Goal: Information Seeking & Learning: Learn about a topic

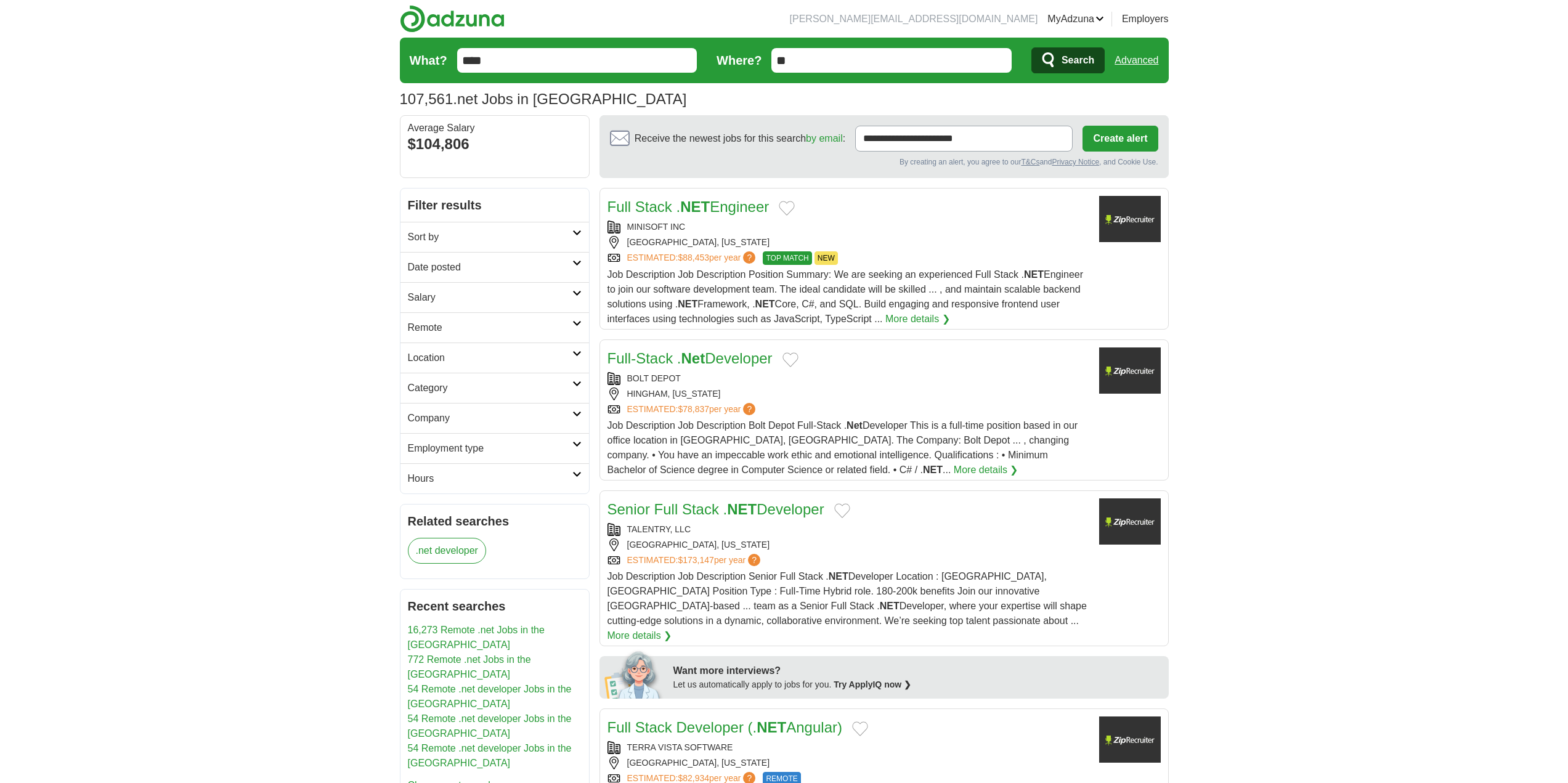
click at [520, 63] on input "****" at bounding box center [577, 60] width 241 height 24
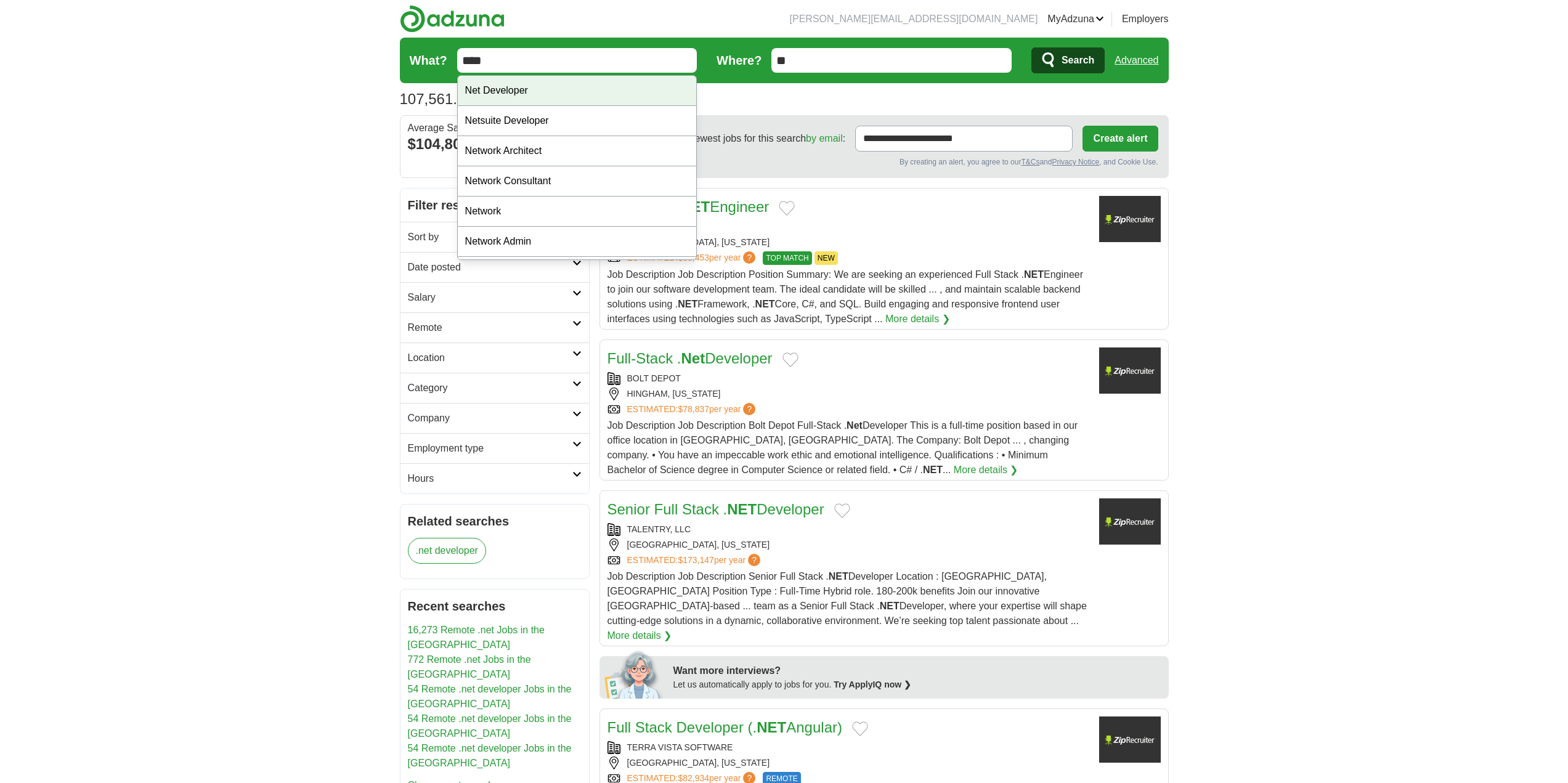
click at [505, 93] on div "Net Developer" at bounding box center [577, 91] width 239 height 30
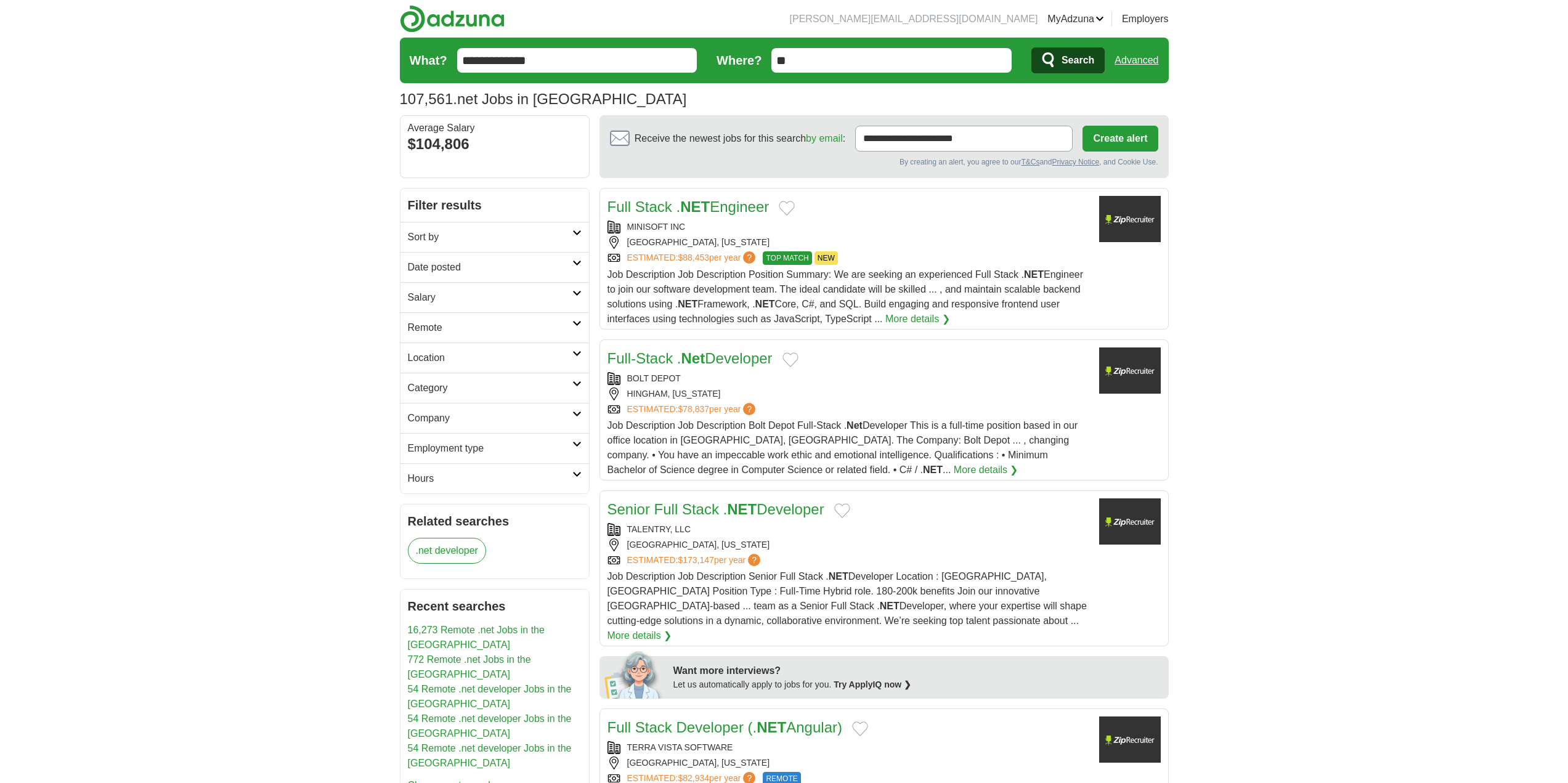
click at [463, 60] on input "**********" at bounding box center [577, 60] width 241 height 24
type input "**********"
click at [1031, 48] on button "Search" at bounding box center [1068, 60] width 74 height 26
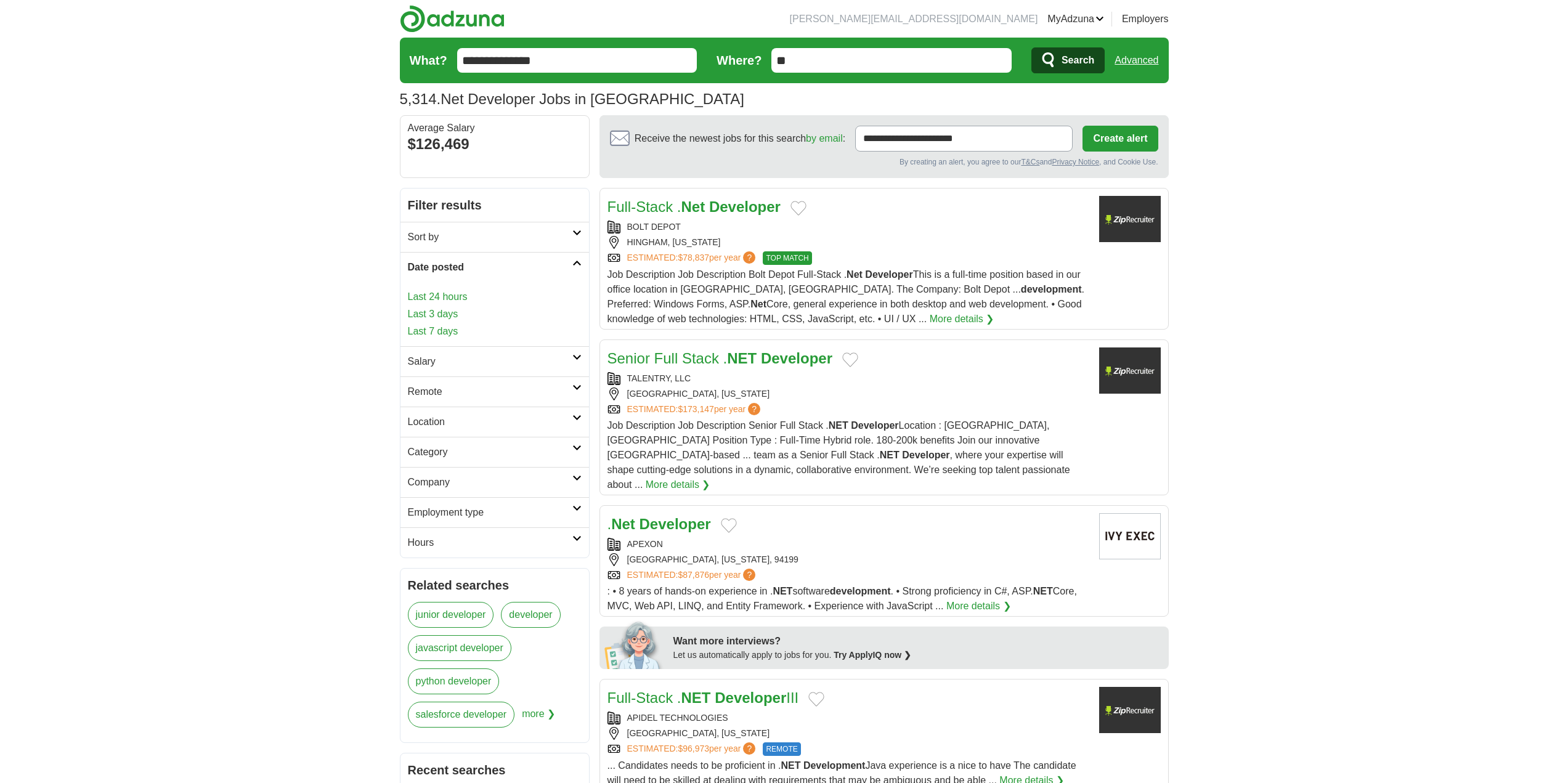
click at [451, 312] on link "Last 3 days" at bounding box center [495, 314] width 174 height 15
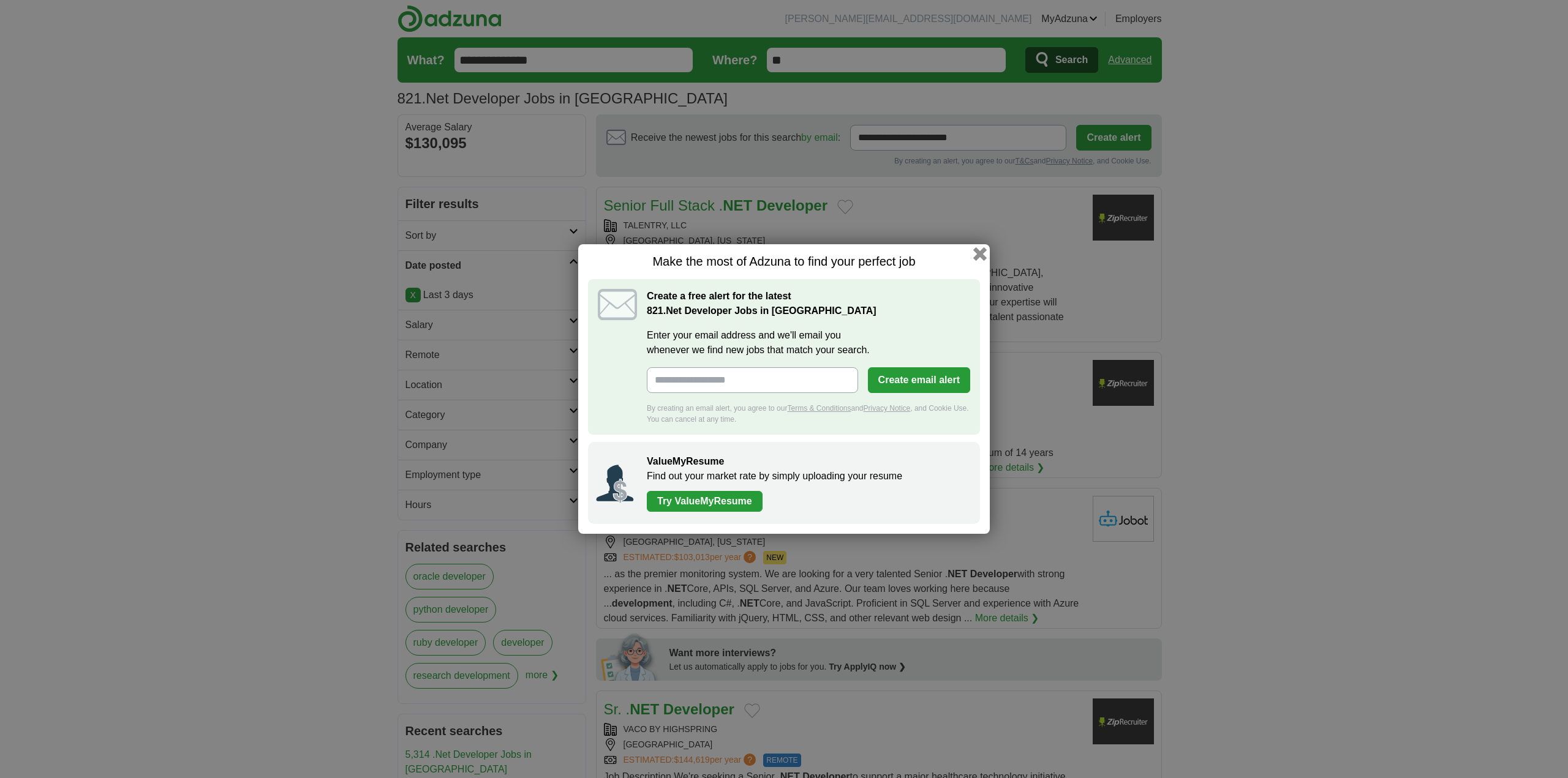
click at [980, 254] on button "button" at bounding box center [980, 254] width 13 height 13
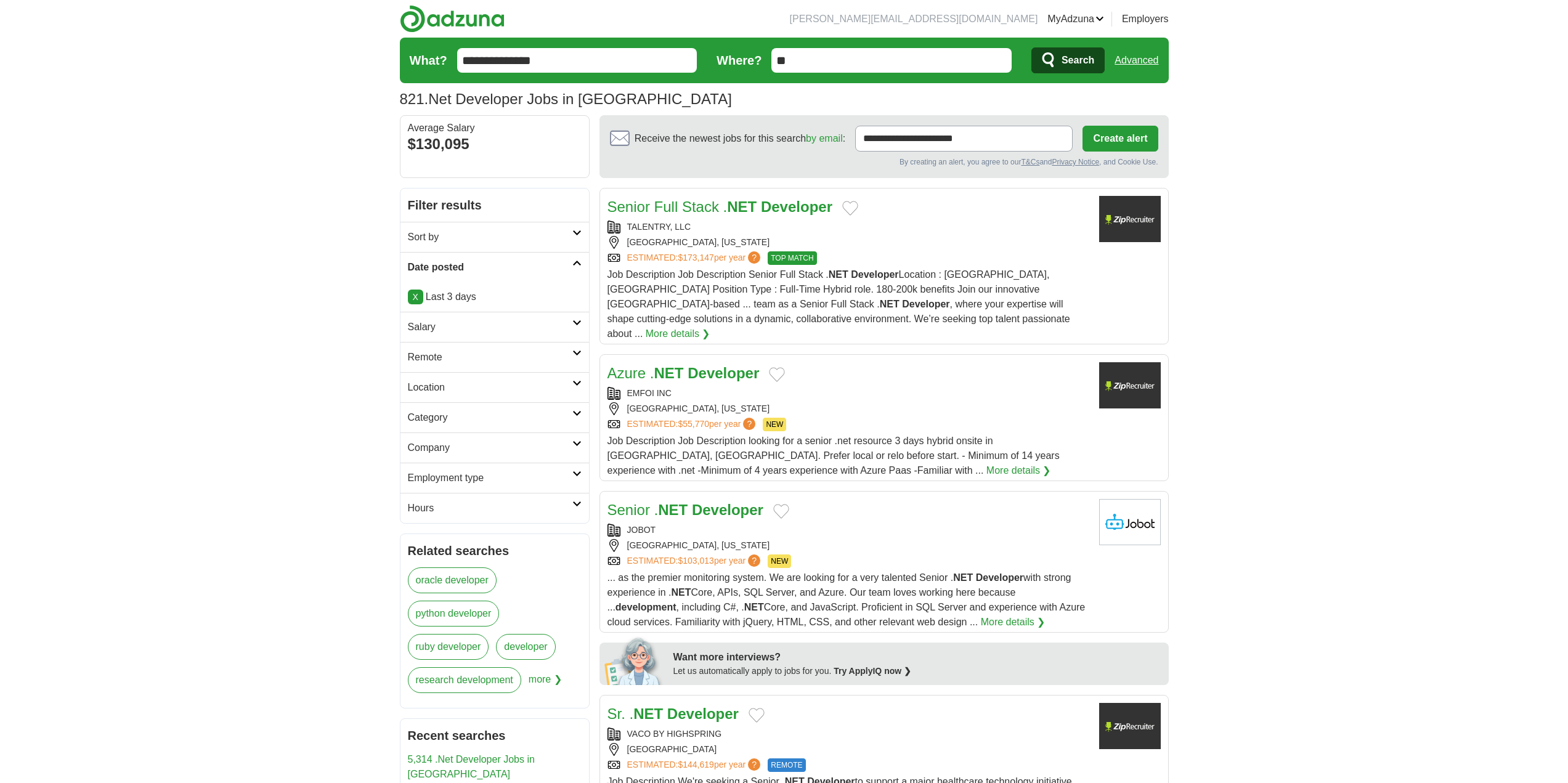
click at [430, 358] on h2 "Remote" at bounding box center [490, 358] width 165 height 15
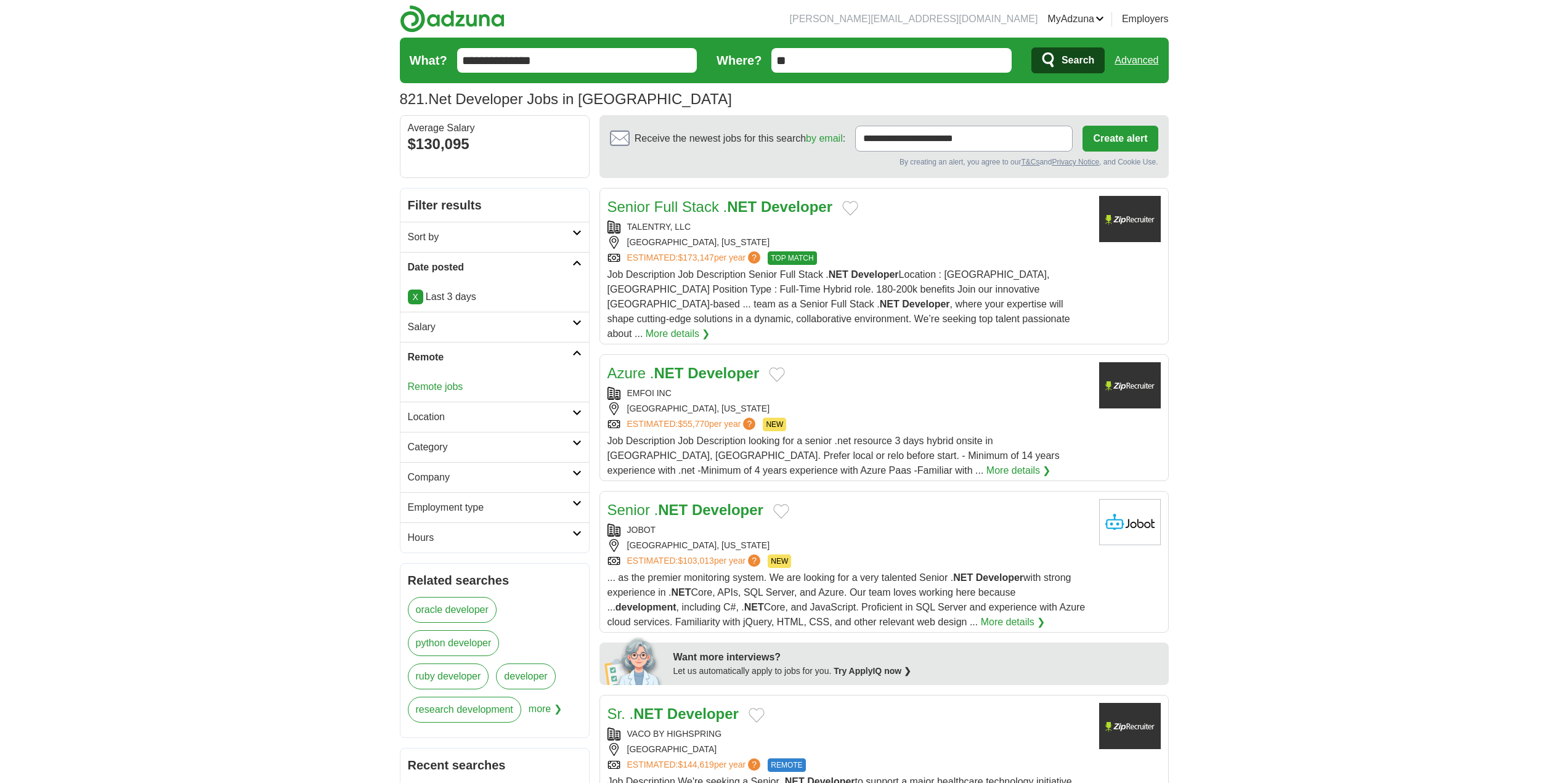
click at [449, 387] on link "Remote jobs" at bounding box center [435, 386] width 55 height 11
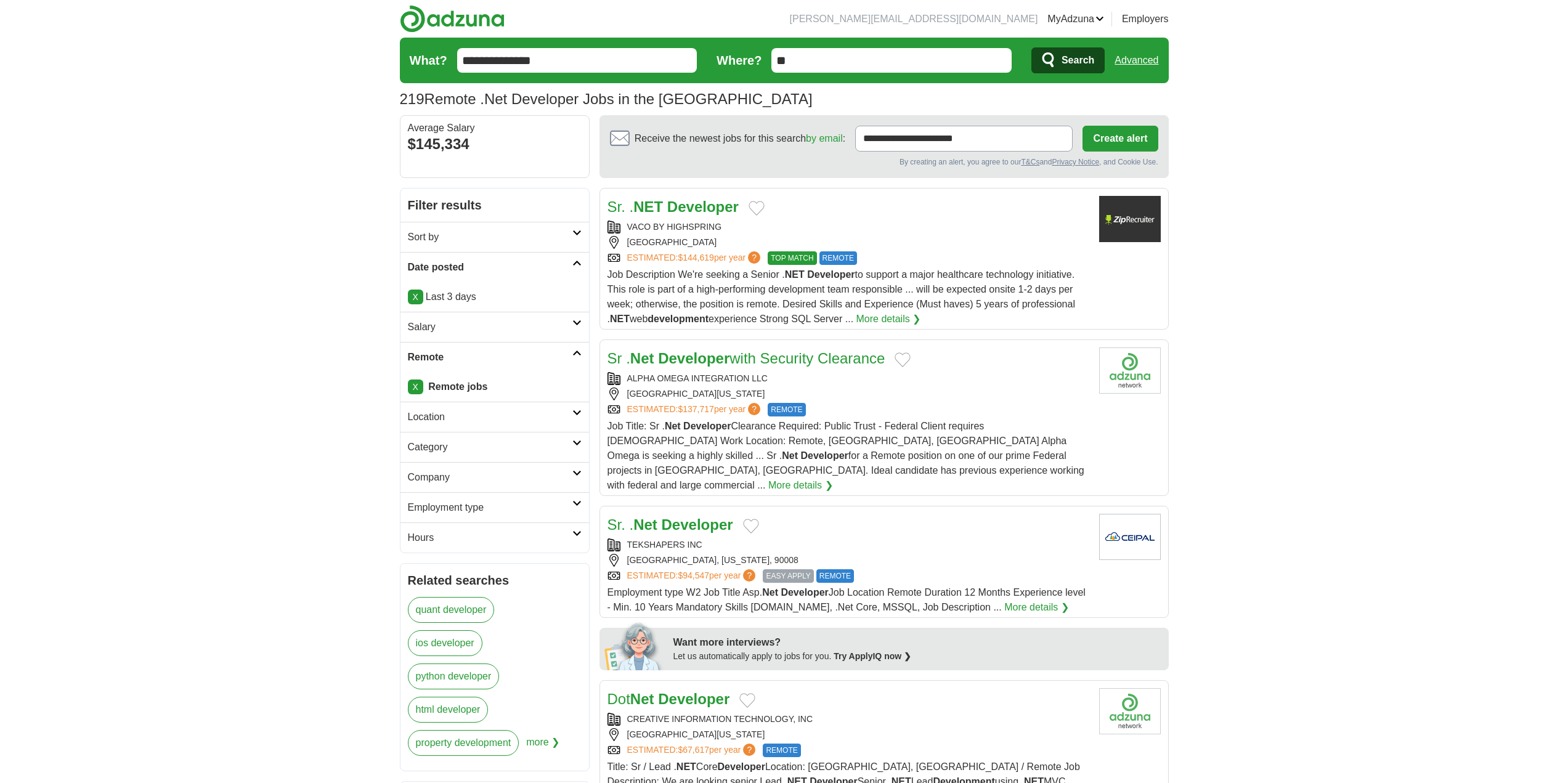
click at [906, 362] on button "Add to favorite jobs" at bounding box center [902, 360] width 16 height 15
click at [713, 205] on strong "Developer" at bounding box center [703, 206] width 72 height 17
click at [756, 210] on button "Add to favorite jobs" at bounding box center [756, 208] width 16 height 15
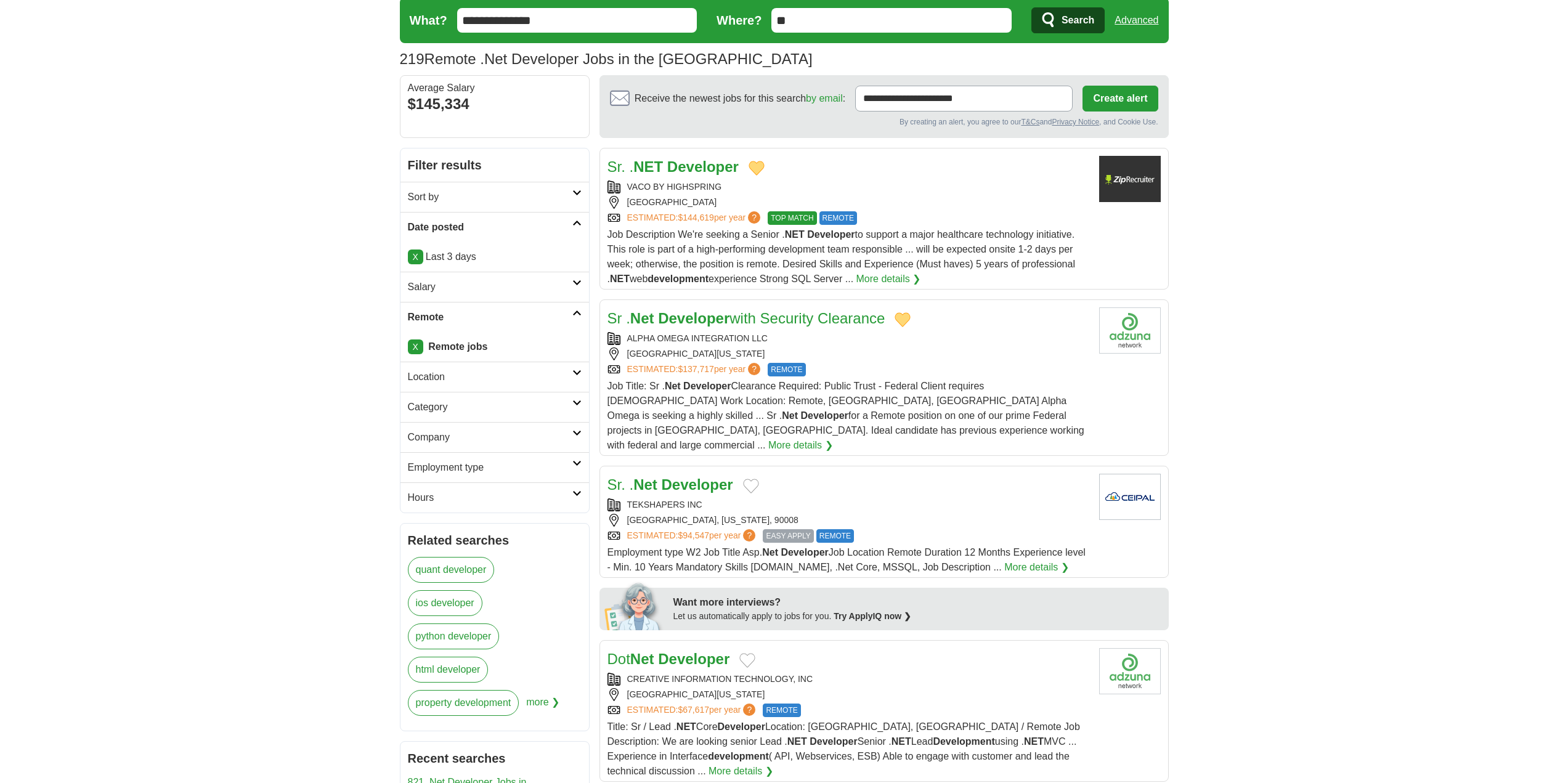
scroll to position [62, 0]
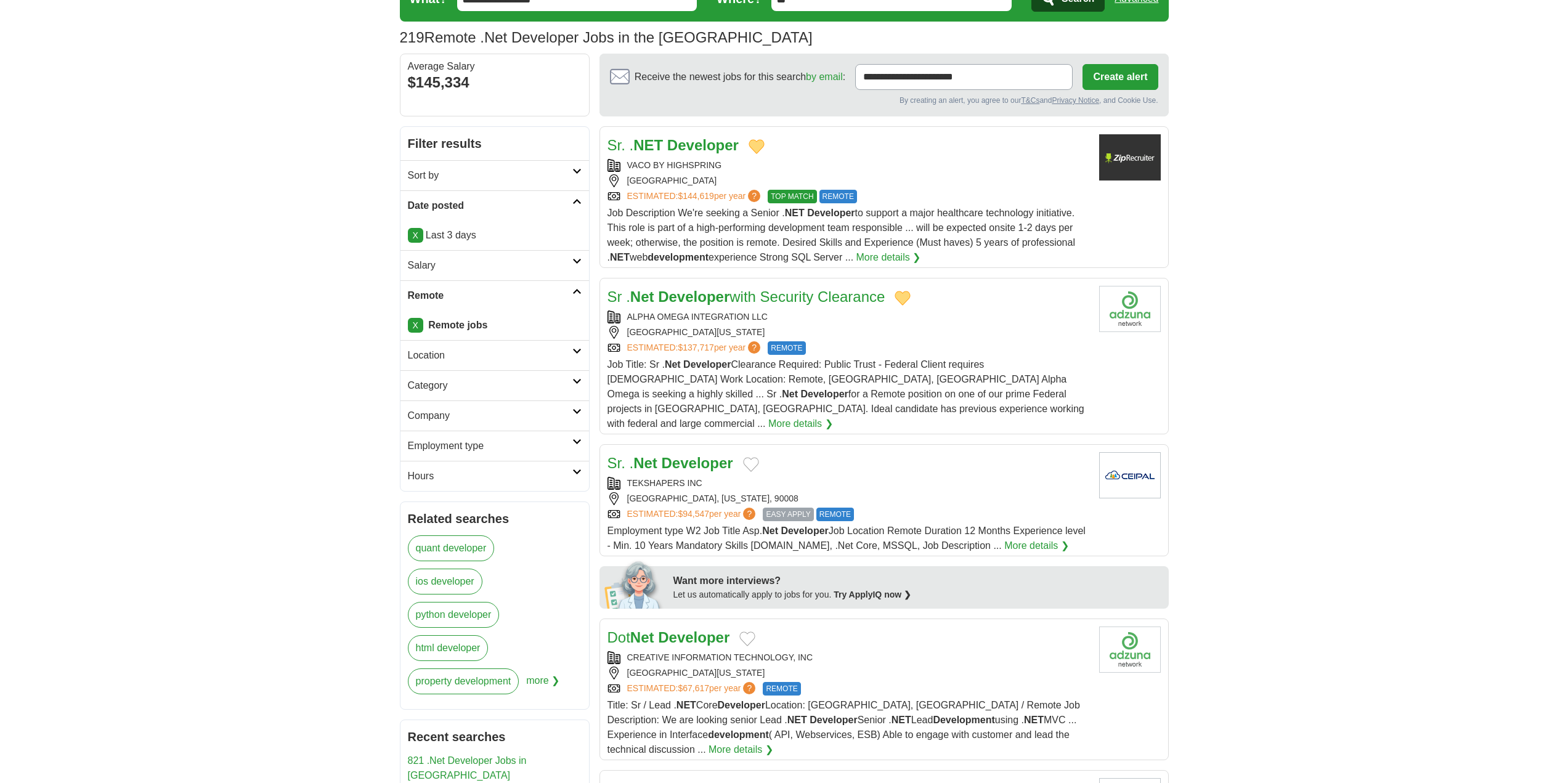
click at [752, 457] on button "Add to favorite jobs" at bounding box center [750, 465] width 16 height 15
click at [707, 455] on strong "Developer" at bounding box center [698, 463] width 72 height 17
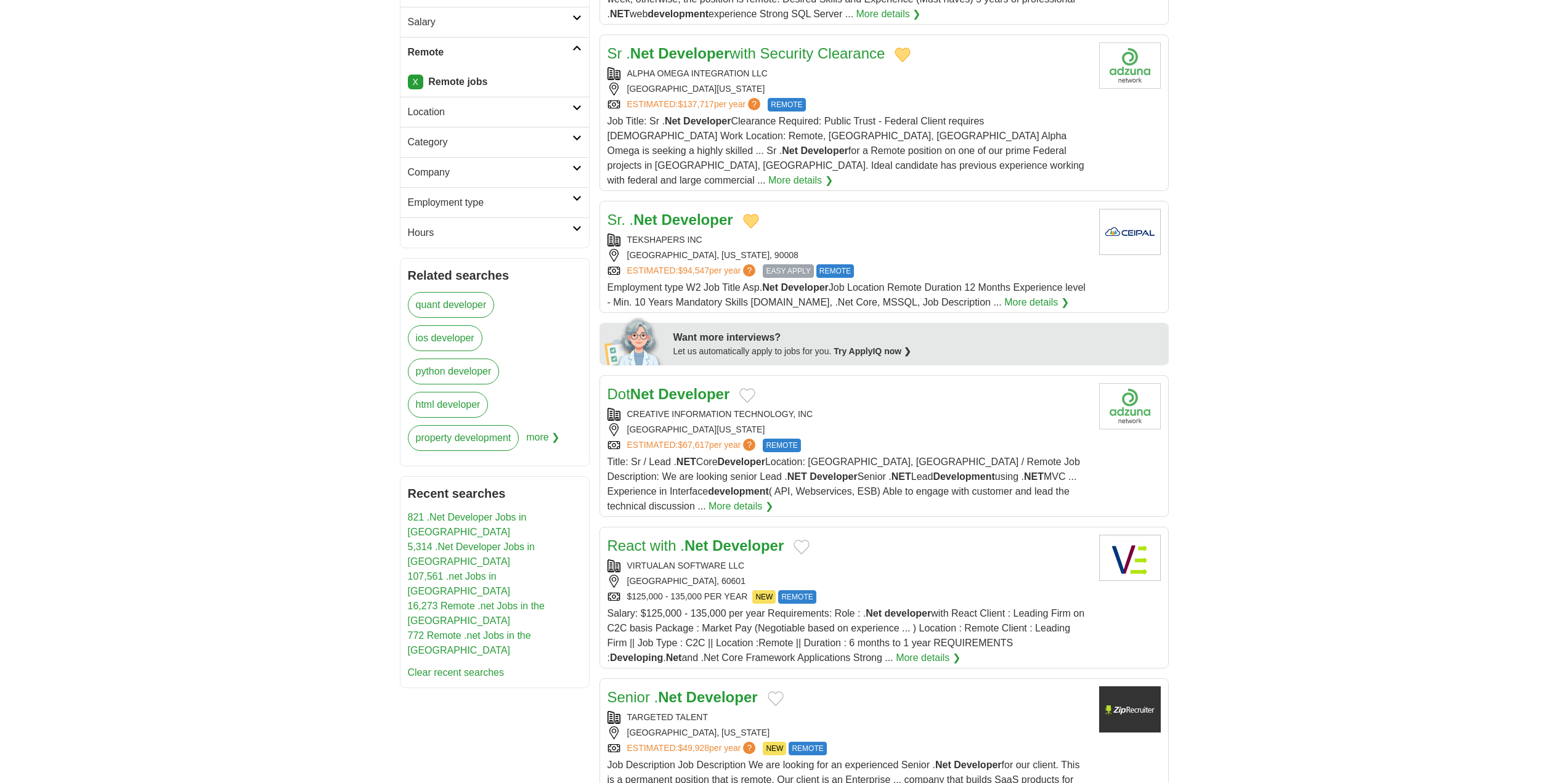
scroll to position [308, 0]
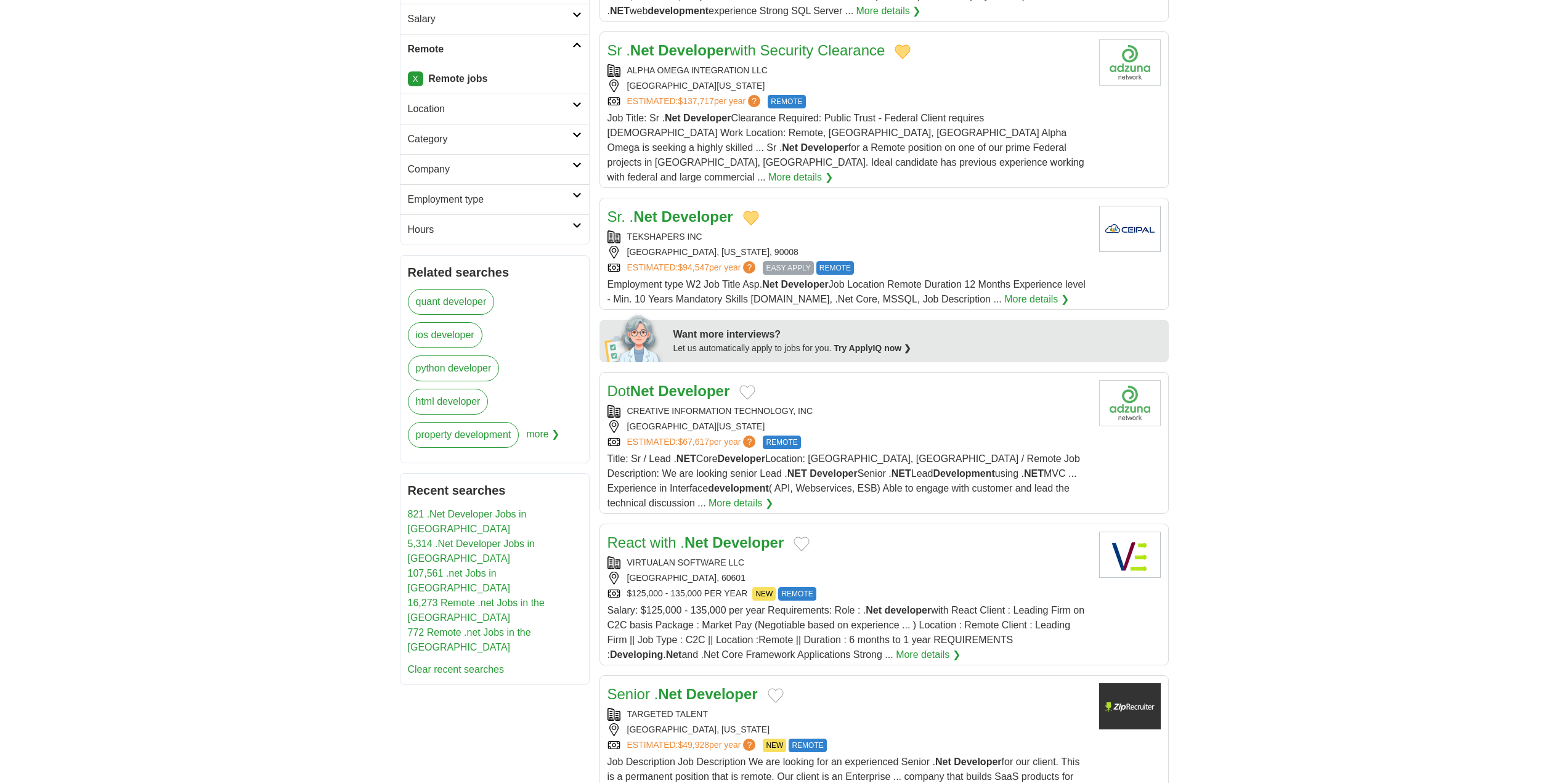
click at [754, 385] on button "Add to favorite jobs" at bounding box center [747, 393] width 16 height 15
click at [701, 383] on strong "Developer" at bounding box center [693, 391] width 72 height 17
click at [799, 536] on button "Add to favorite jobs" at bounding box center [801, 544] width 16 height 15
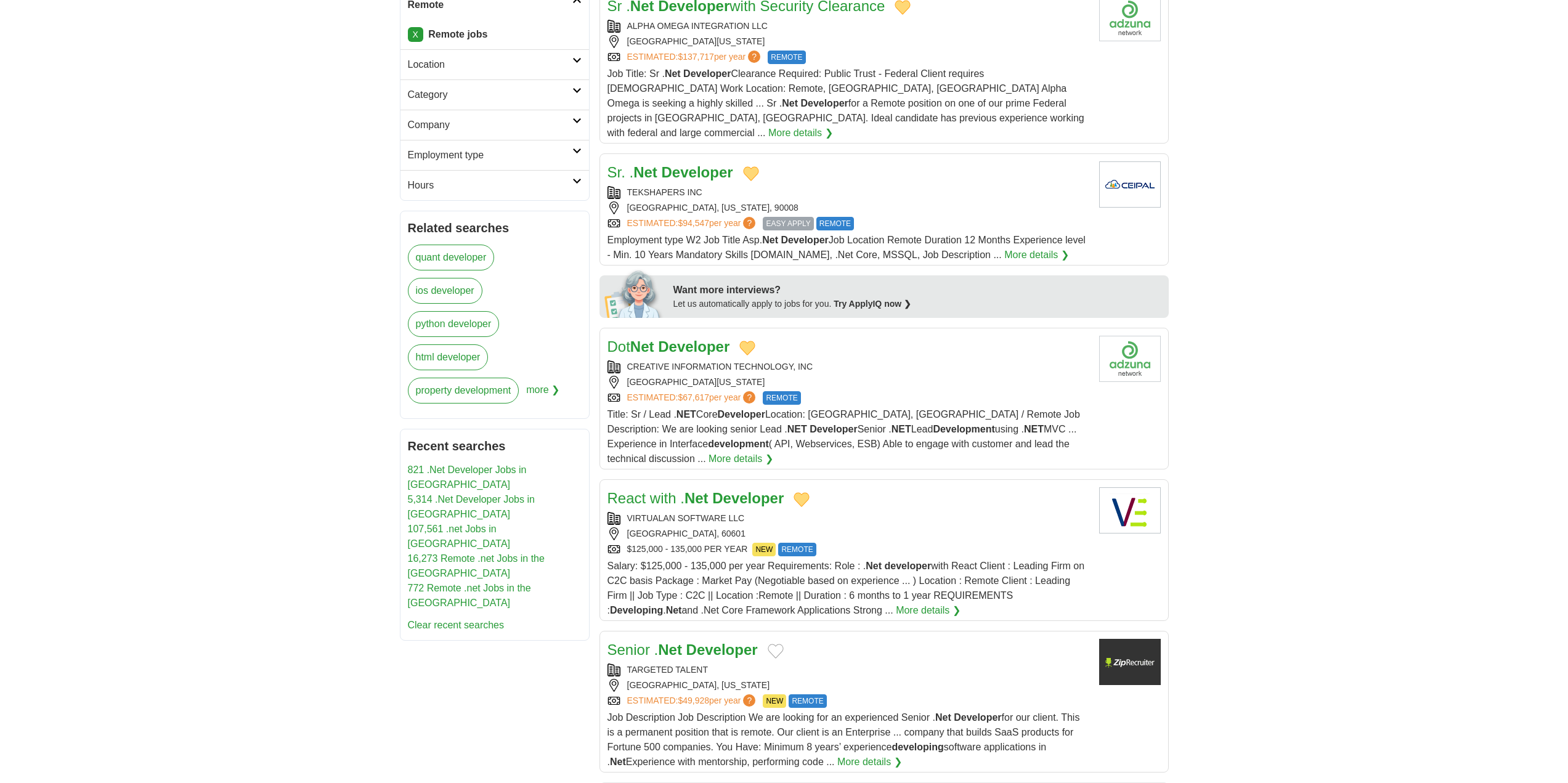
scroll to position [431, 0]
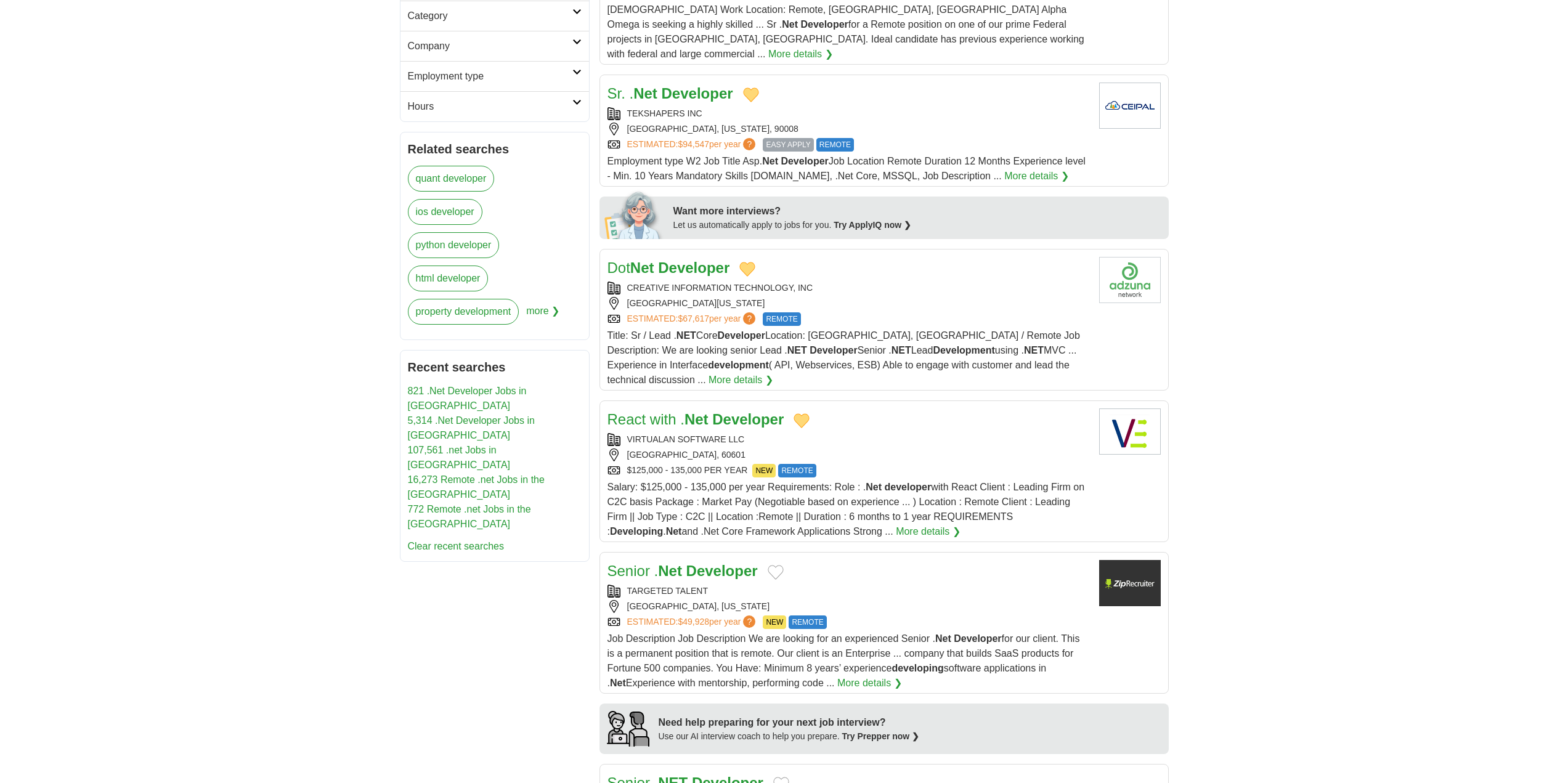
click at [778, 565] on button "Add to favorite jobs" at bounding box center [775, 572] width 16 height 15
click at [728, 562] on strong "Developer" at bounding box center [722, 571] width 72 height 17
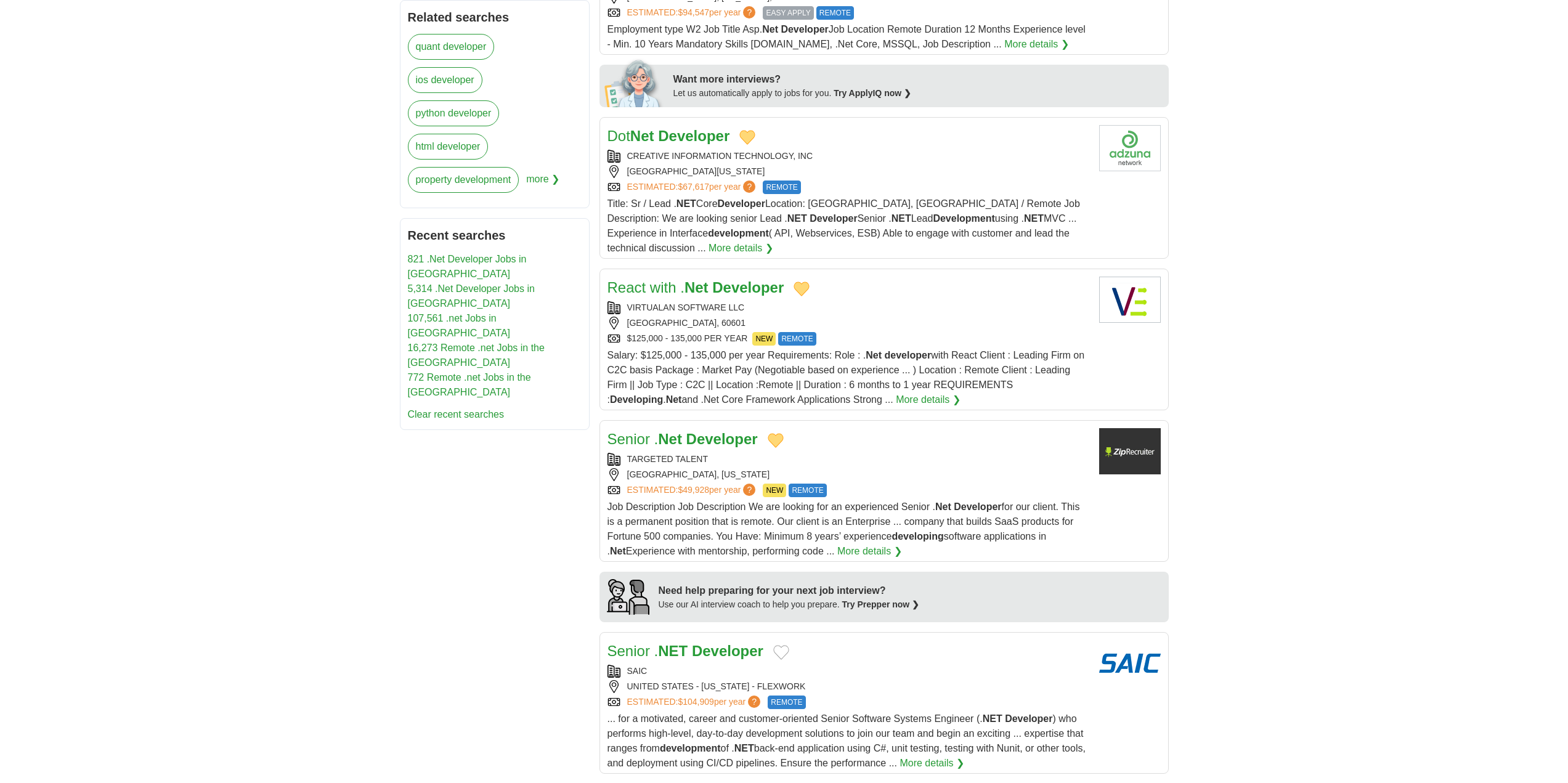
scroll to position [862, 0]
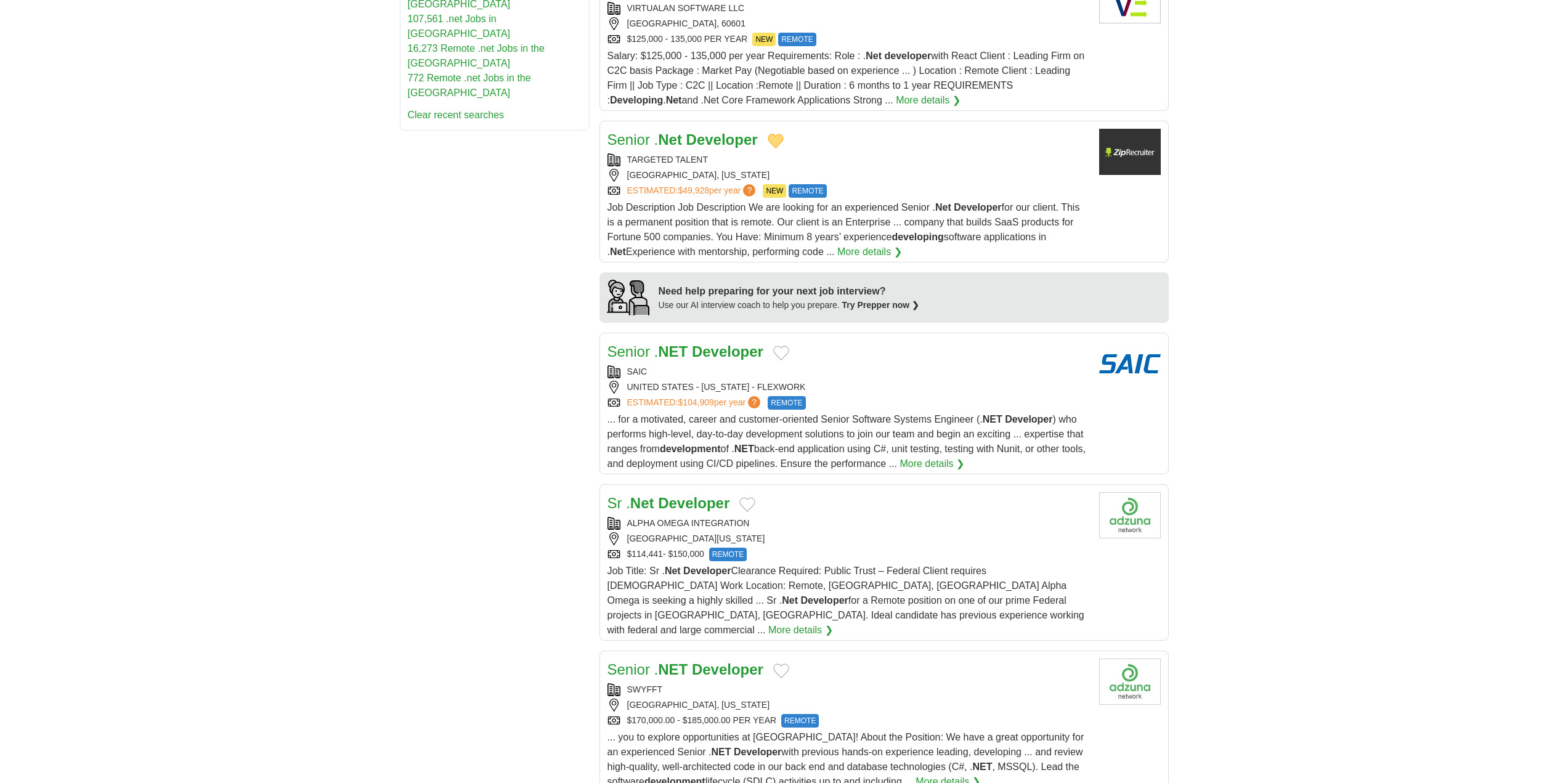
click at [789, 346] on button "Add to favorite jobs" at bounding box center [780, 353] width 16 height 15
click at [743, 497] on button "Add to favorite jobs" at bounding box center [747, 505] width 16 height 15
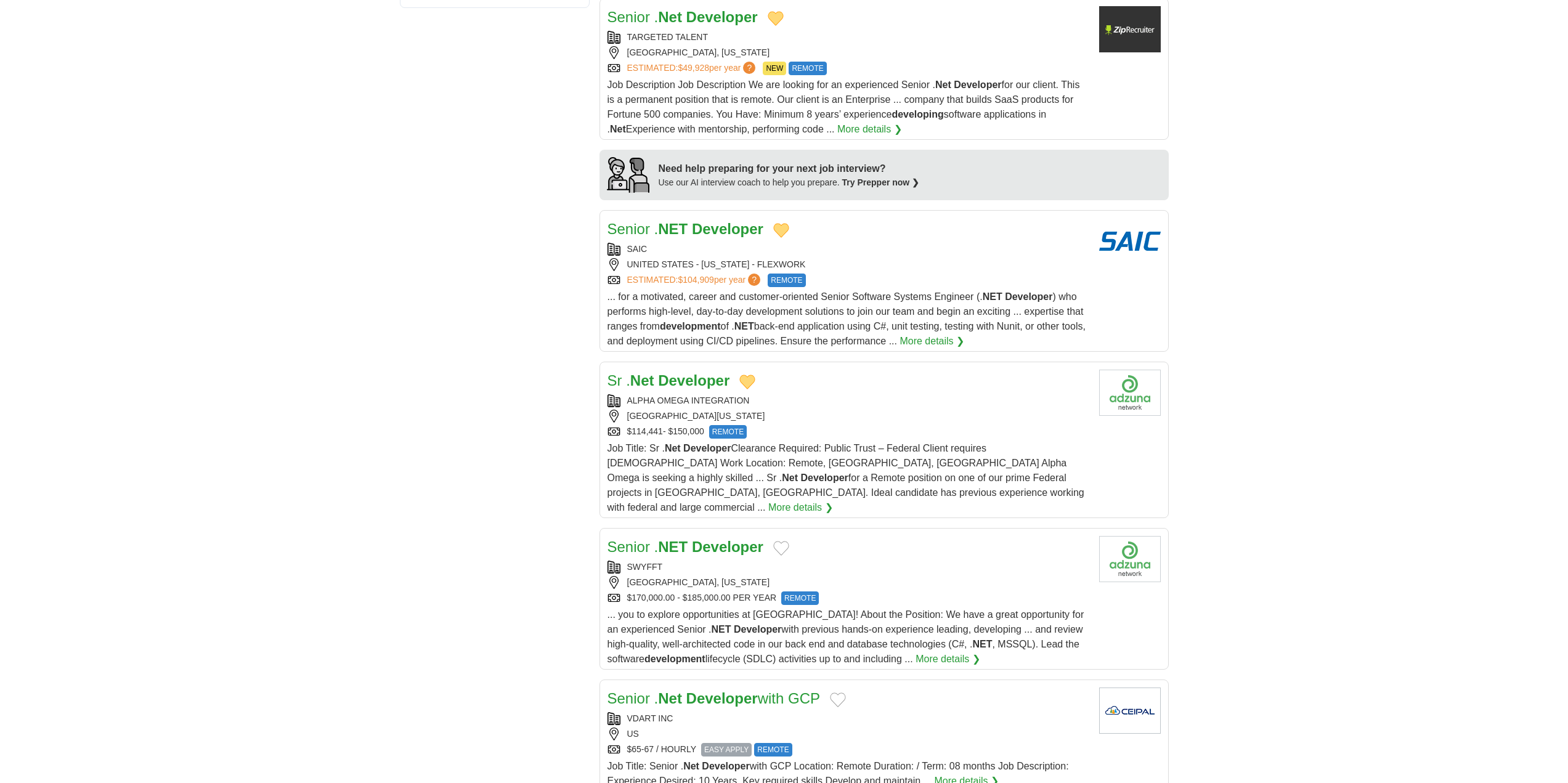
scroll to position [986, 0]
click at [778, 541] on button "Add to favorite jobs" at bounding box center [780, 548] width 16 height 15
click at [731, 538] on strong "Developer" at bounding box center [728, 547] width 72 height 17
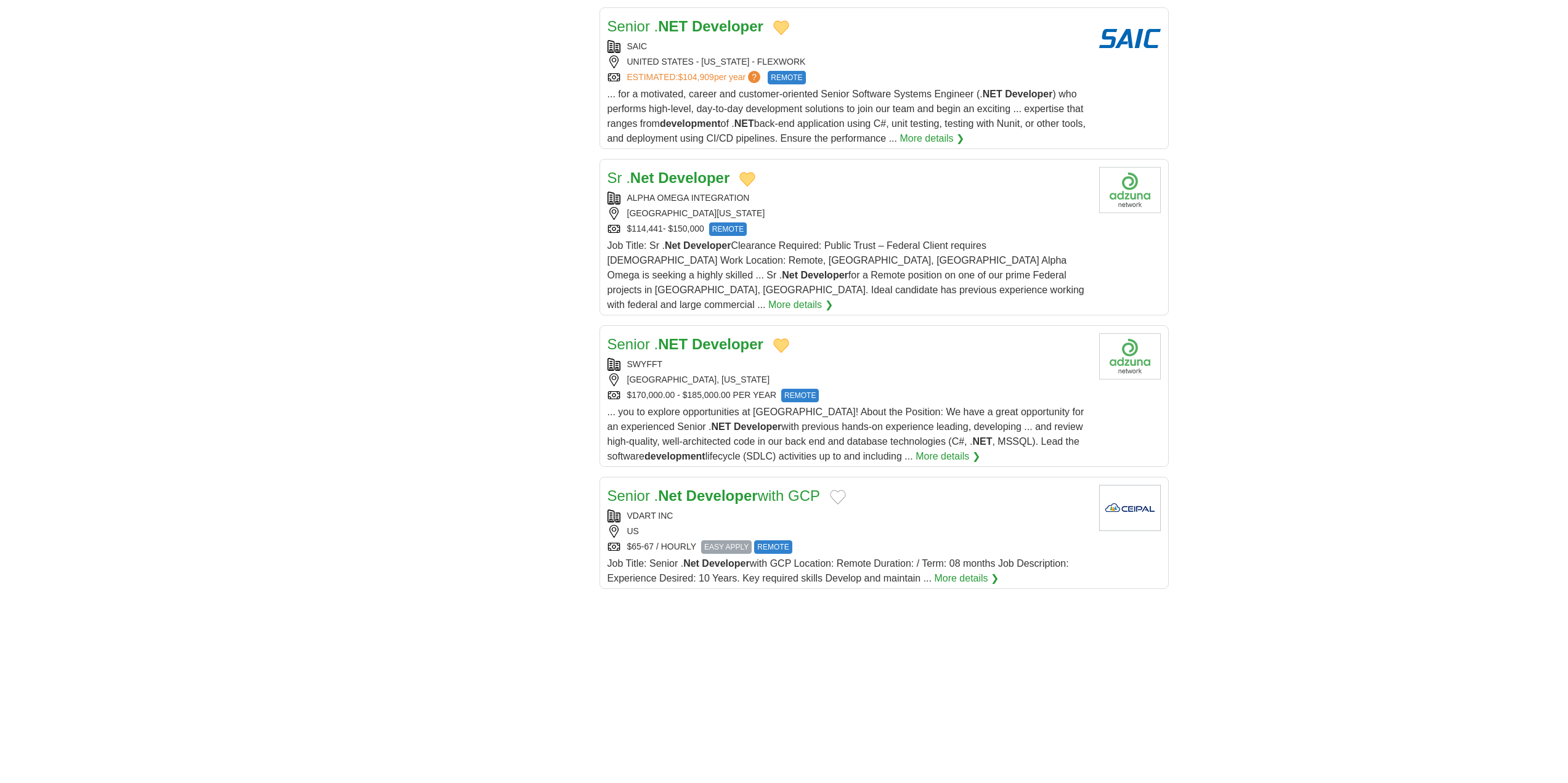
scroll to position [1233, 0]
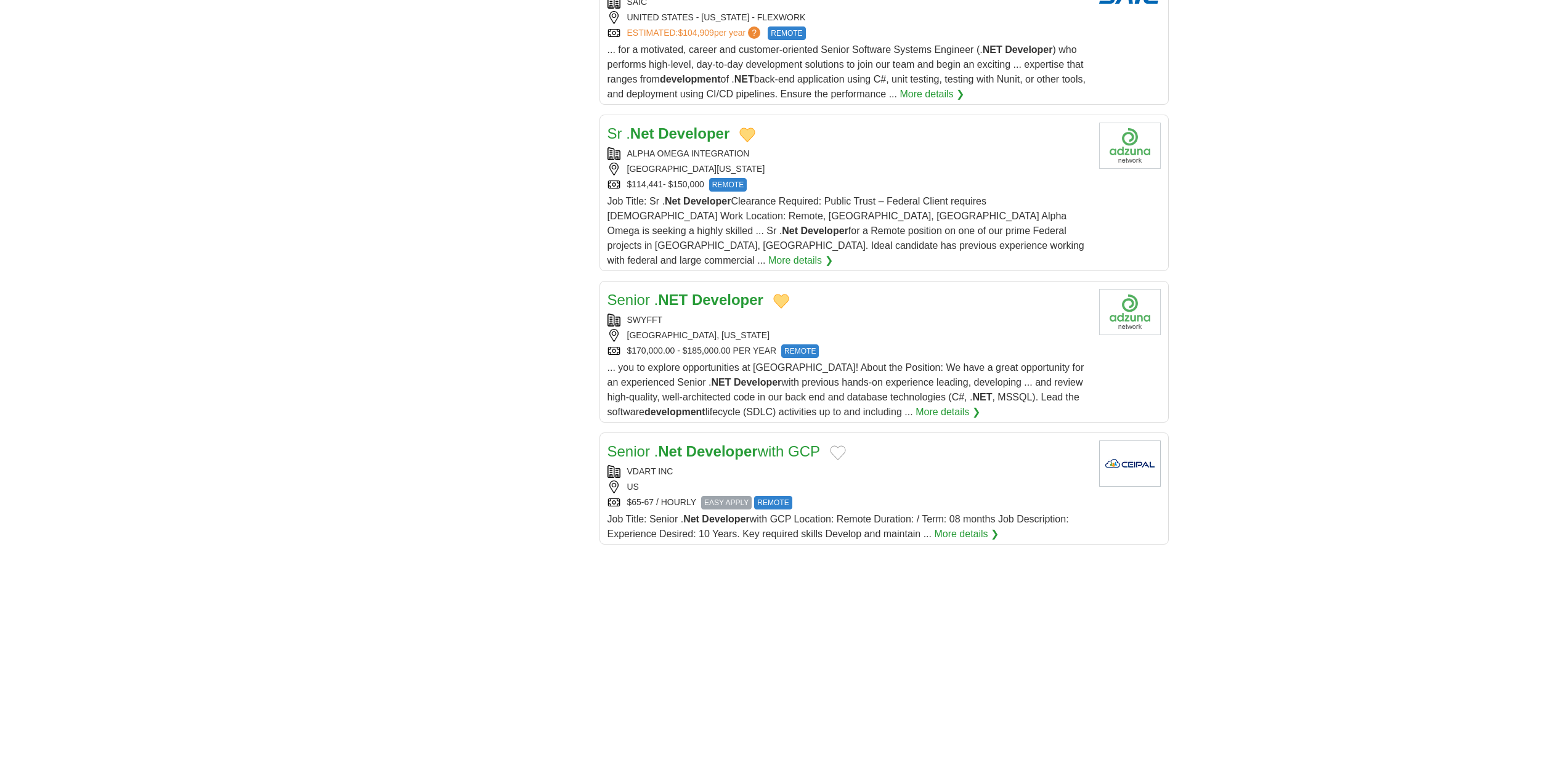
click at [839, 445] on button "Add to favorite jobs" at bounding box center [837, 453] width 16 height 15
click at [778, 443] on link "Senior . Net Developer with GCP" at bounding box center [713, 451] width 212 height 17
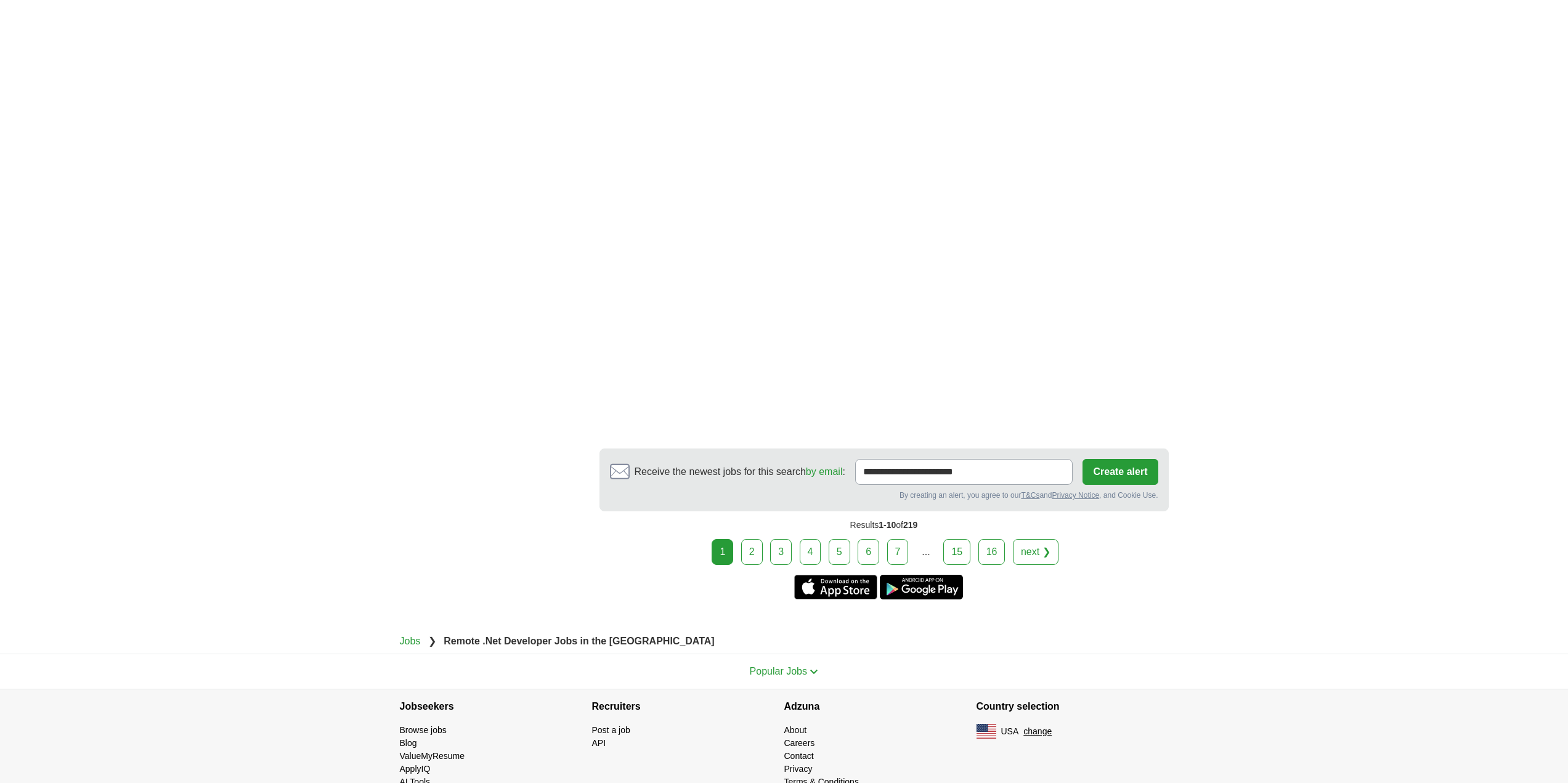
scroll to position [2038, 0]
click at [756, 538] on link "2" at bounding box center [752, 551] width 22 height 26
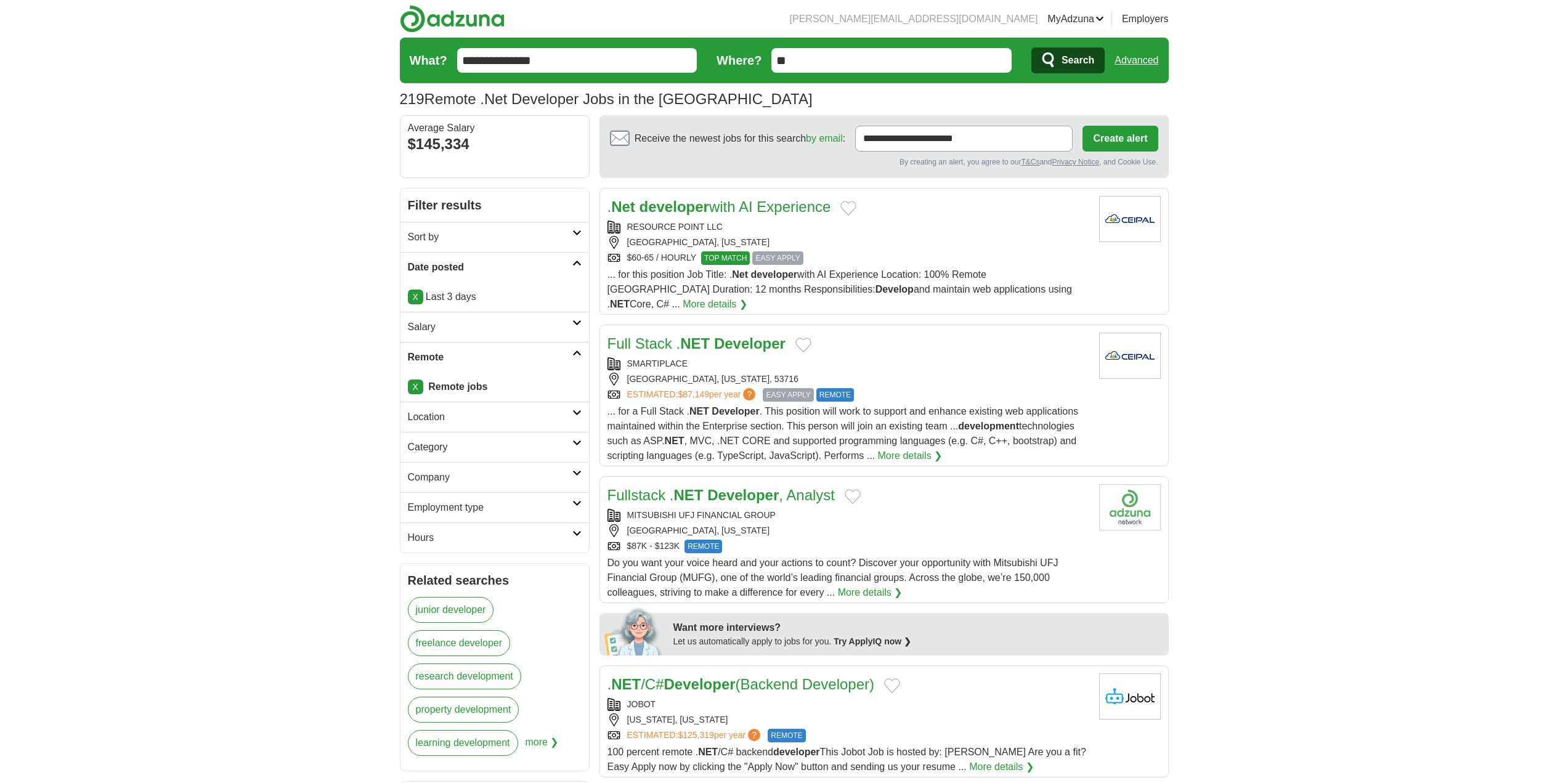
click at [859, 200] on div ". Net developer with AI Experience" at bounding box center [848, 206] width 482 height 23
click at [855, 203] on button "Add to favorite jobs" at bounding box center [848, 208] width 16 height 15
click at [801, 338] on button "Add to favorite jobs" at bounding box center [803, 345] width 16 height 15
click at [850, 489] on button "Add to favorite jobs" at bounding box center [852, 496] width 16 height 15
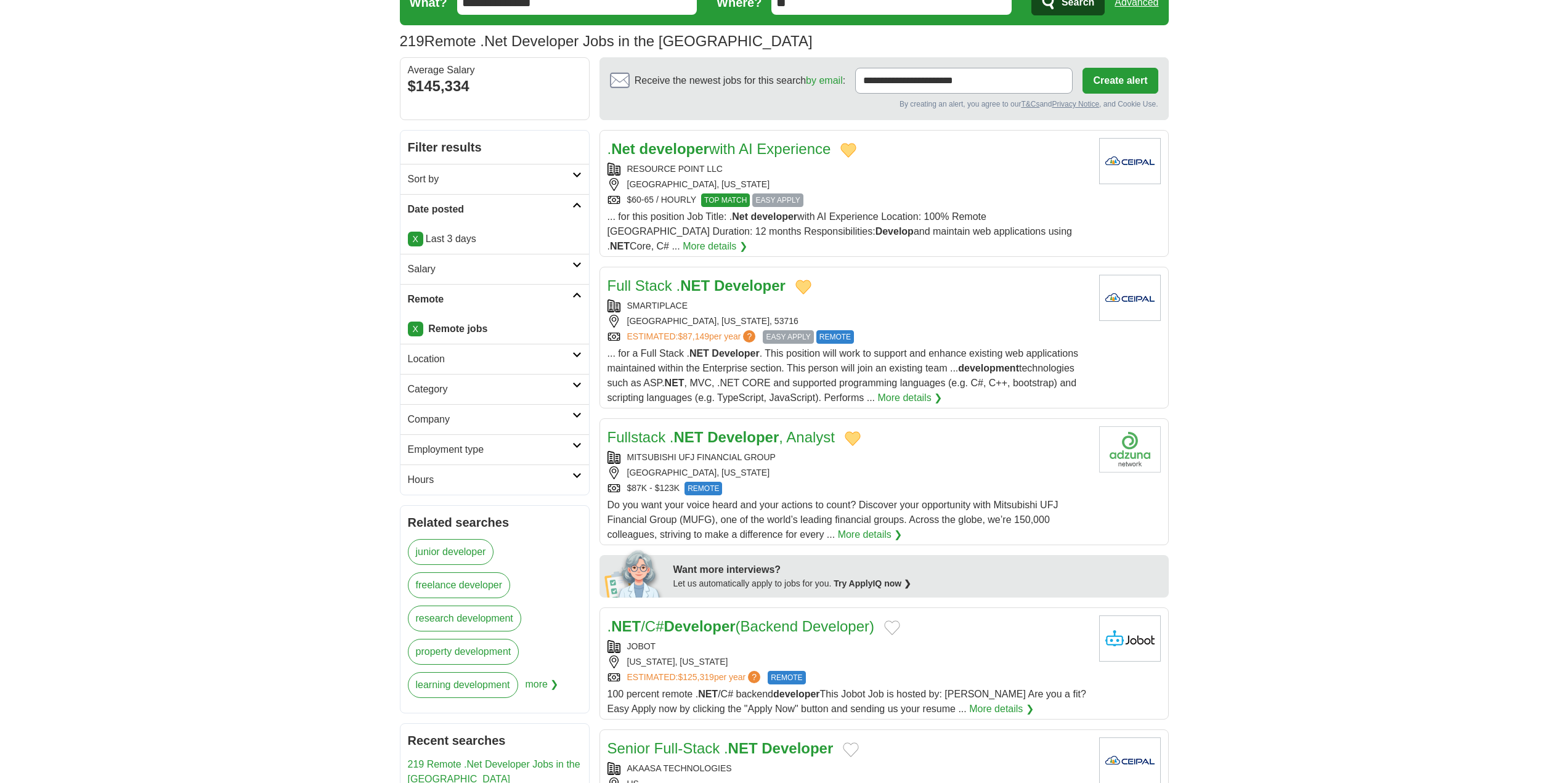
scroll to position [185, 0]
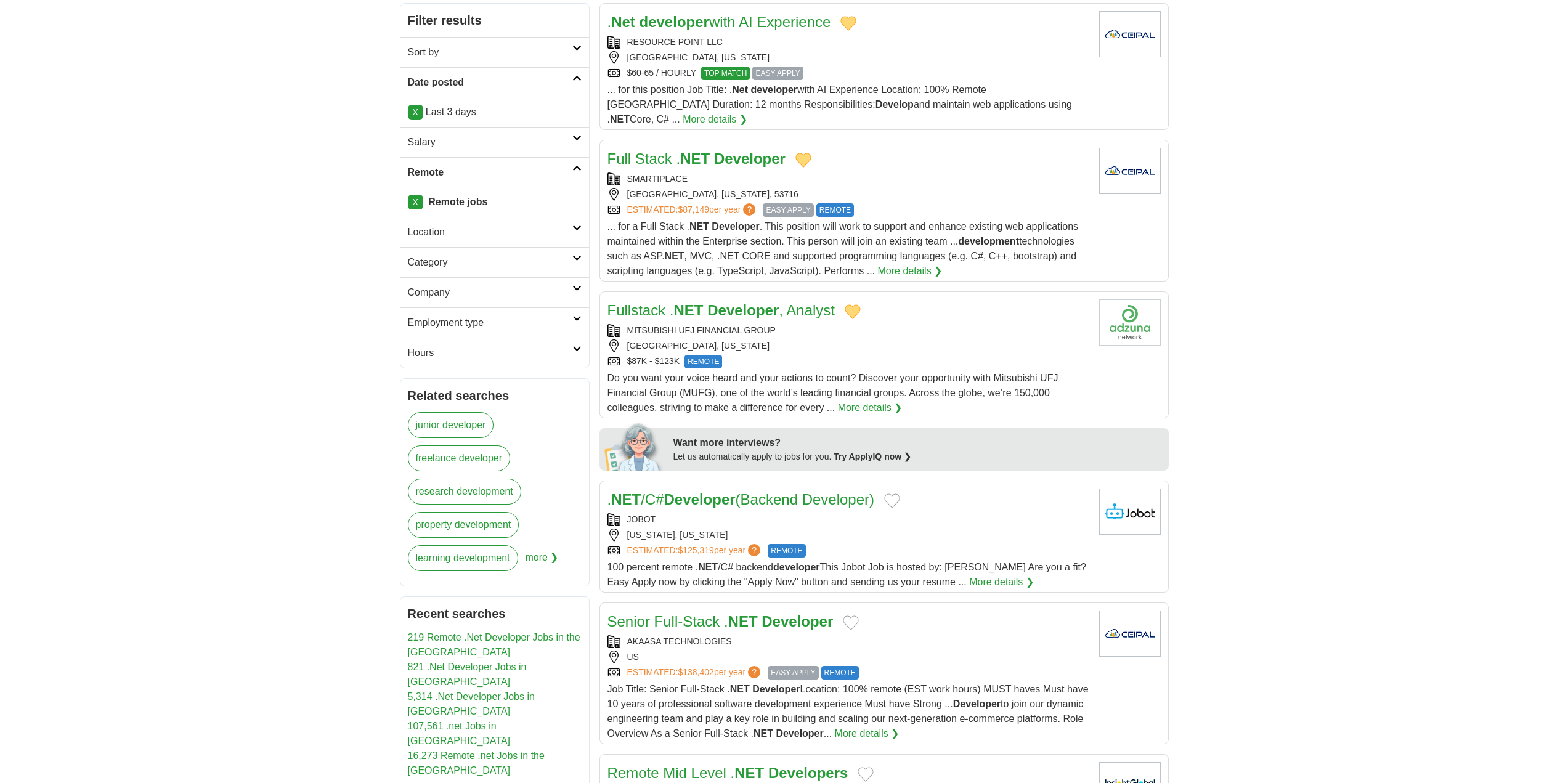
click at [897, 494] on button "Add to favorite jobs" at bounding box center [891, 501] width 16 height 15
click at [854, 616] on button "Add to favorite jobs" at bounding box center [850, 623] width 16 height 15
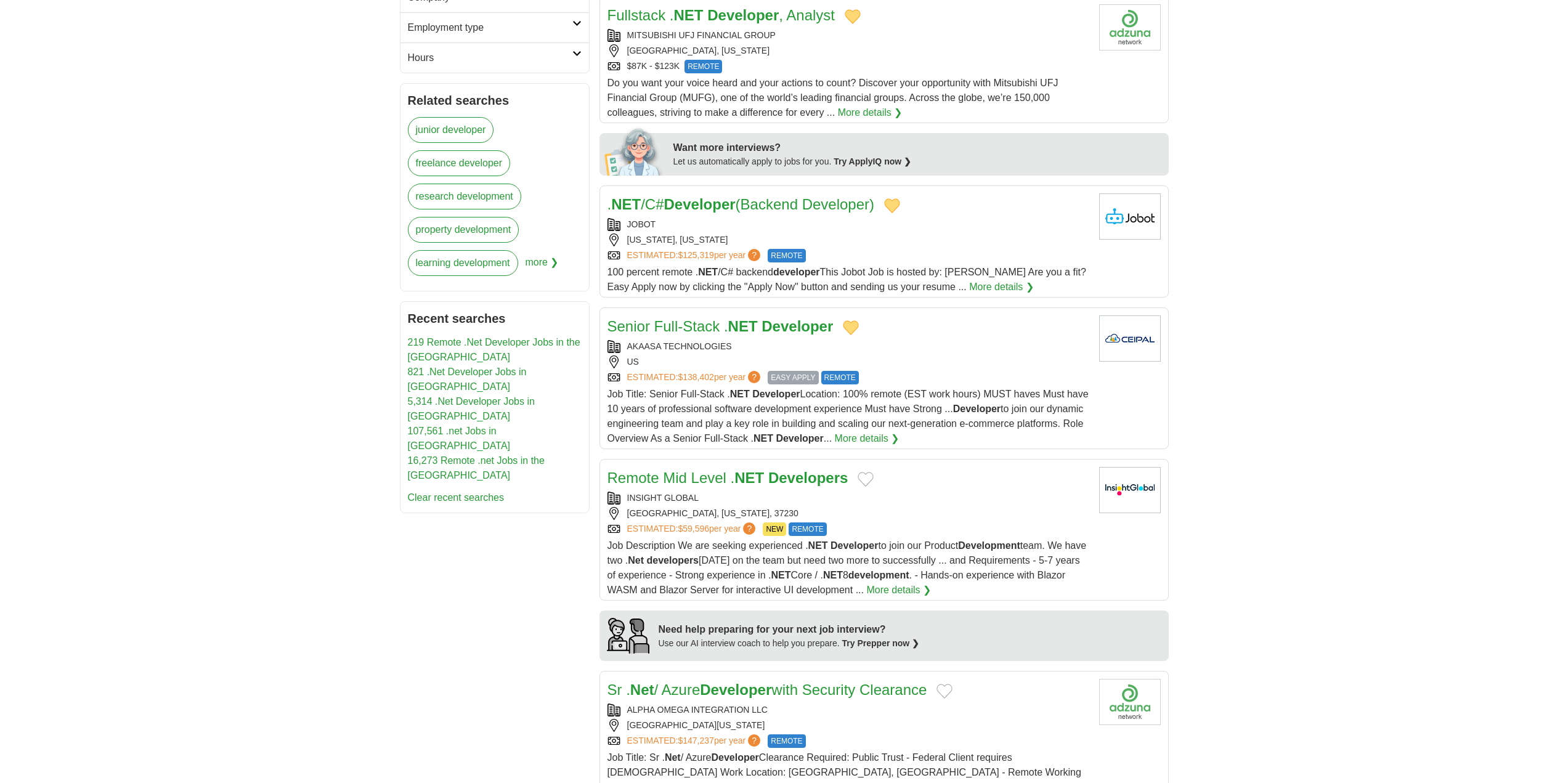
scroll to position [493, 0]
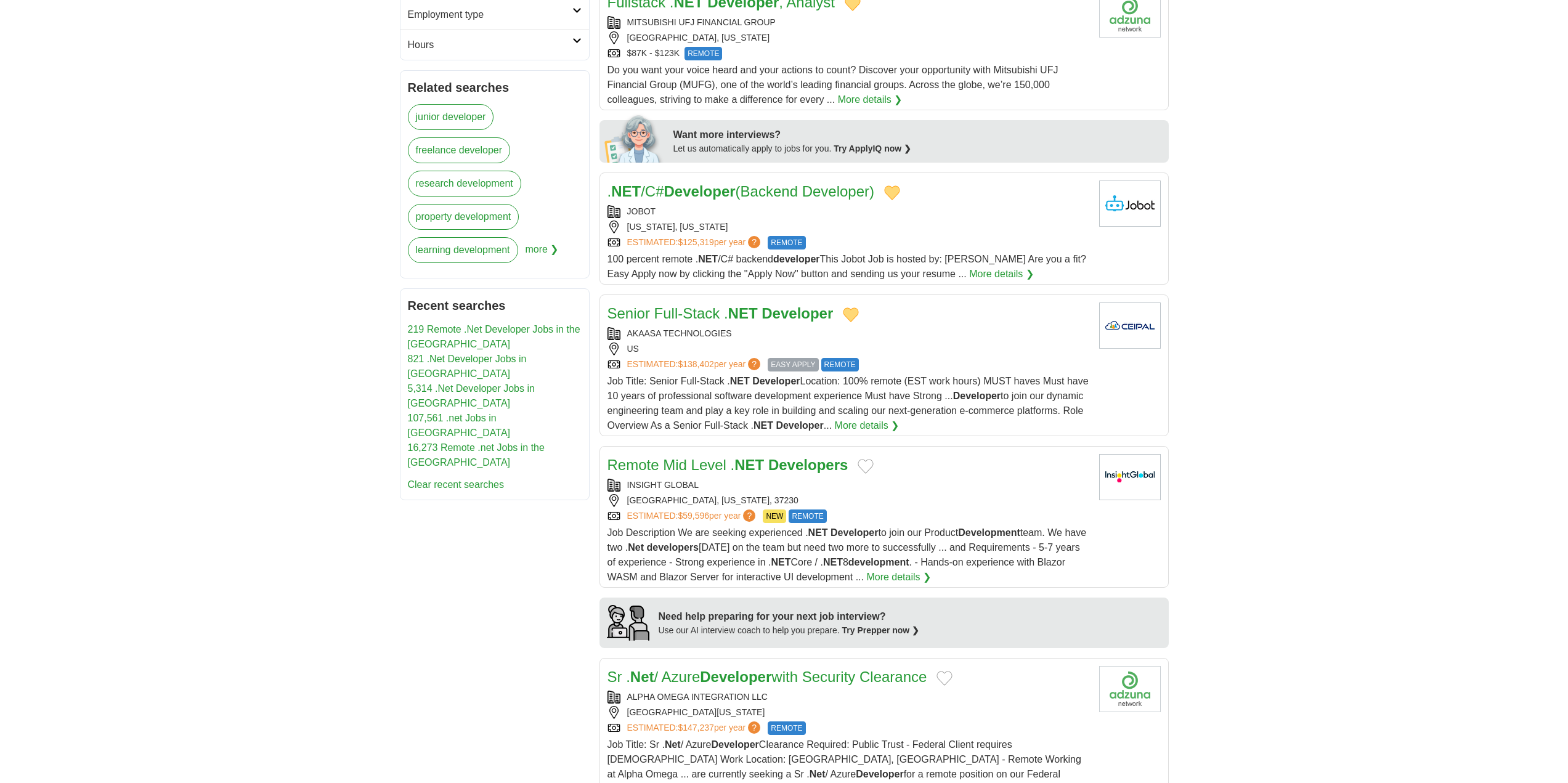
click at [862, 459] on button "Add to favorite jobs" at bounding box center [865, 466] width 16 height 15
click at [821, 456] on strong "Developers" at bounding box center [807, 465] width 79 height 17
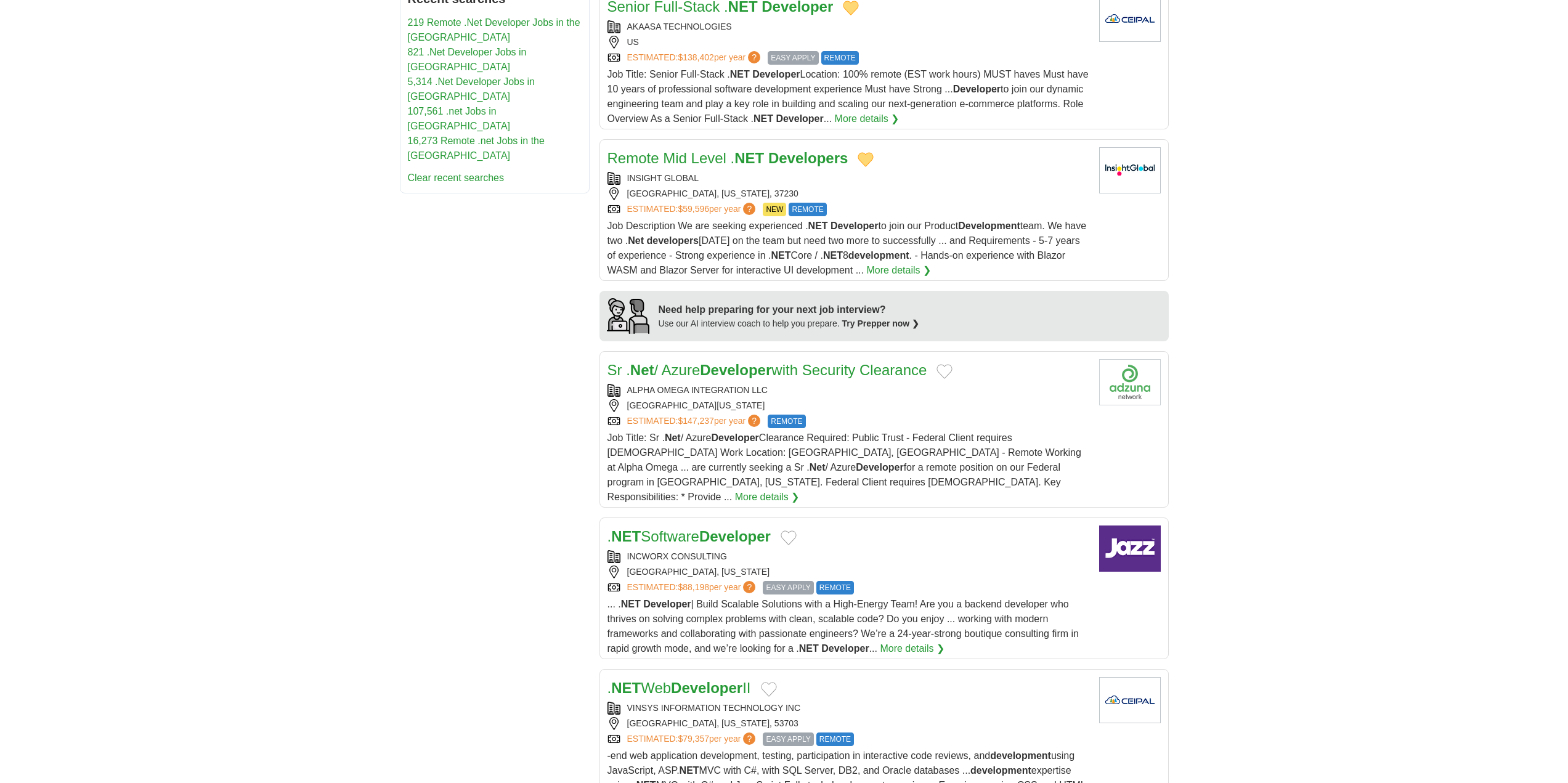
scroll to position [801, 0]
click at [952, 363] on button "Add to favorite jobs" at bounding box center [944, 370] width 16 height 15
click at [796, 529] on button "Add to favorite jobs" at bounding box center [788, 536] width 16 height 15
click at [800, 549] on div "INCWORX CONSULTING" at bounding box center [848, 555] width 482 height 13
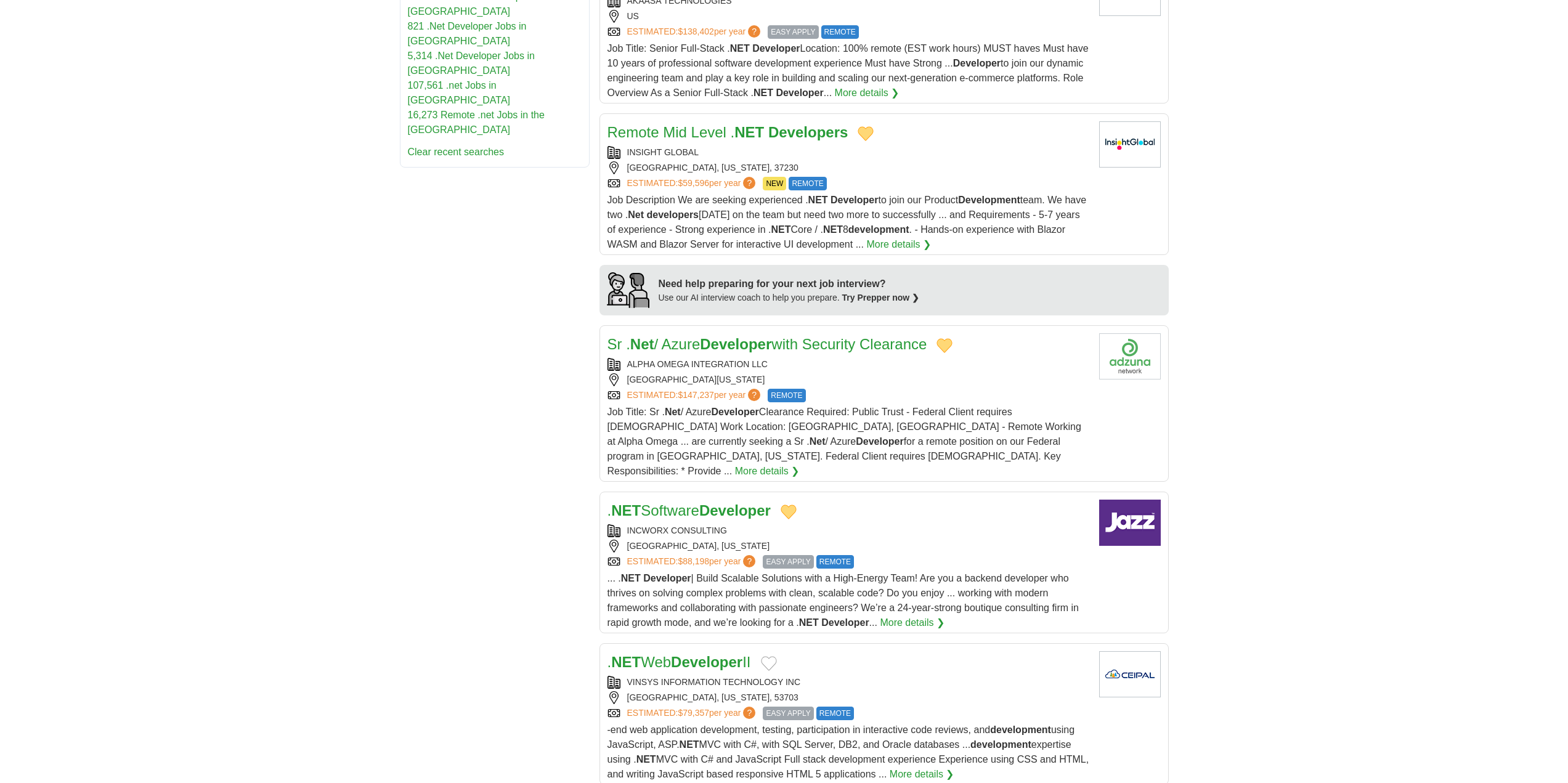
scroll to position [986, 0]
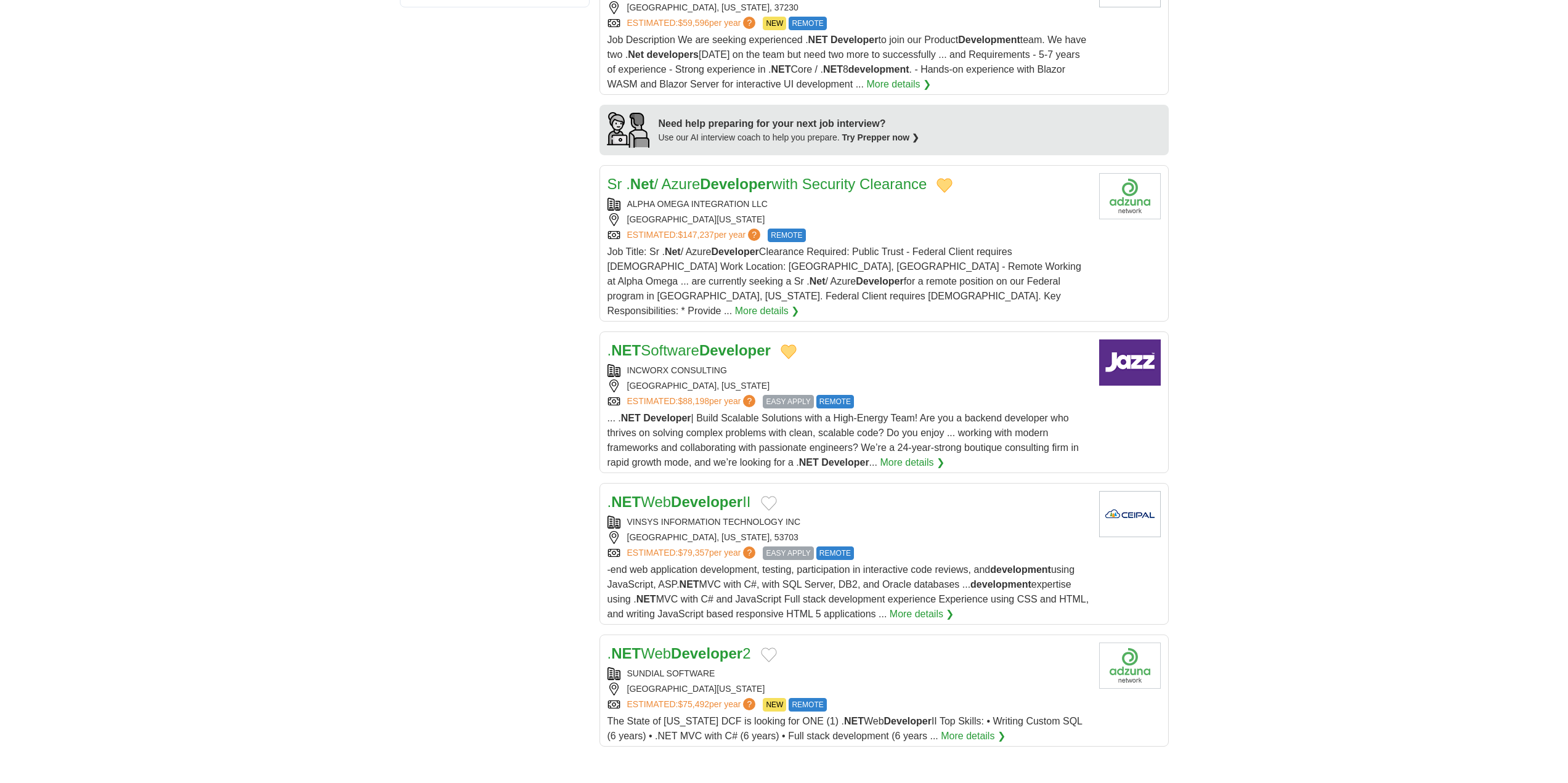
click at [777, 496] on button "Add to favorite jobs" at bounding box center [769, 504] width 16 height 15
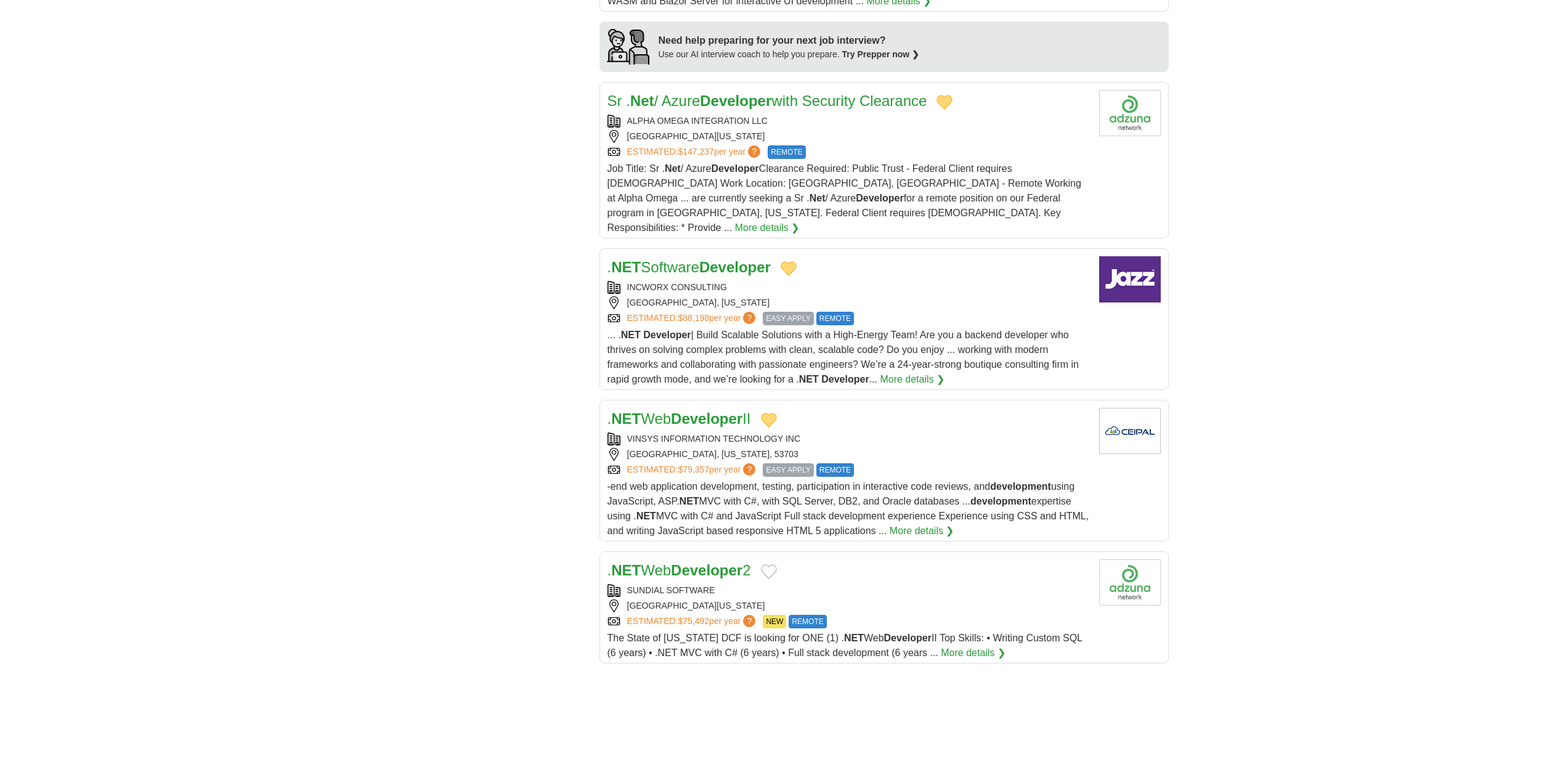
scroll to position [1109, 0]
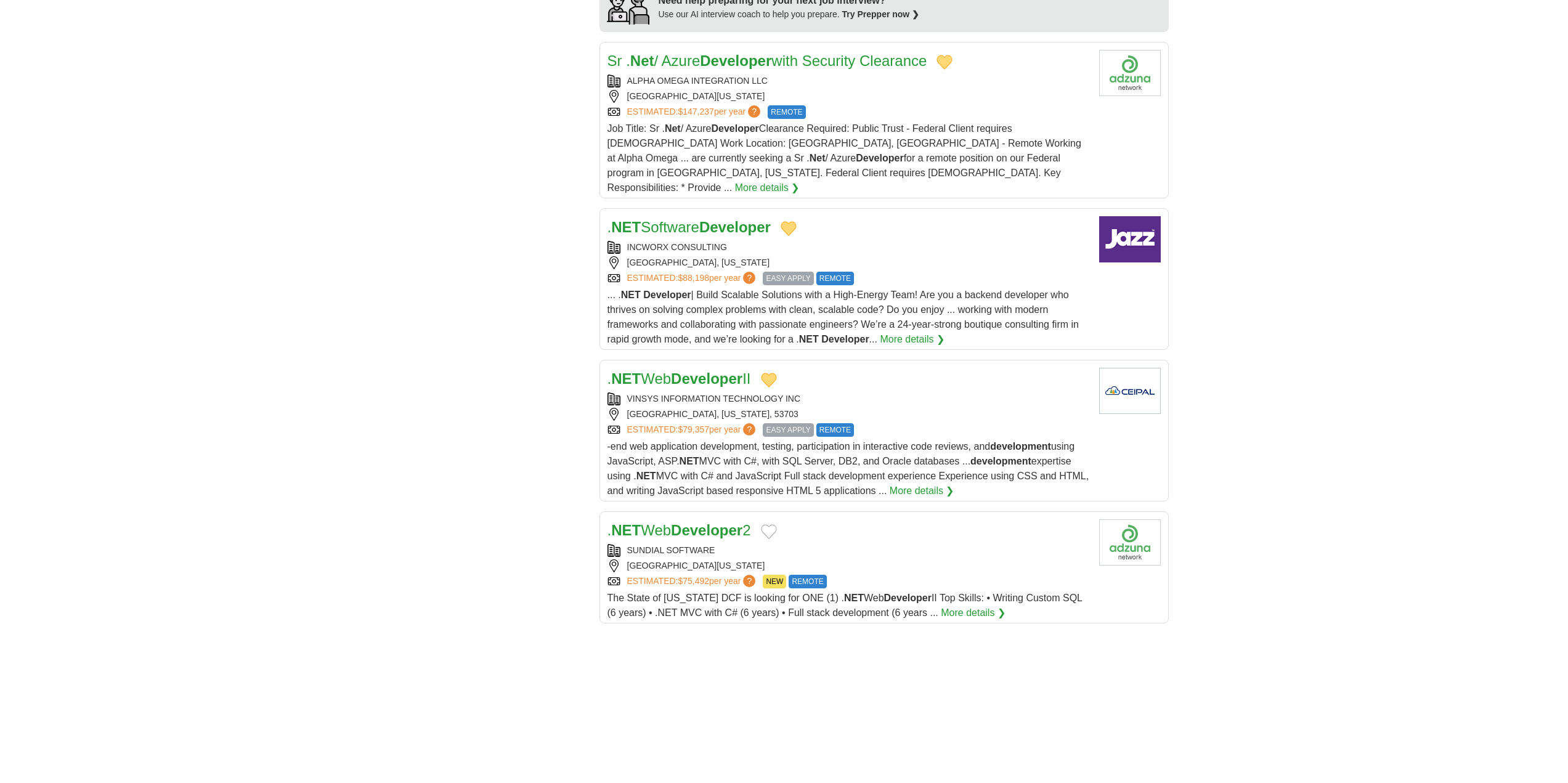
click at [777, 524] on button "Add to favorite jobs" at bounding box center [769, 531] width 16 height 15
click at [855, 544] on div "SUNDIAL SOFTWARE" at bounding box center [848, 550] width 482 height 13
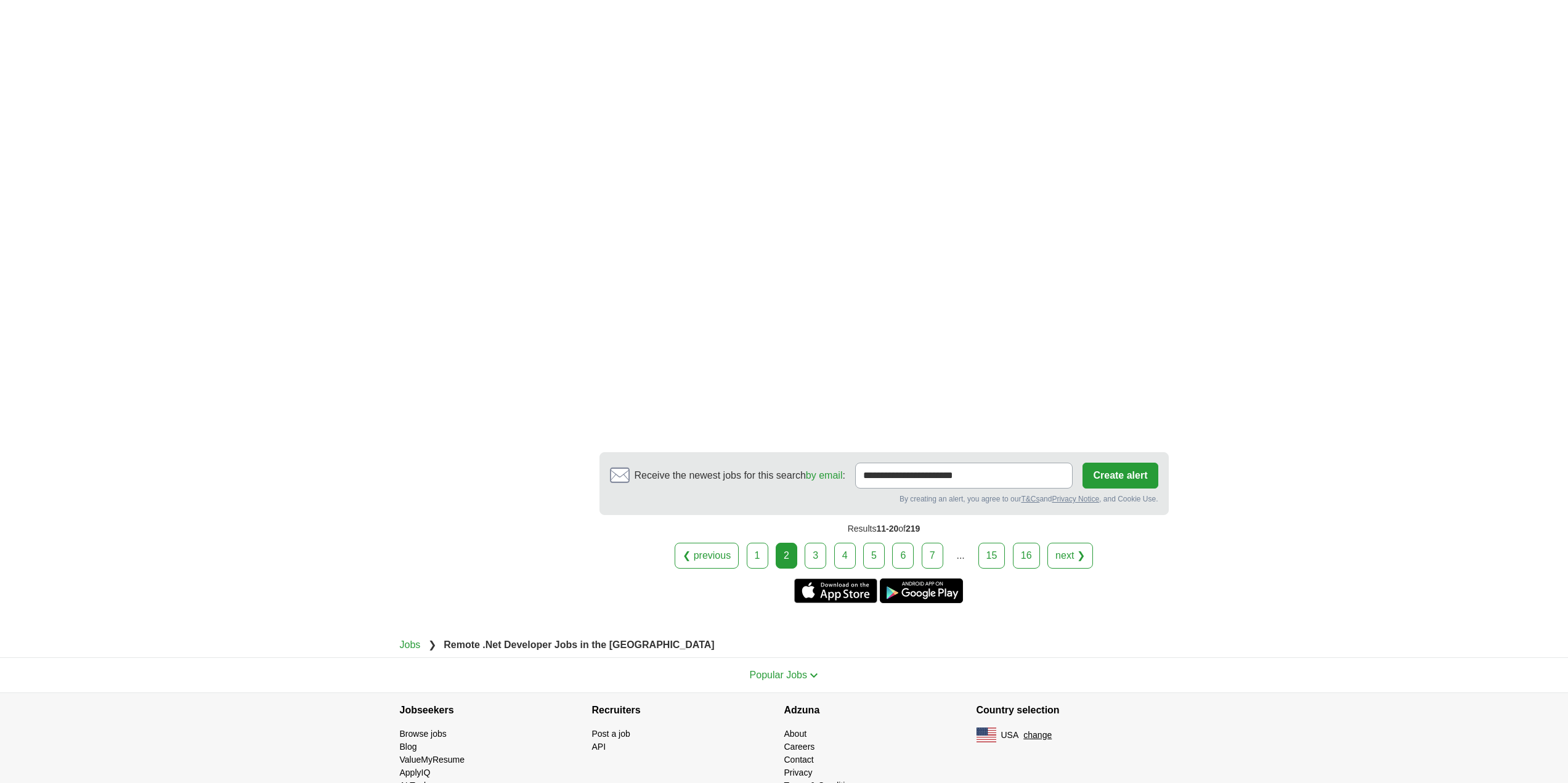
scroll to position [1845, 0]
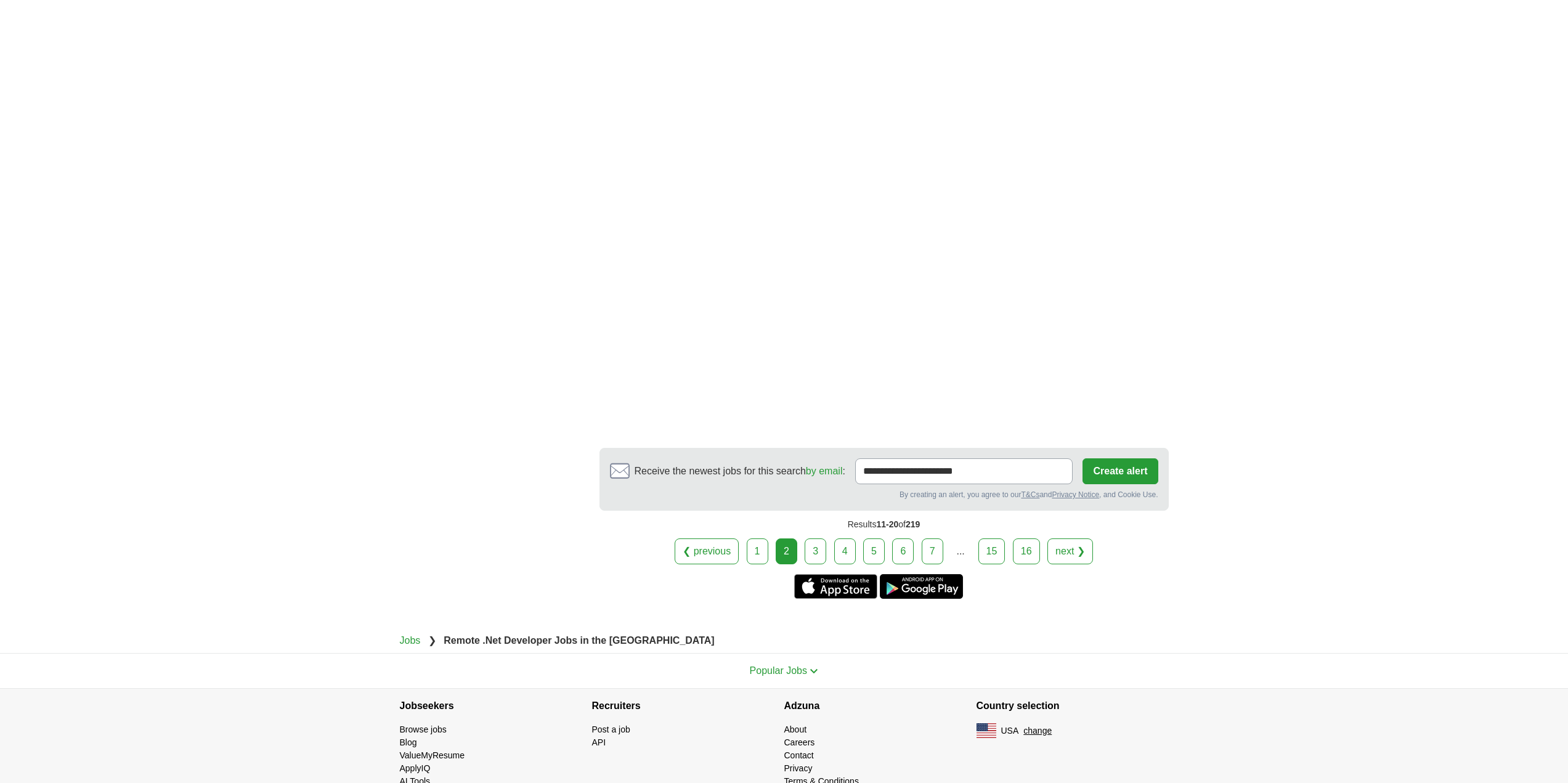
click at [820, 538] on link "3" at bounding box center [815, 551] width 22 height 26
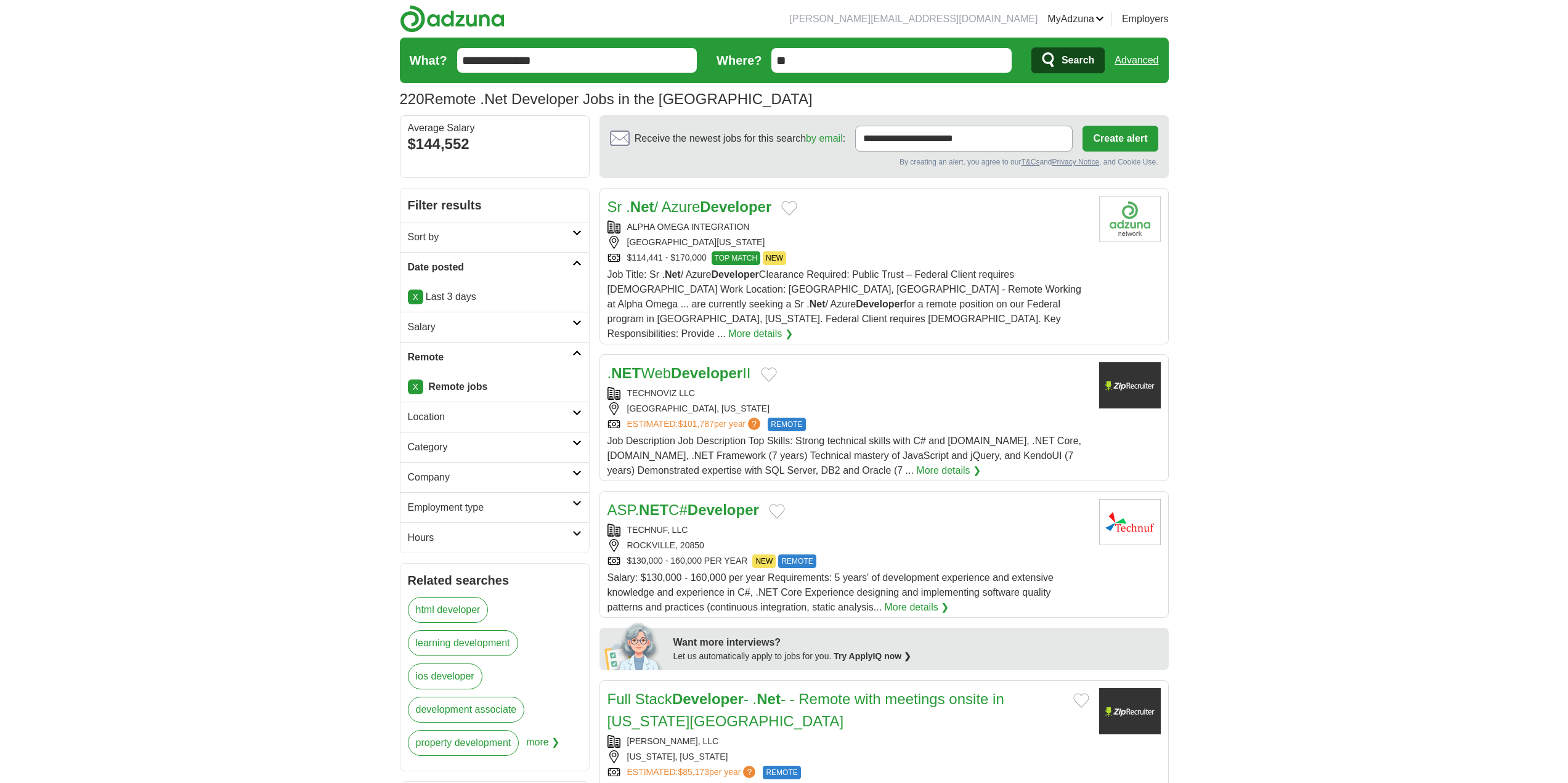
click at [796, 211] on button "Add to favorite jobs" at bounding box center [789, 208] width 16 height 15
click at [777, 367] on button "Add to favorite jobs" at bounding box center [769, 374] width 16 height 15
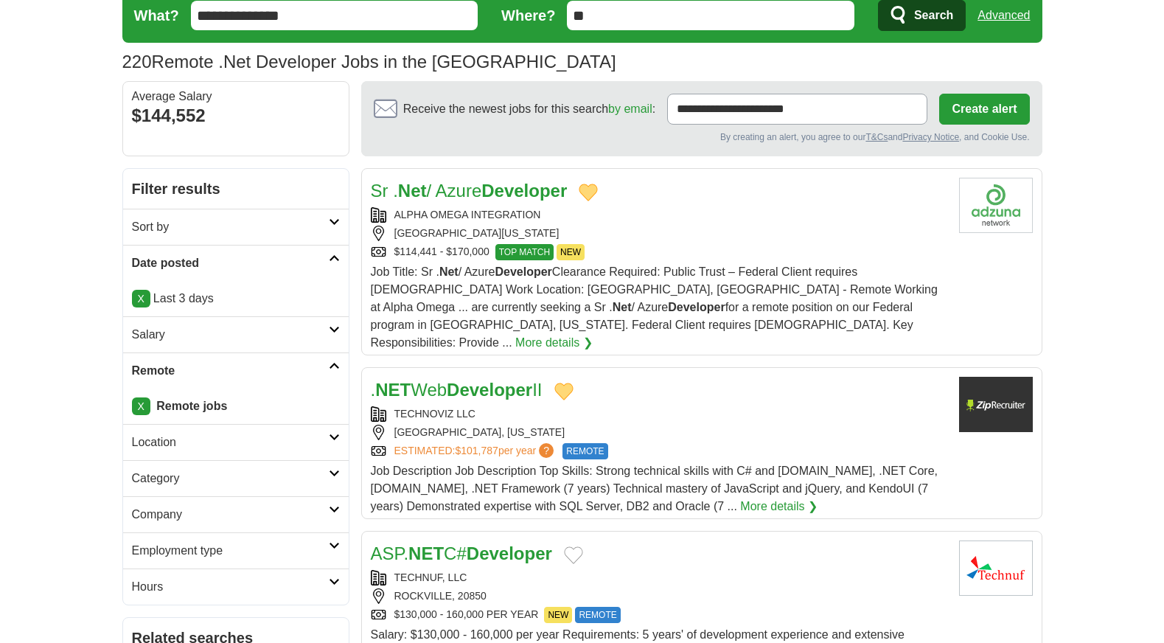
scroll to position [221, 0]
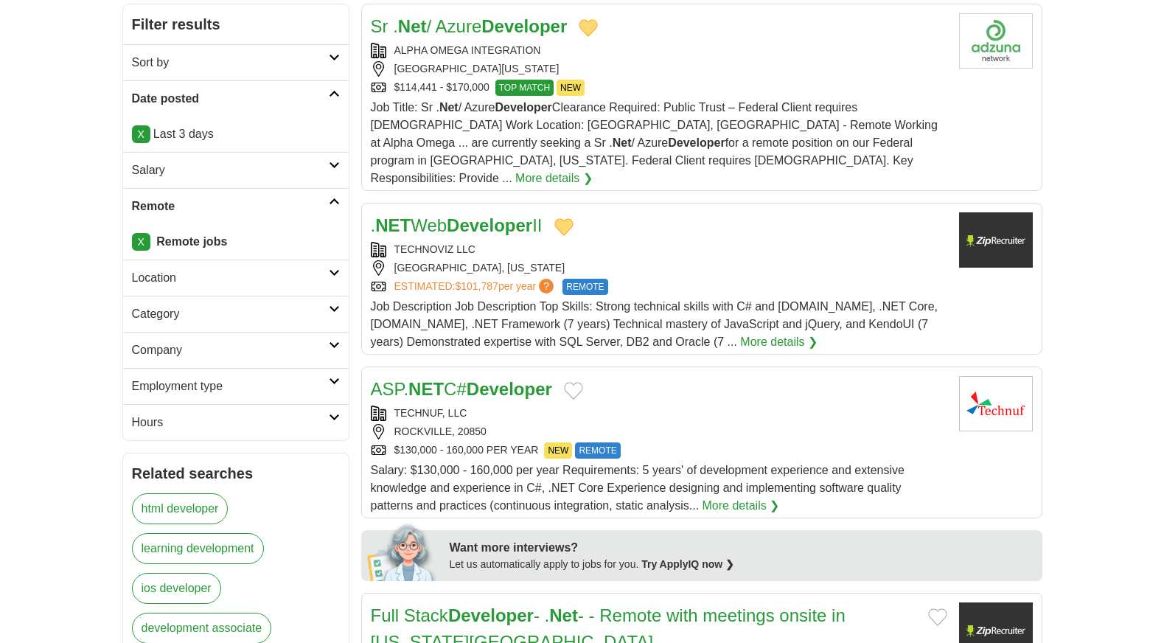
click at [583, 382] on button "Add to favorite jobs" at bounding box center [573, 391] width 19 height 18
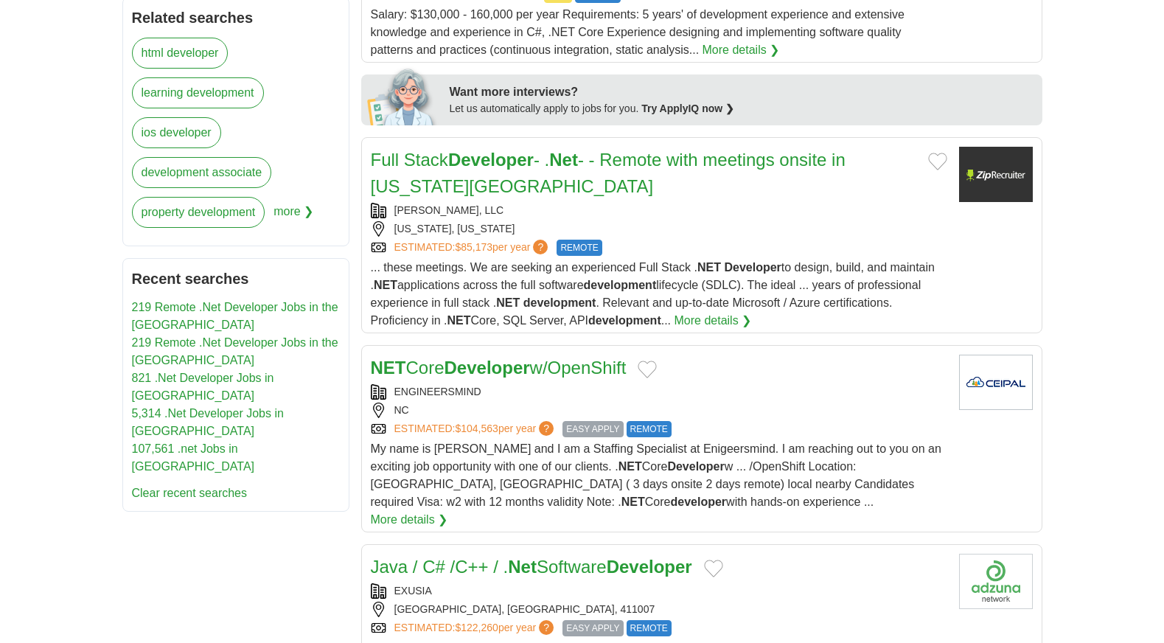
scroll to position [737, 0]
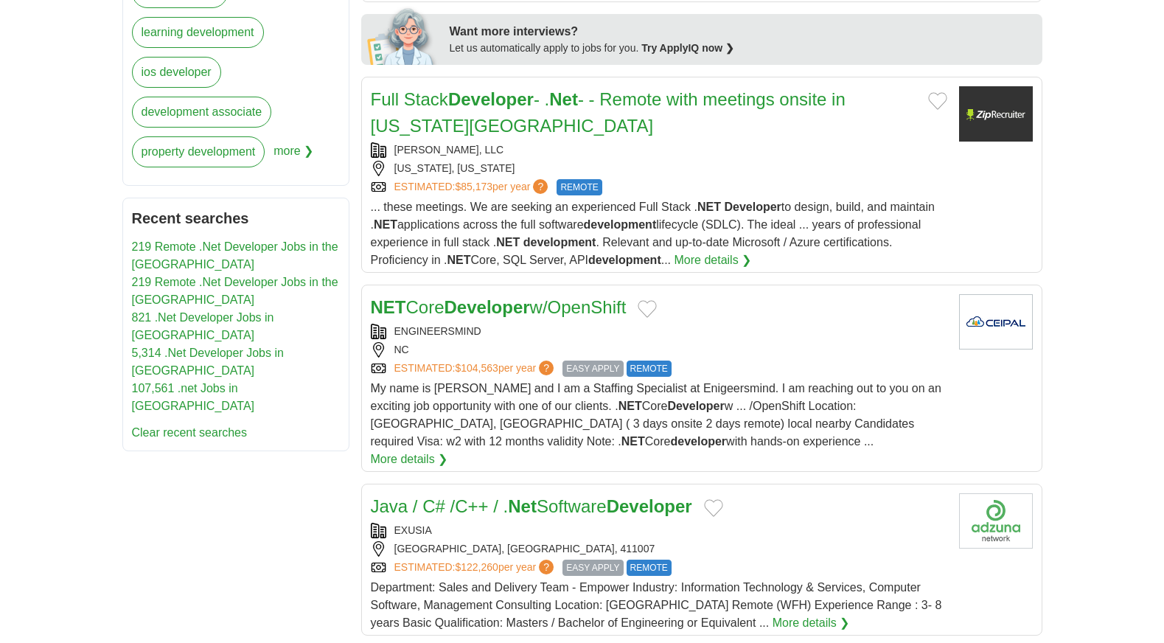
click at [931, 92] on button "Add to favorite jobs" at bounding box center [937, 101] width 19 height 18
click at [656, 300] on button "Add to favorite jobs" at bounding box center [647, 309] width 19 height 18
click at [723, 499] on button "Add to favorite jobs" at bounding box center [713, 508] width 19 height 18
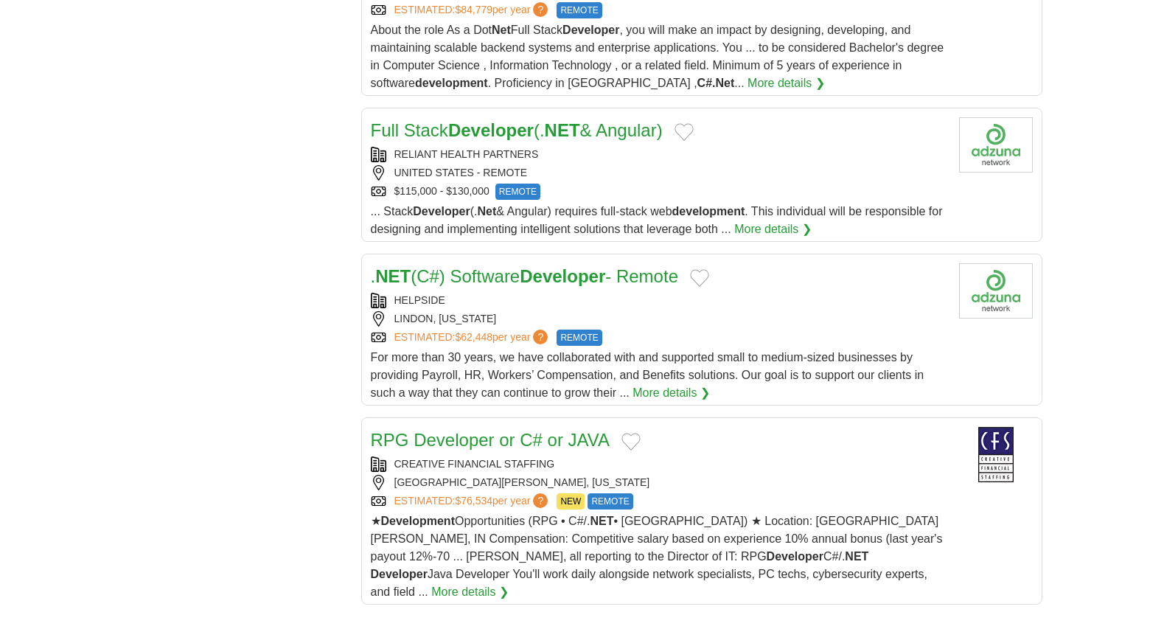
scroll to position [1548, 0]
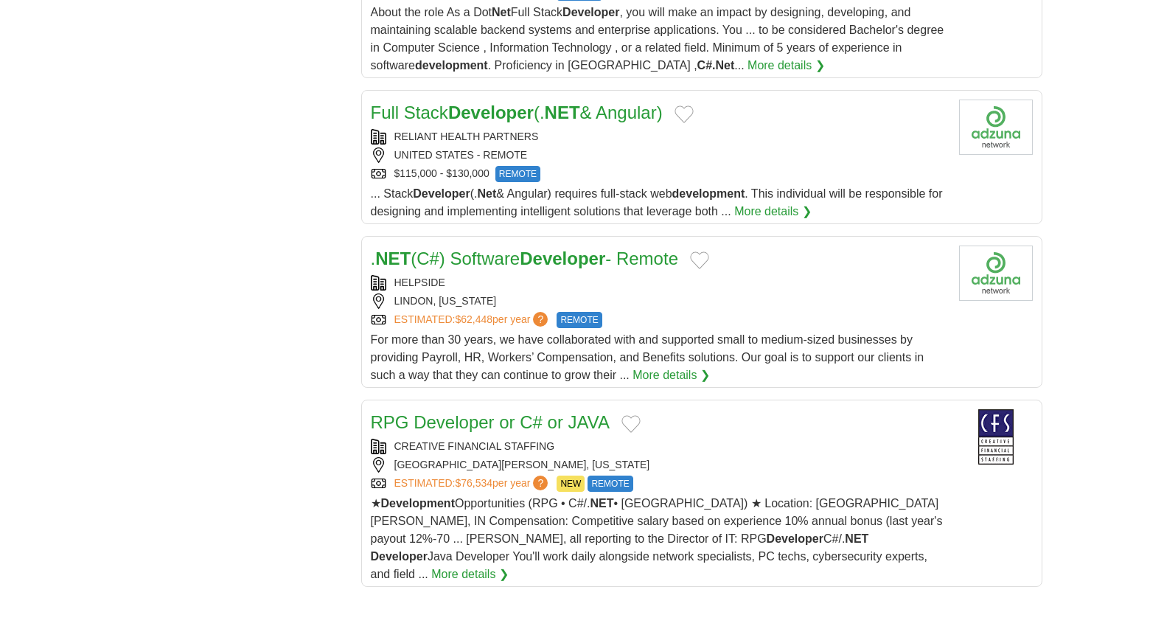
click at [709, 251] on button "Add to favorite jobs" at bounding box center [699, 260] width 19 height 18
click at [694, 105] on button "Add to favorite jobs" at bounding box center [684, 114] width 19 height 18
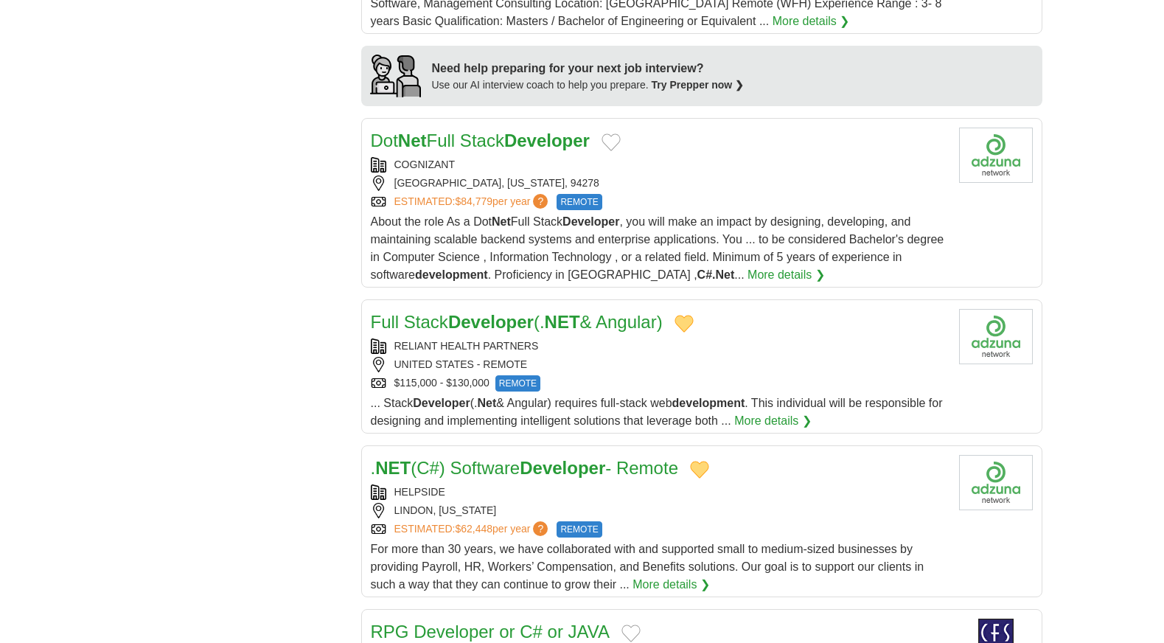
scroll to position [1327, 0]
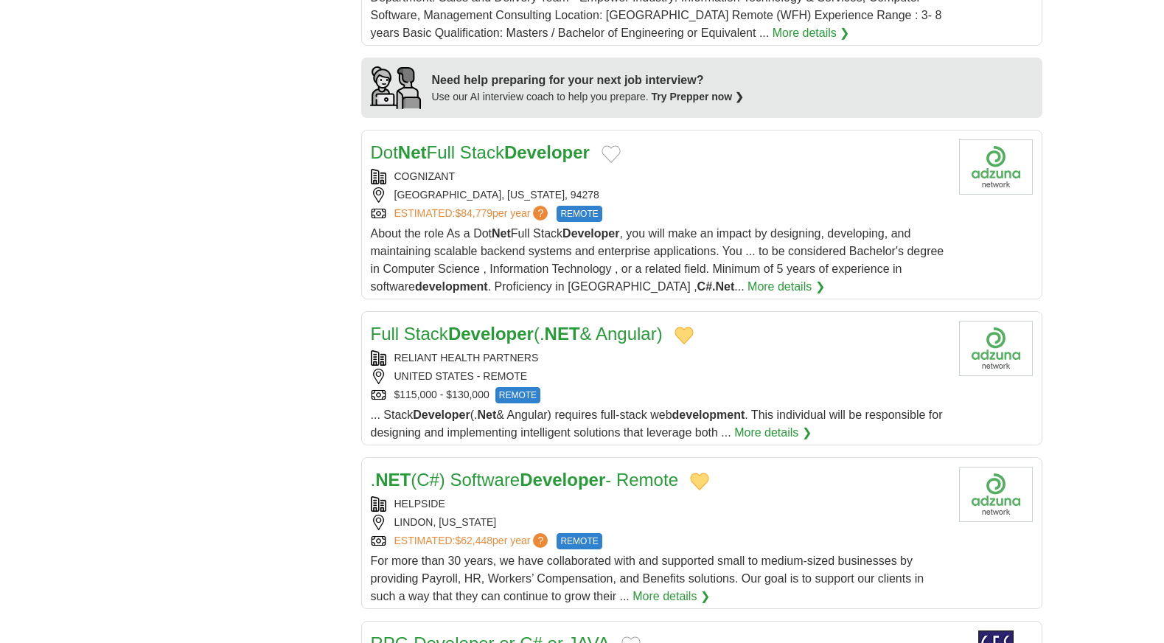
click at [621, 145] on button "Add to favorite jobs" at bounding box center [611, 154] width 19 height 18
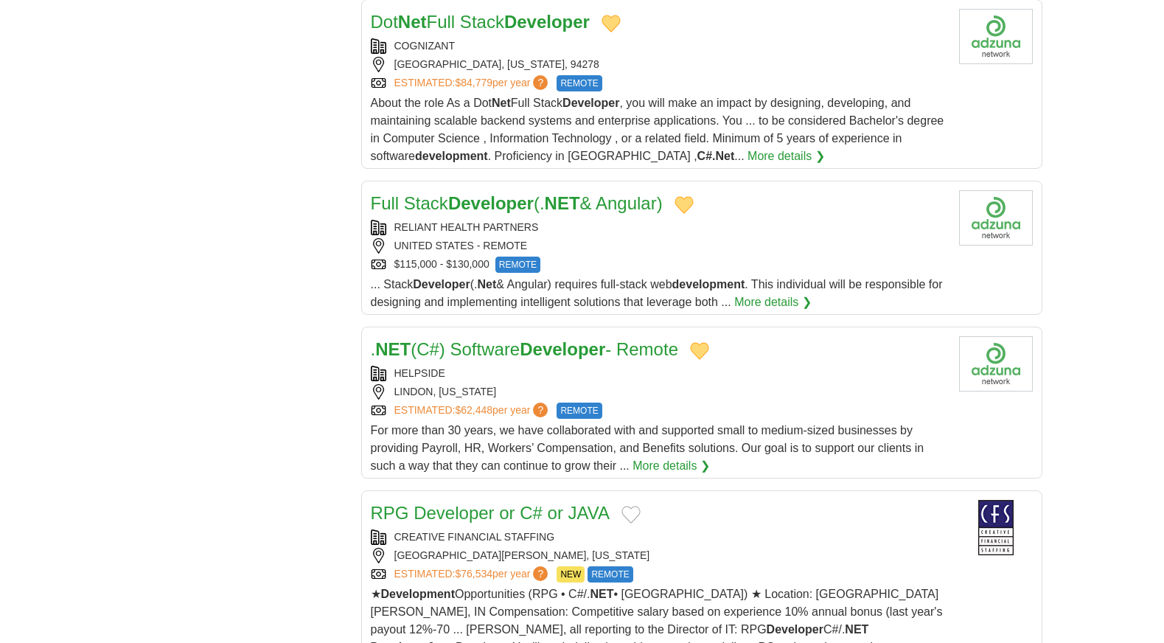
scroll to position [1475, 0]
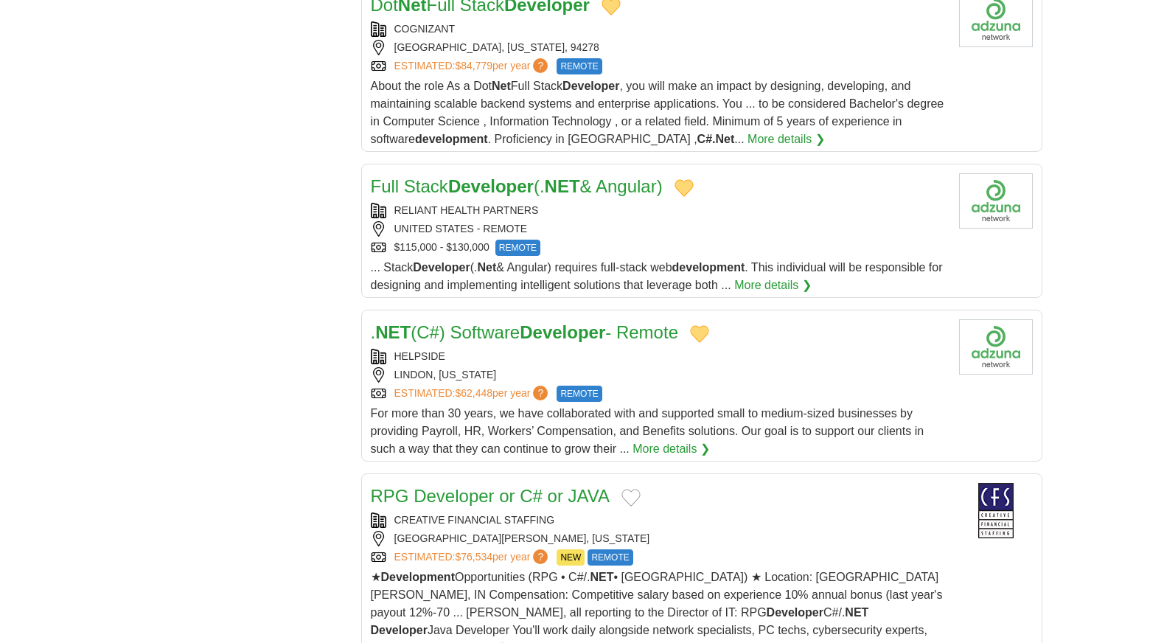
click at [605, 322] on strong "Developer" at bounding box center [563, 332] width 86 height 20
click at [633, 489] on button "Add to favorite jobs" at bounding box center [631, 498] width 19 height 18
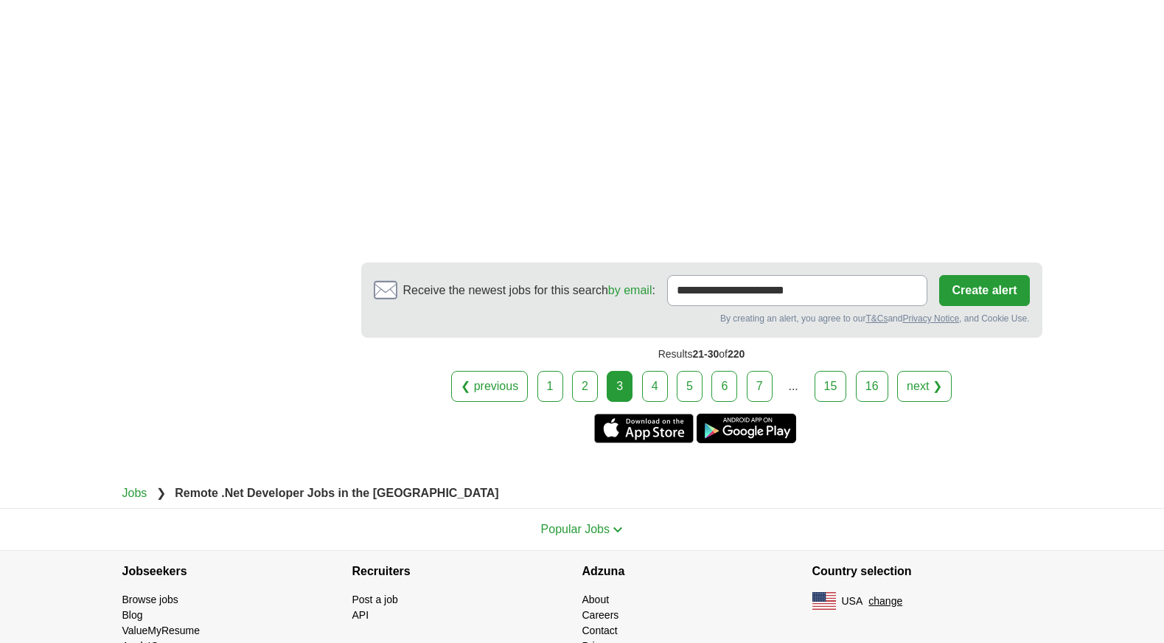
scroll to position [2609, 0]
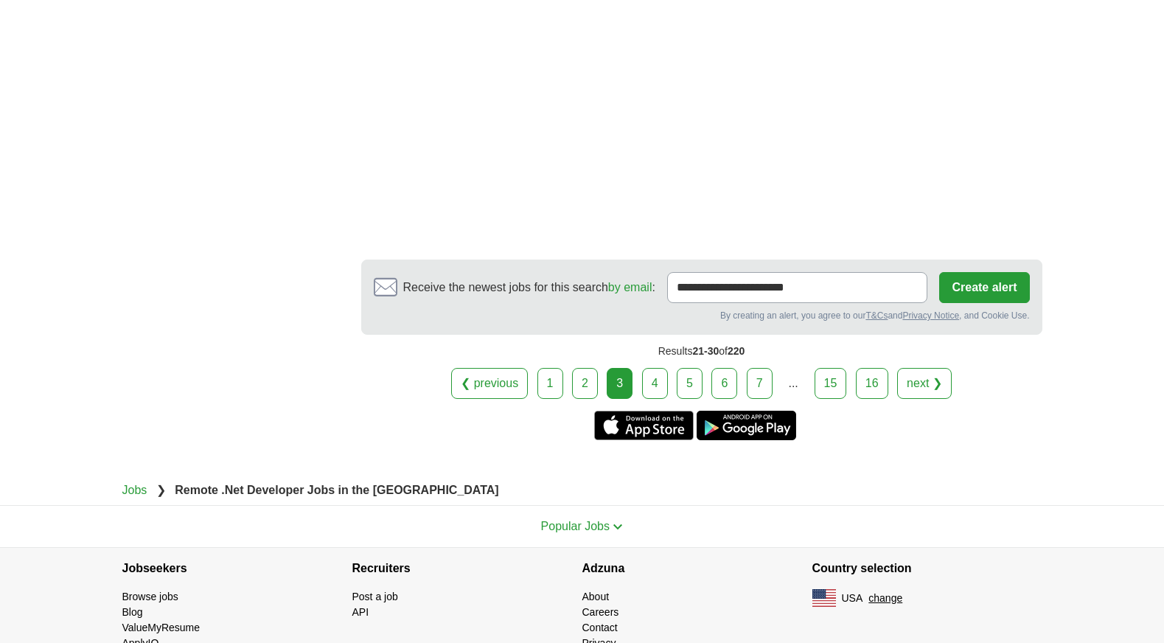
click at [661, 368] on link "4" at bounding box center [655, 383] width 26 height 31
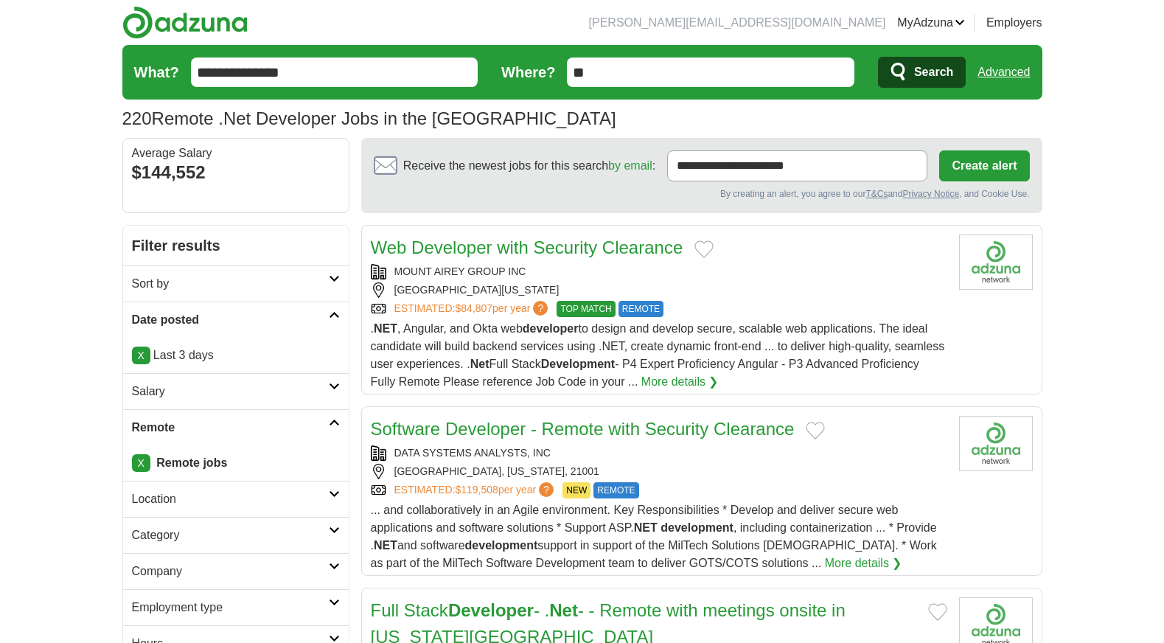
click at [698, 246] on button "Add to favorite jobs" at bounding box center [704, 249] width 19 height 18
click at [814, 431] on button "Add to favorite jobs" at bounding box center [815, 431] width 19 height 18
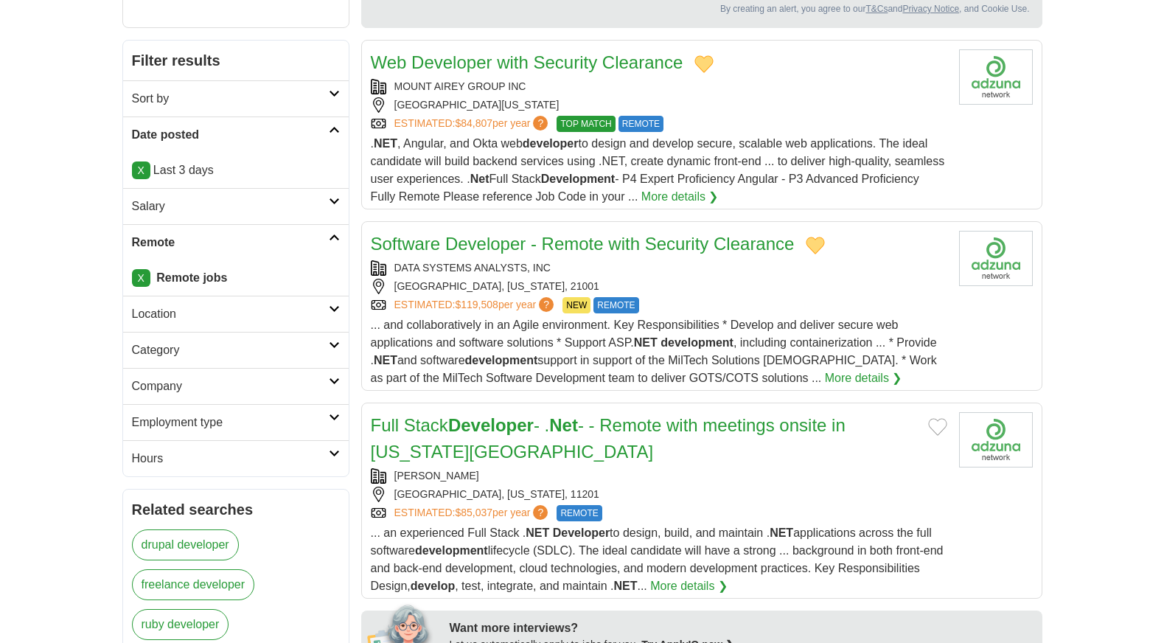
scroll to position [221, 0]
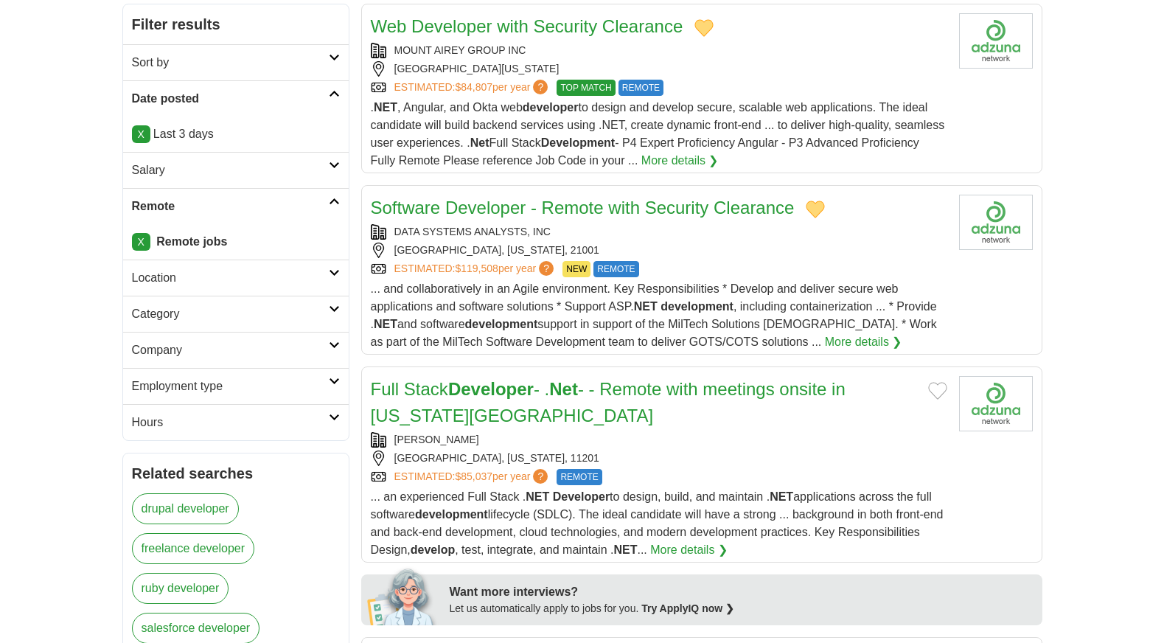
click at [945, 389] on button "Add to favorite jobs" at bounding box center [937, 391] width 19 height 18
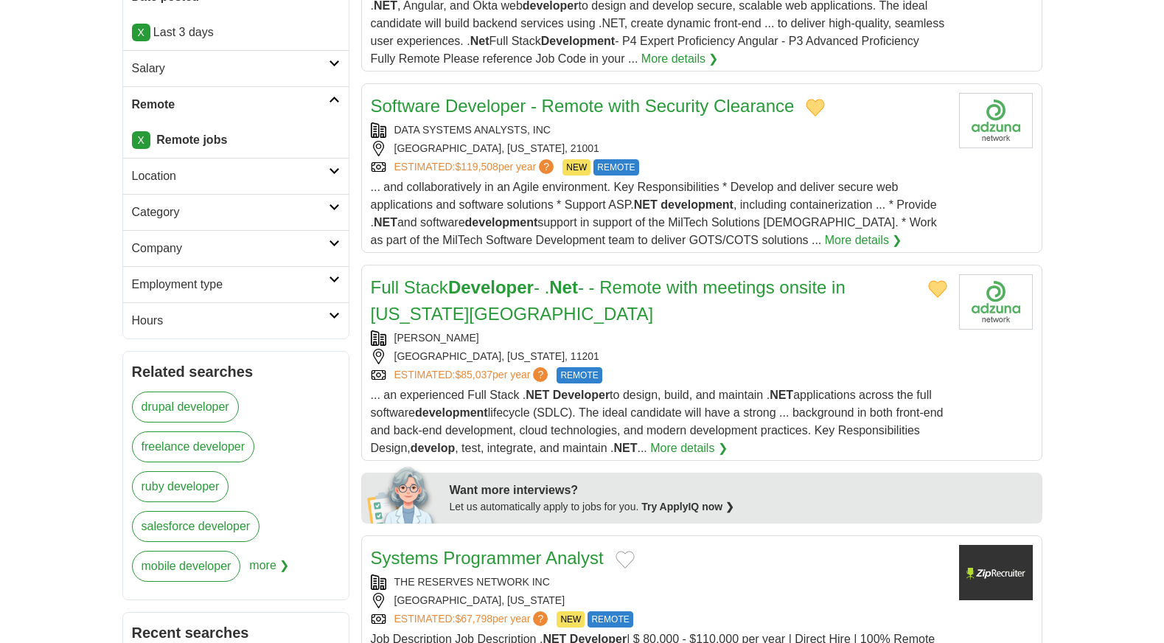
scroll to position [442, 0]
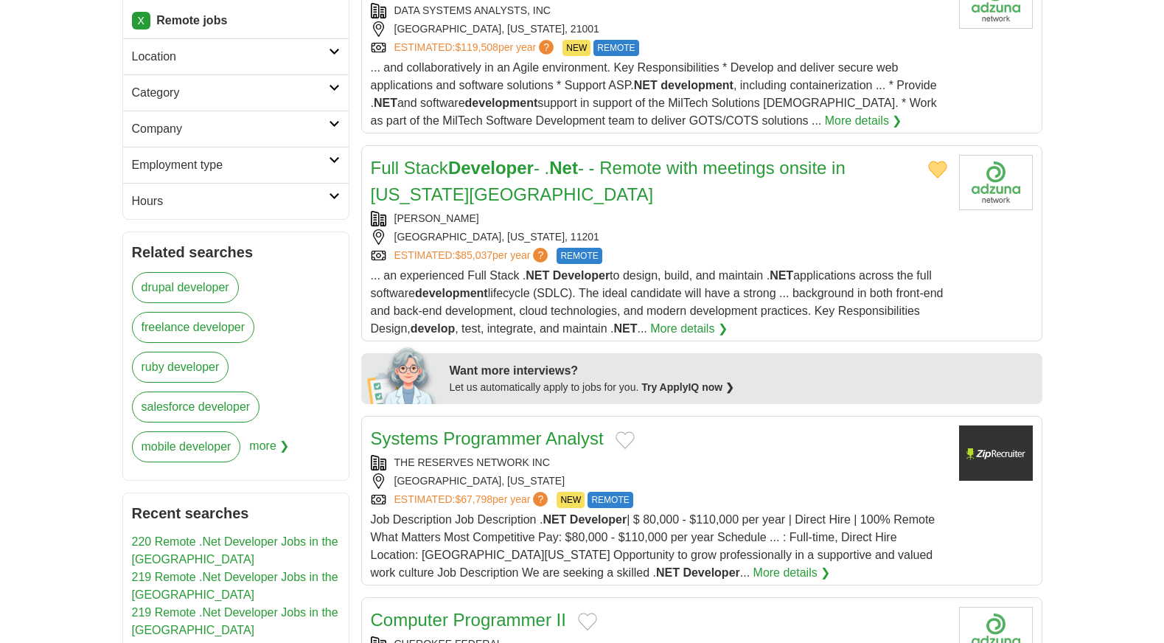
click at [624, 437] on button "Add to favorite jobs" at bounding box center [625, 440] width 19 height 18
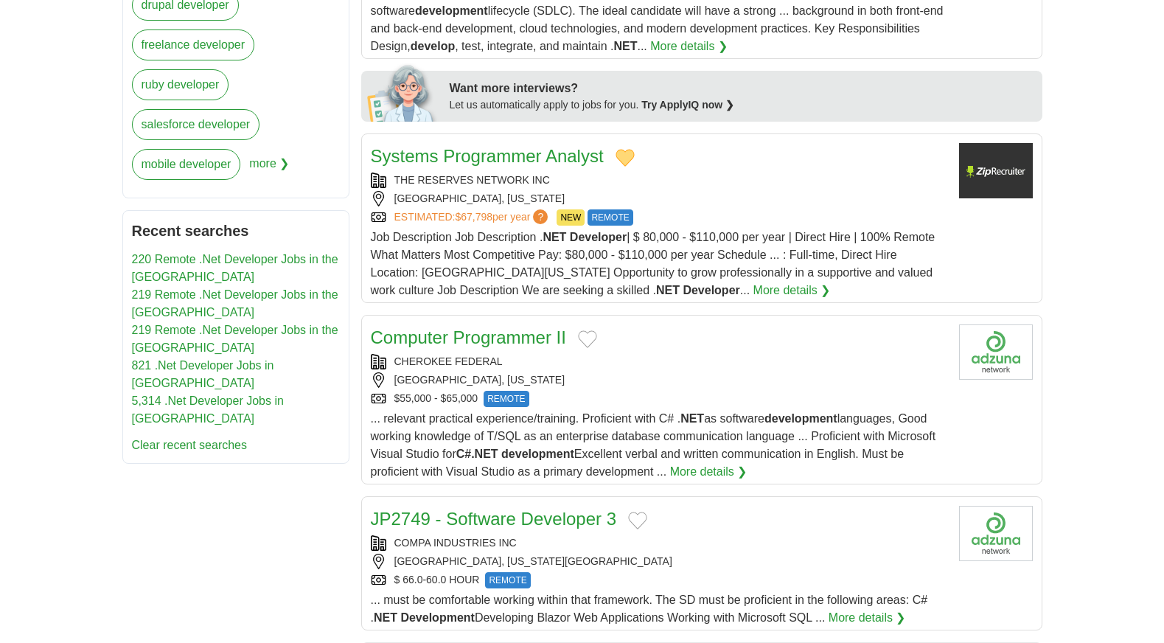
scroll to position [737, 0]
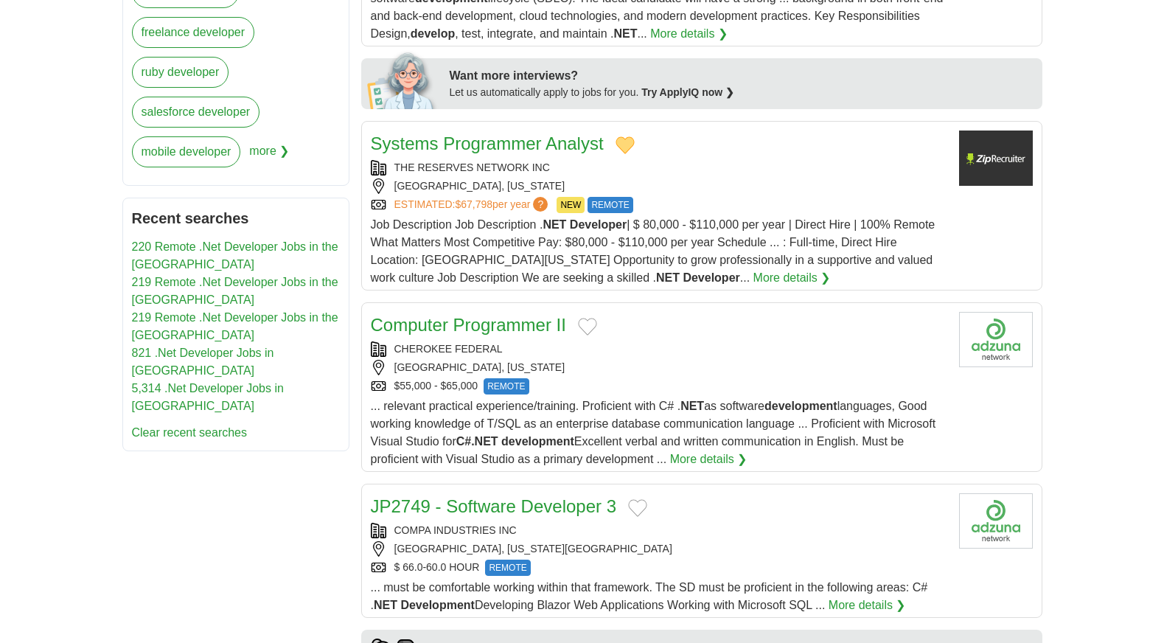
click at [580, 324] on button "Add to favorite jobs" at bounding box center [587, 327] width 19 height 18
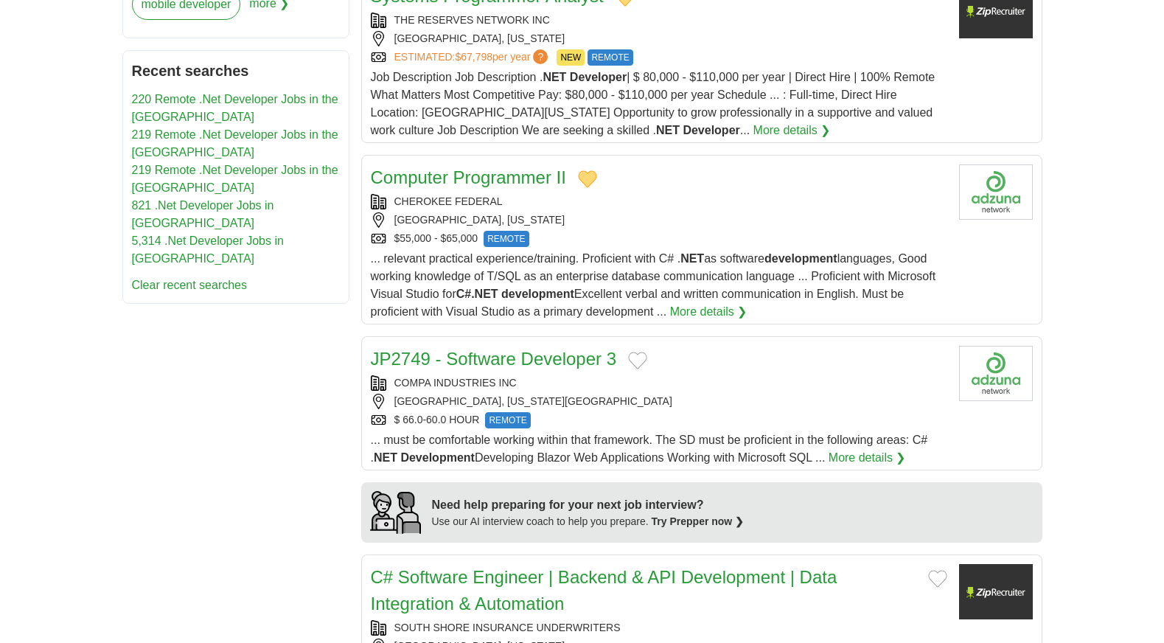
click at [639, 361] on button "Add to favorite jobs" at bounding box center [637, 361] width 19 height 18
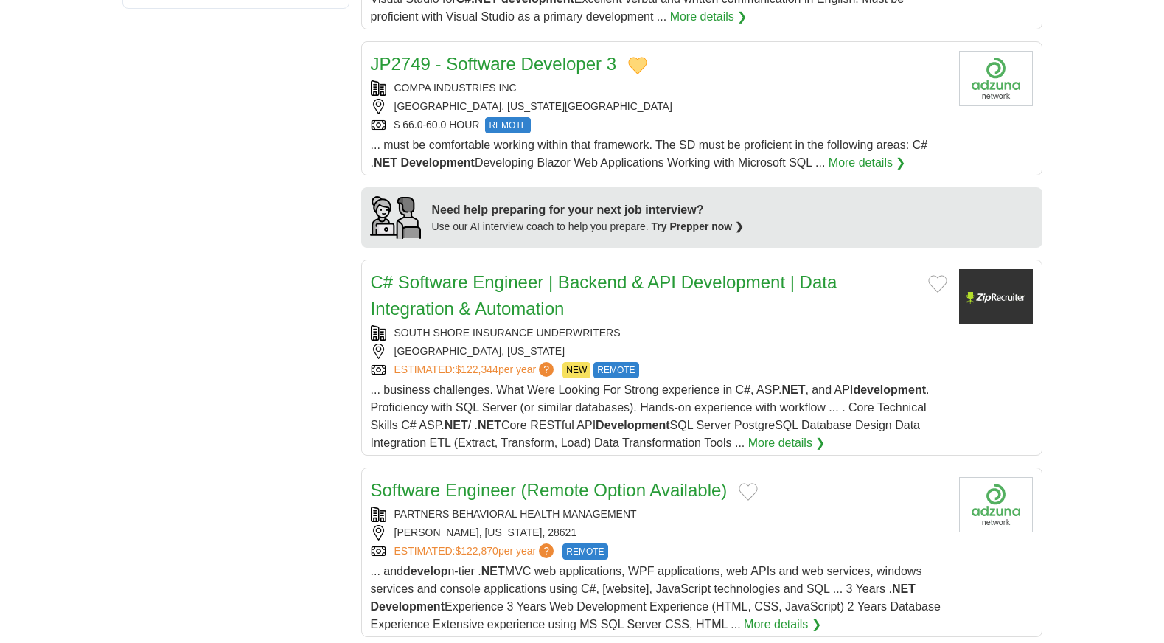
click at [936, 281] on button "Add to favorite jobs" at bounding box center [937, 284] width 19 height 18
click at [748, 491] on button "Add to favorite jobs" at bounding box center [748, 492] width 19 height 18
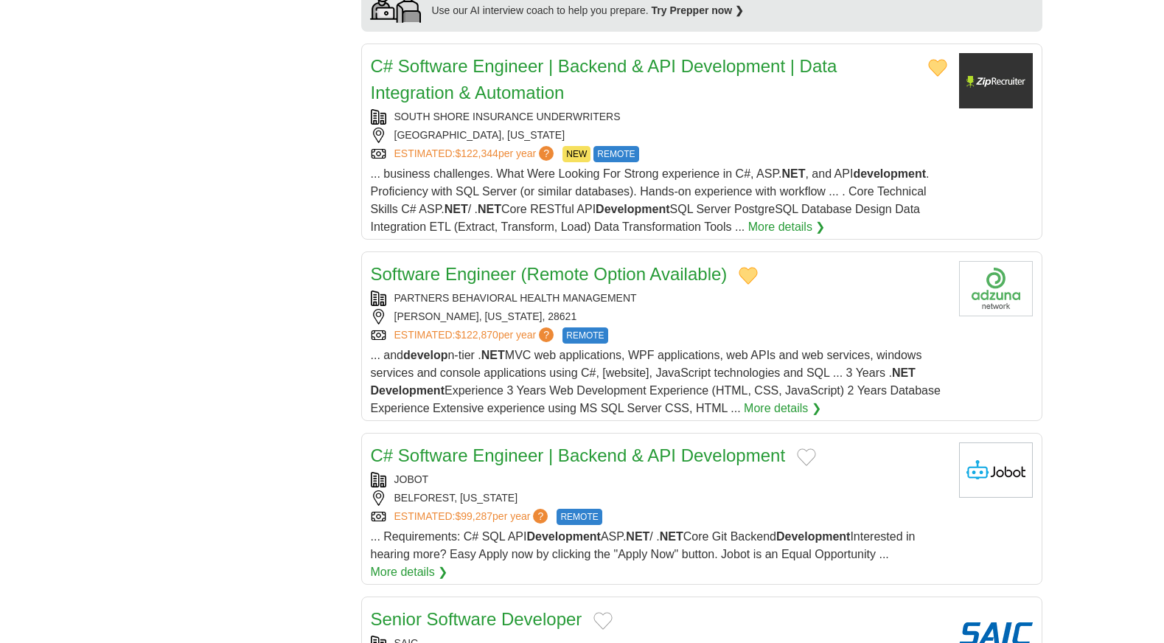
scroll to position [1548, 0]
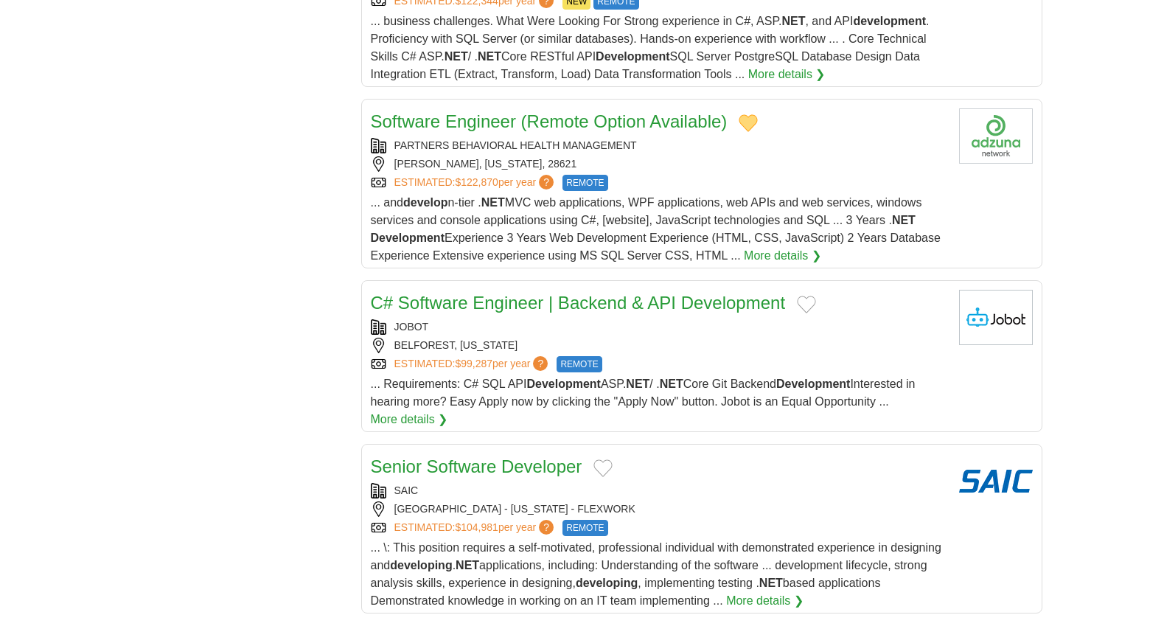
drag, startPoint x: 804, startPoint y: 303, endPoint x: 797, endPoint y: 310, distance: 10.4
click at [804, 303] on button "Add to favorite jobs" at bounding box center [806, 305] width 19 height 18
click at [599, 467] on button "Add to favorite jobs" at bounding box center [603, 468] width 19 height 18
click at [597, 309] on link "C# Software Engineer | Backend & API Development" at bounding box center [578, 303] width 415 height 20
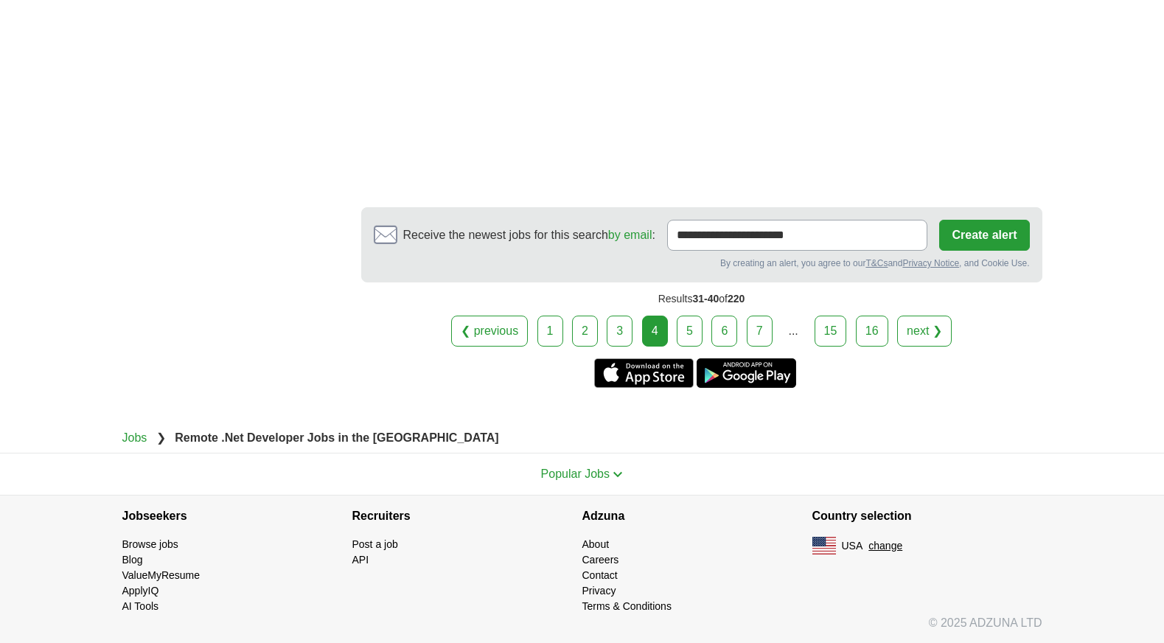
scroll to position [2887, 0]
click at [692, 323] on link "5" at bounding box center [690, 330] width 26 height 31
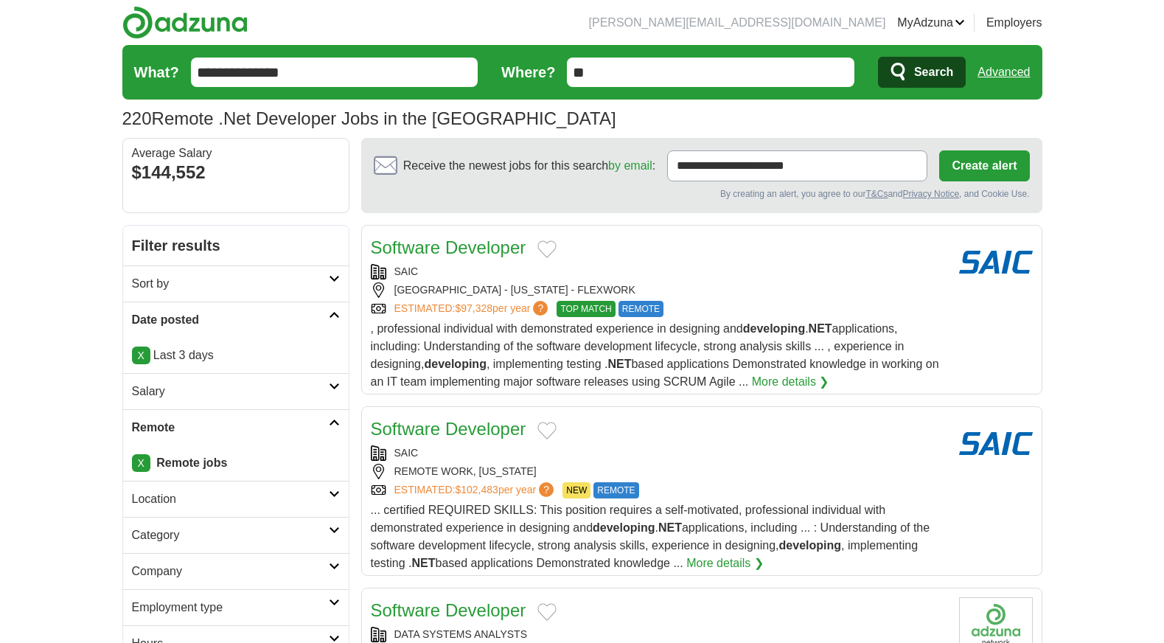
click at [546, 248] on button "Add to favorite jobs" at bounding box center [547, 249] width 19 height 18
click at [543, 430] on button "Add to favorite jobs" at bounding box center [547, 431] width 19 height 18
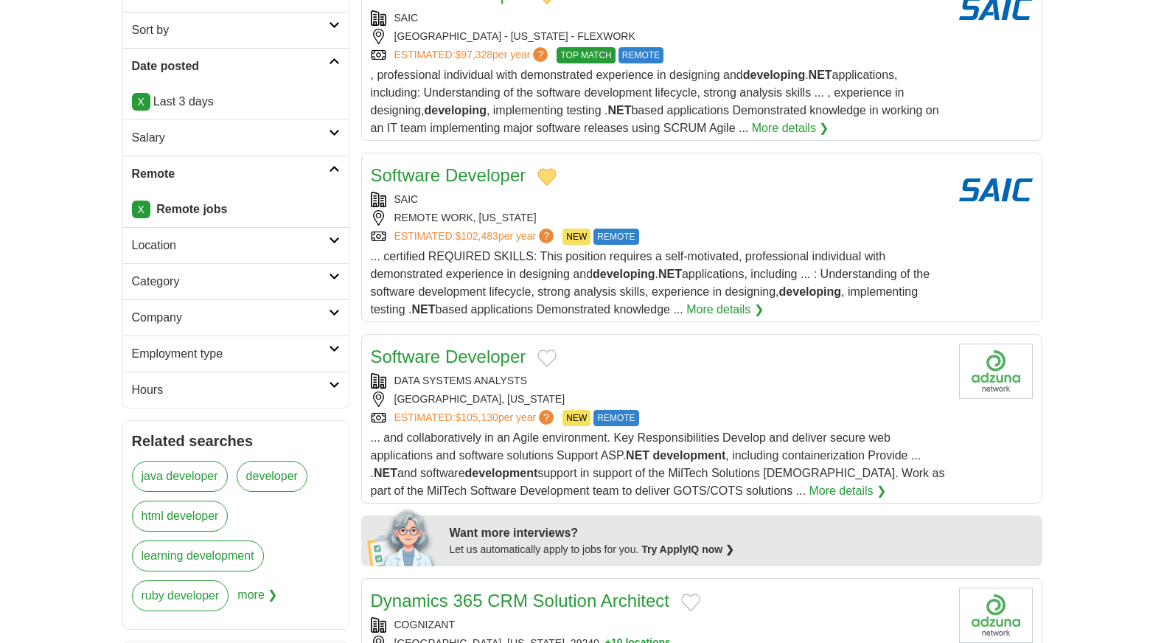
scroll to position [295, 0]
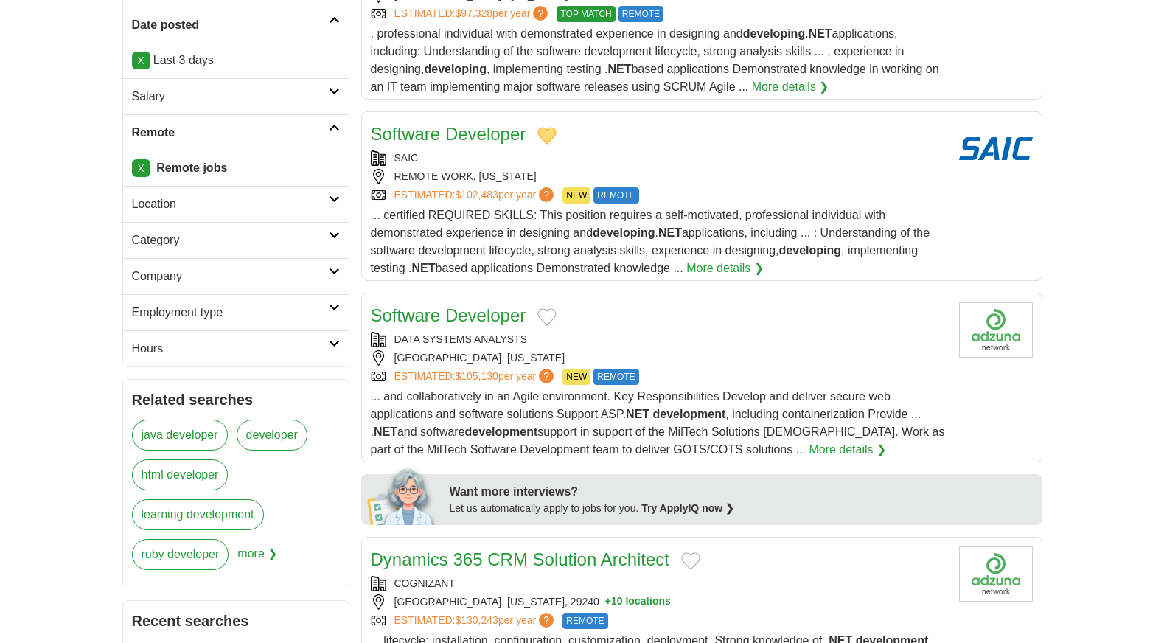
click at [554, 314] on button "Add to favorite jobs" at bounding box center [547, 317] width 19 height 18
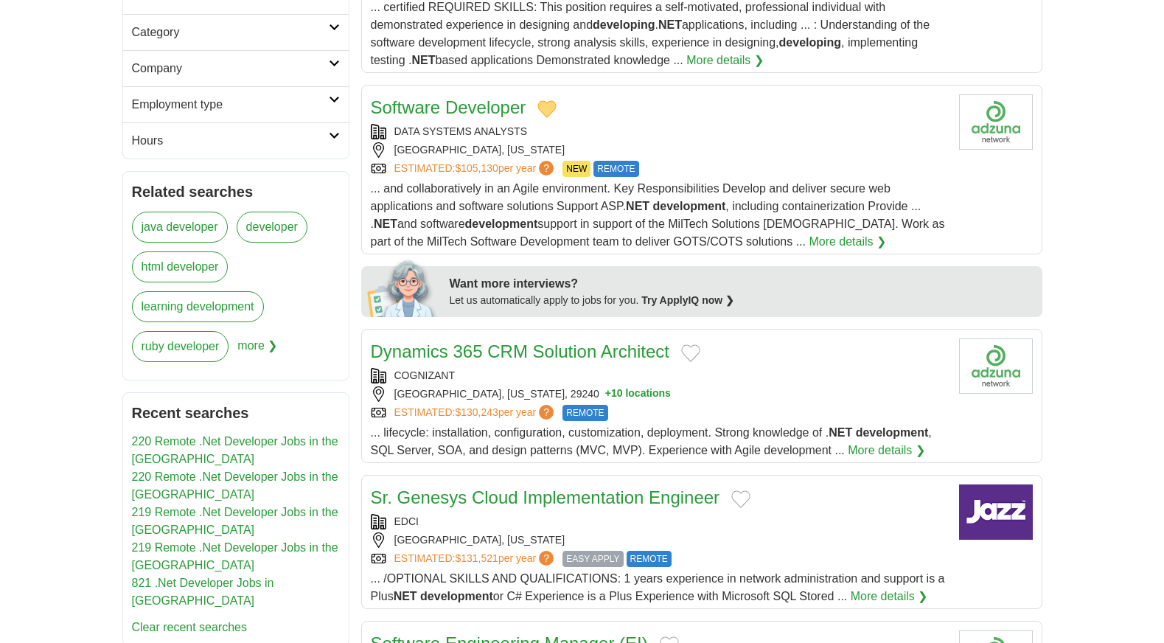
scroll to position [590, 0]
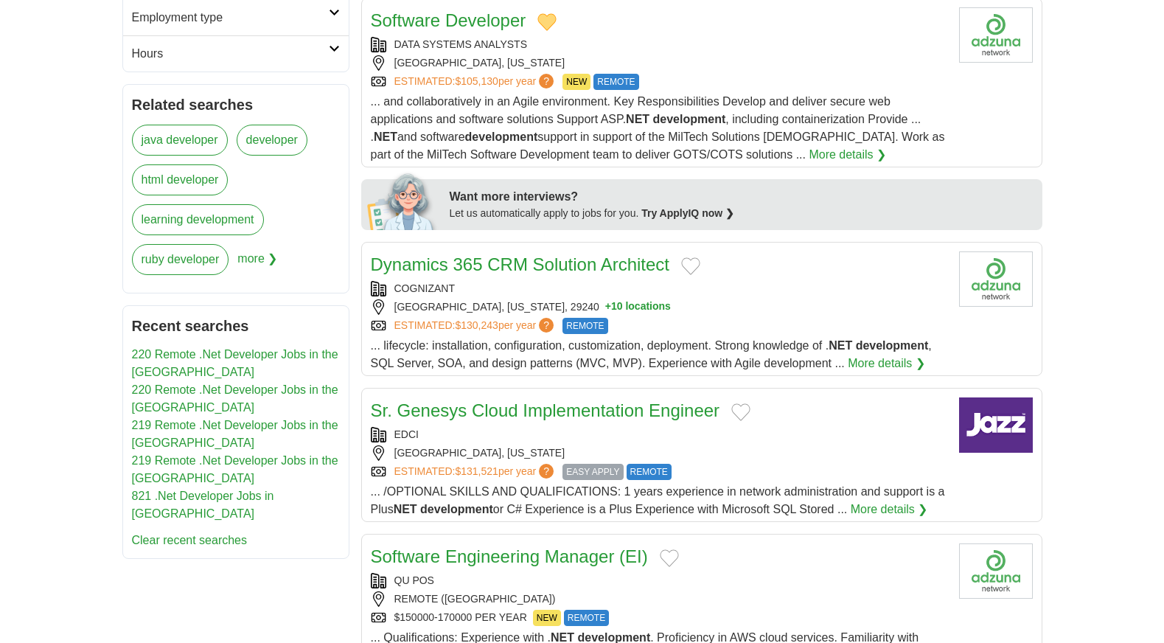
click at [690, 264] on button "Add to favorite jobs" at bounding box center [690, 266] width 19 height 18
click at [739, 414] on button "Add to favorite jobs" at bounding box center [740, 412] width 19 height 18
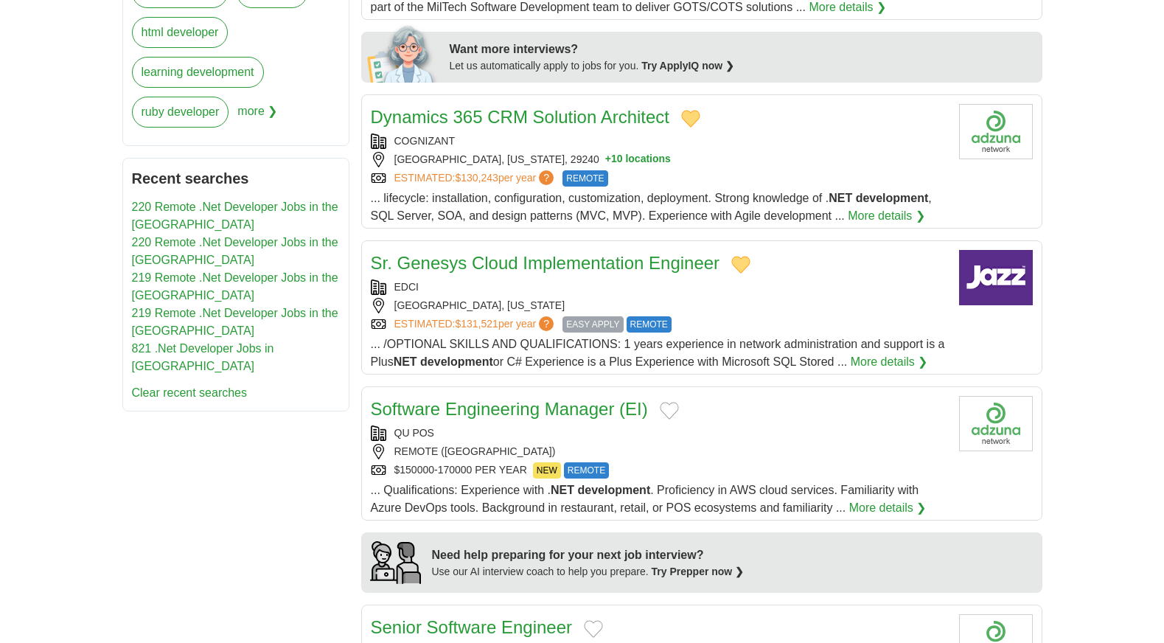
click at [666, 415] on button "Add to favorite jobs" at bounding box center [669, 411] width 19 height 18
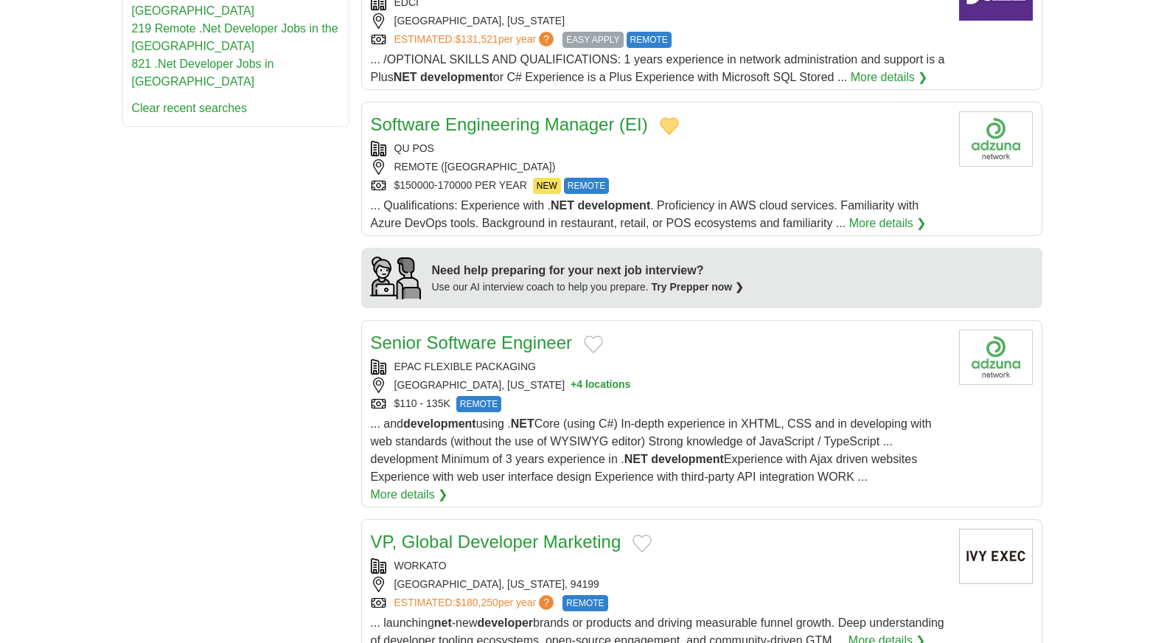
scroll to position [1032, 0]
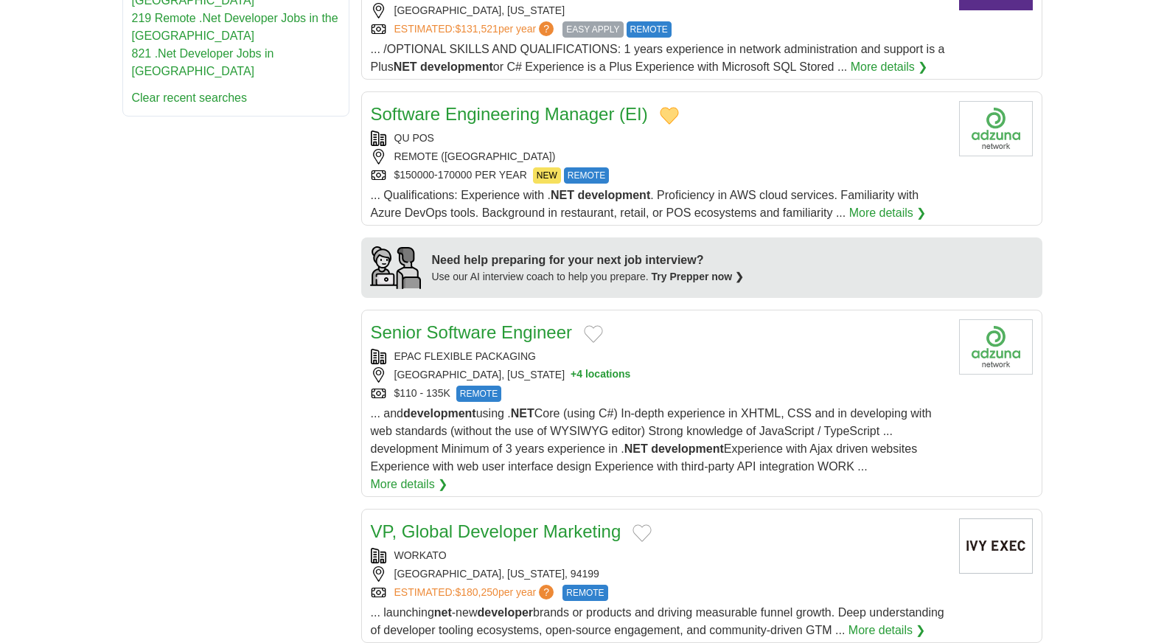
click at [588, 334] on button "Add to favorite jobs" at bounding box center [593, 334] width 19 height 18
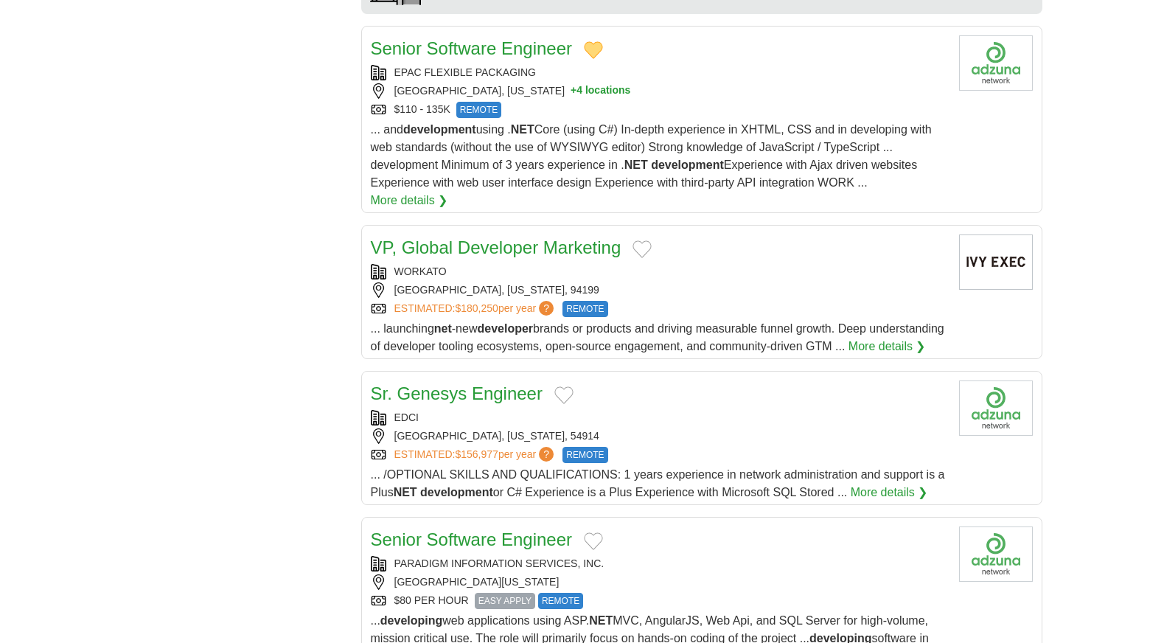
scroll to position [1327, 0]
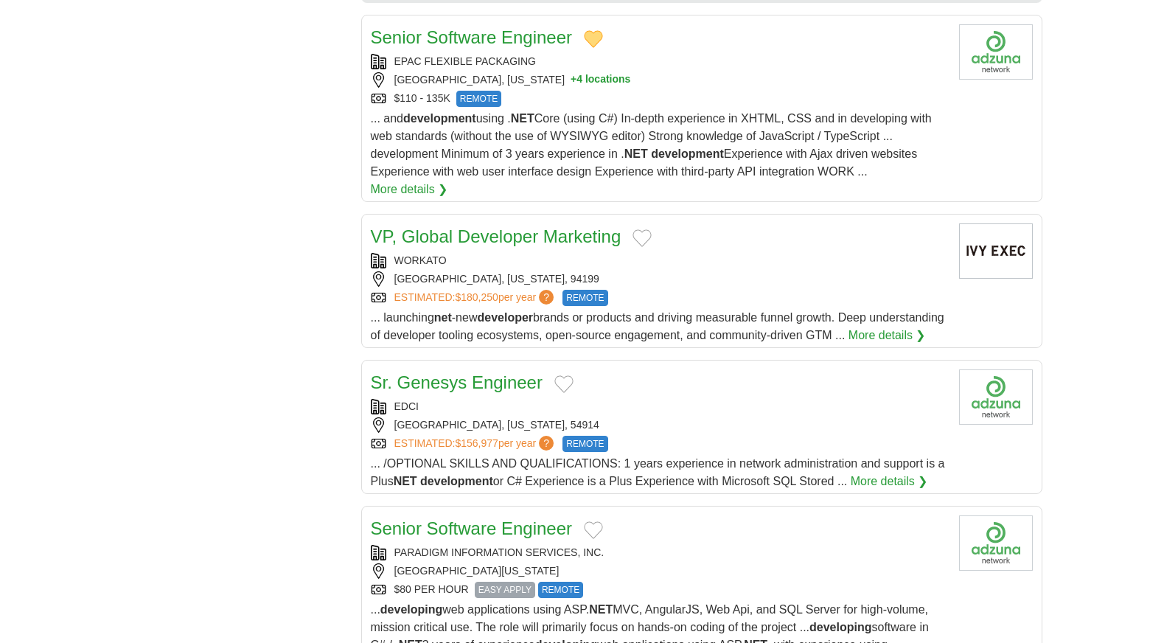
click at [640, 229] on button "Add to favorite jobs" at bounding box center [642, 238] width 19 height 18
click at [568, 378] on button "Add to favorite jobs" at bounding box center [563, 384] width 19 height 18
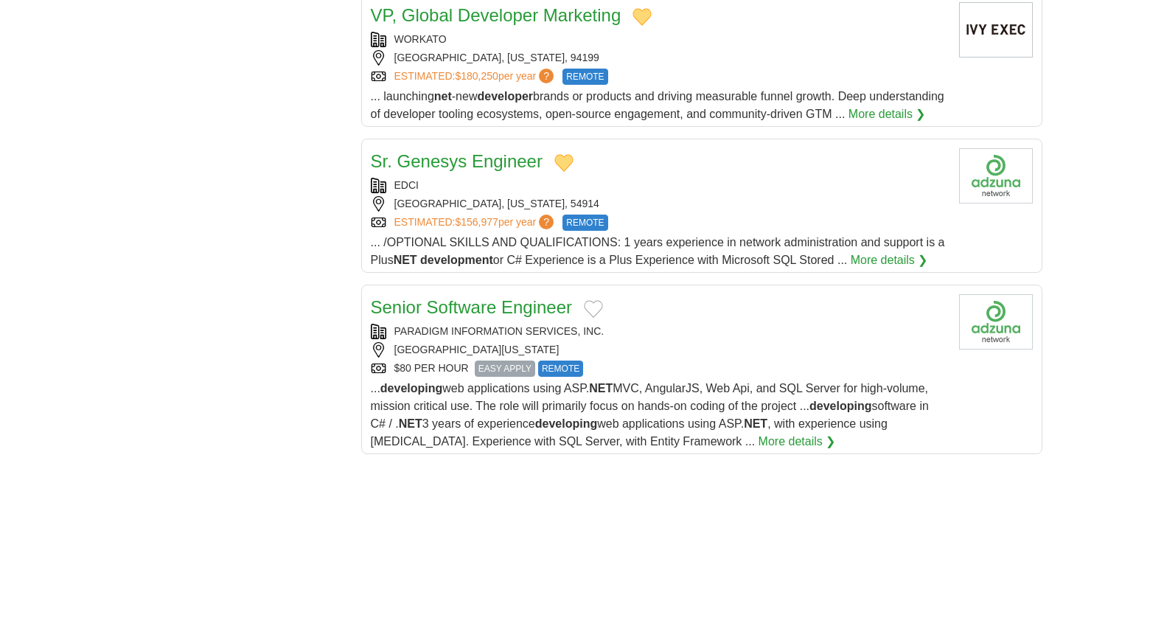
click at [594, 307] on button "Add to favorite jobs" at bounding box center [593, 309] width 19 height 18
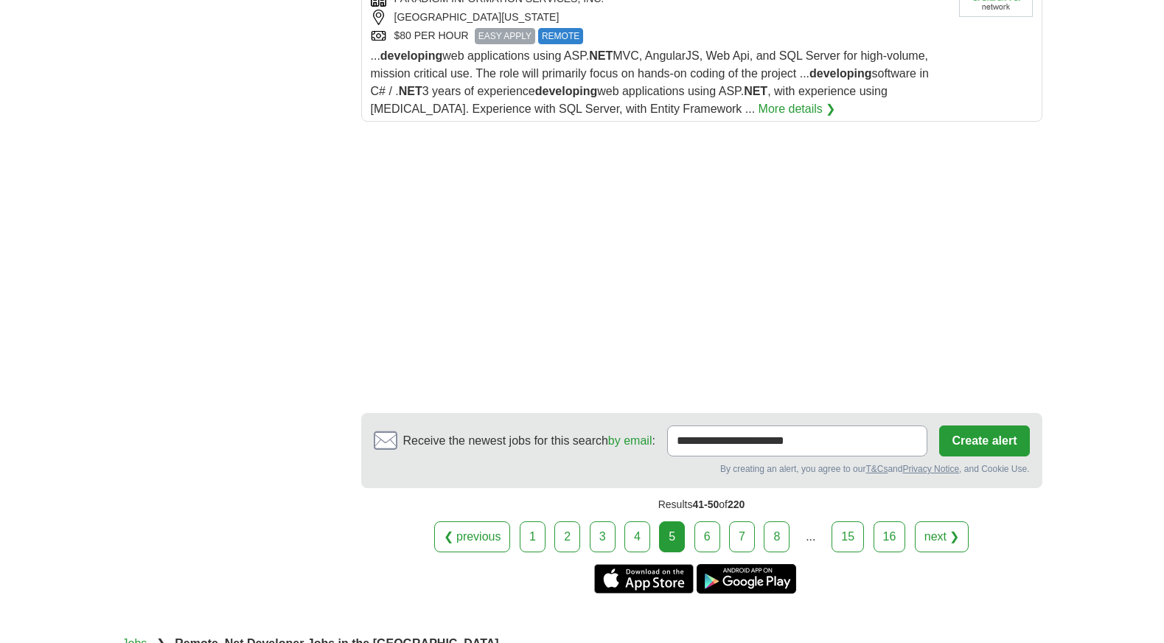
scroll to position [1917, 0]
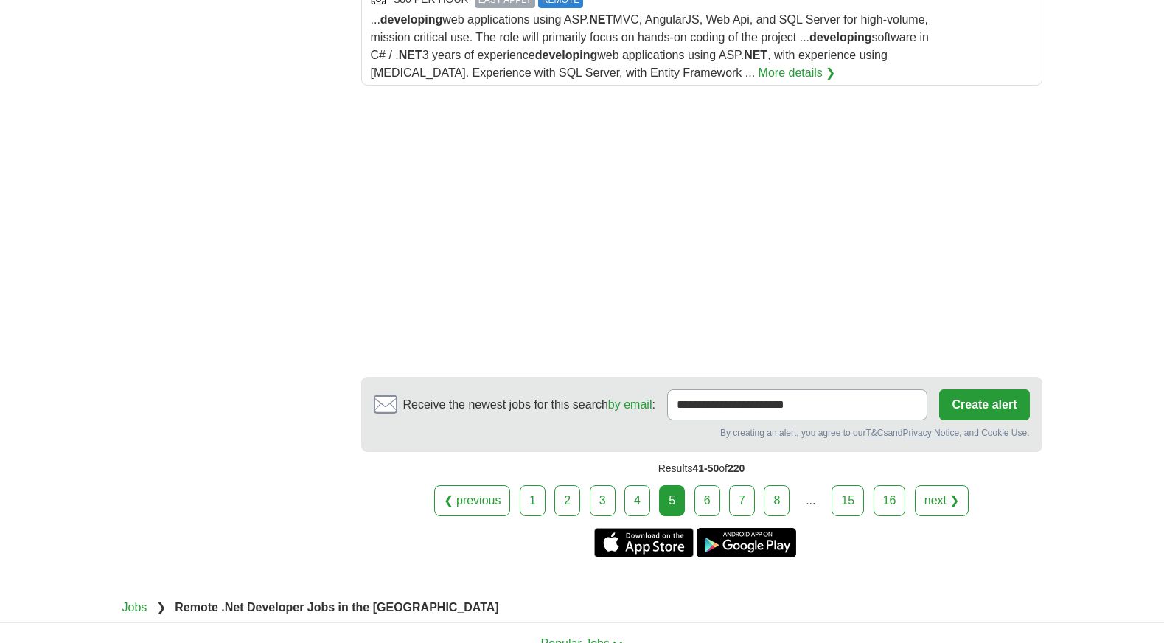
click at [714, 504] on link "6" at bounding box center [708, 500] width 26 height 31
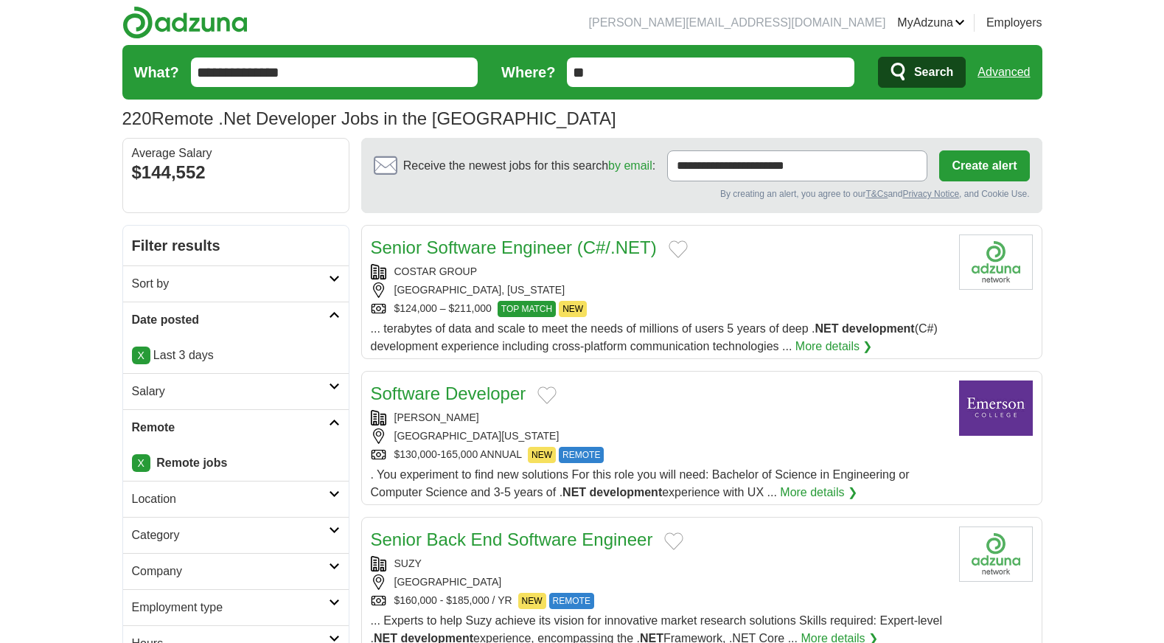
click at [672, 246] on button "Add to favorite jobs" at bounding box center [678, 249] width 19 height 18
click at [585, 248] on link "Senior Software Engineer (C#/.NET)" at bounding box center [514, 247] width 286 height 20
click at [546, 394] on button "Add to favorite jobs" at bounding box center [547, 395] width 19 height 18
click at [670, 533] on button "Add to favorite jobs" at bounding box center [673, 541] width 19 height 18
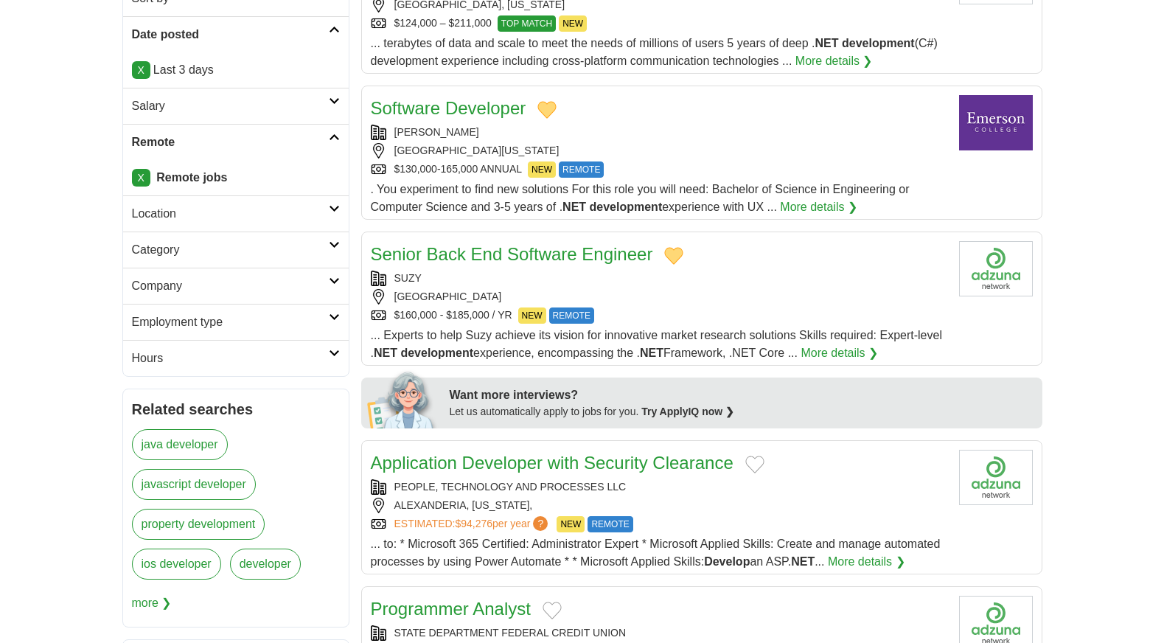
scroll to position [295, 0]
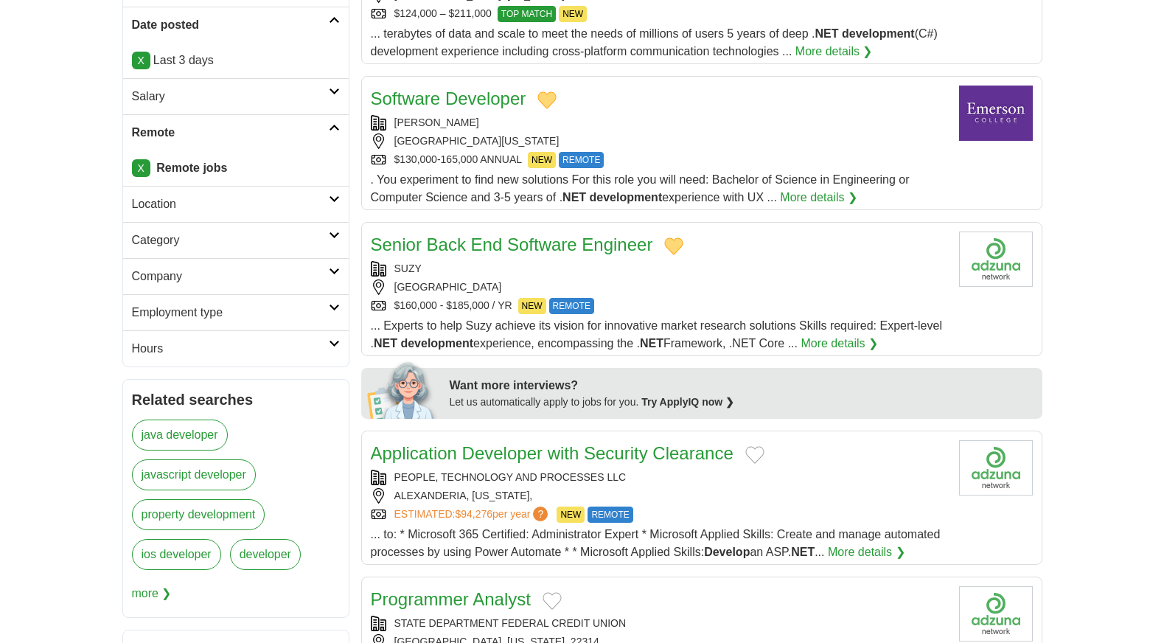
click at [757, 454] on button "Add to favorite jobs" at bounding box center [754, 455] width 19 height 18
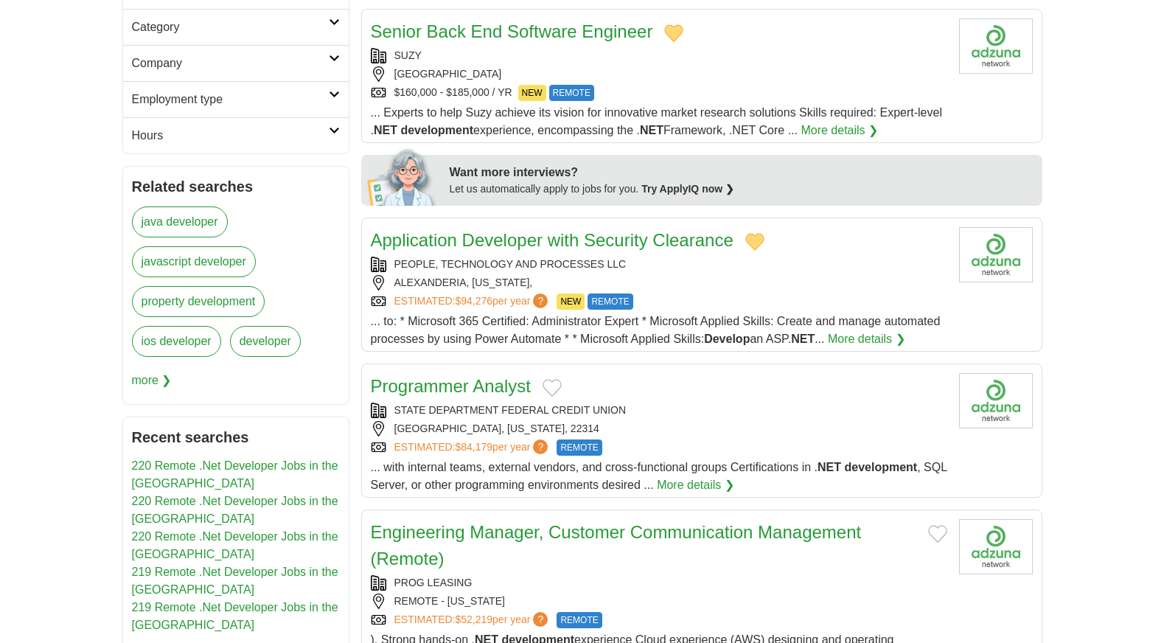
scroll to position [516, 0]
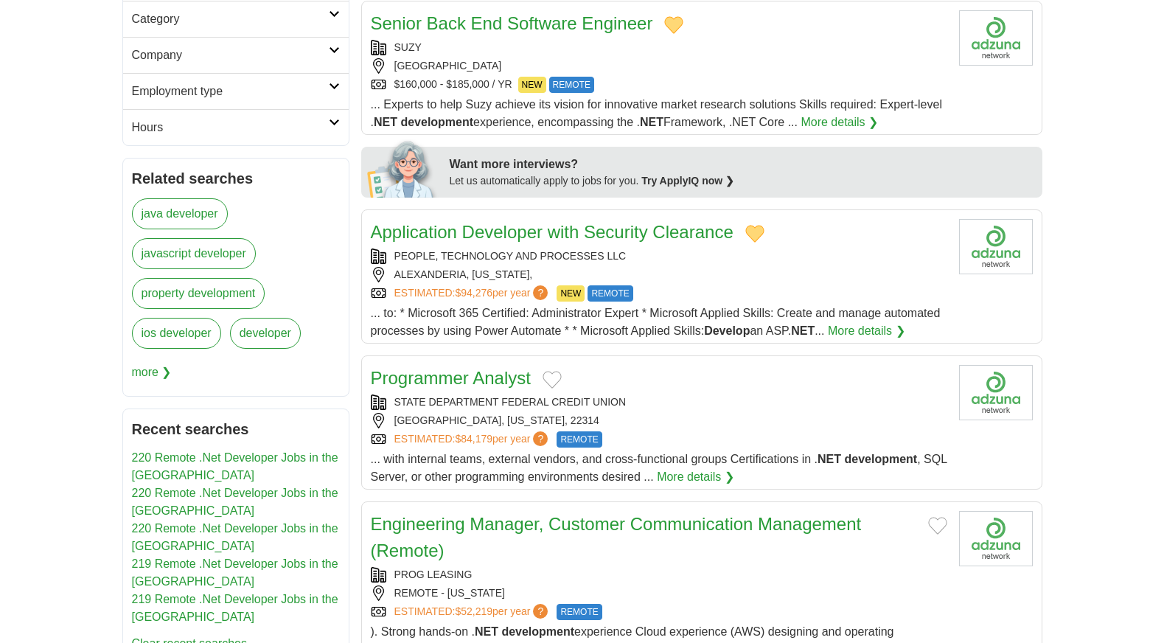
click at [545, 377] on button "Add to favorite jobs" at bounding box center [552, 380] width 19 height 18
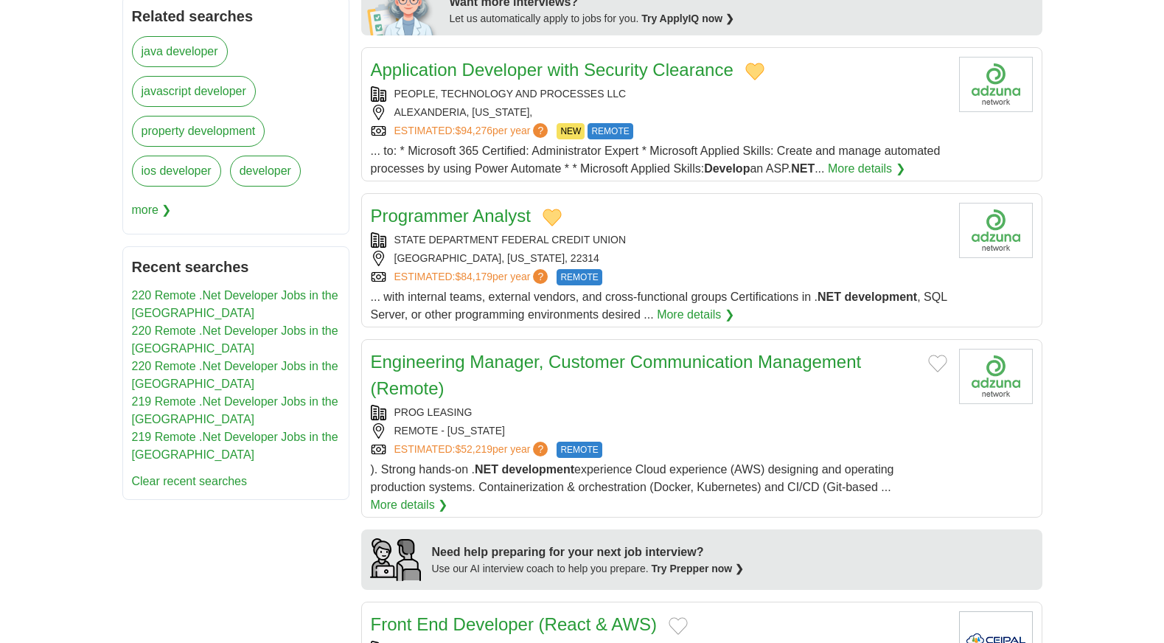
scroll to position [737, 0]
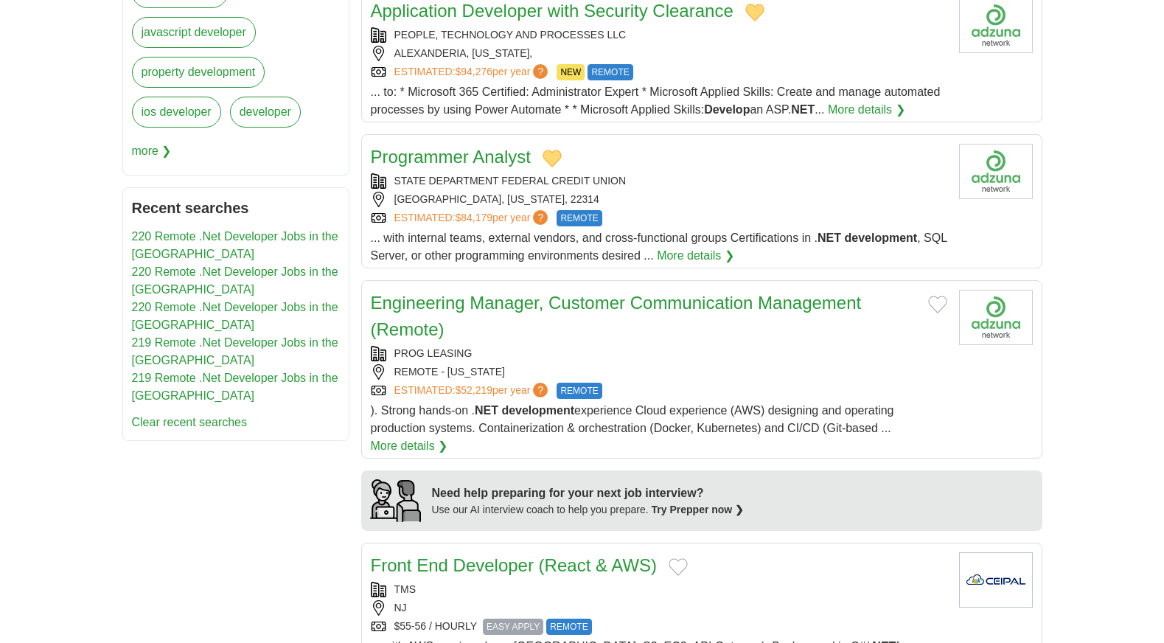
click at [940, 306] on button "Add to favorite jobs" at bounding box center [937, 305] width 19 height 18
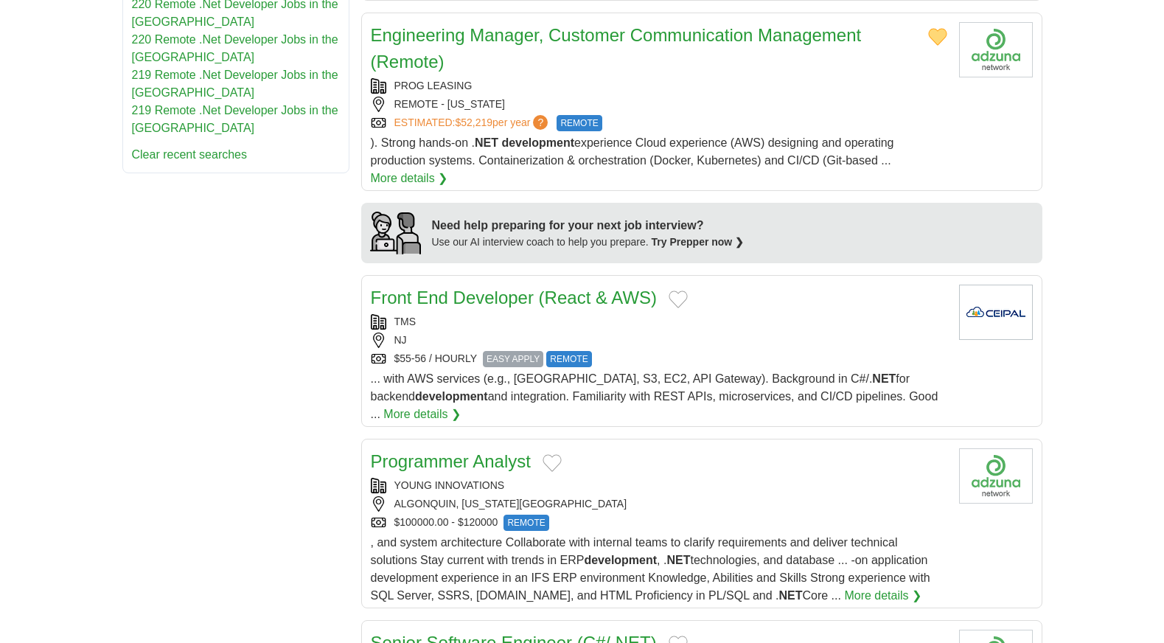
scroll to position [1032, 0]
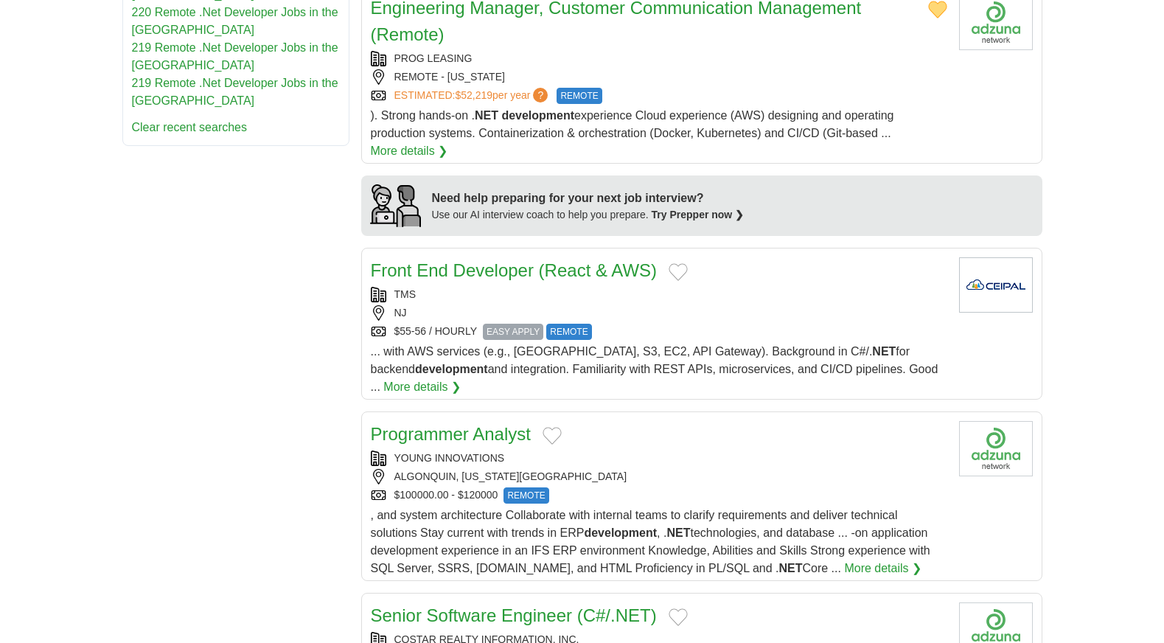
click at [679, 269] on button "Add to favorite jobs" at bounding box center [678, 272] width 19 height 18
click at [537, 431] on div "Programmer Analyst" at bounding box center [659, 434] width 577 height 27
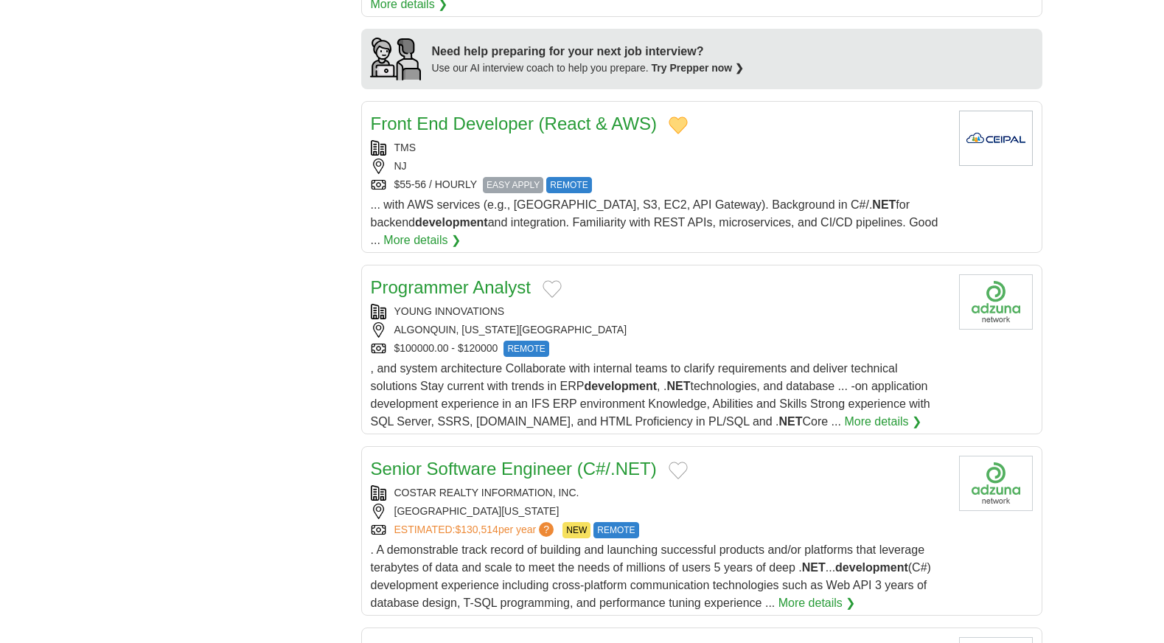
scroll to position [1180, 0]
click at [548, 286] on button "Add to favorite jobs" at bounding box center [552, 288] width 19 height 18
click at [682, 472] on button "Add to favorite jobs" at bounding box center [678, 470] width 19 height 18
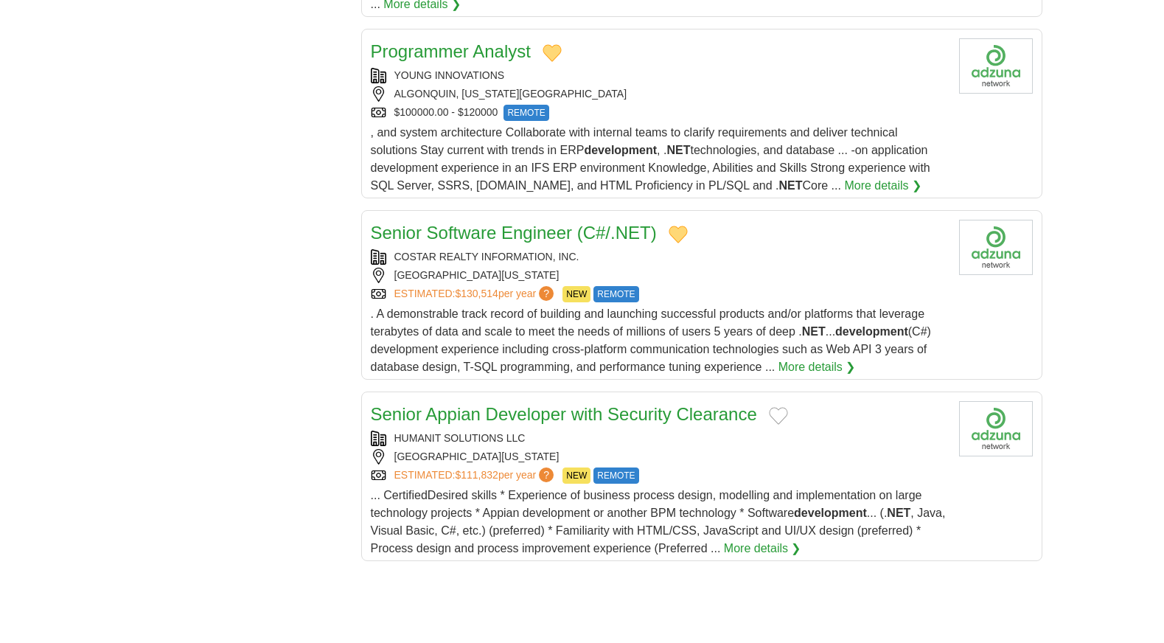
scroll to position [1475, 0]
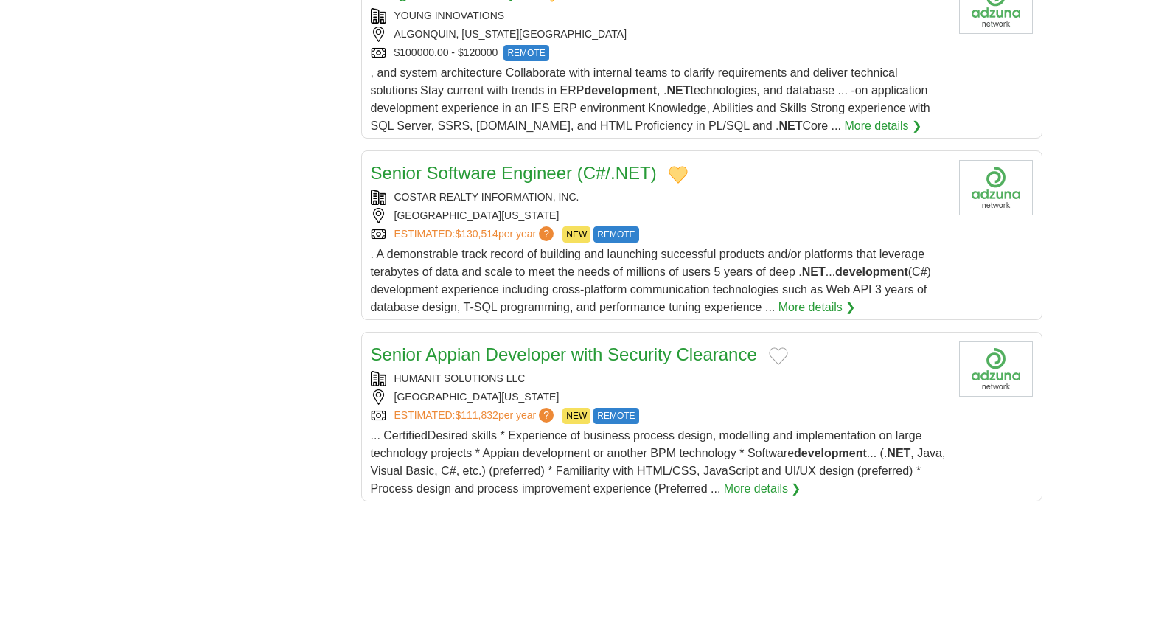
click at [773, 355] on button "Add to favorite jobs" at bounding box center [778, 356] width 19 height 18
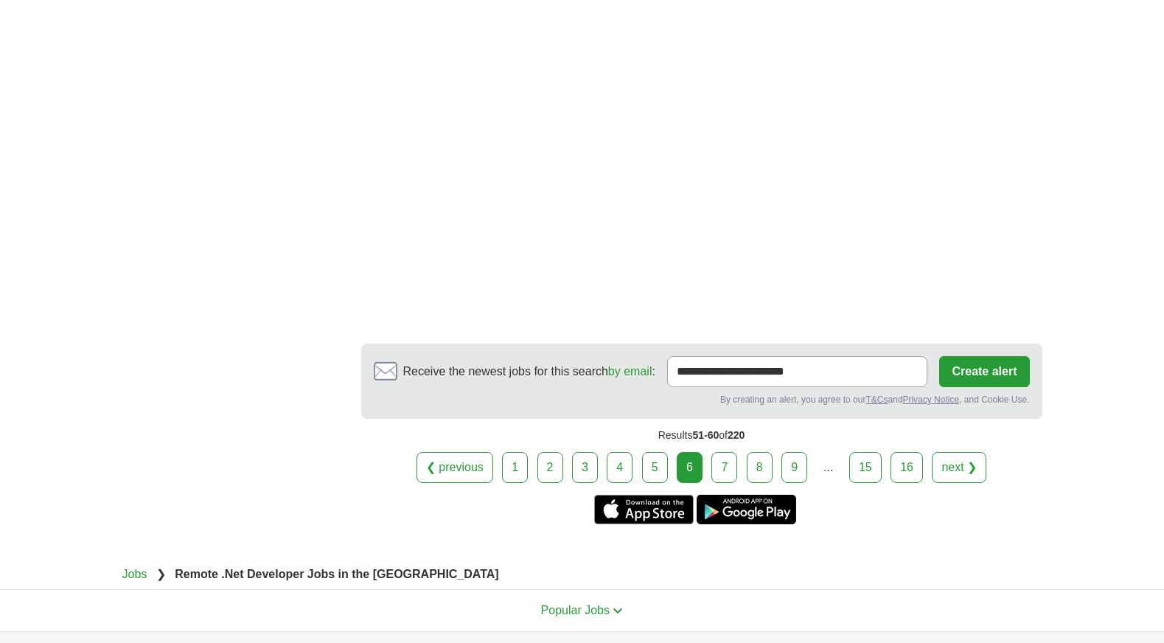
scroll to position [2433, 0]
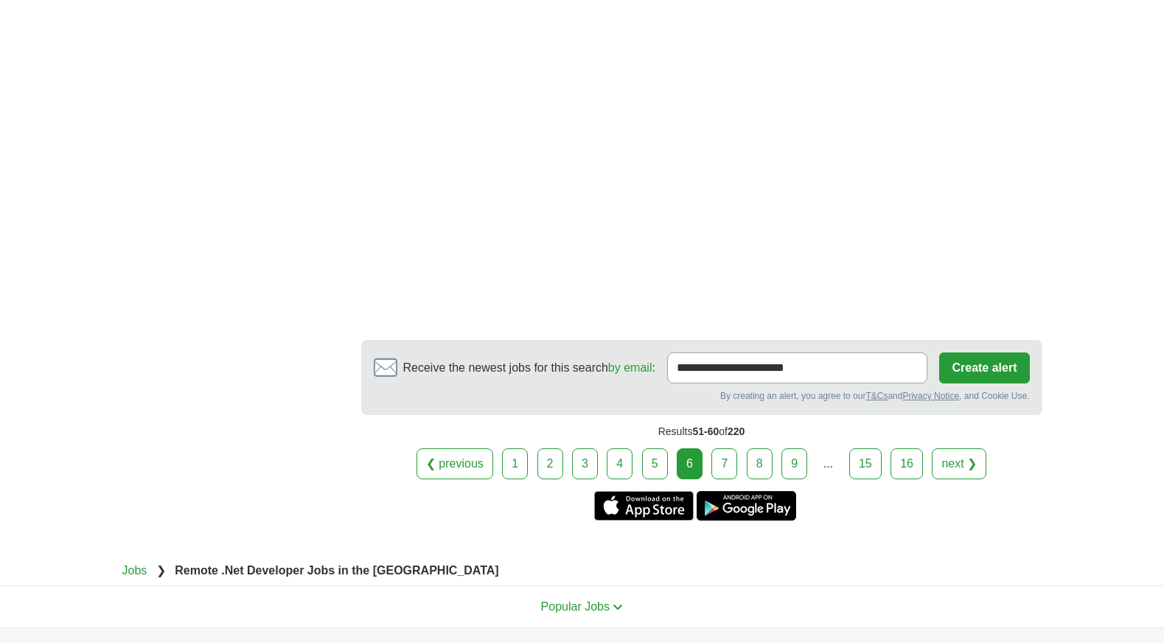
click at [731, 462] on link "7" at bounding box center [725, 463] width 26 height 31
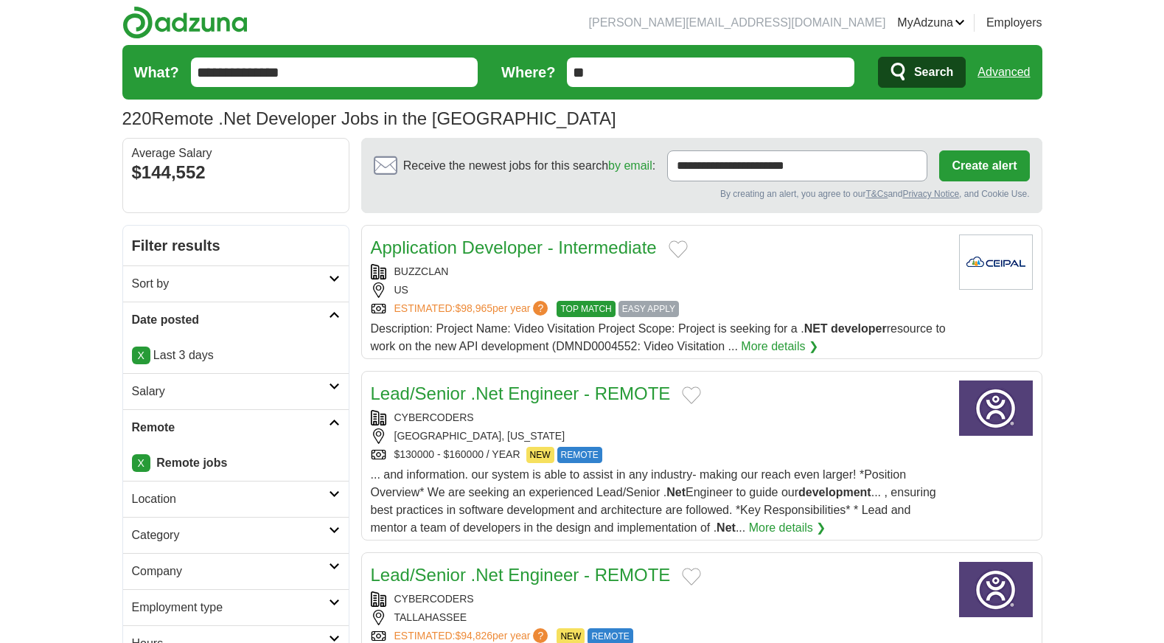
click at [675, 247] on button "Add to favorite jobs" at bounding box center [678, 249] width 19 height 18
click at [622, 237] on h2 "Application Developer - Intermediate" at bounding box center [514, 247] width 286 height 27
click at [692, 393] on button "Add to favorite jobs" at bounding box center [691, 395] width 19 height 18
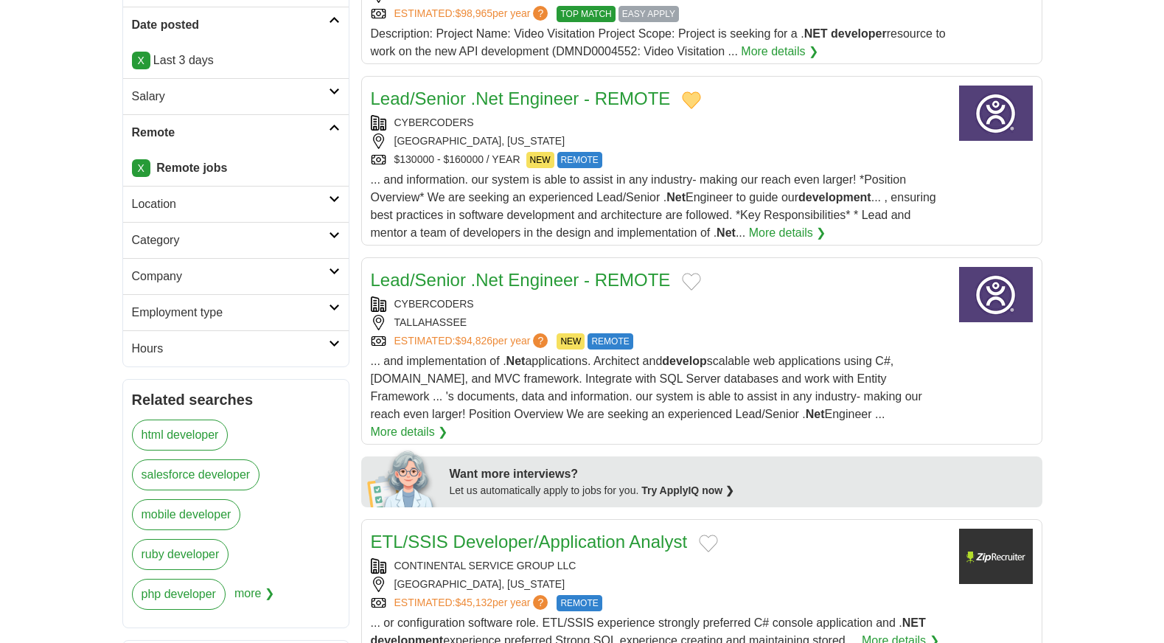
click at [690, 275] on button "Add to favorite jobs" at bounding box center [691, 282] width 19 height 18
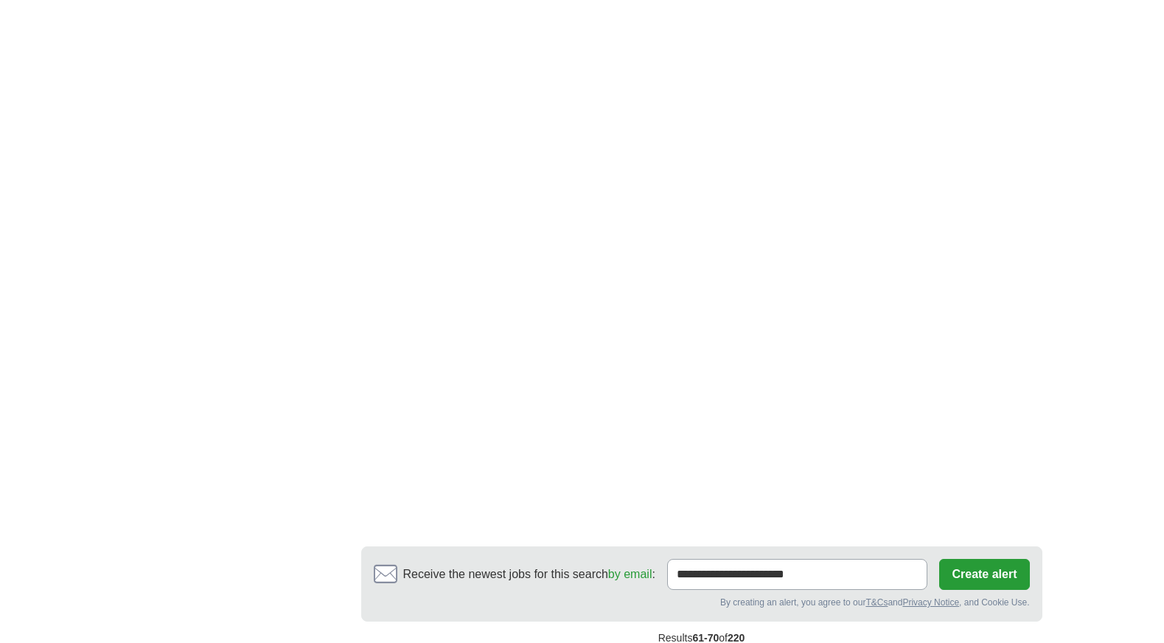
scroll to position [2359, 0]
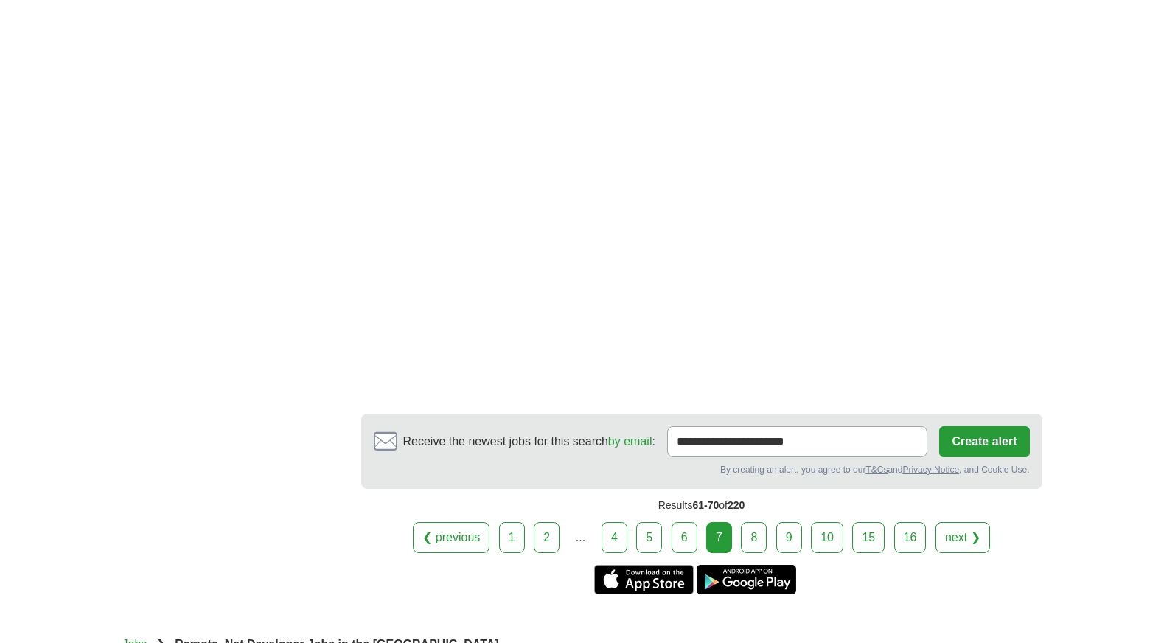
click at [745, 522] on link "8" at bounding box center [754, 537] width 26 height 31
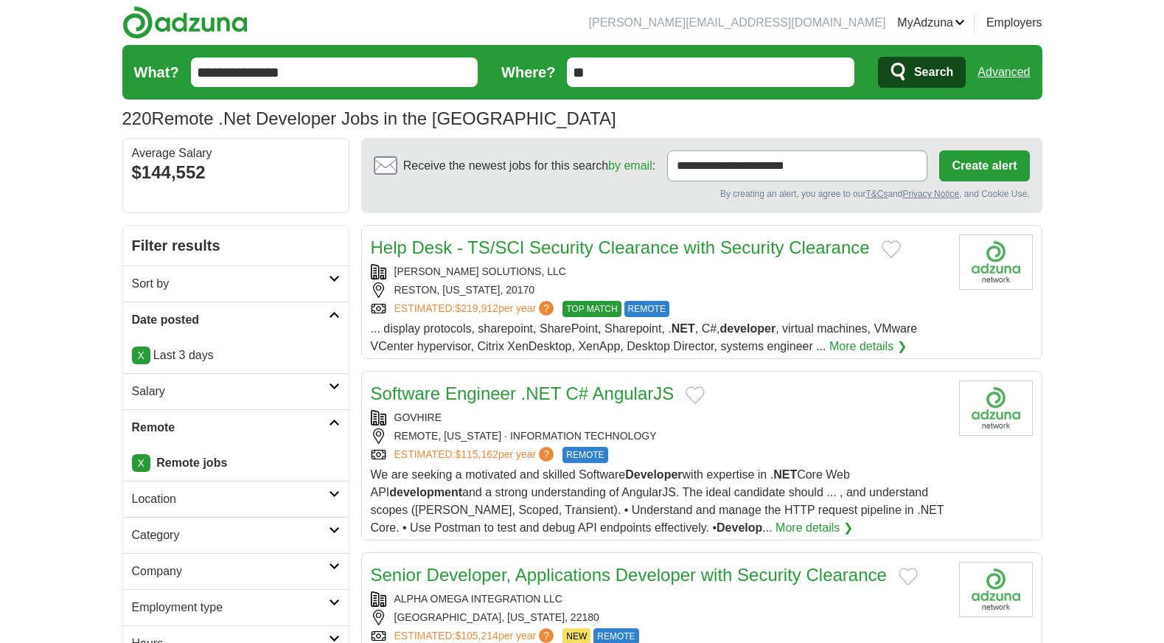
click at [702, 392] on button "Add to favorite jobs" at bounding box center [695, 395] width 19 height 18
click at [886, 245] on button "Add to favorite jobs" at bounding box center [891, 249] width 19 height 18
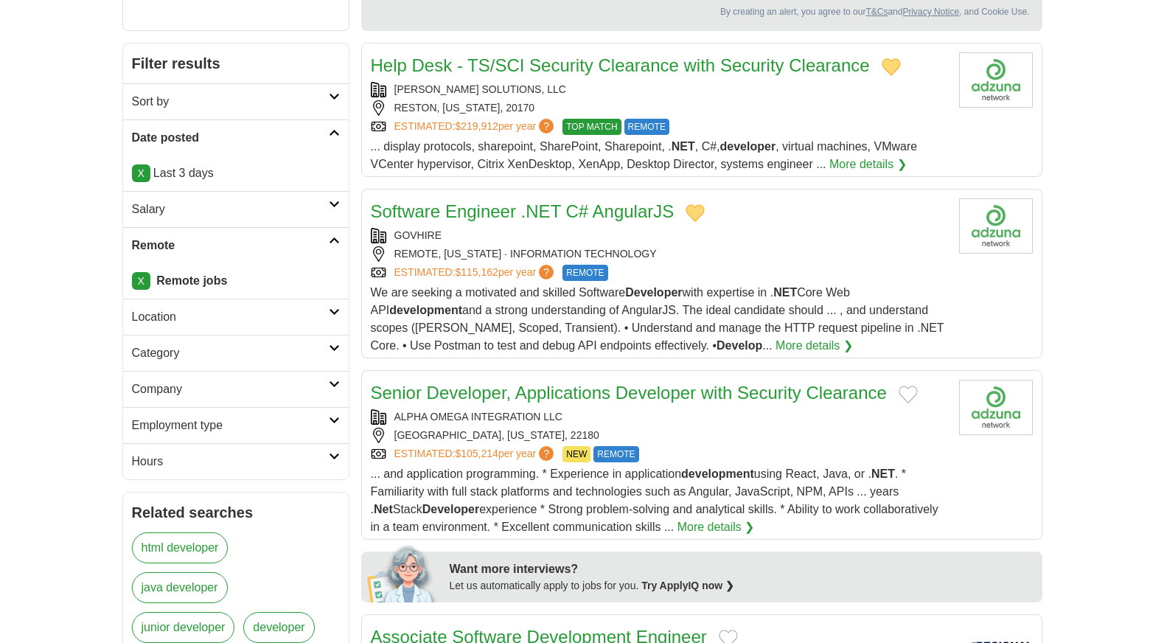
scroll to position [221, 0]
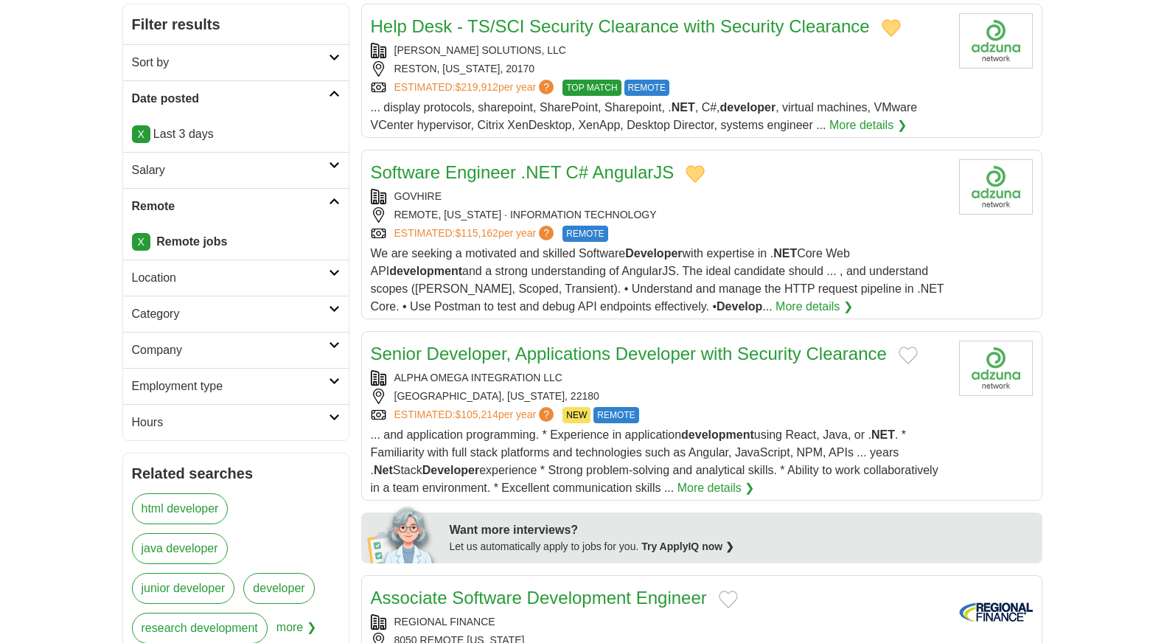
click at [906, 353] on button "Add to favorite jobs" at bounding box center [908, 356] width 19 height 18
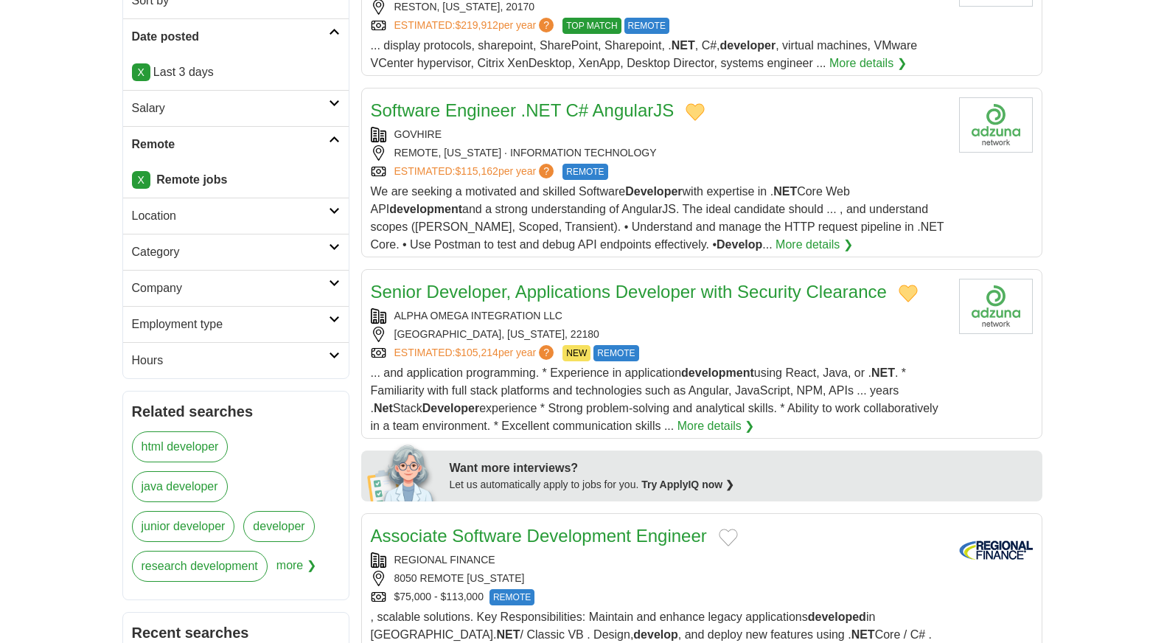
scroll to position [442, 0]
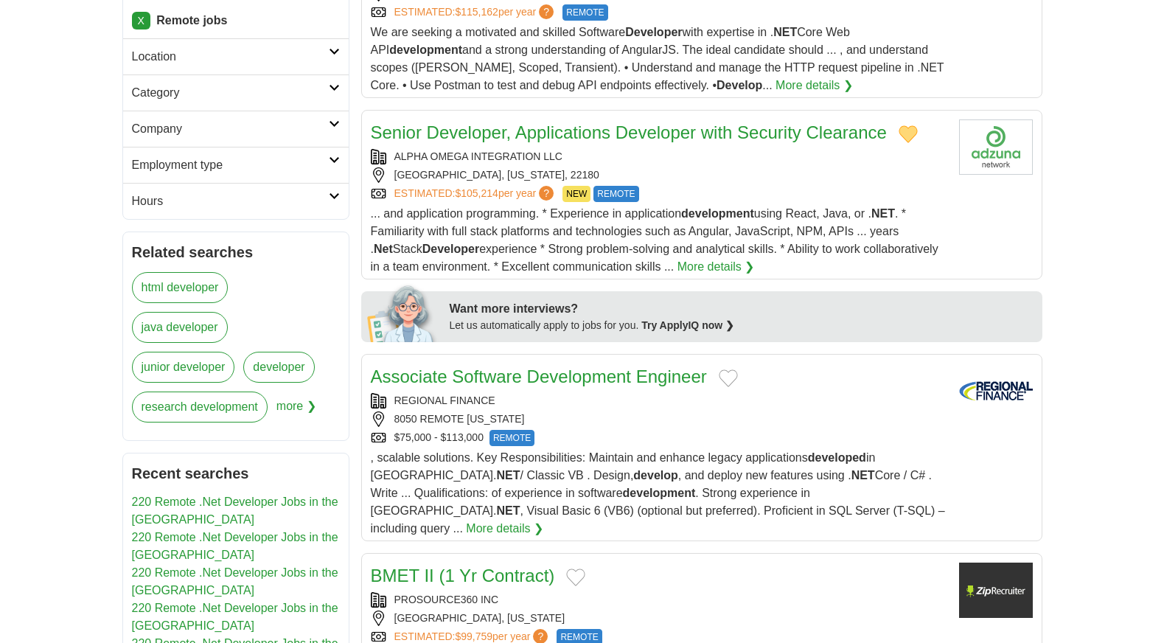
click at [726, 372] on button "Add to favorite jobs" at bounding box center [728, 378] width 19 height 18
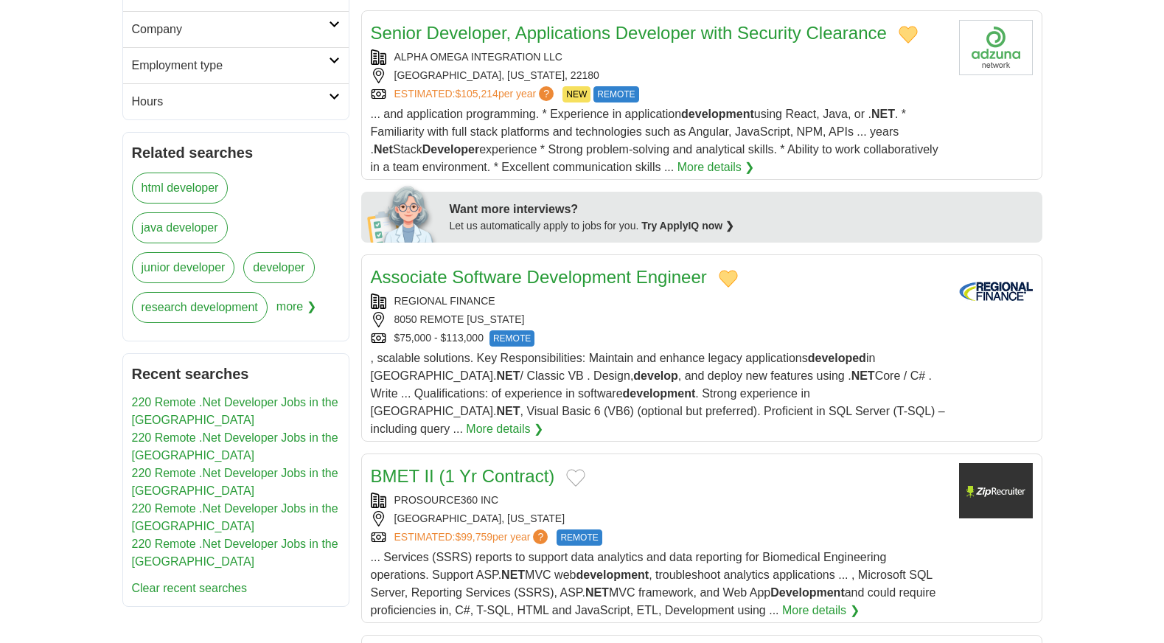
scroll to position [590, 0]
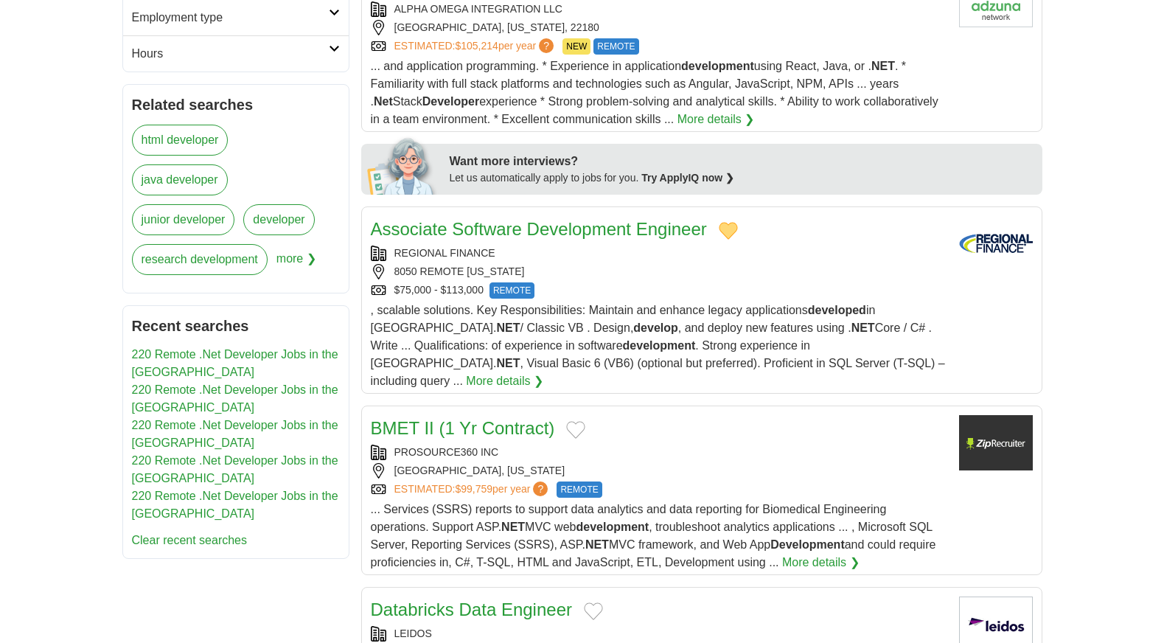
click at [574, 421] on button "Add to favorite jobs" at bounding box center [575, 430] width 19 height 18
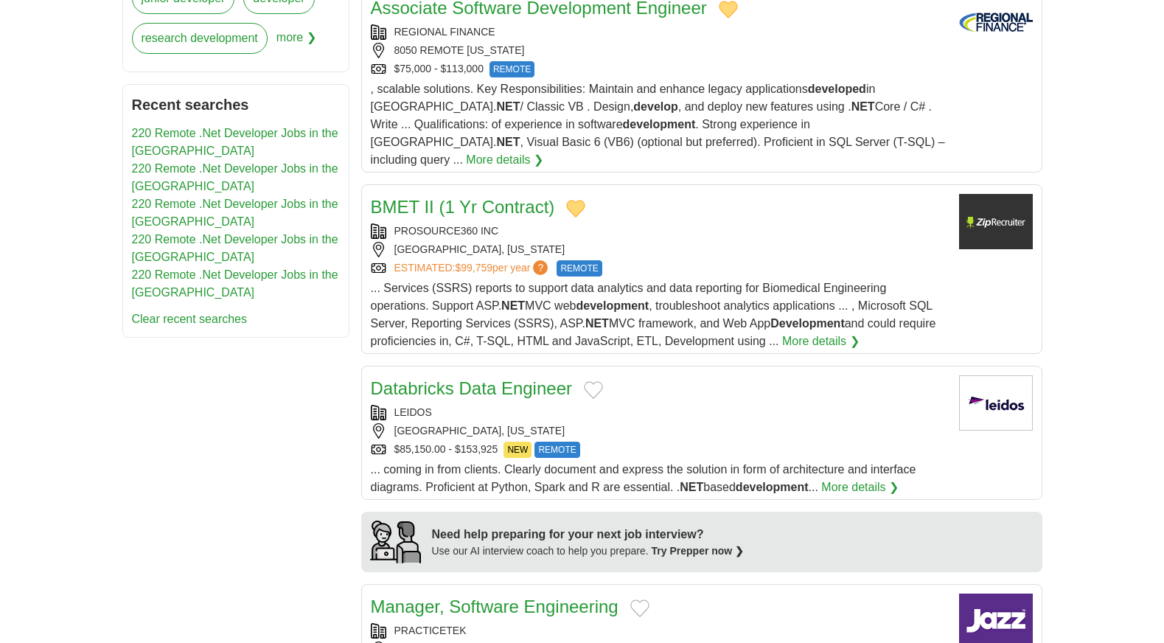
click at [588, 381] on button "Add to favorite jobs" at bounding box center [593, 390] width 19 height 18
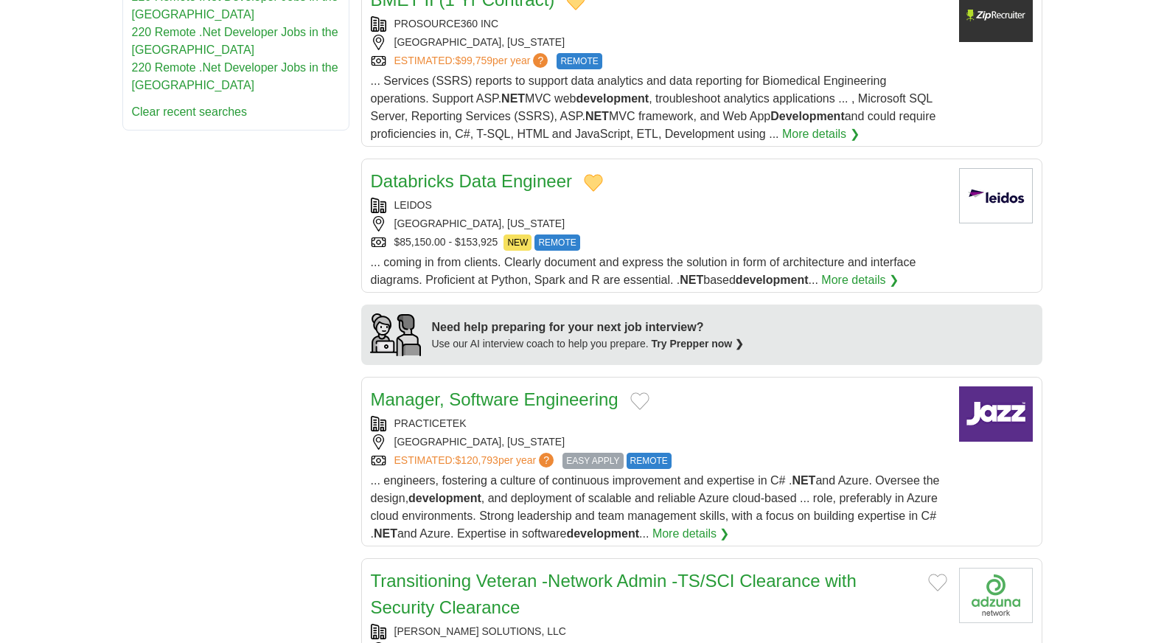
scroll to position [1032, 0]
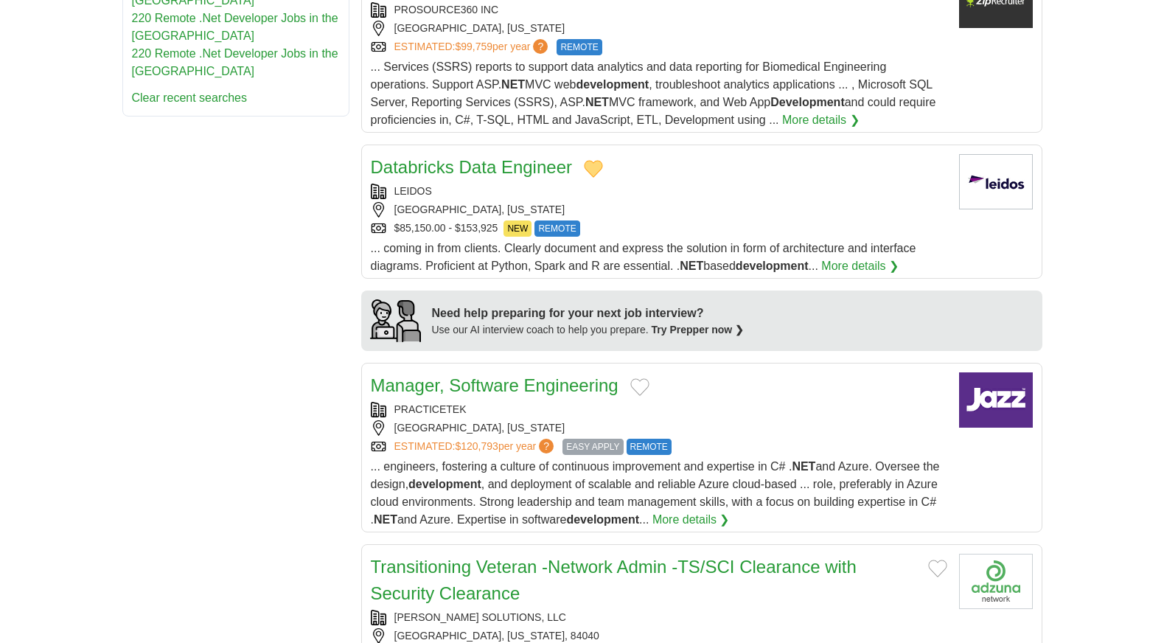
click at [636, 378] on button "Add to favorite jobs" at bounding box center [639, 387] width 19 height 18
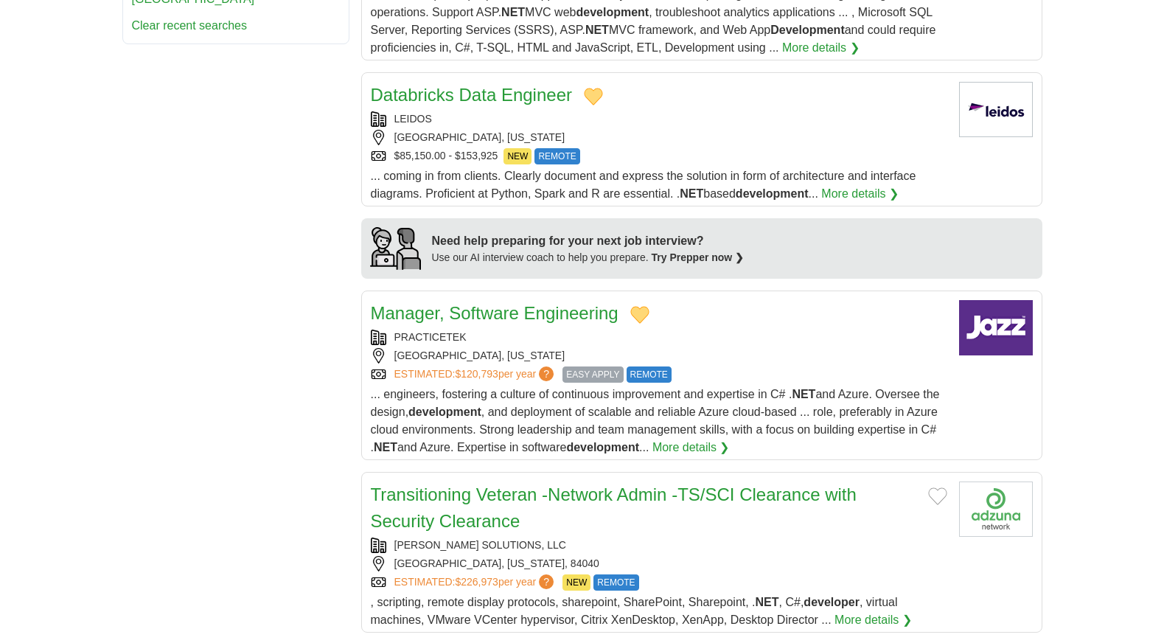
scroll to position [1253, 0]
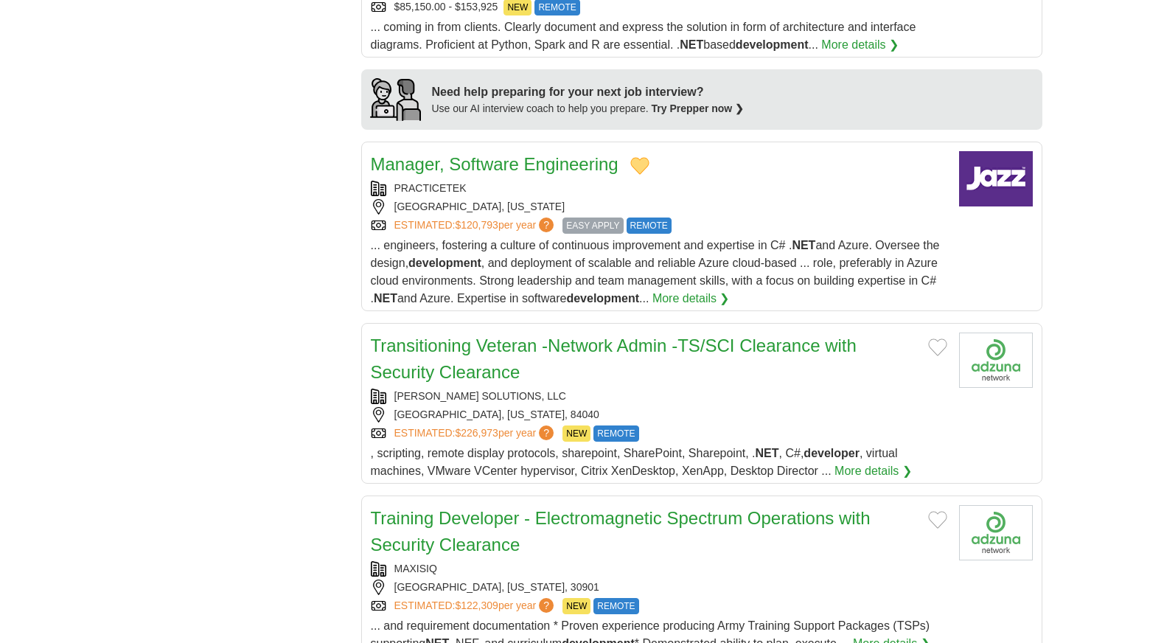
click at [935, 338] on button "Add to favorite jobs" at bounding box center [937, 347] width 19 height 18
click at [937, 511] on button "Add to favorite jobs" at bounding box center [937, 520] width 19 height 18
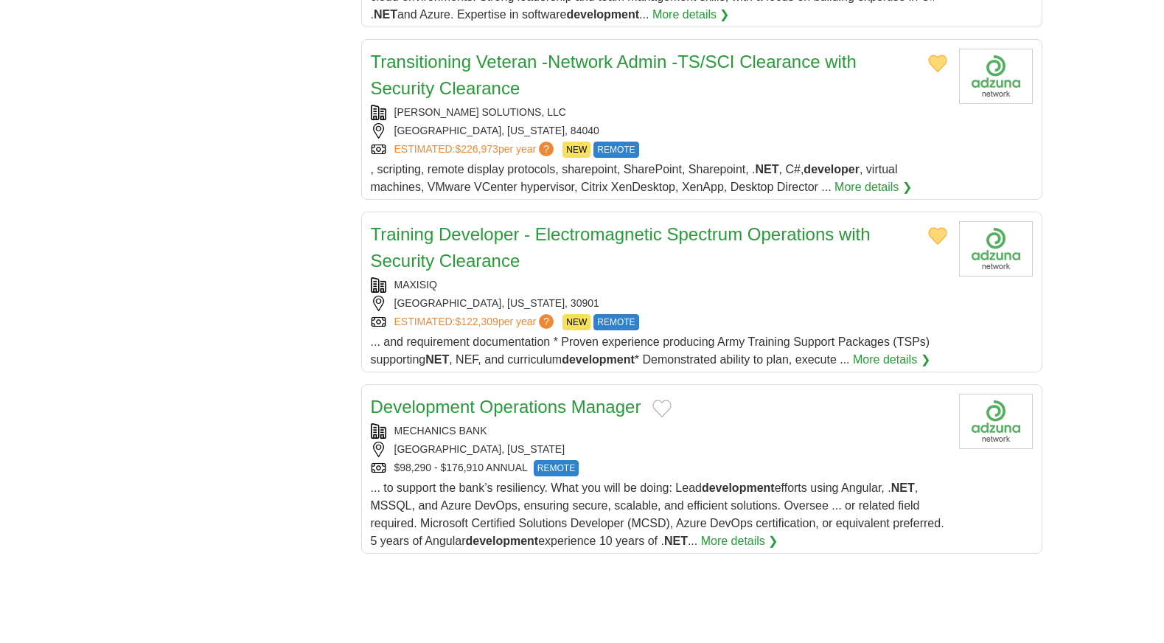
scroll to position [1548, 0]
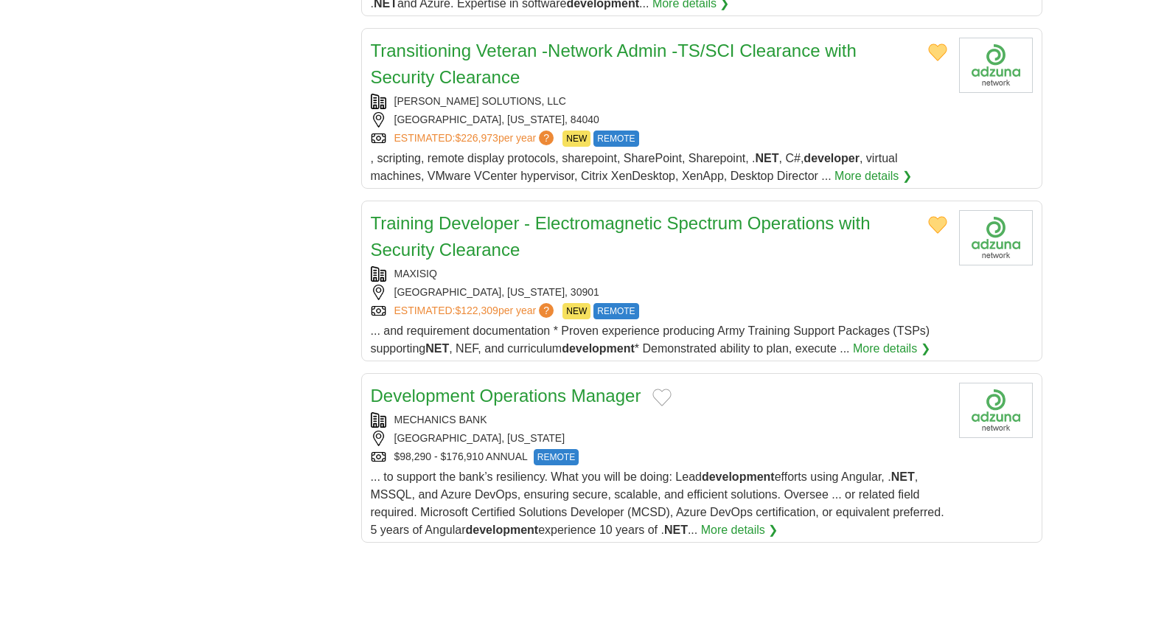
click at [653, 389] on button "Add to favorite jobs" at bounding box center [662, 398] width 19 height 18
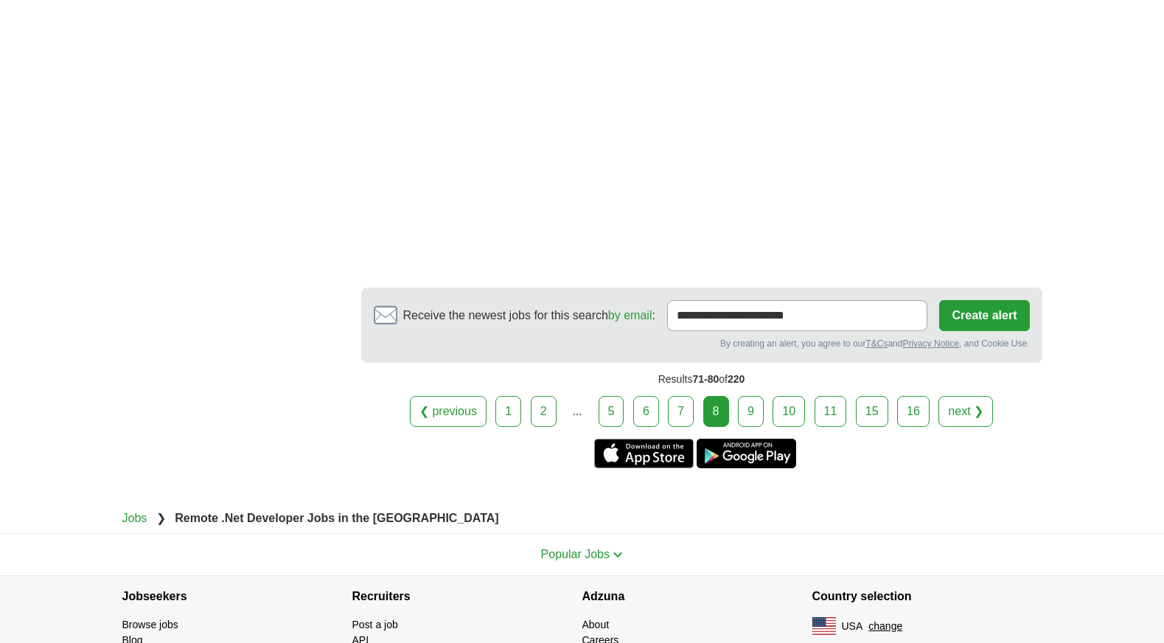
scroll to position [2359, 0]
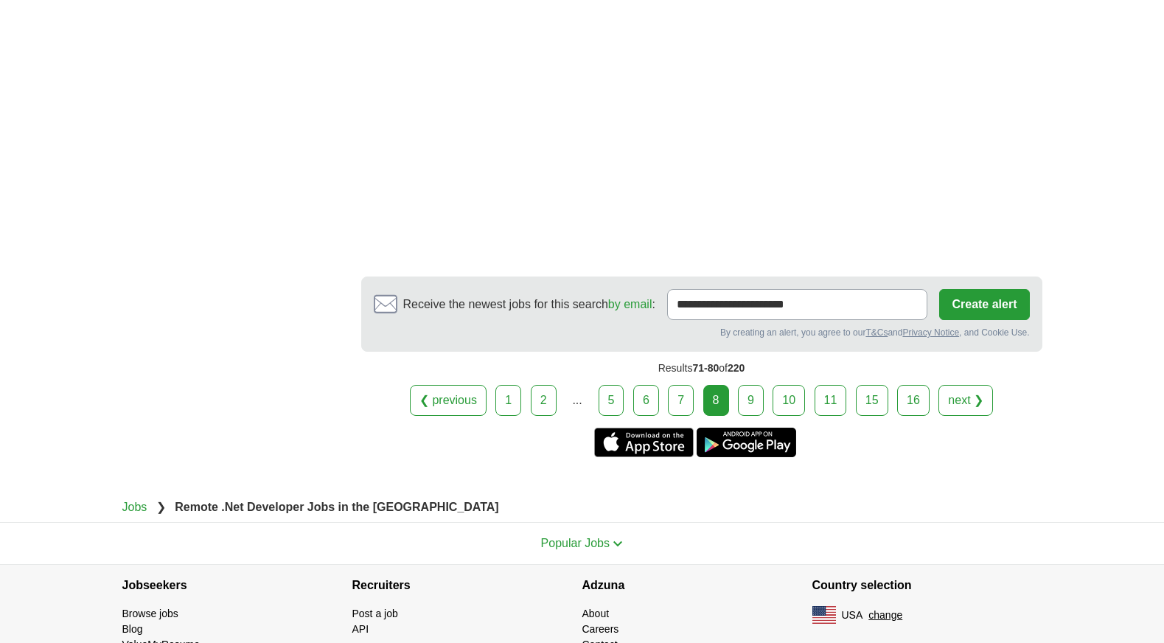
click at [754, 385] on link "9" at bounding box center [751, 400] width 26 height 31
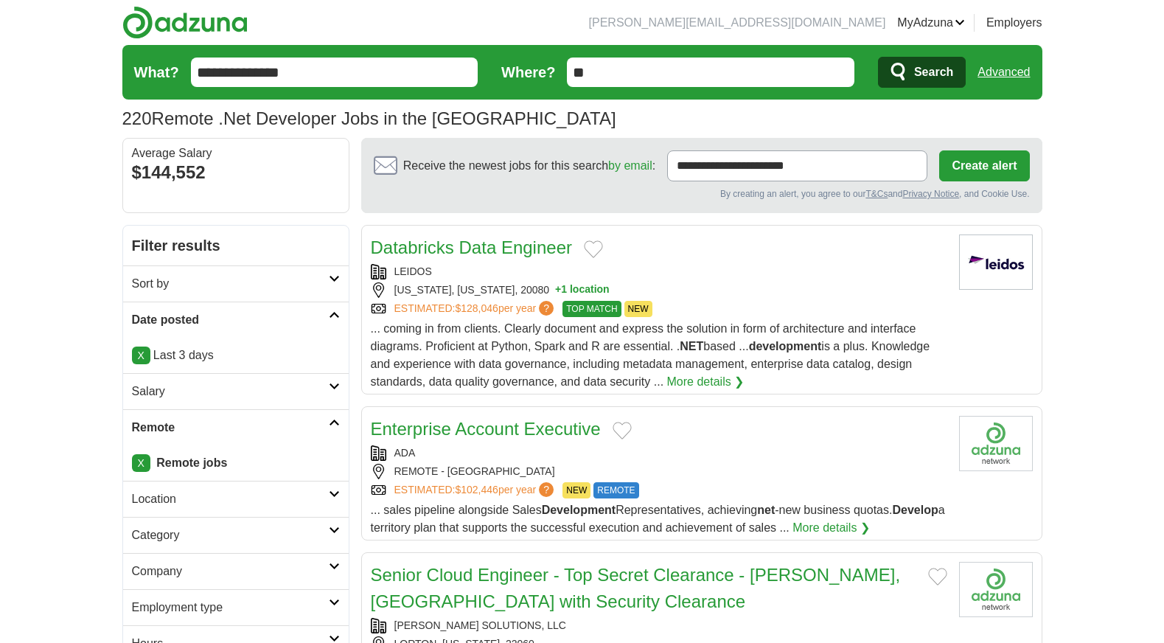
click at [599, 250] on button "Add to favorite jobs" at bounding box center [593, 249] width 19 height 18
click at [622, 431] on button "Add to favorite jobs" at bounding box center [622, 431] width 19 height 18
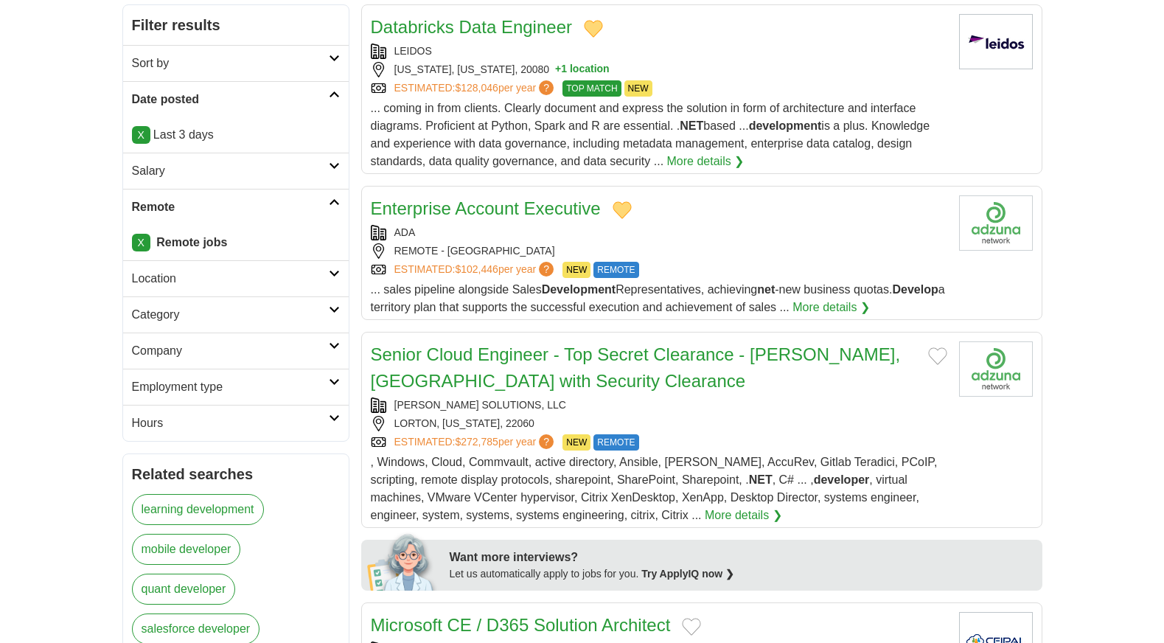
scroll to position [221, 0]
click at [944, 348] on button "Add to favorite jobs" at bounding box center [937, 356] width 19 height 18
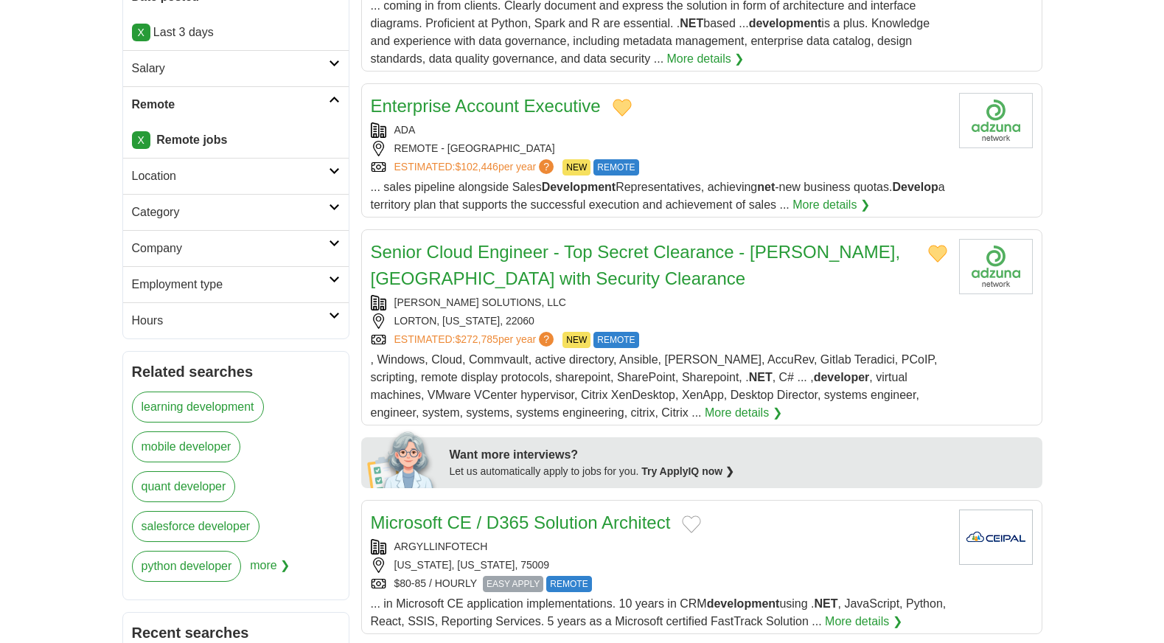
scroll to position [516, 0]
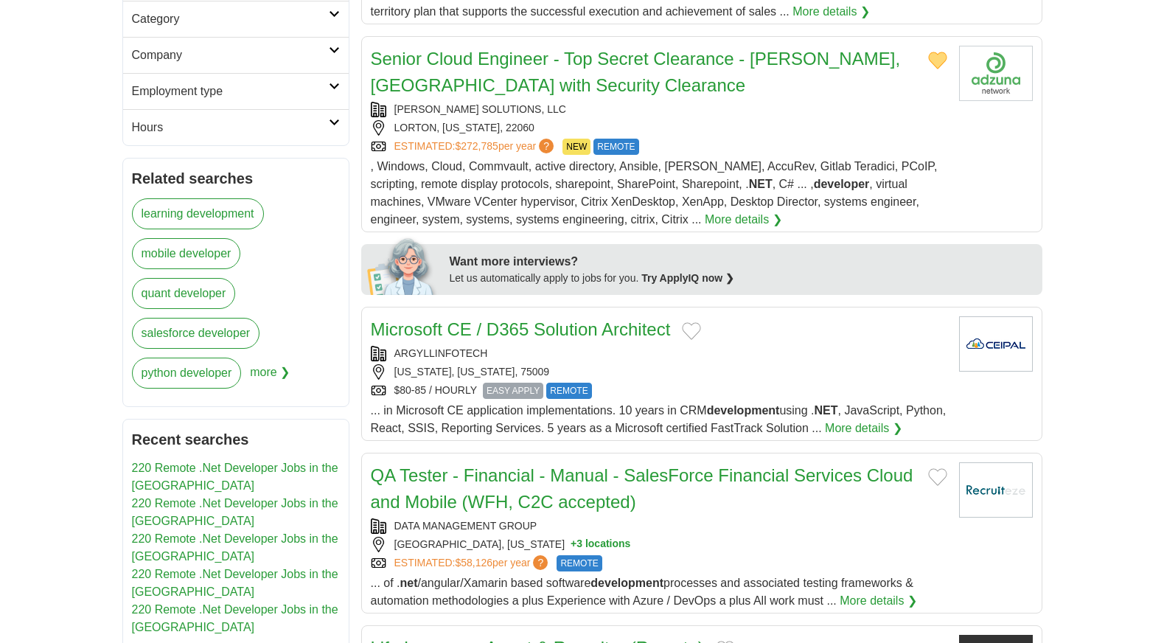
click at [691, 319] on div "Microsoft CE / D365 Solution Architect" at bounding box center [659, 329] width 577 height 27
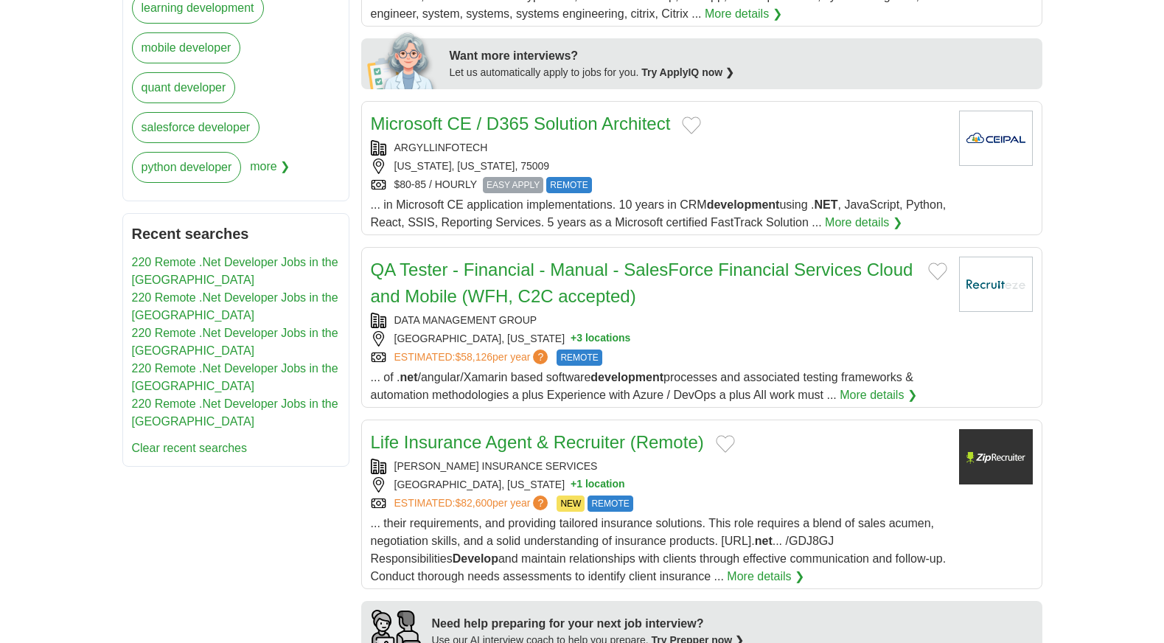
scroll to position [737, 0]
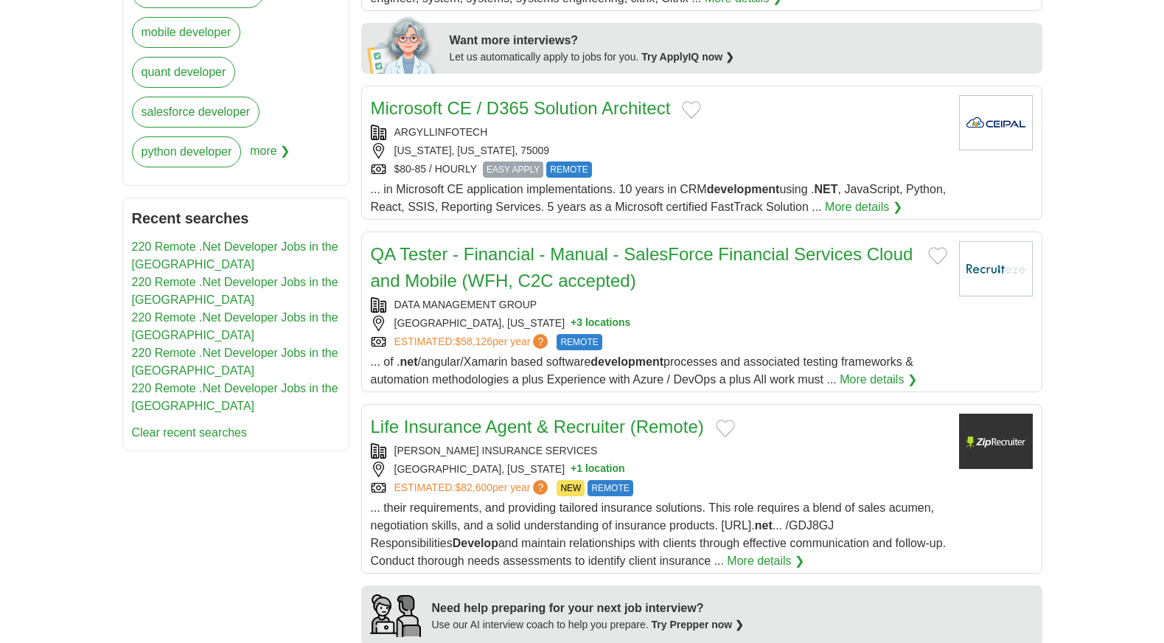
click at [690, 106] on button "Add to favorite jobs" at bounding box center [691, 110] width 19 height 18
click at [938, 254] on button "Add to favorite jobs" at bounding box center [937, 256] width 19 height 18
click at [729, 425] on button "Add to favorite jobs" at bounding box center [725, 429] width 19 height 18
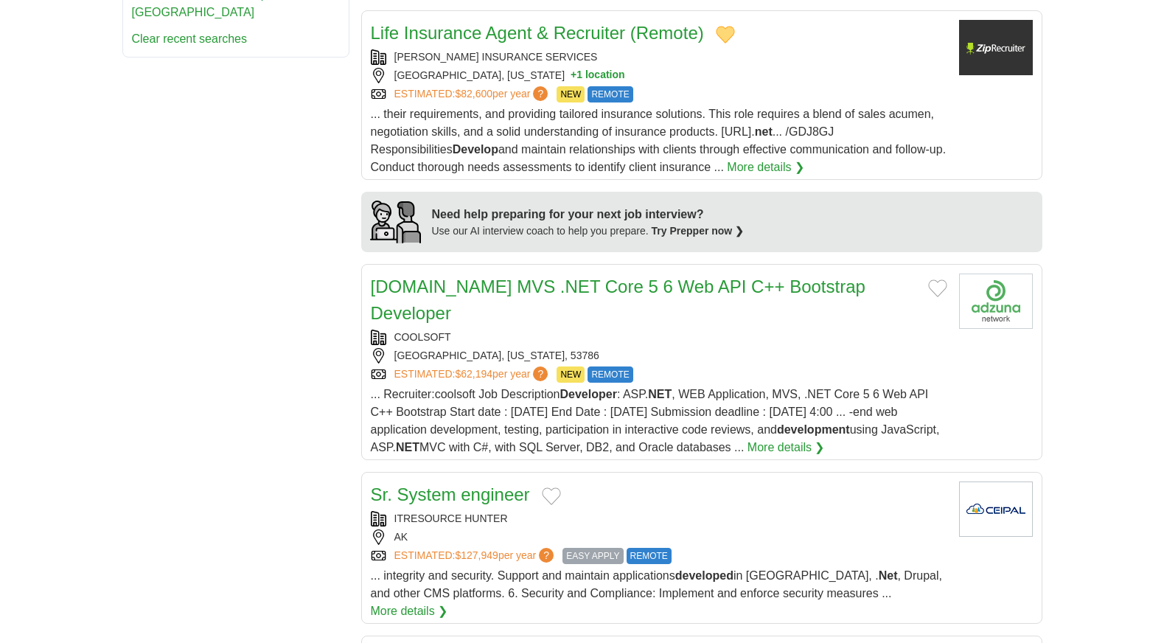
scroll to position [1106, 0]
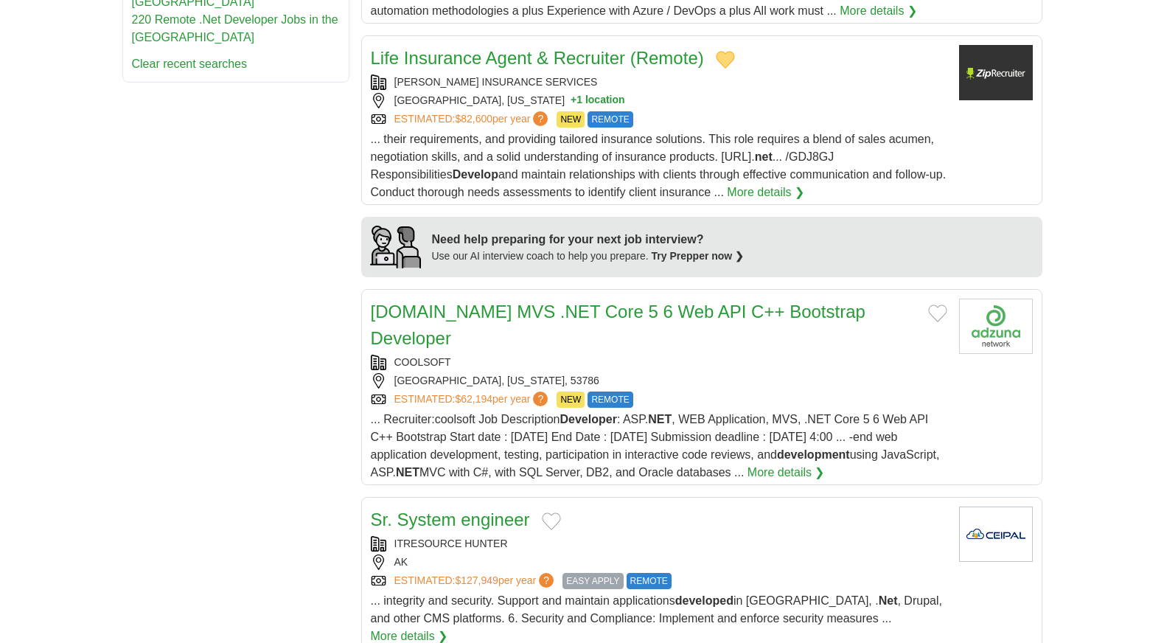
click at [928, 310] on button "Add to favorite jobs" at bounding box center [937, 314] width 19 height 18
click at [860, 316] on link "ASP.Net MVS .NET Core 5 6 Web API C++ Bootstrap Developer" at bounding box center [618, 325] width 495 height 46
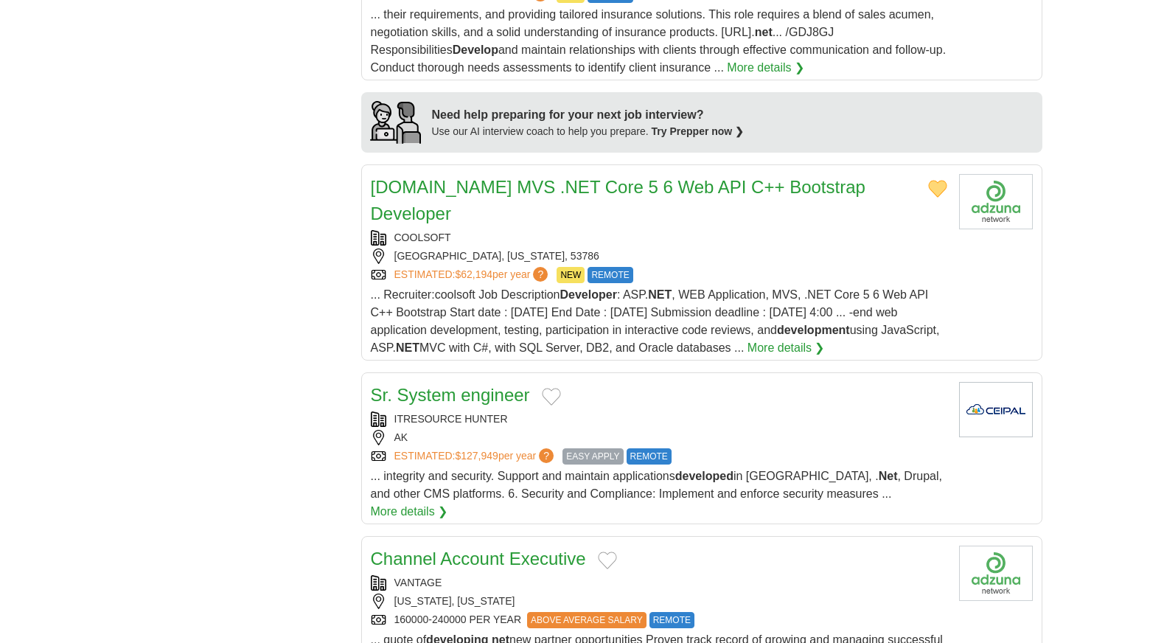
scroll to position [1253, 0]
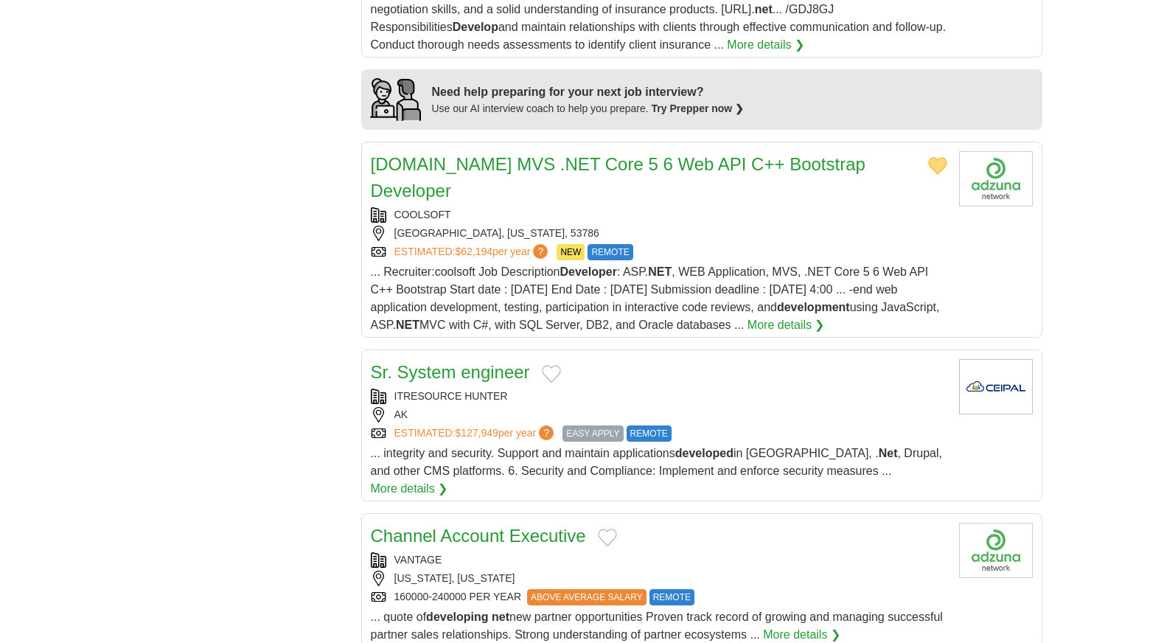
click at [549, 365] on button "Add to favorite jobs" at bounding box center [551, 374] width 19 height 18
click at [613, 529] on button "Add to favorite jobs" at bounding box center [607, 538] width 19 height 18
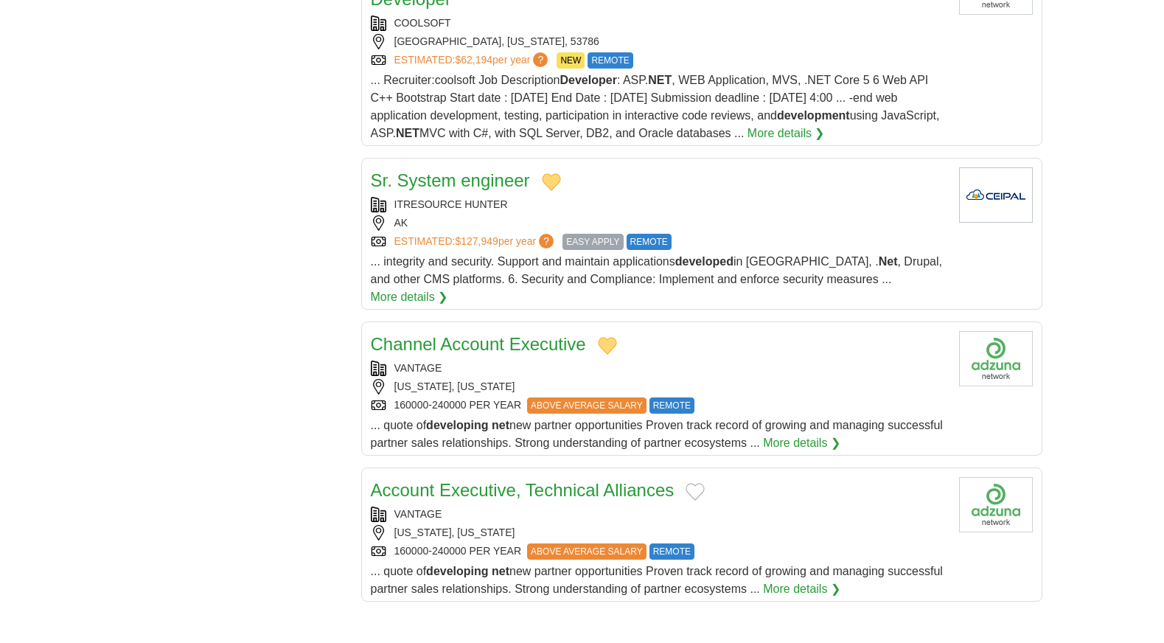
scroll to position [1475, 0]
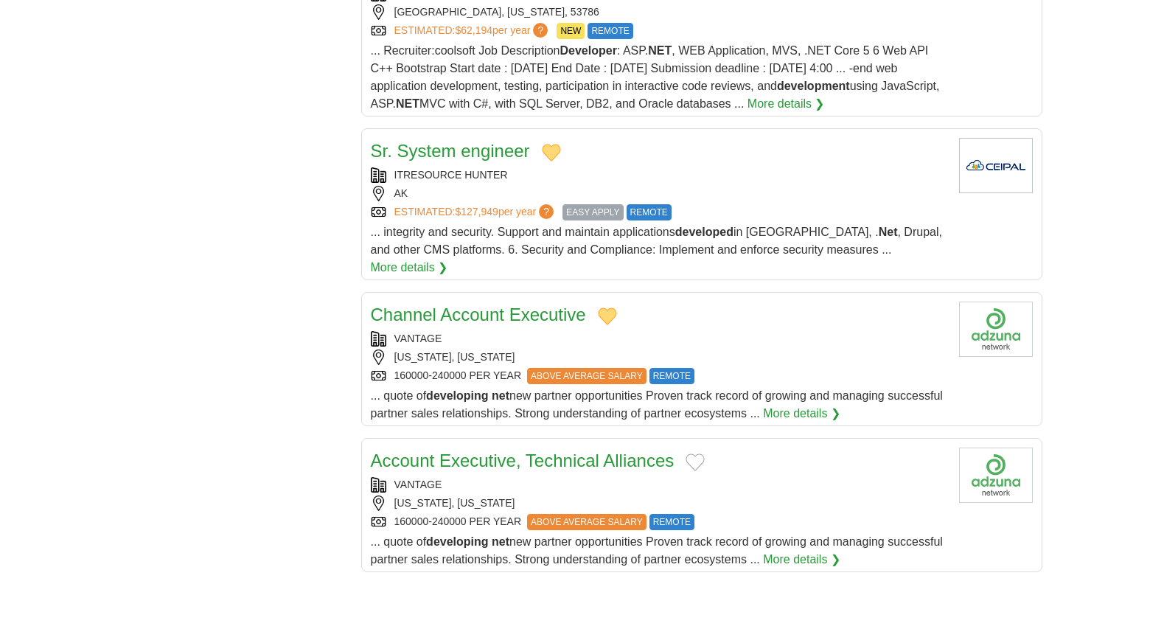
click at [693, 453] on button "Add to favorite jobs" at bounding box center [695, 462] width 19 height 18
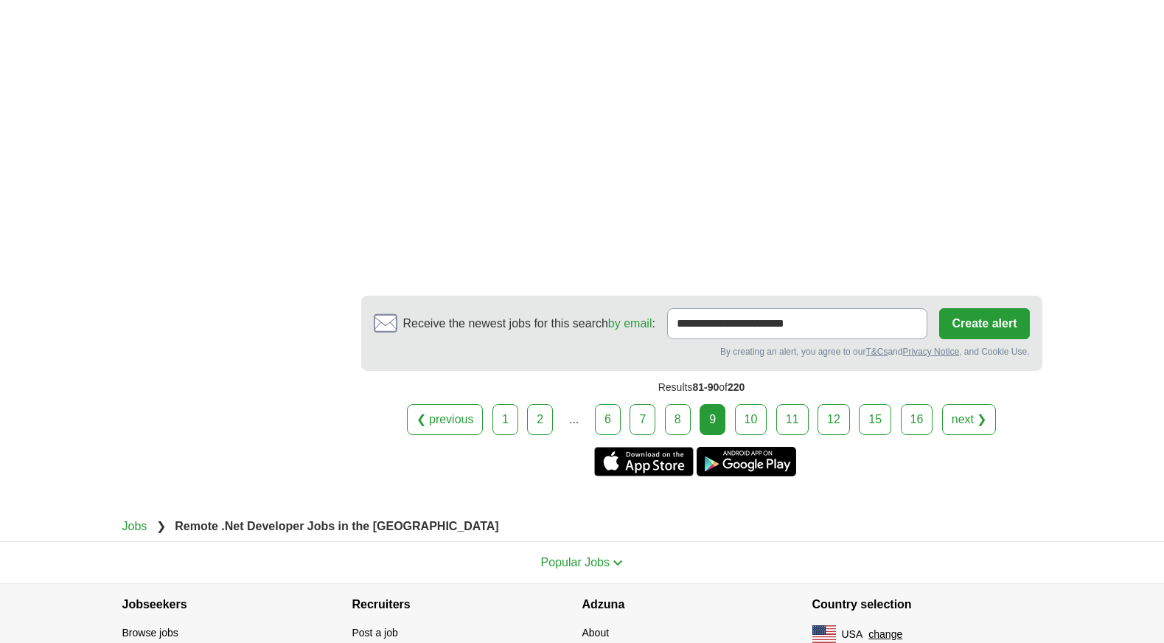
scroll to position [2670, 0]
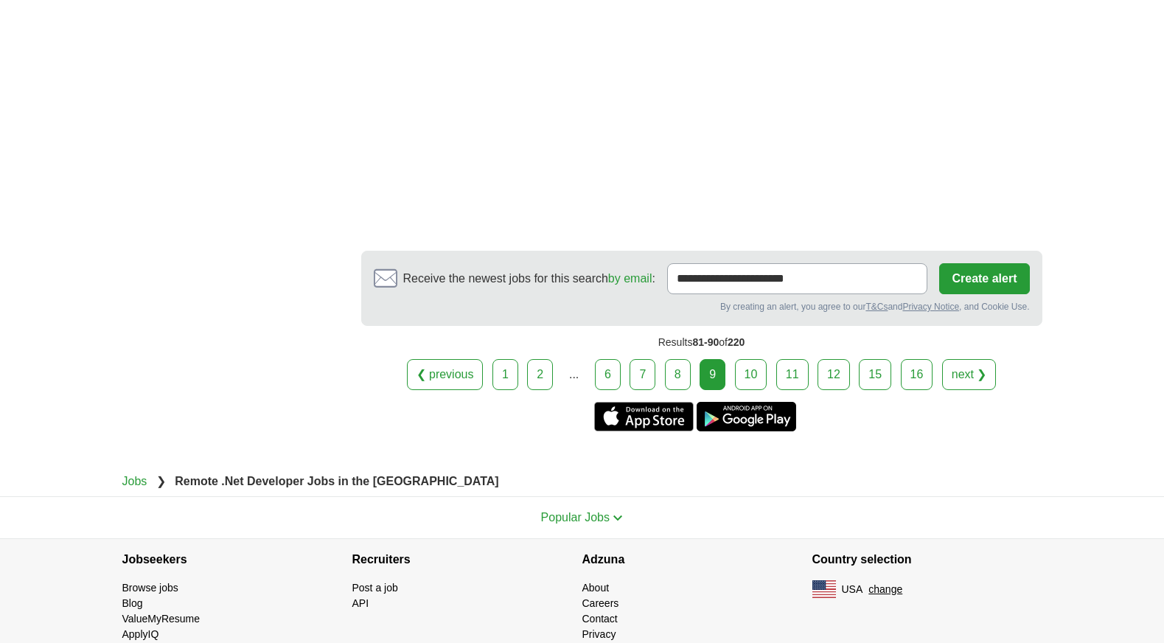
click at [757, 359] on link "10" at bounding box center [751, 374] width 32 height 31
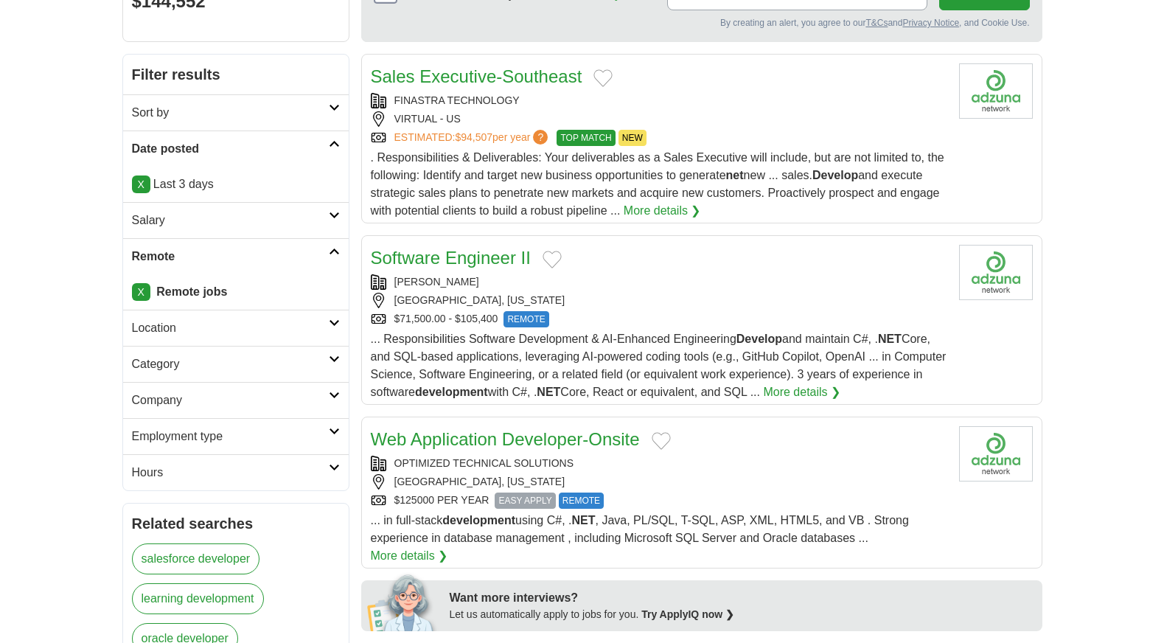
scroll to position [221, 0]
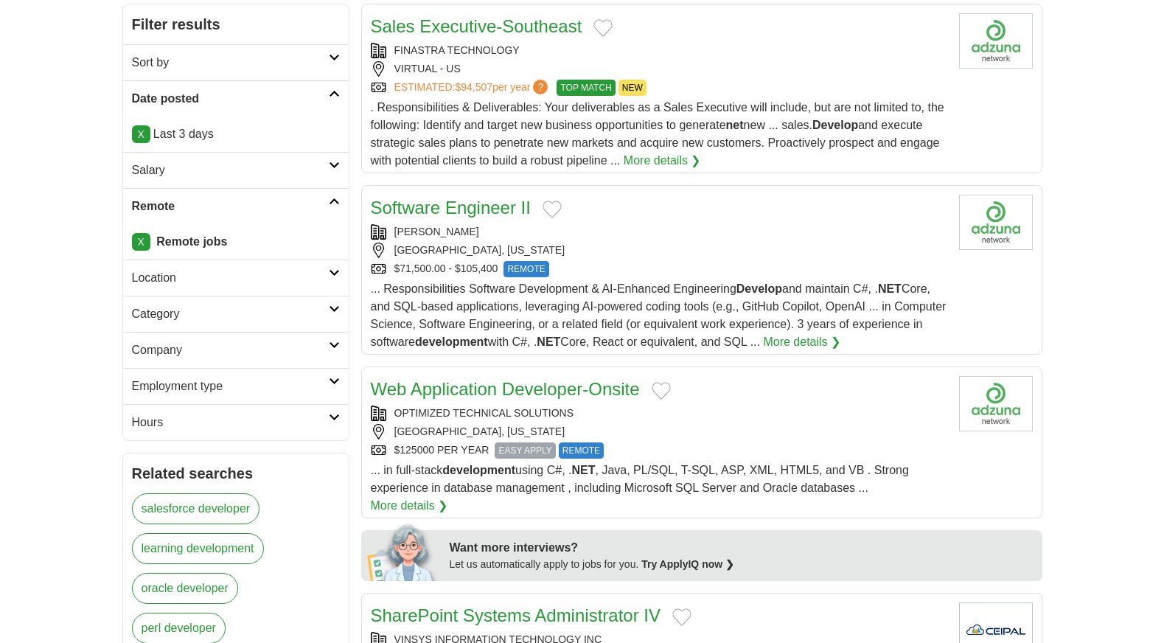
click at [549, 213] on button "Add to favorite jobs" at bounding box center [552, 210] width 19 height 18
click at [602, 24] on button "Add to favorite jobs" at bounding box center [603, 28] width 19 height 18
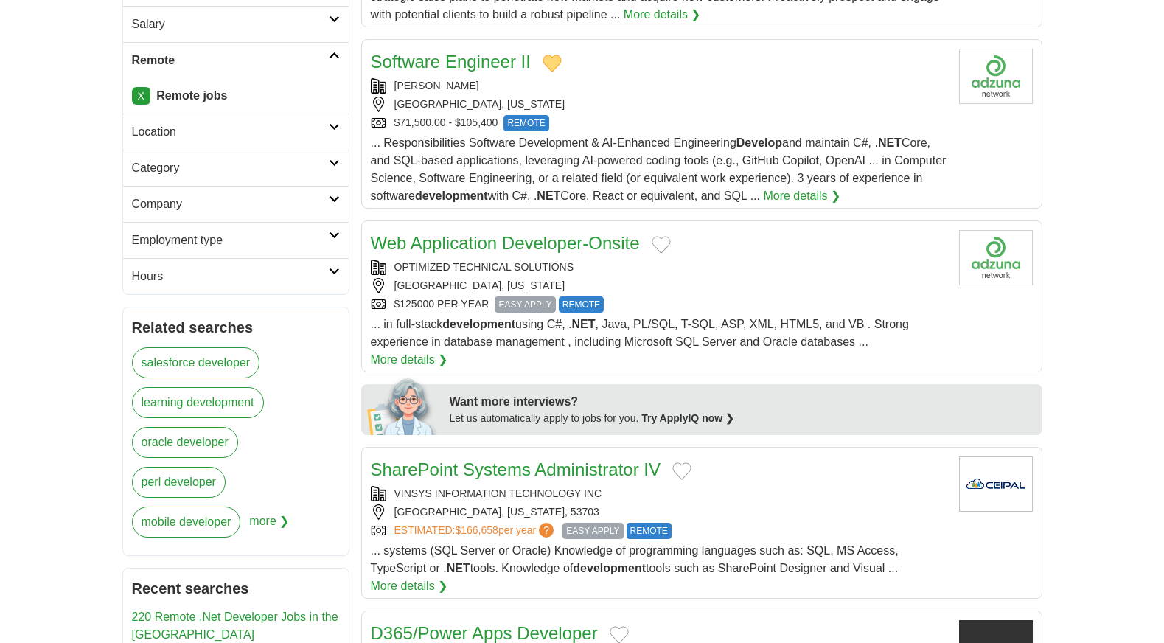
scroll to position [369, 0]
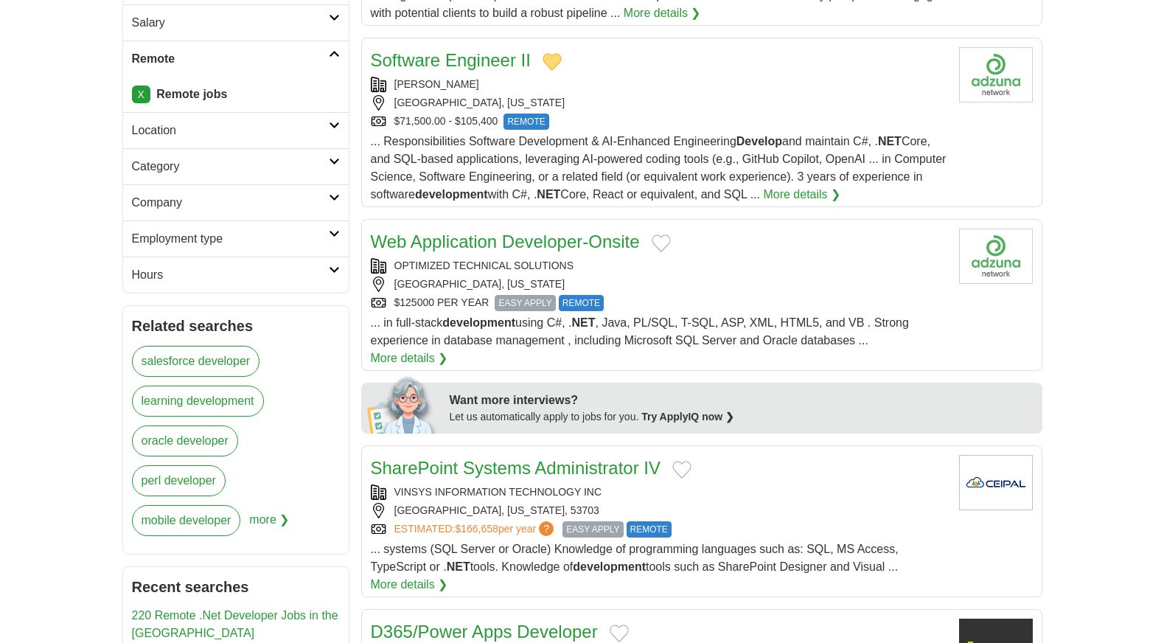
click at [670, 236] on button "Add to favorite jobs" at bounding box center [661, 243] width 19 height 18
click at [681, 461] on button "Add to favorite jobs" at bounding box center [681, 470] width 19 height 18
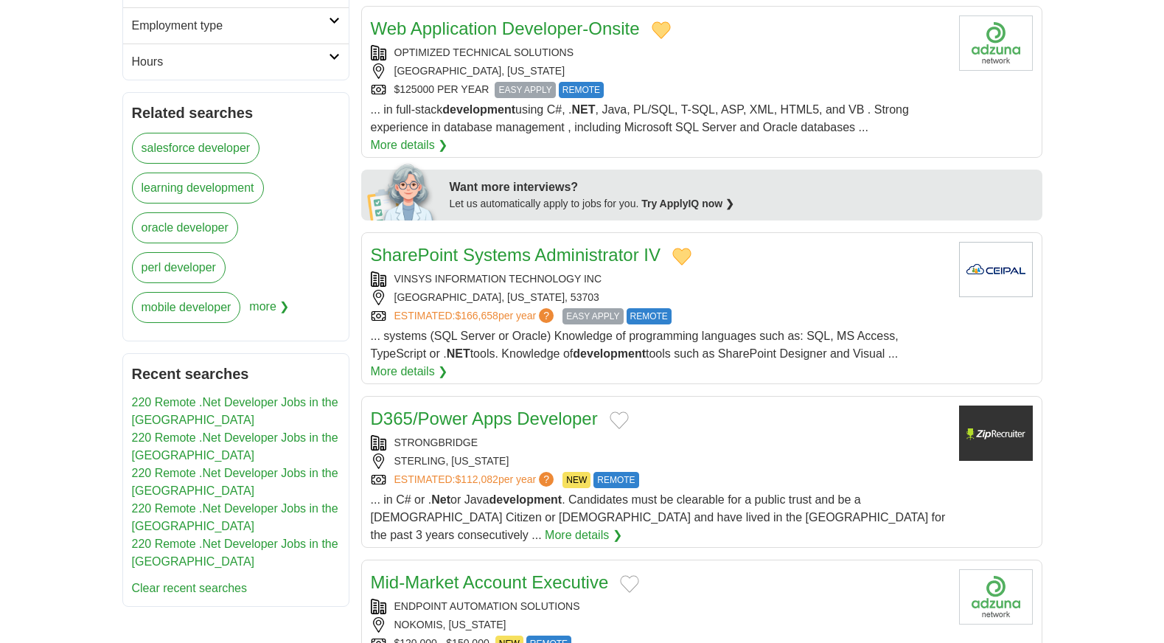
scroll to position [590, 0]
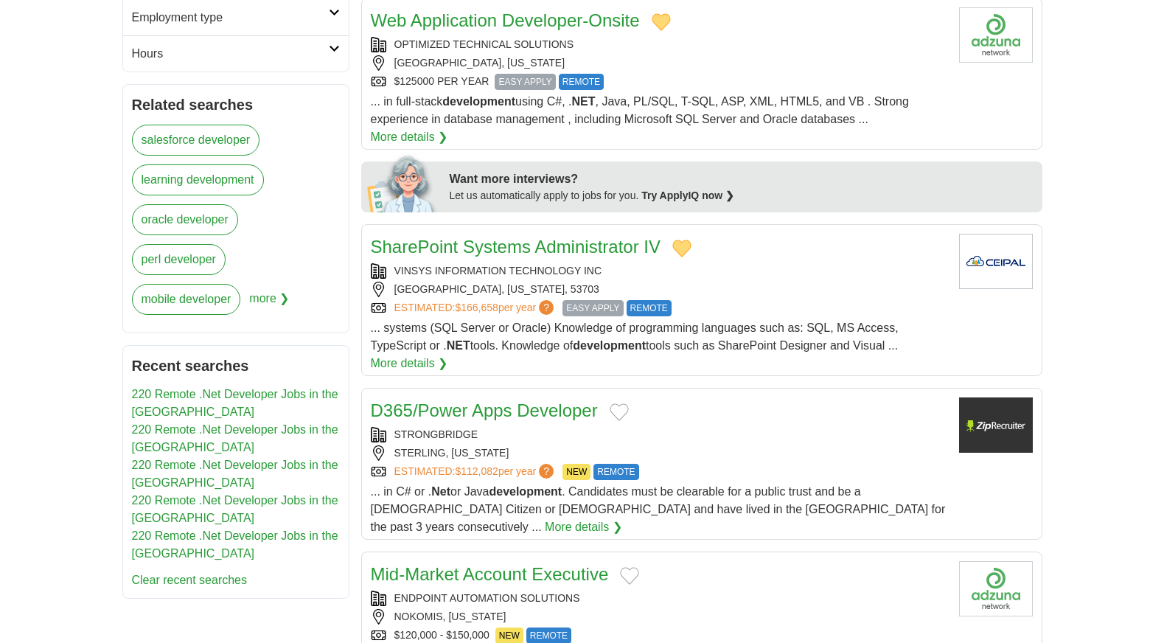
click at [613, 403] on button "Add to favorite jobs" at bounding box center [619, 412] width 19 height 18
click at [620, 567] on button "Add to favorite jobs" at bounding box center [629, 576] width 19 height 18
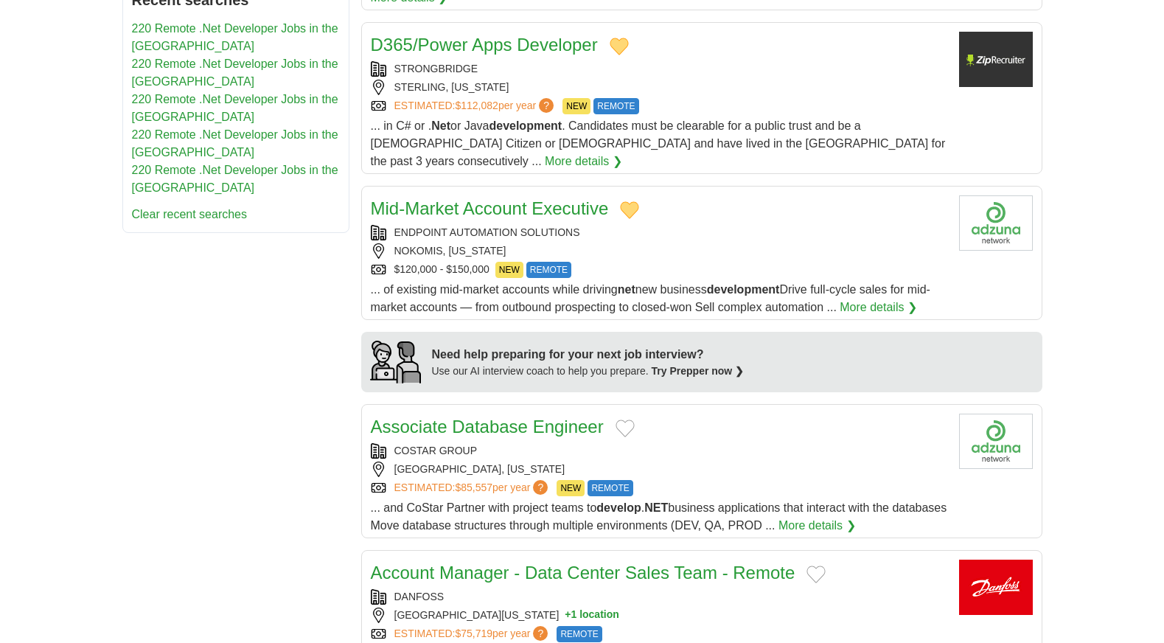
scroll to position [959, 0]
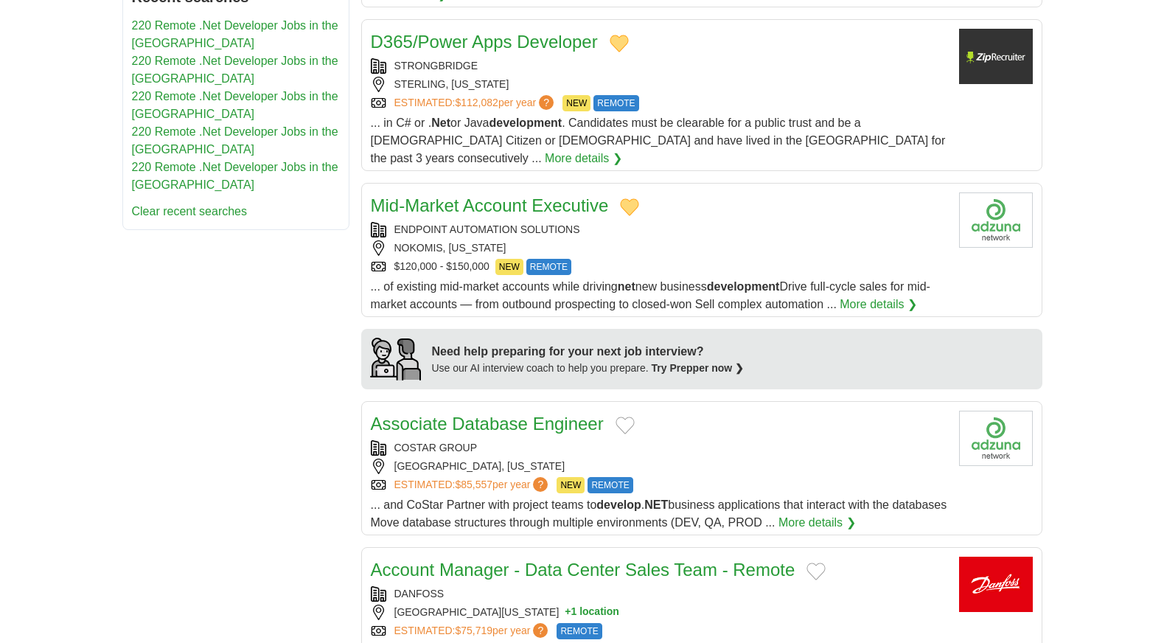
click at [620, 411] on div "Associate Database Engineer" at bounding box center [659, 424] width 577 height 27
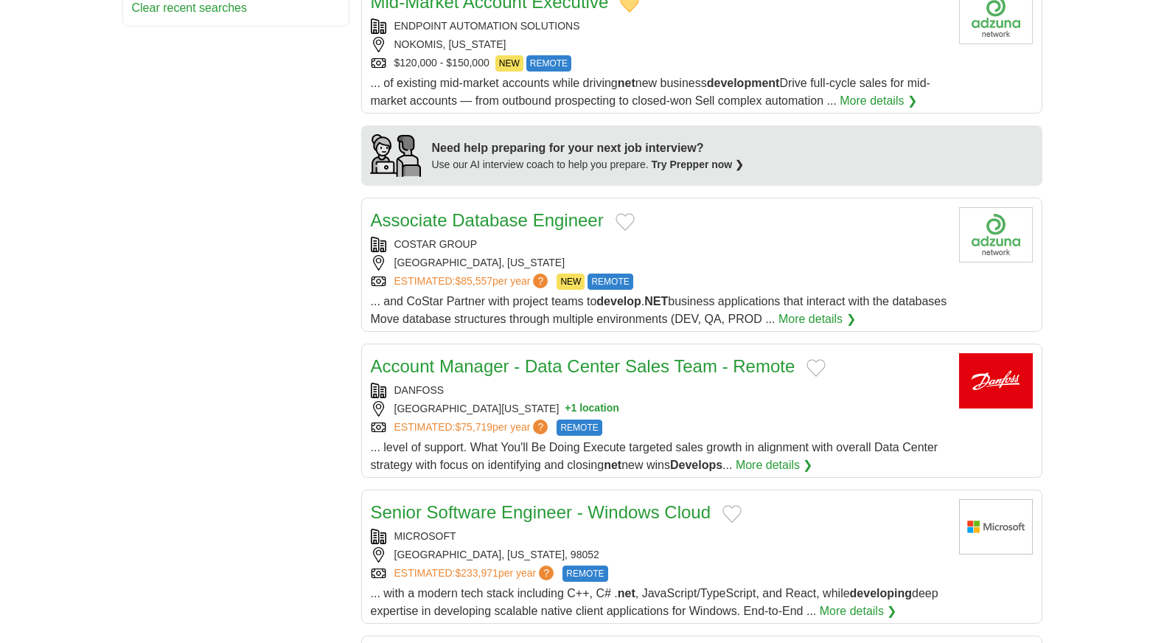
scroll to position [1180, 0]
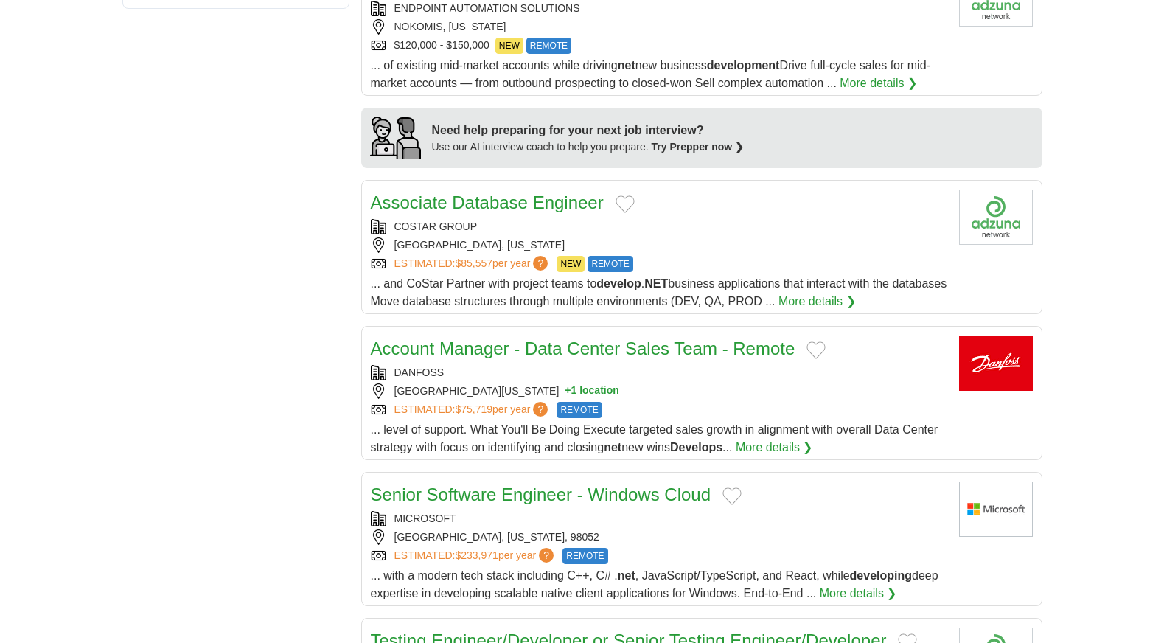
click at [620, 195] on button "Add to favorite jobs" at bounding box center [625, 204] width 19 height 18
click at [818, 341] on button "Add to favorite jobs" at bounding box center [816, 350] width 19 height 18
click at [740, 487] on button "Add to favorite jobs" at bounding box center [732, 496] width 19 height 18
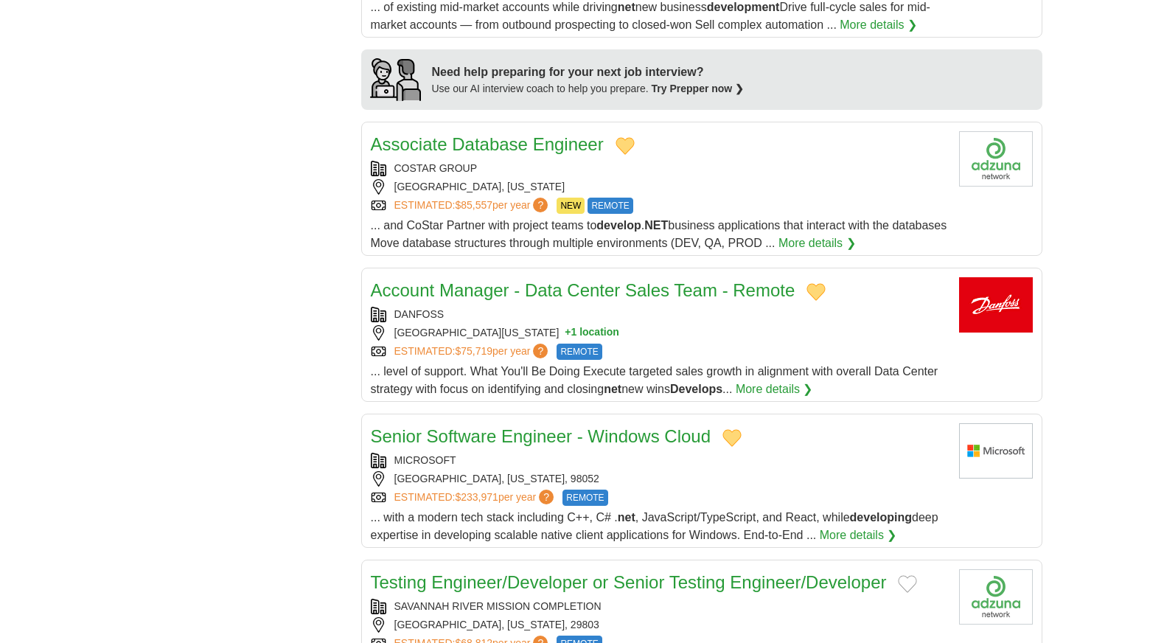
scroll to position [1475, 0]
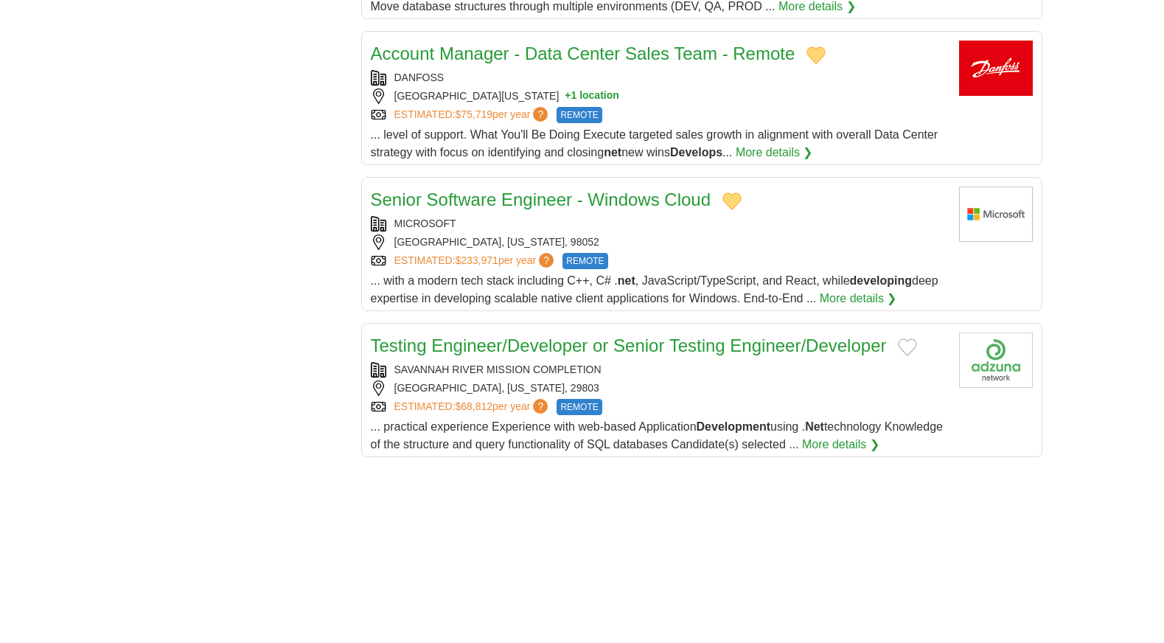
click at [911, 338] on button "Add to favorite jobs" at bounding box center [907, 347] width 19 height 18
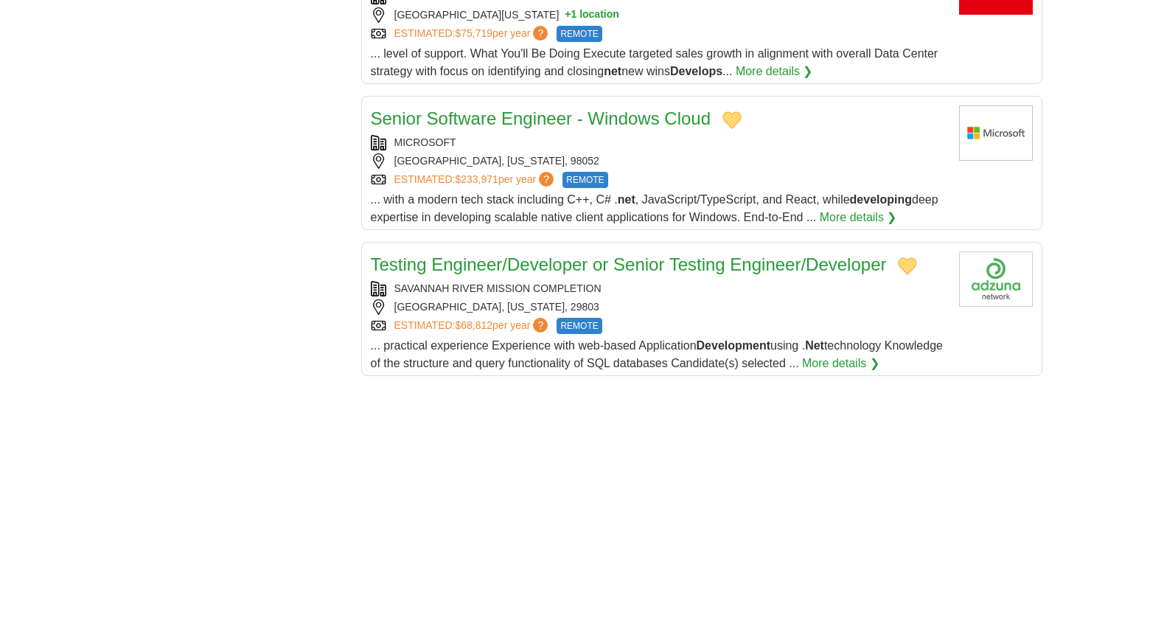
scroll to position [1770, 0]
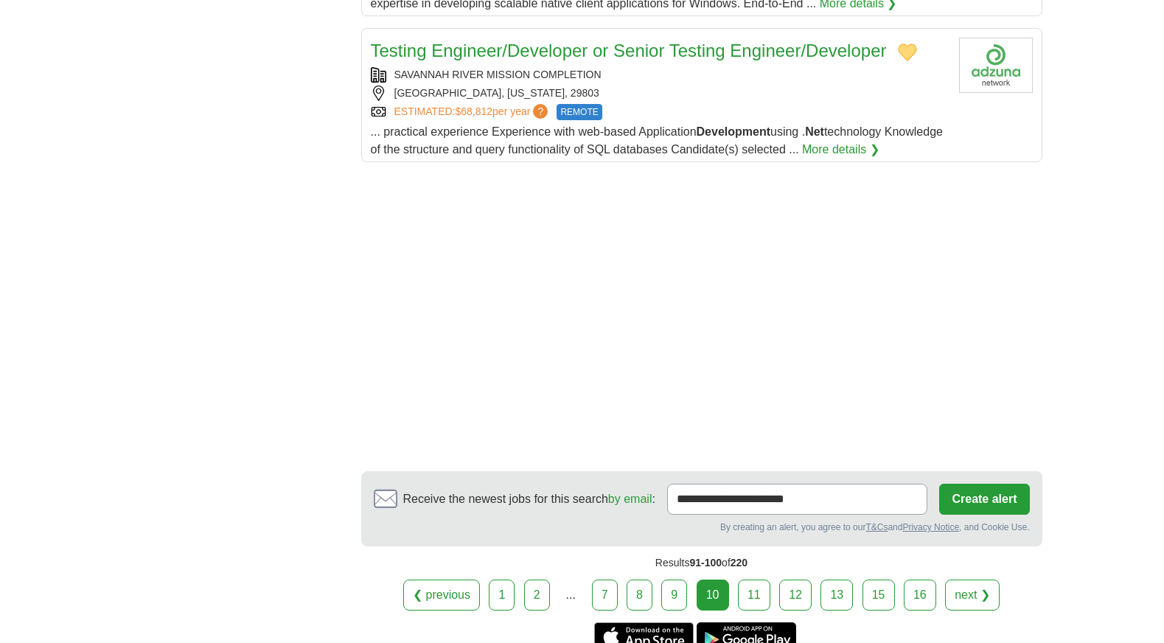
click at [764, 580] on link "11" at bounding box center [754, 595] width 32 height 31
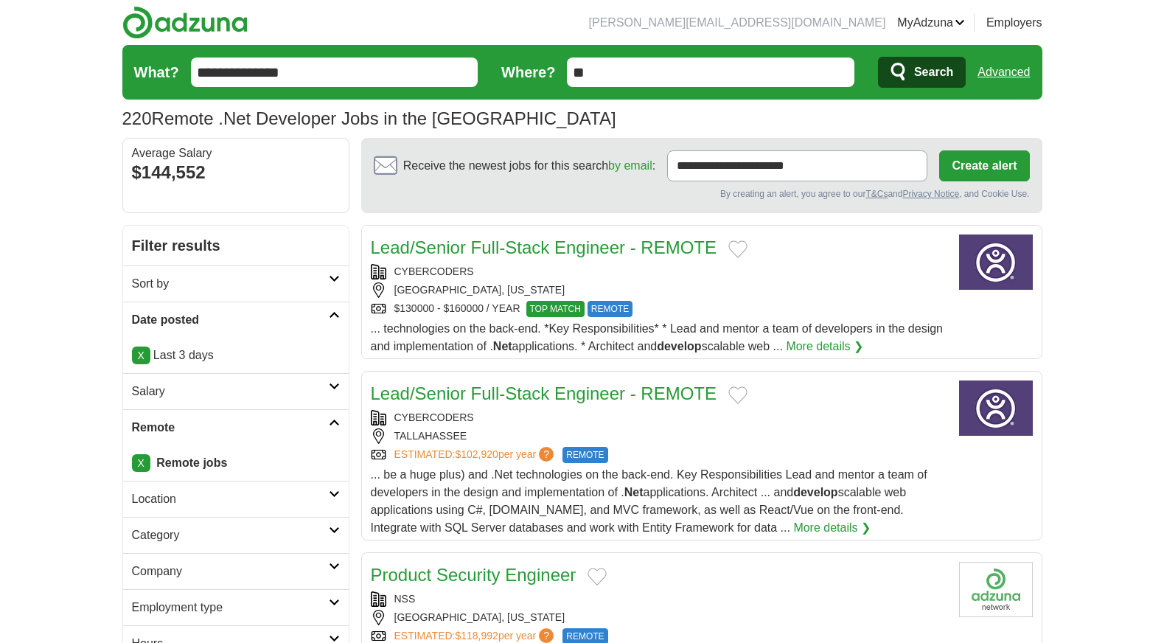
click at [734, 245] on button "Add to favorite jobs" at bounding box center [737, 249] width 19 height 18
click at [737, 394] on button "Add to favorite jobs" at bounding box center [737, 395] width 19 height 18
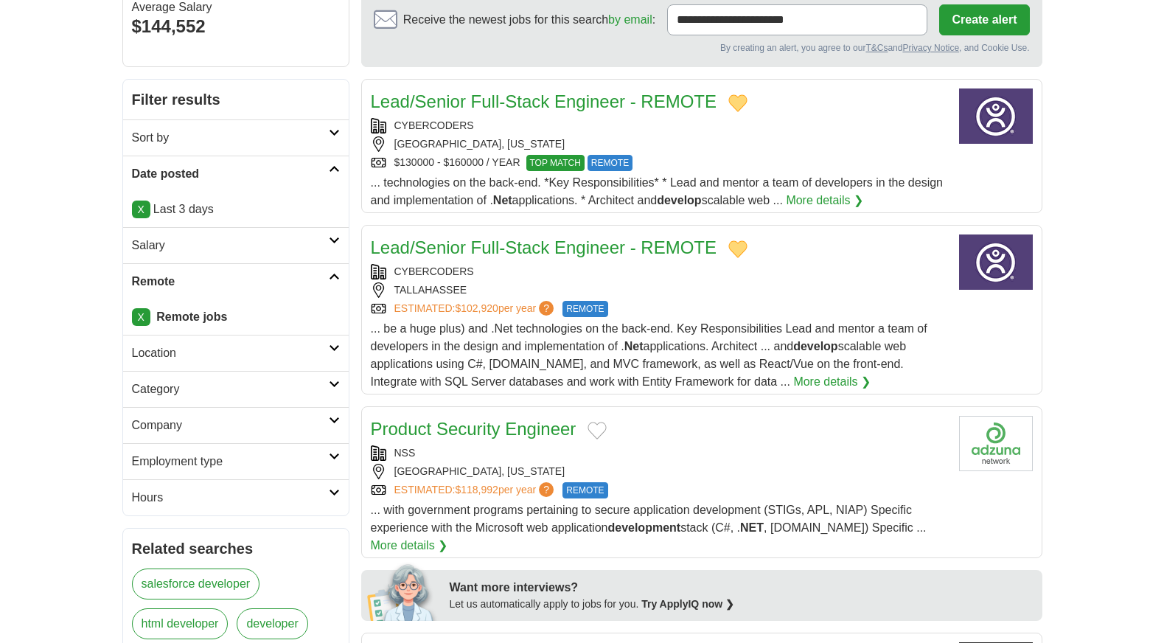
scroll to position [147, 0]
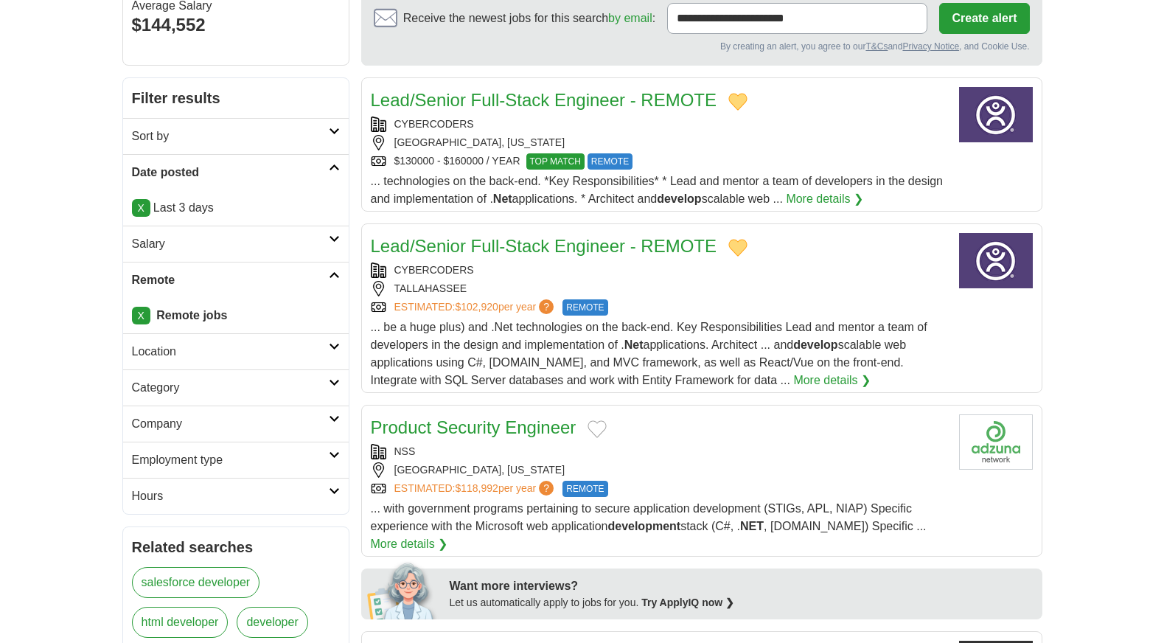
click at [599, 429] on button "Add to favorite jobs" at bounding box center [597, 429] width 19 height 18
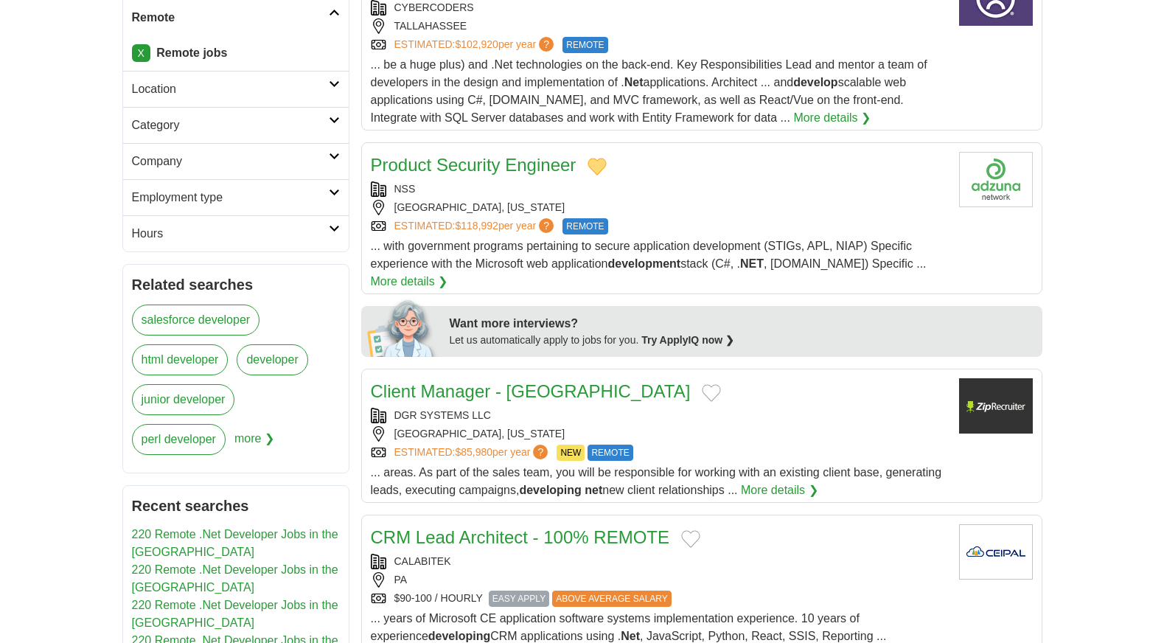
scroll to position [442, 0]
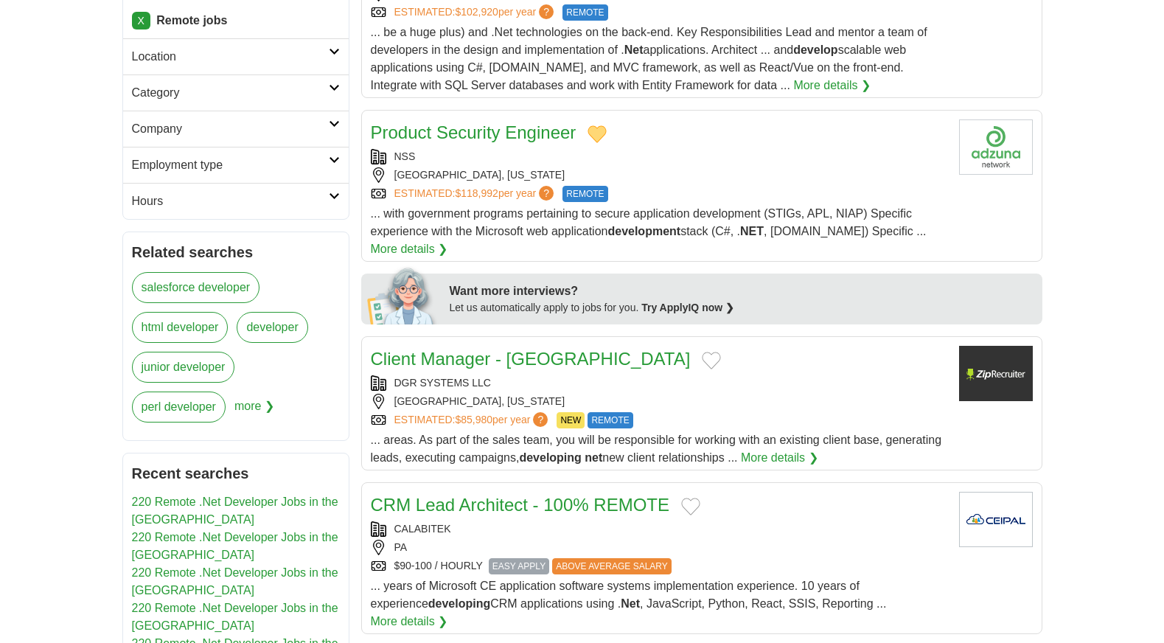
click at [702, 361] on button "Add to favorite jobs" at bounding box center [711, 361] width 19 height 18
click at [692, 497] on div "CRM Lead Architect - 100% REMOTE" at bounding box center [659, 505] width 577 height 27
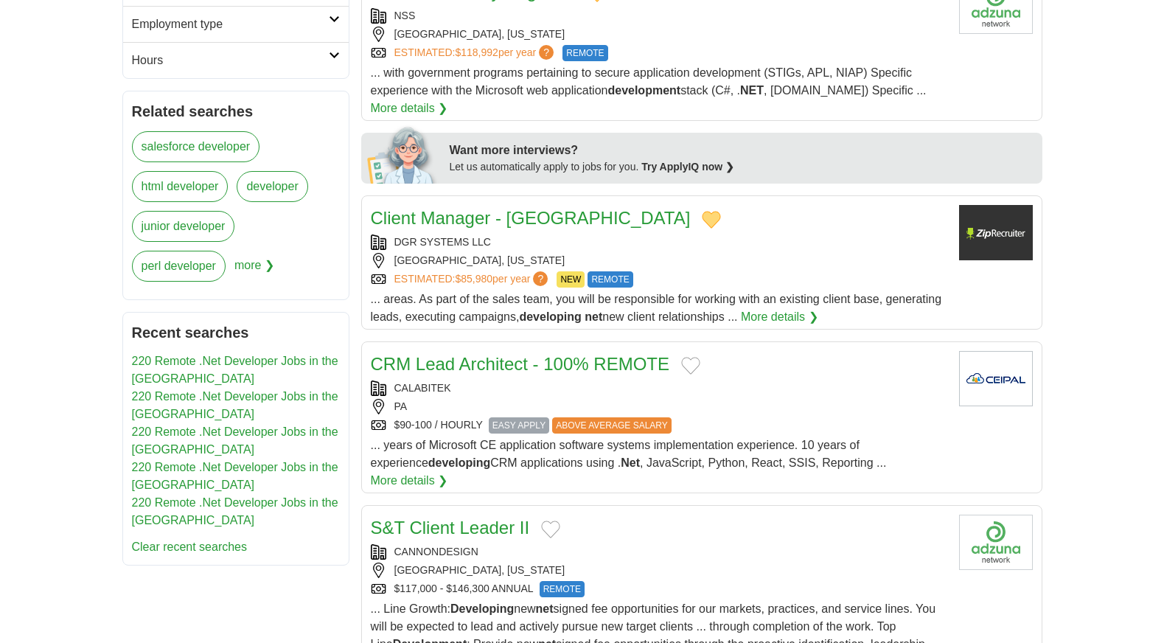
scroll to position [590, 0]
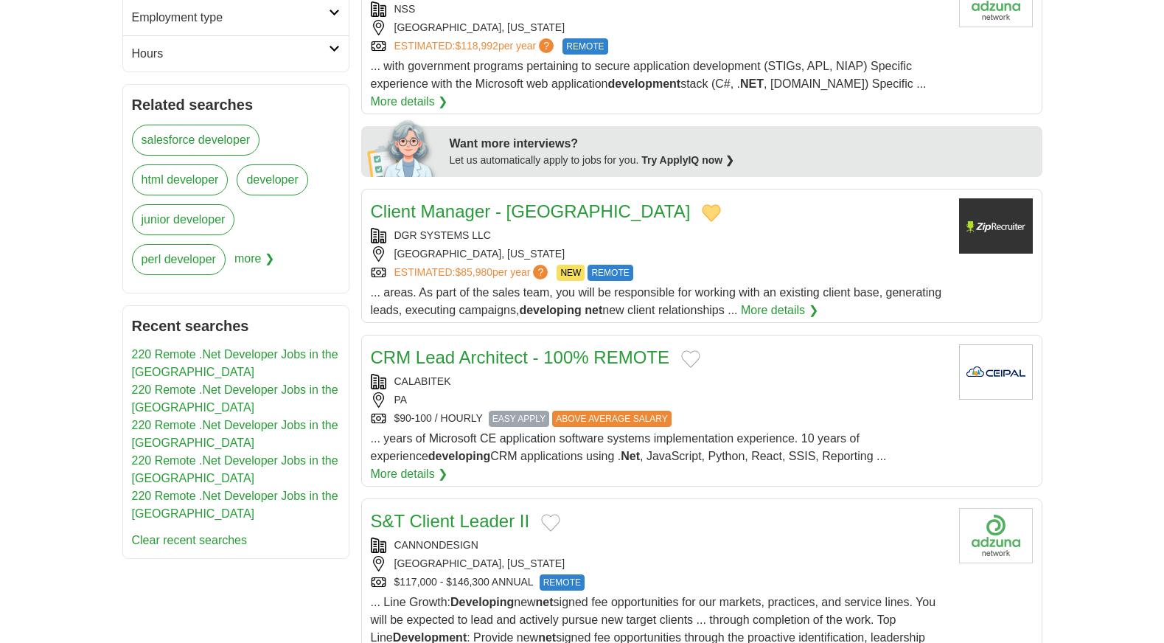
click at [692, 352] on button "Add to favorite jobs" at bounding box center [690, 359] width 19 height 18
click at [554, 514] on button "Add to favorite jobs" at bounding box center [550, 523] width 19 height 18
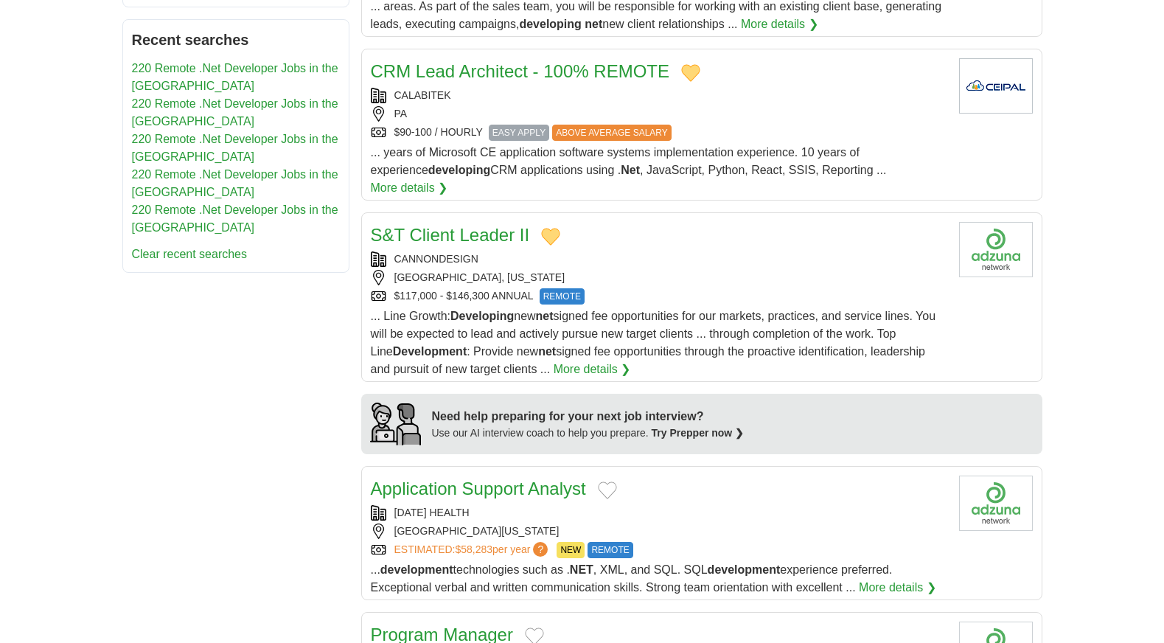
scroll to position [885, 0]
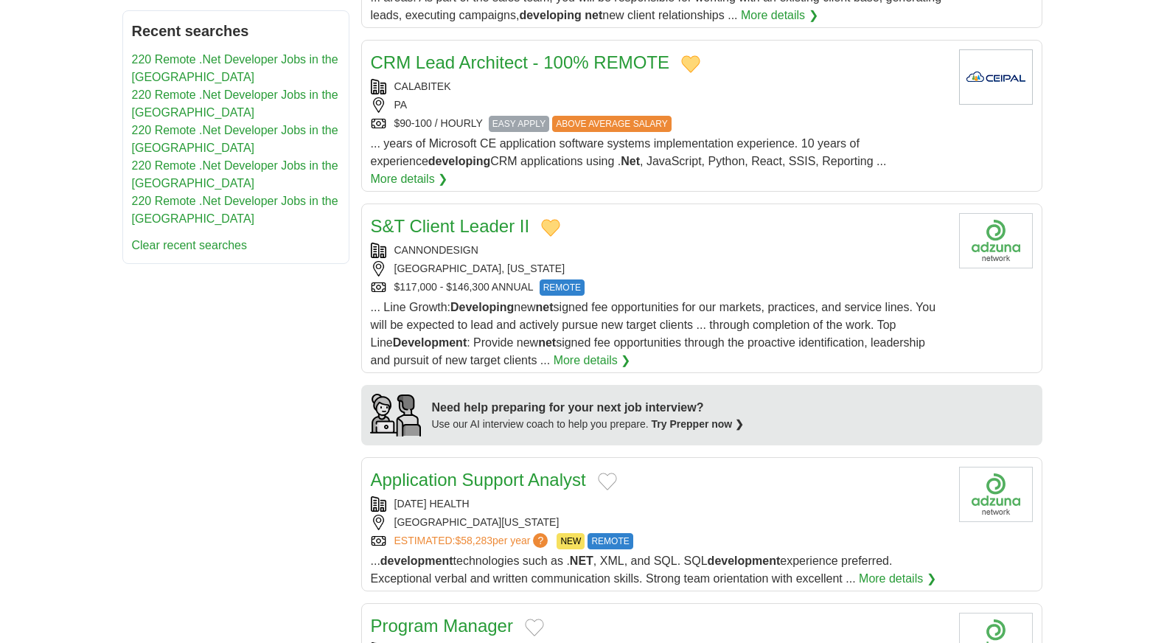
click at [608, 473] on button "Add to favorite jobs" at bounding box center [607, 482] width 19 height 18
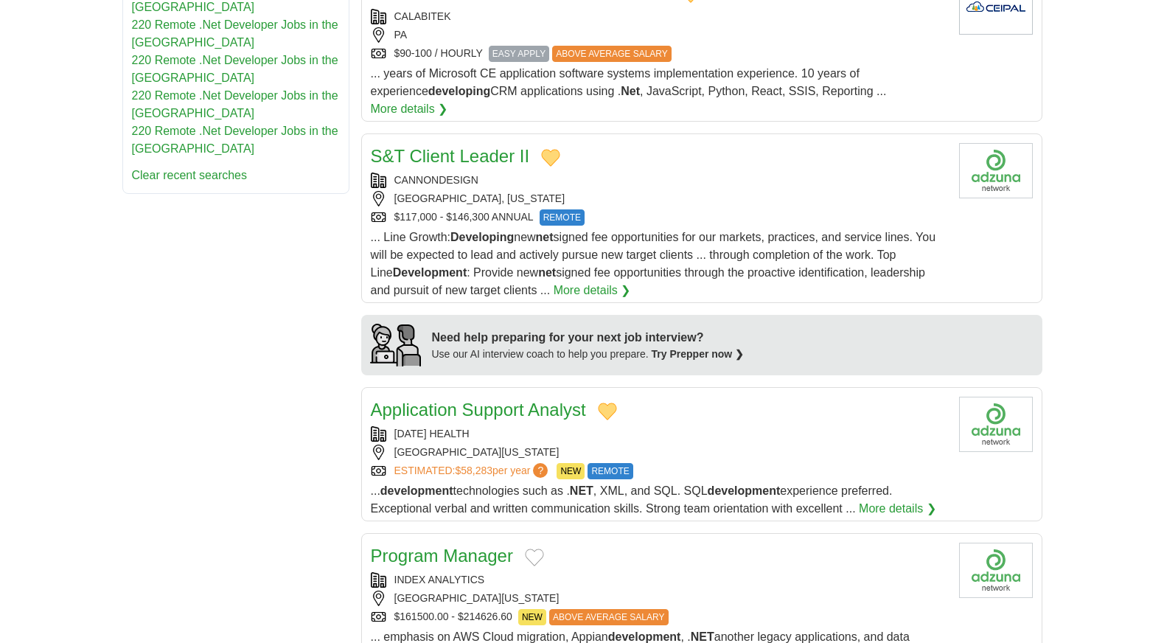
scroll to position [1106, 0]
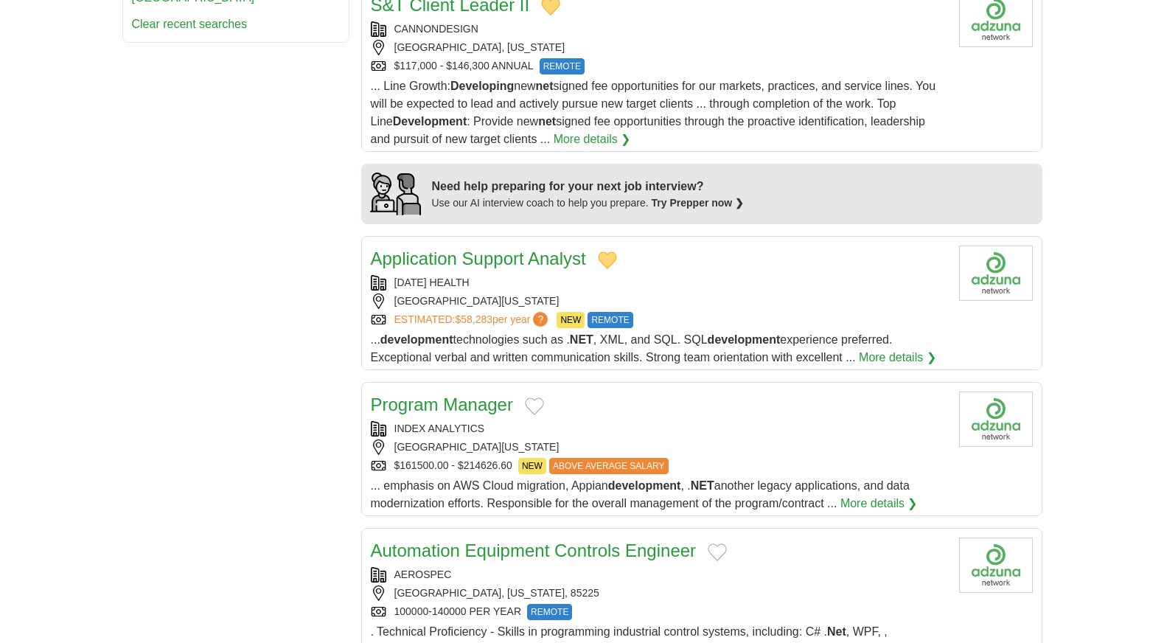
click at [530, 397] on button "Add to favorite jobs" at bounding box center [534, 406] width 19 height 18
click at [722, 543] on button "Add to favorite jobs" at bounding box center [717, 552] width 19 height 18
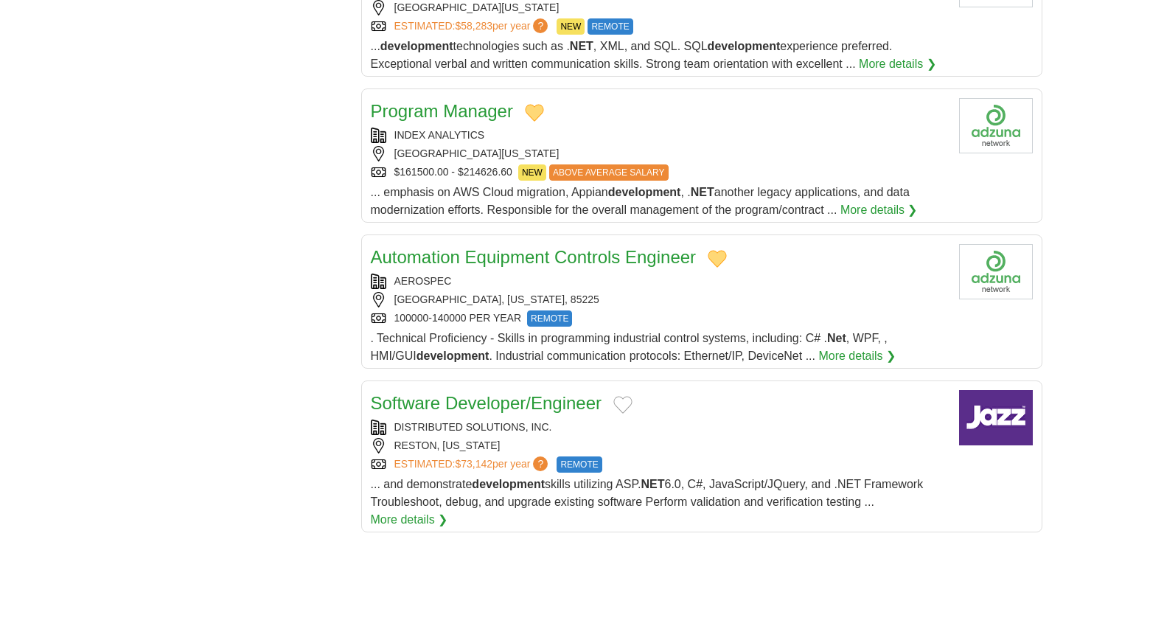
scroll to position [1401, 0]
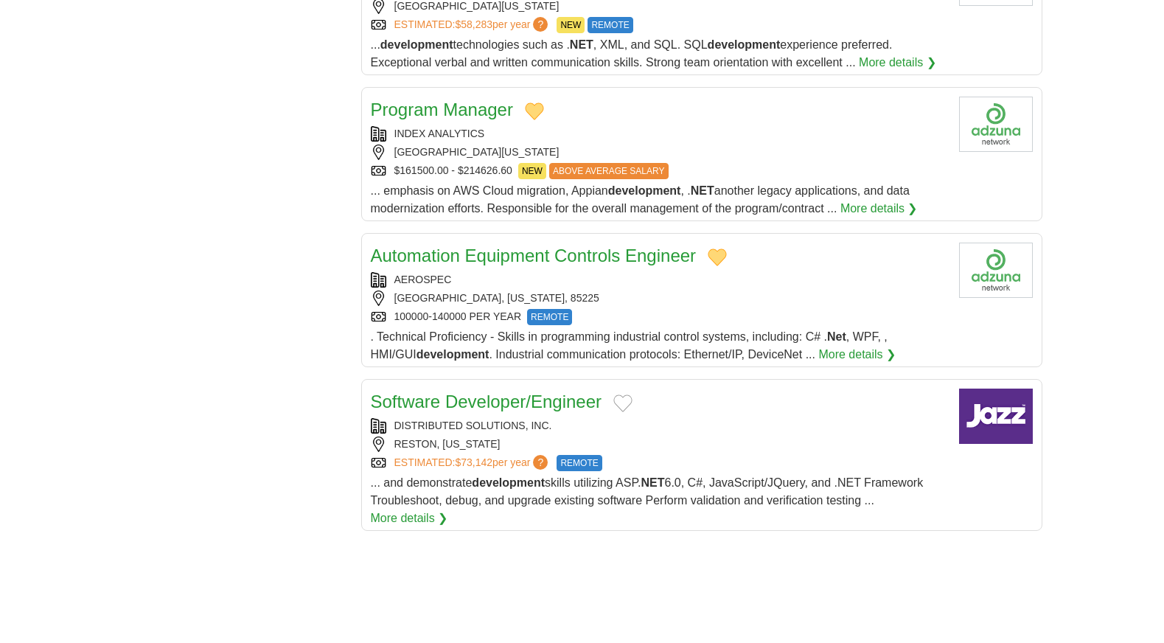
click at [625, 394] on button "Add to favorite jobs" at bounding box center [622, 403] width 19 height 18
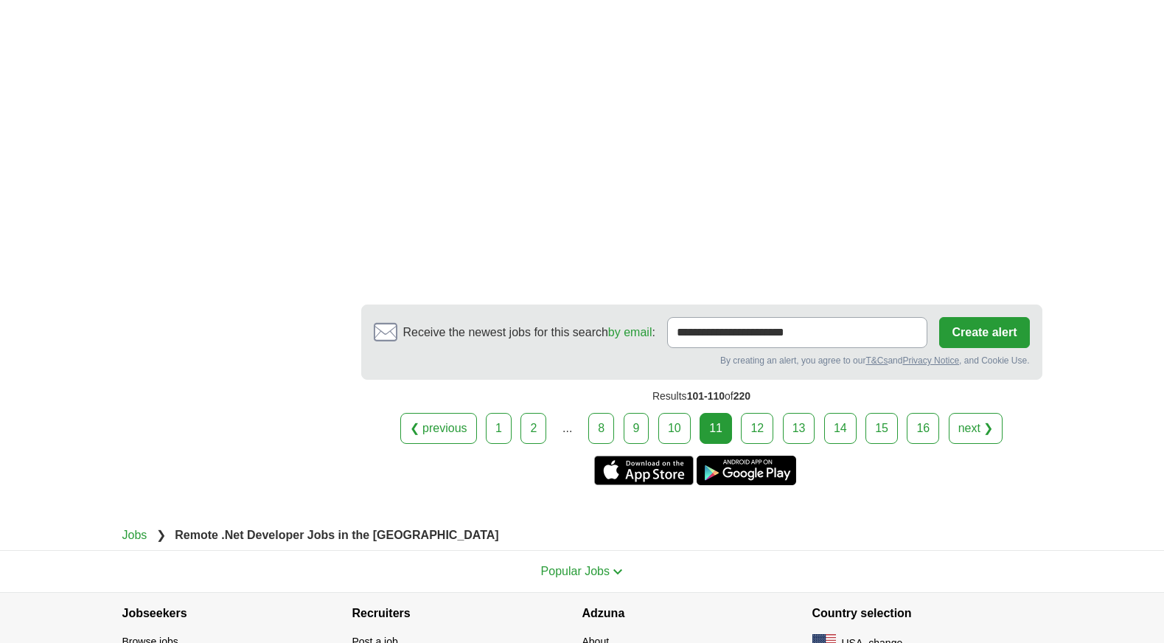
scroll to position [2359, 0]
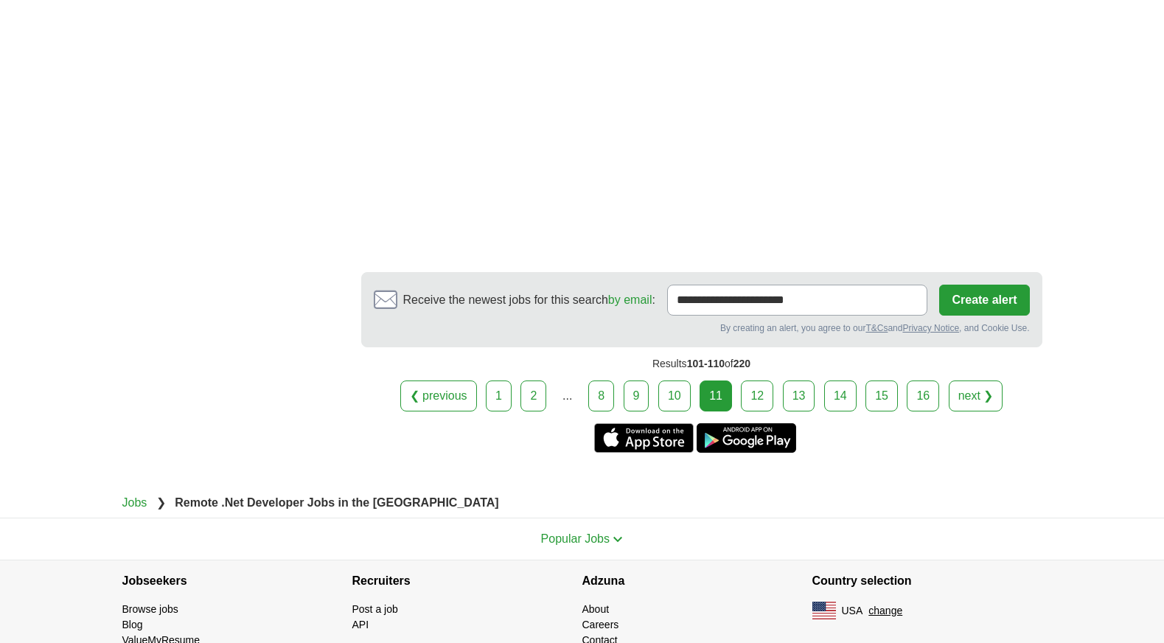
click at [748, 380] on link "12" at bounding box center [757, 395] width 32 height 31
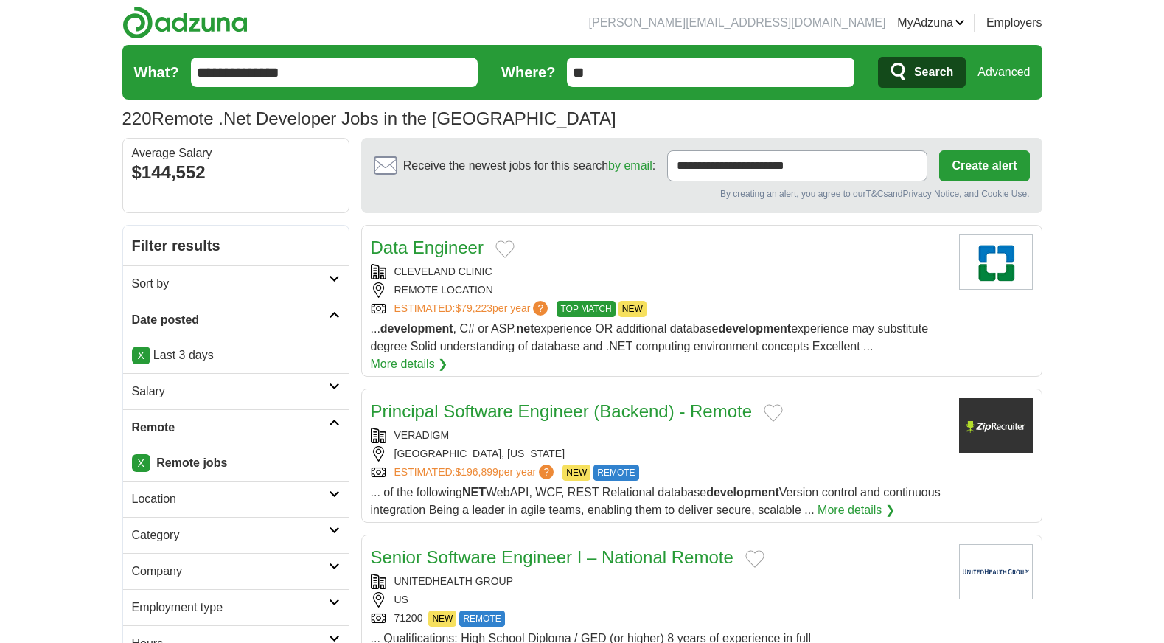
click at [499, 241] on button "Add to favorite jobs" at bounding box center [504, 249] width 19 height 18
click at [784, 409] on div "Principal Software Engineer (Backend) - Remote" at bounding box center [659, 411] width 577 height 27
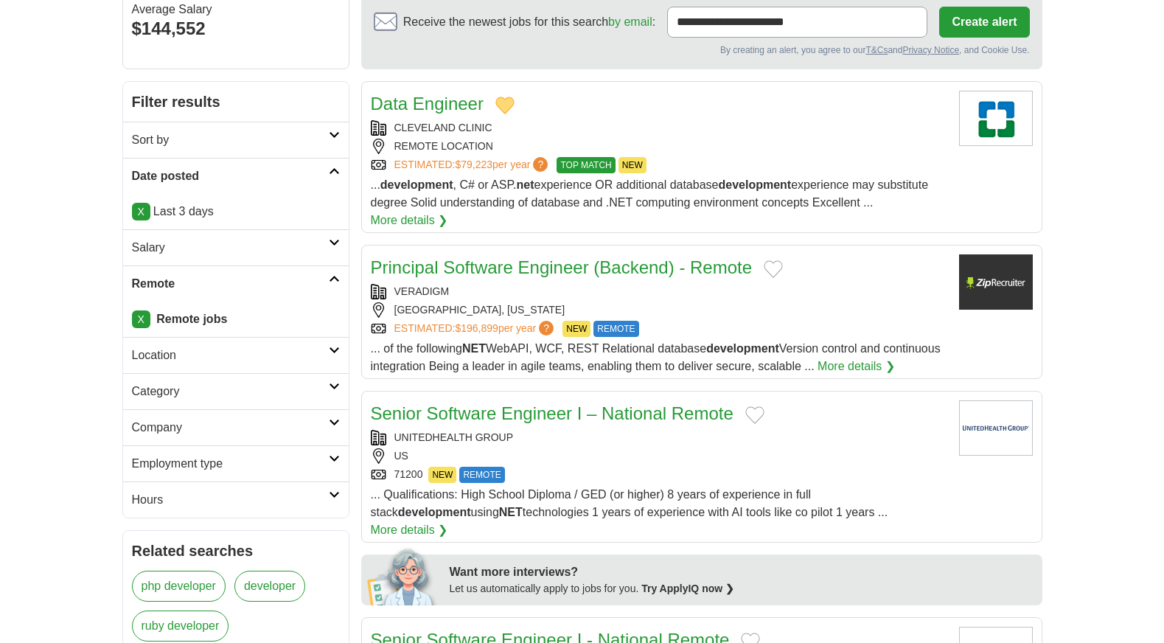
scroll to position [147, 0]
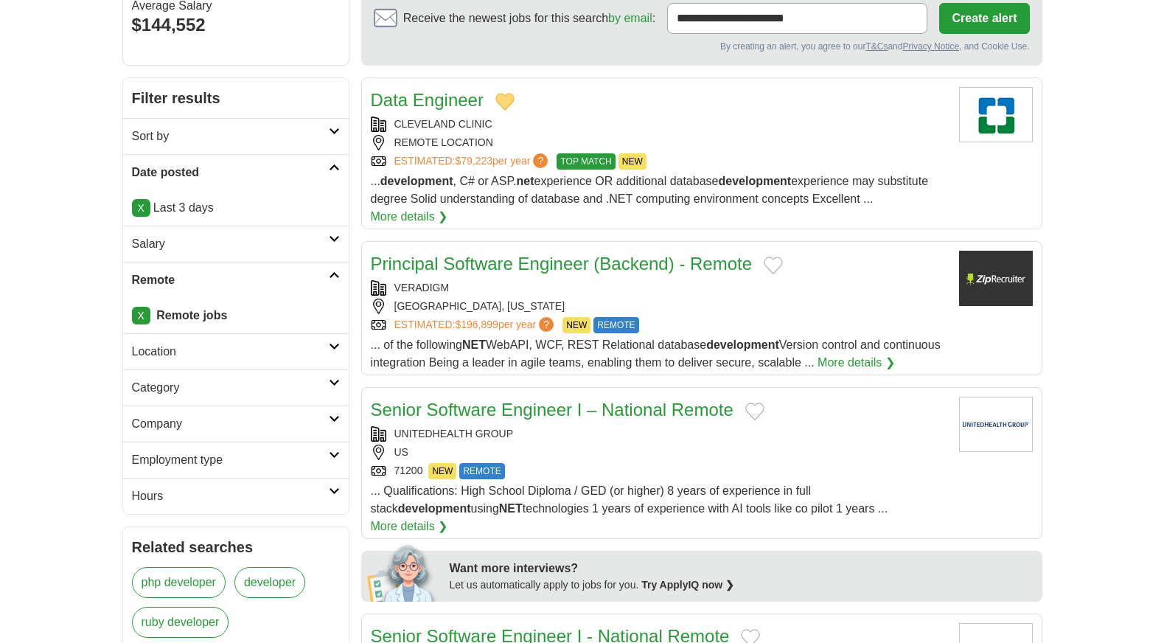
click at [776, 267] on button "Add to favorite jobs" at bounding box center [773, 266] width 19 height 18
click at [757, 420] on button "Add to favorite jobs" at bounding box center [754, 412] width 19 height 18
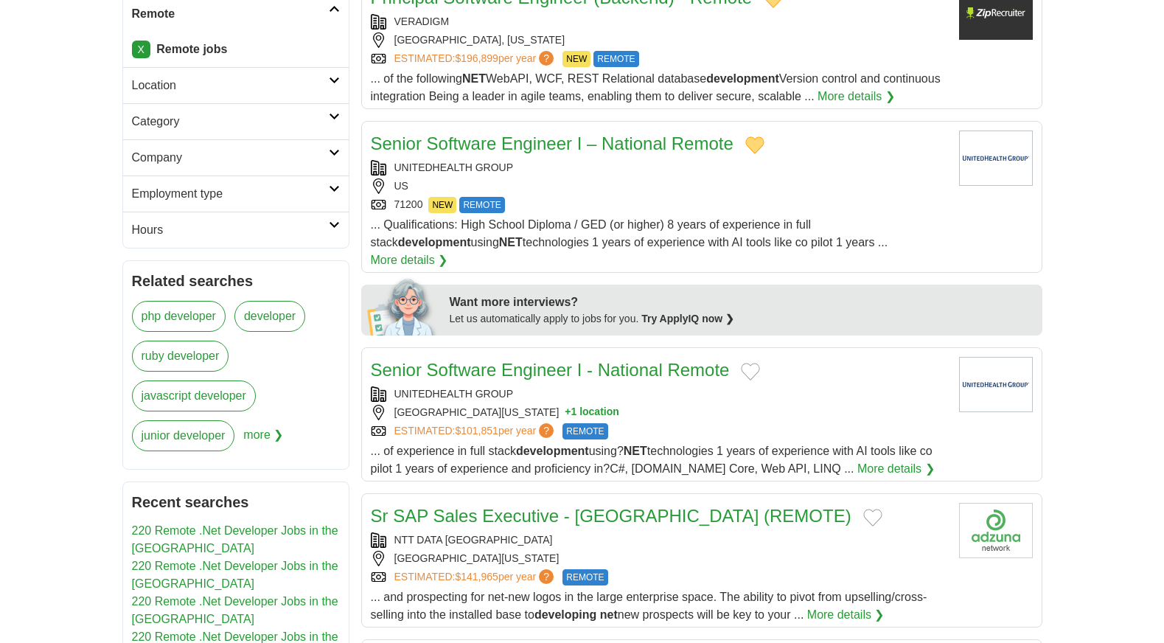
scroll to position [442, 0]
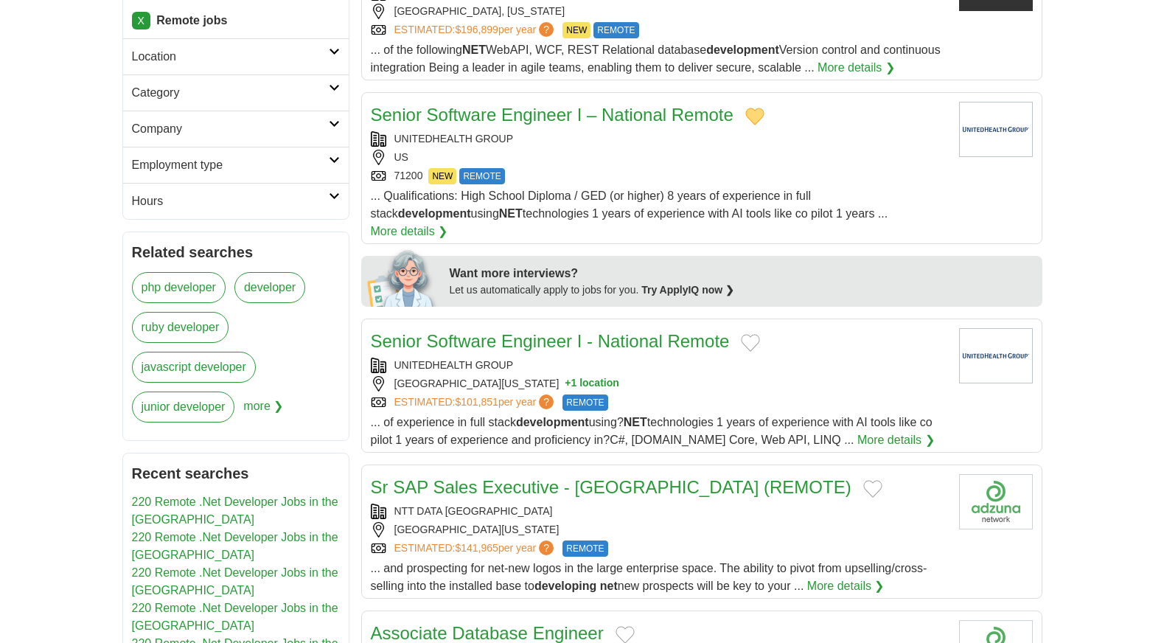
click at [753, 333] on div "Senior Software Engineer I - National Remote" at bounding box center [659, 341] width 577 height 27
click at [746, 335] on button "Add to favorite jobs" at bounding box center [750, 343] width 19 height 18
click at [863, 487] on button "Add to favorite jobs" at bounding box center [872, 489] width 19 height 18
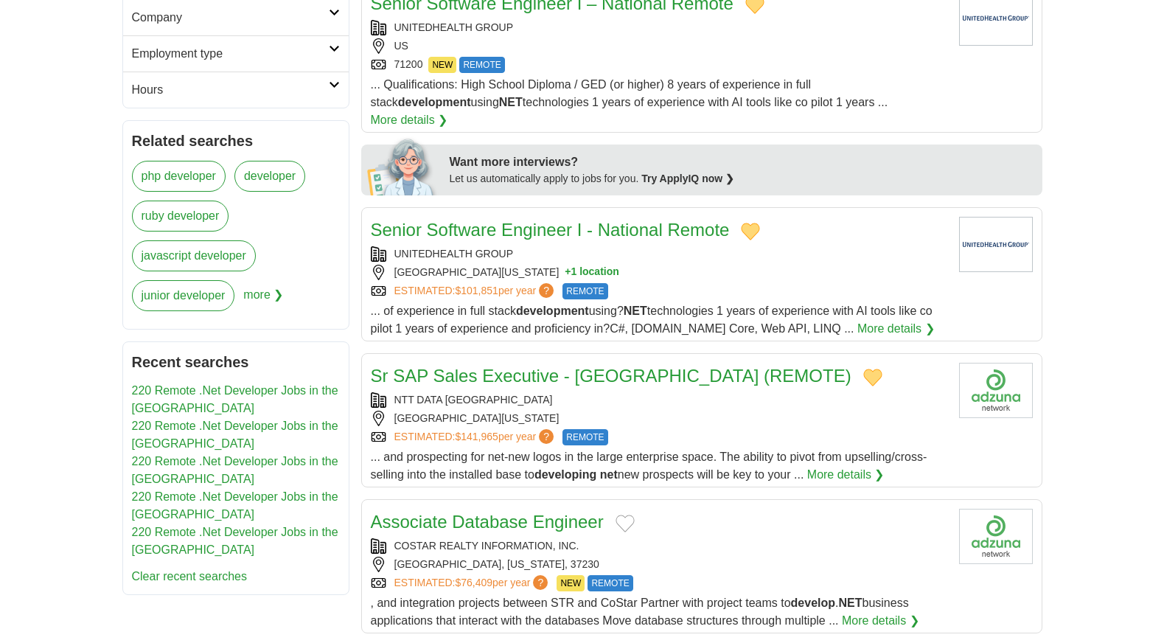
scroll to position [737, 0]
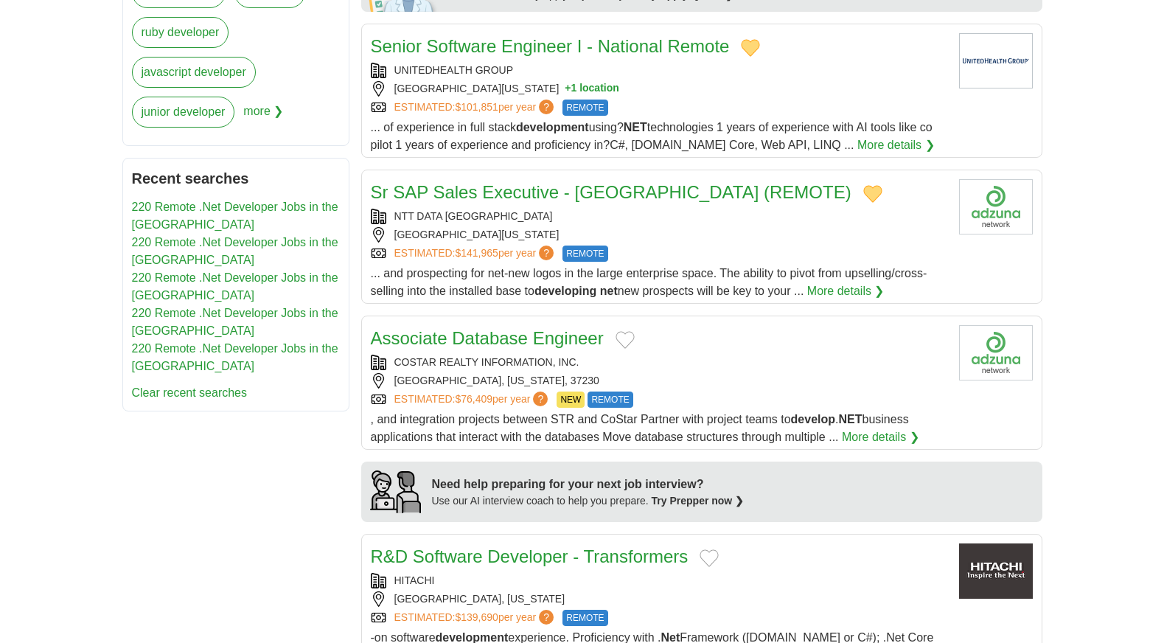
click at [628, 334] on button "Add to favorite jobs" at bounding box center [625, 340] width 19 height 18
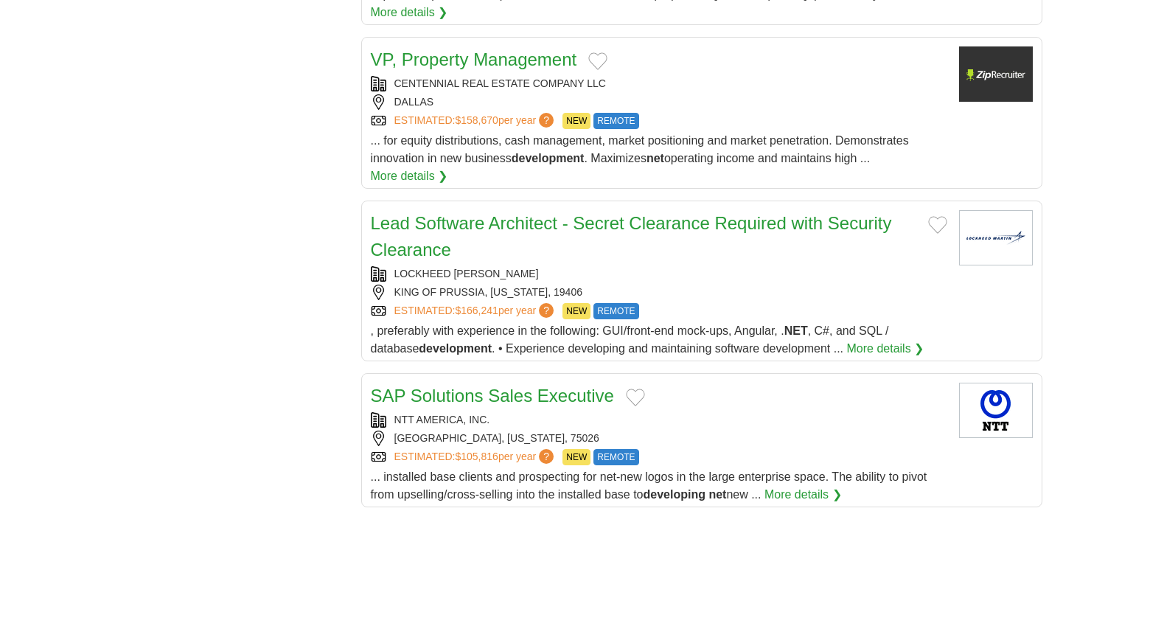
scroll to position [1401, 0]
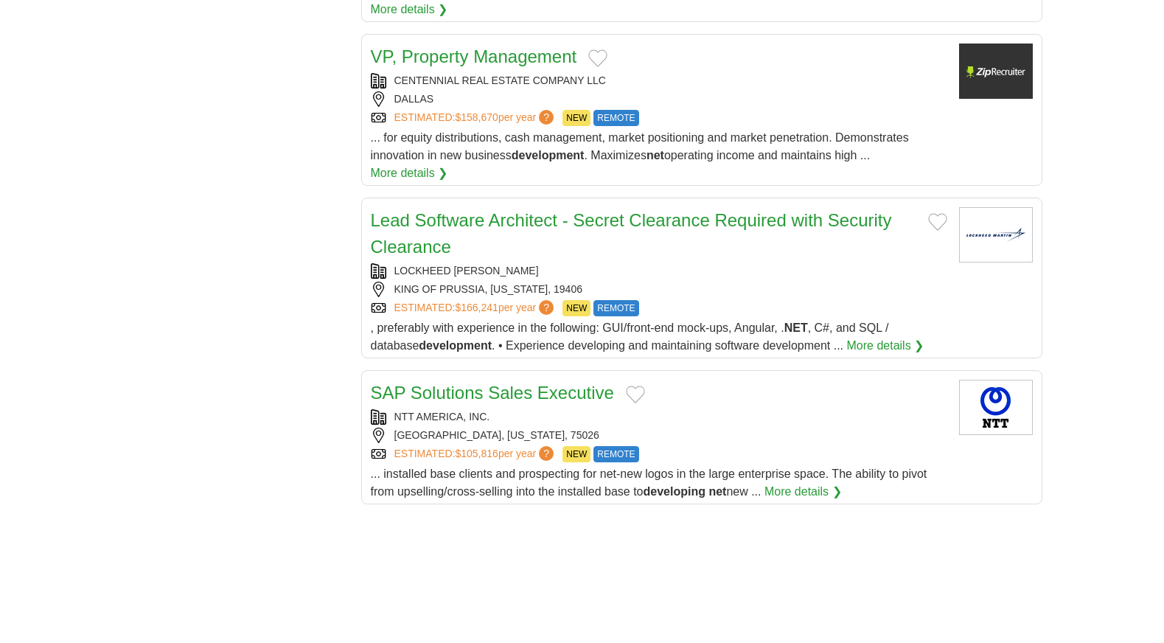
click at [636, 392] on button "Add to favorite jobs" at bounding box center [635, 395] width 19 height 18
click at [948, 216] on article "Lead Software Architect - Secret Clearance Required with Security Clearance LOC…" at bounding box center [701, 278] width 681 height 161
click at [934, 223] on button "Add to favorite jobs" at bounding box center [937, 222] width 19 height 18
click at [591, 59] on button "Add to favorite jobs" at bounding box center [597, 58] width 19 height 18
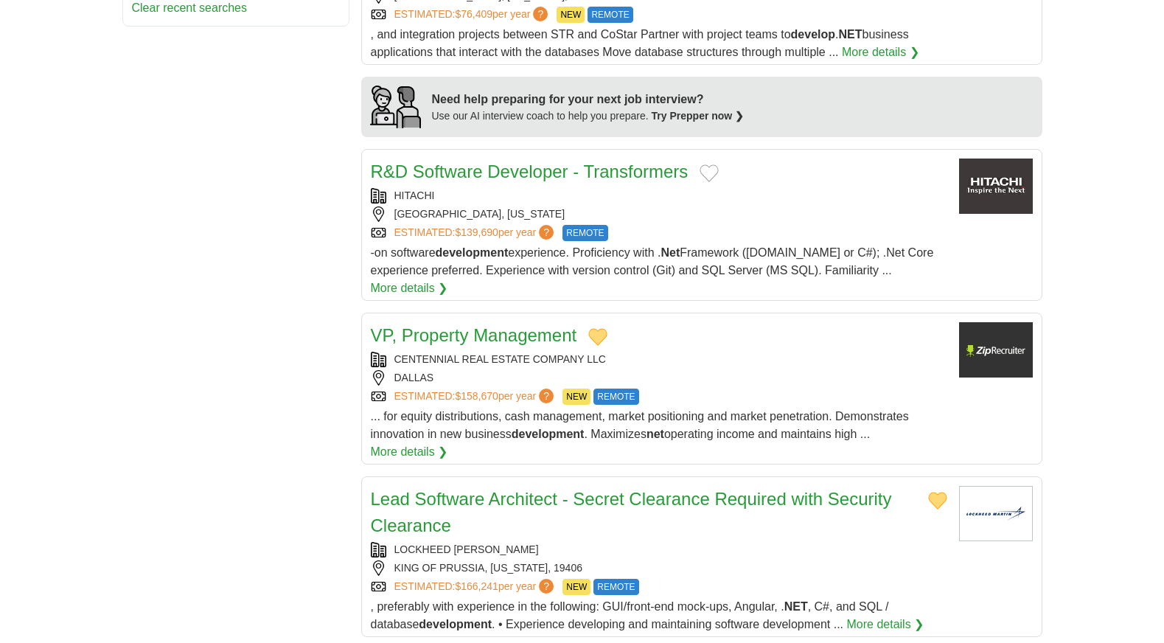
scroll to position [1032, 0]
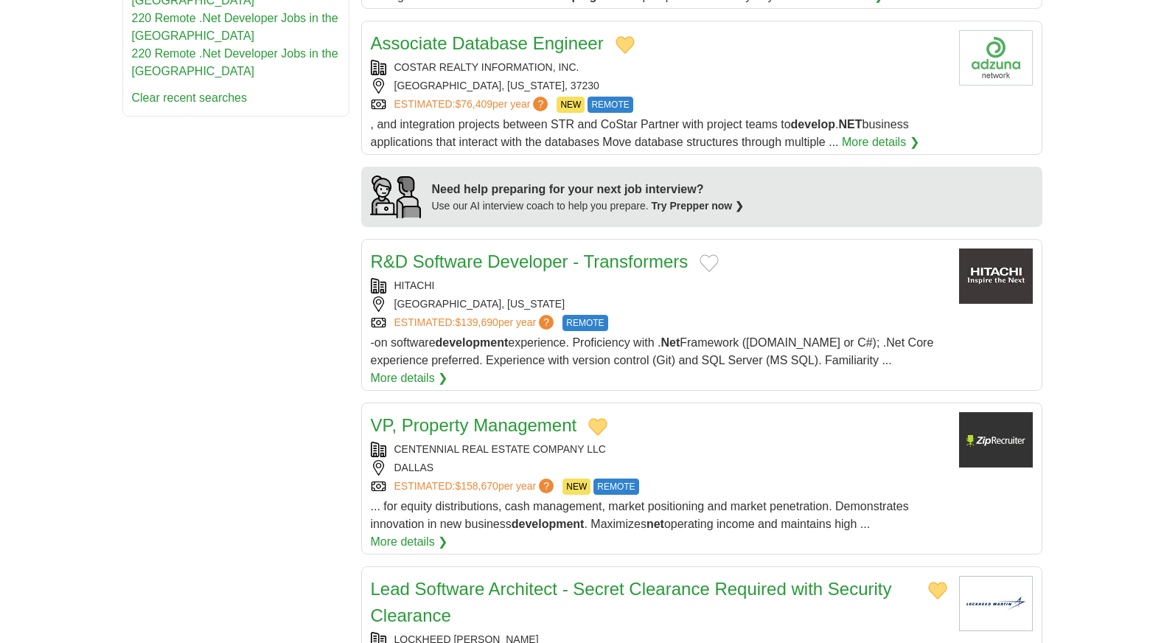
click at [708, 260] on button "Add to favorite jobs" at bounding box center [709, 263] width 19 height 18
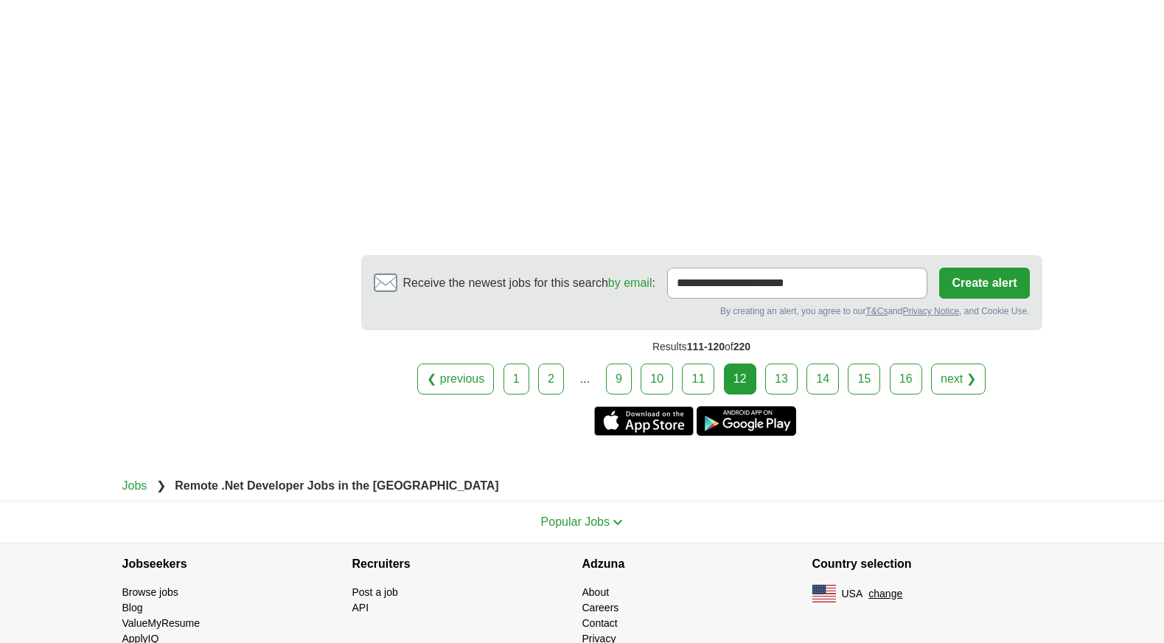
scroll to position [2460, 0]
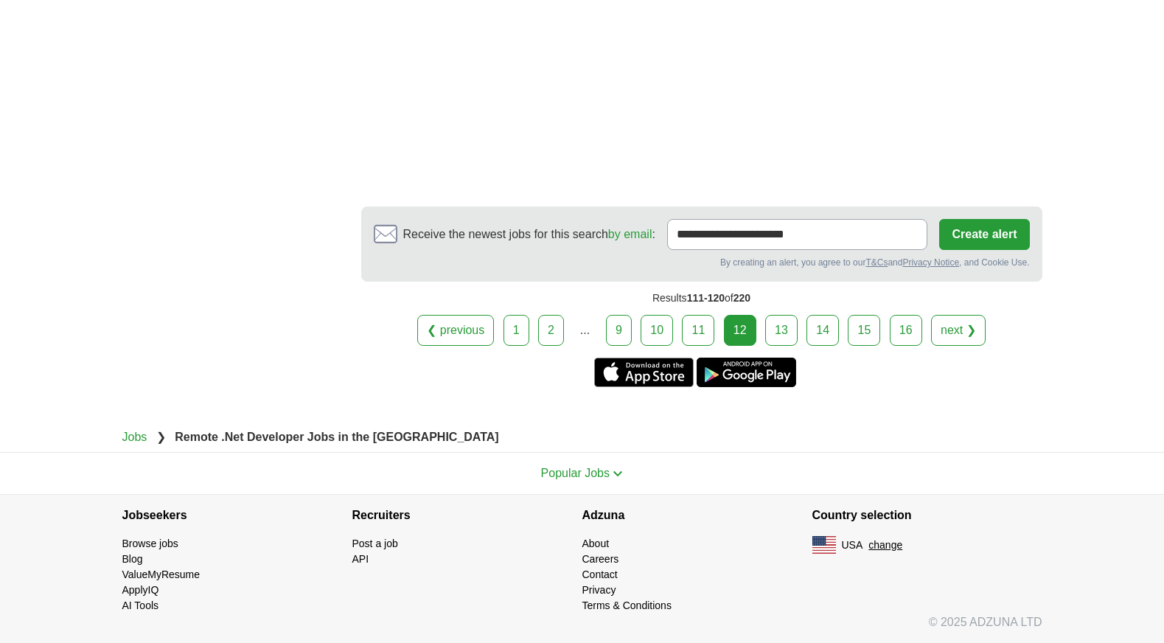
click at [781, 329] on link "13" at bounding box center [781, 330] width 32 height 31
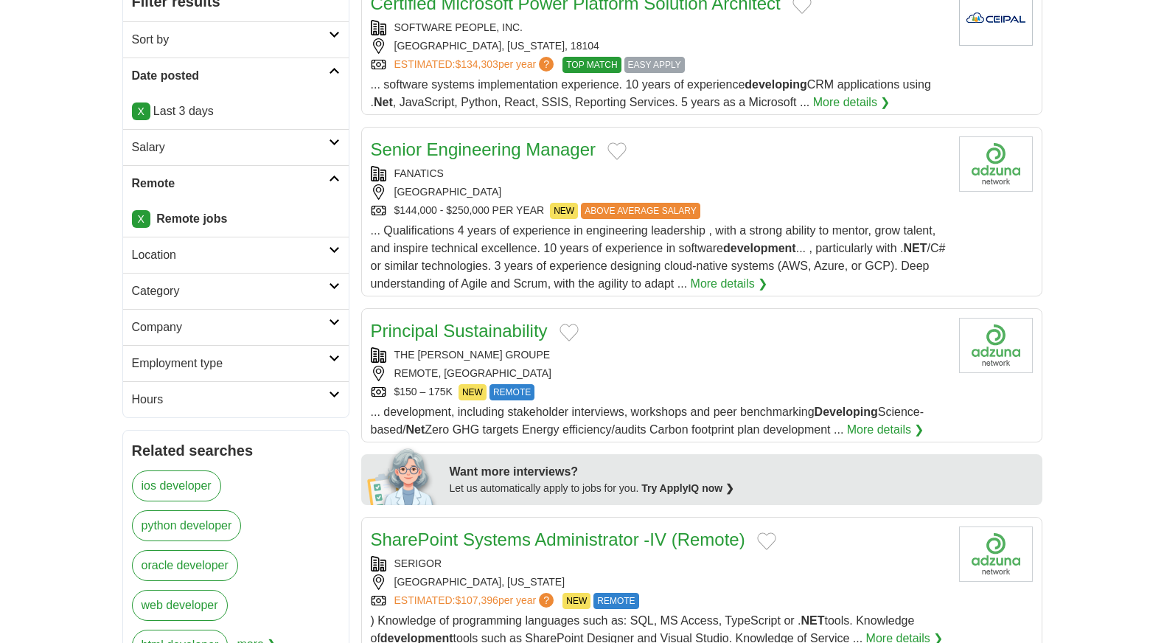
scroll to position [295, 0]
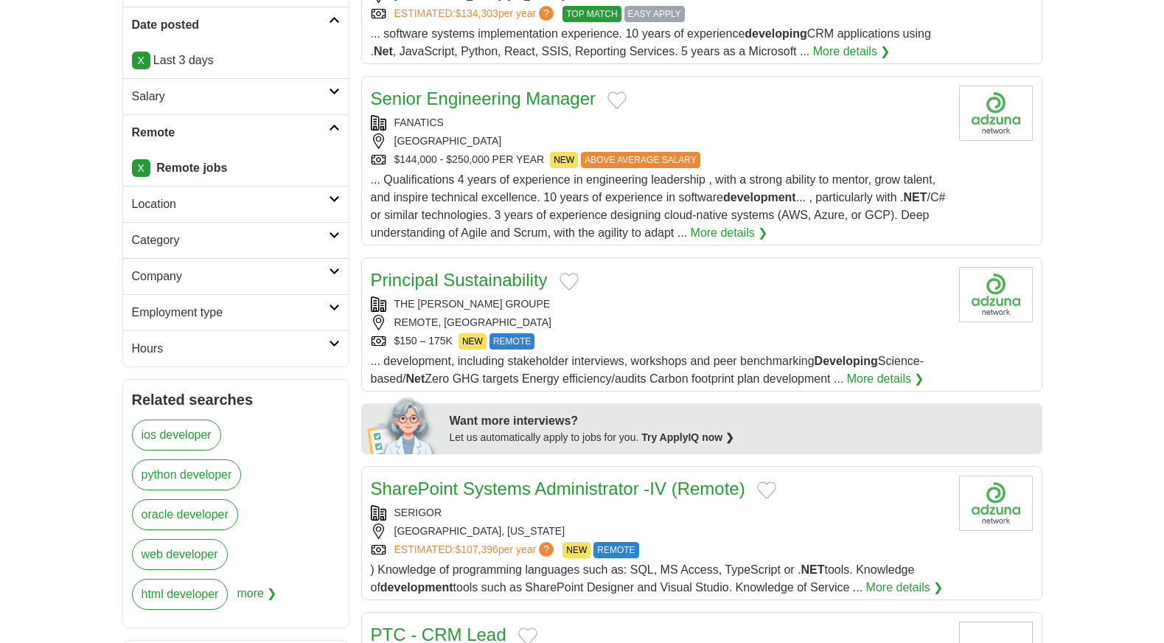
click at [565, 282] on button "Add to favorite jobs" at bounding box center [569, 282] width 19 height 18
click at [618, 92] on button "Add to favorite jobs" at bounding box center [617, 100] width 19 height 18
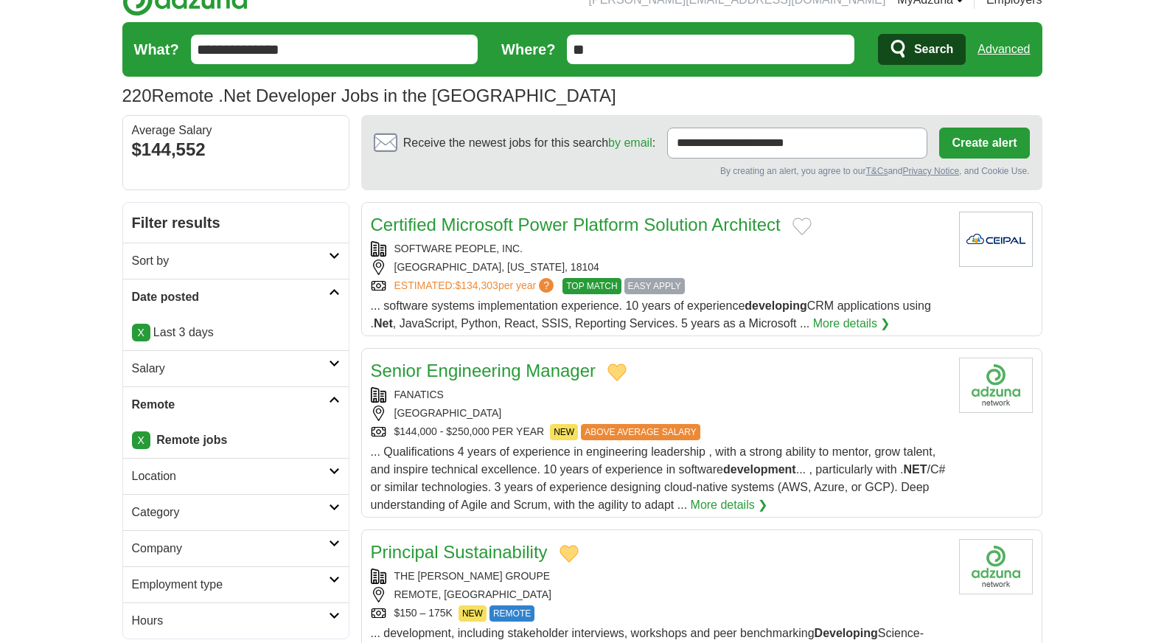
scroll to position [0, 0]
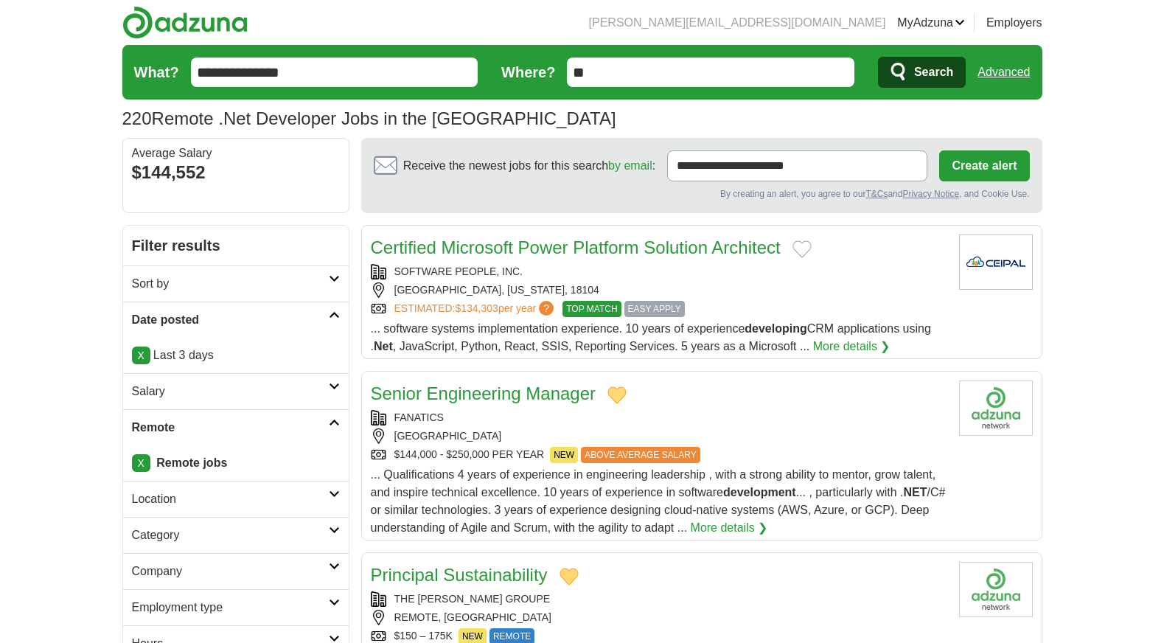
click at [799, 243] on button "Add to favorite jobs" at bounding box center [802, 249] width 19 height 18
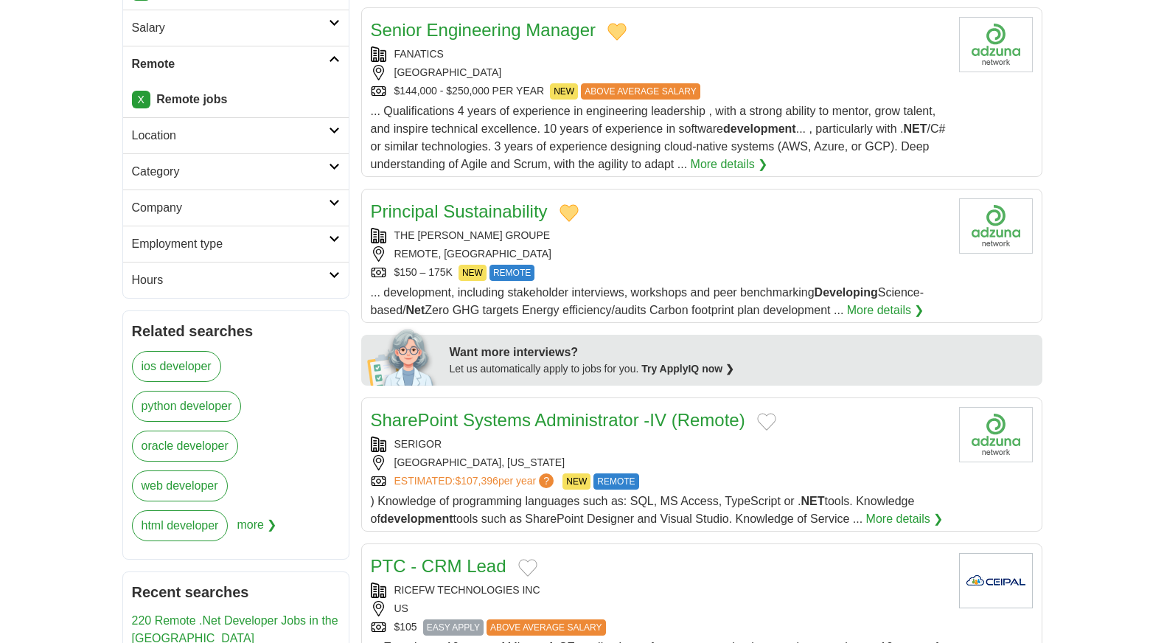
scroll to position [442, 0]
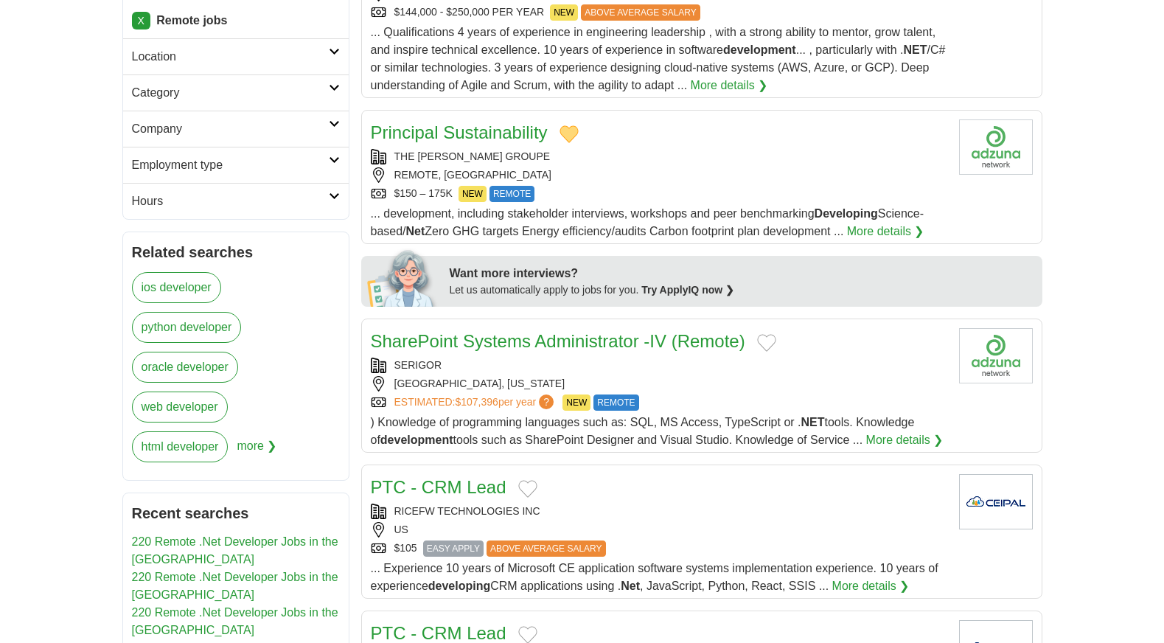
click at [766, 344] on button "Add to favorite jobs" at bounding box center [766, 343] width 19 height 18
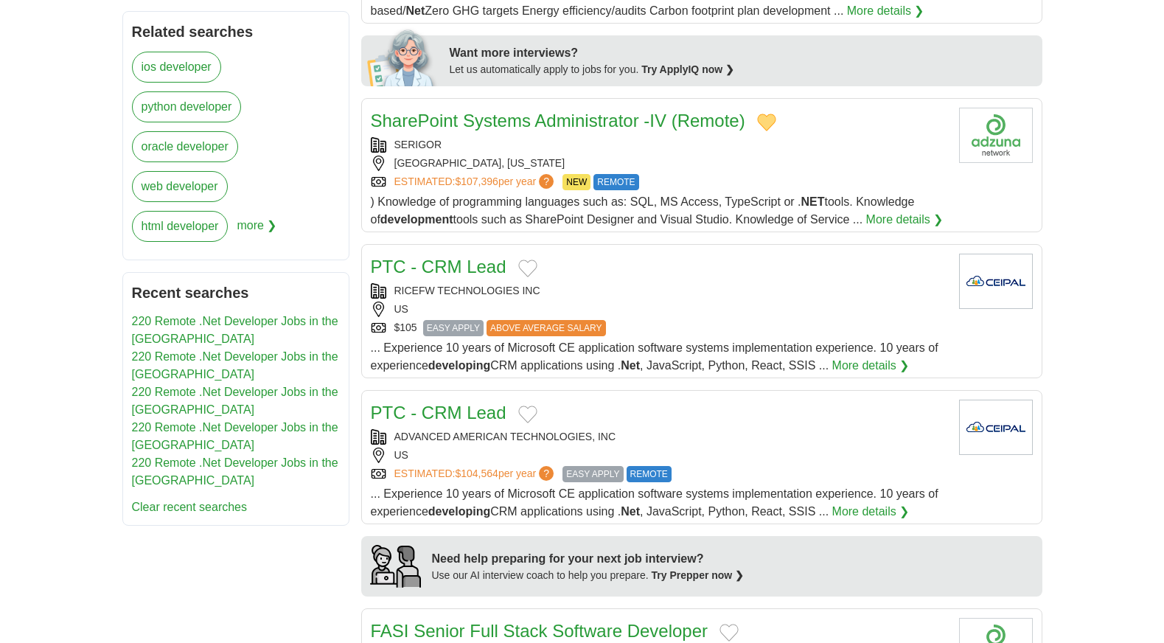
scroll to position [664, 0]
click at [528, 265] on button "Add to favorite jobs" at bounding box center [527, 268] width 19 height 18
click at [527, 414] on button "Add to favorite jobs" at bounding box center [527, 414] width 19 height 18
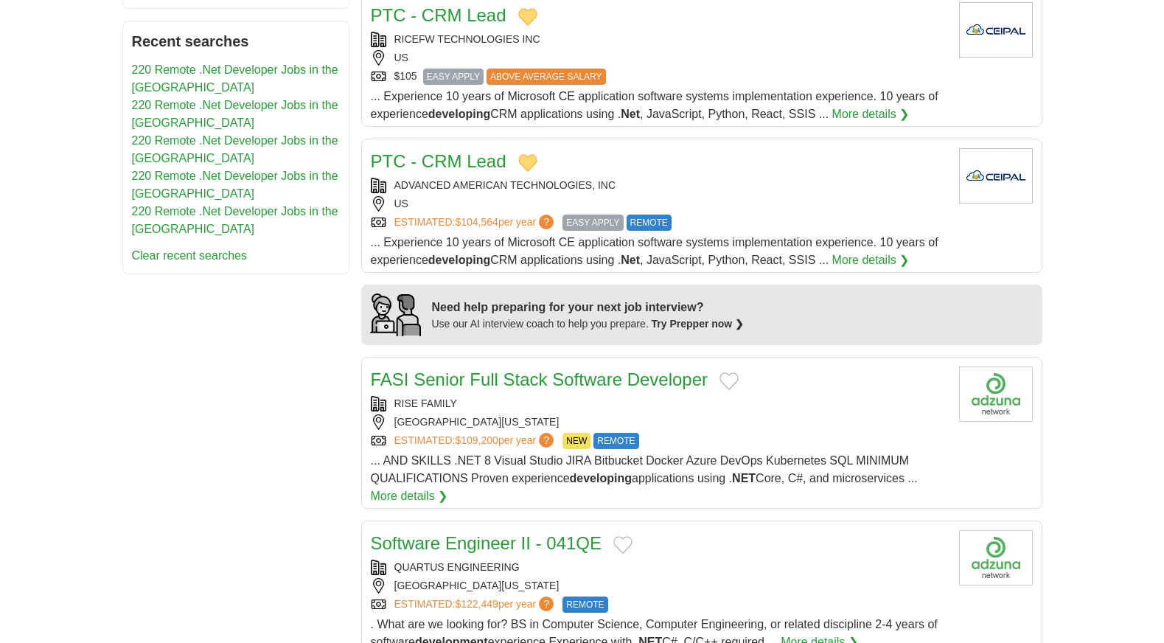
scroll to position [959, 0]
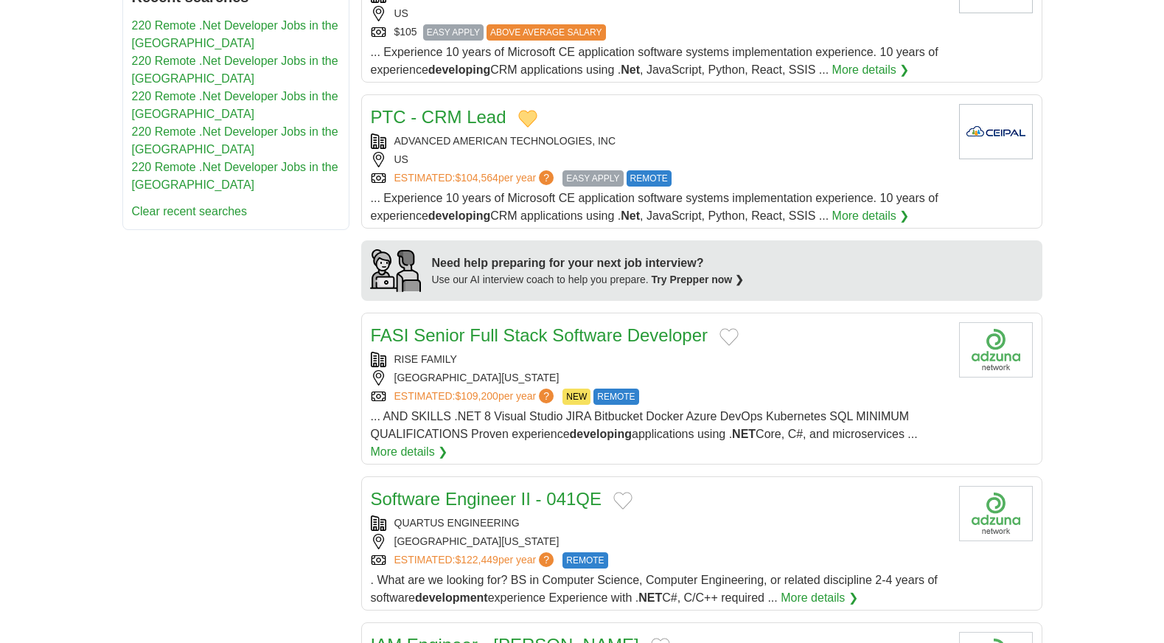
click at [730, 340] on button "Add to favorite jobs" at bounding box center [729, 337] width 19 height 18
click at [627, 498] on button "Add to favorite jobs" at bounding box center [622, 501] width 19 height 18
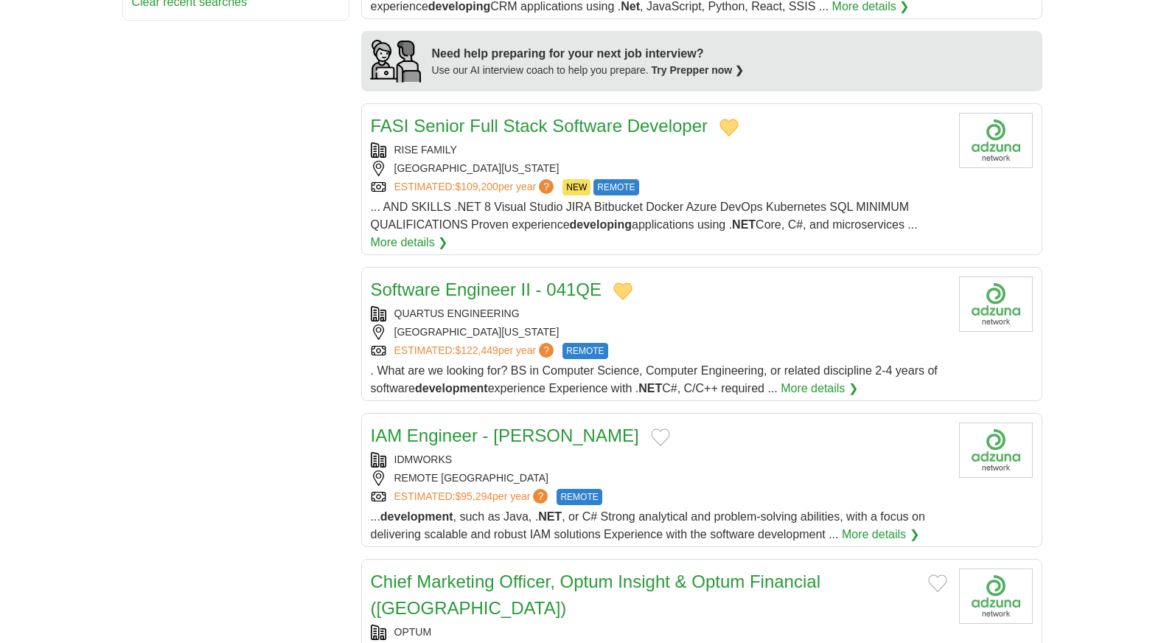
scroll to position [1253, 0]
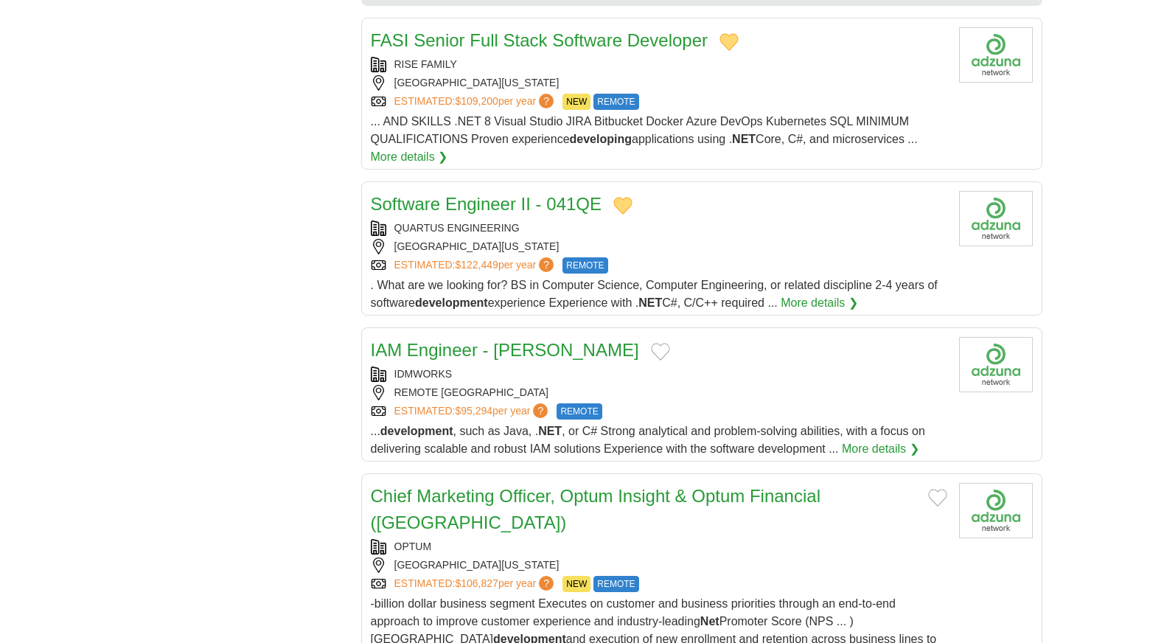
click at [651, 347] on button "Add to favorite jobs" at bounding box center [660, 352] width 19 height 18
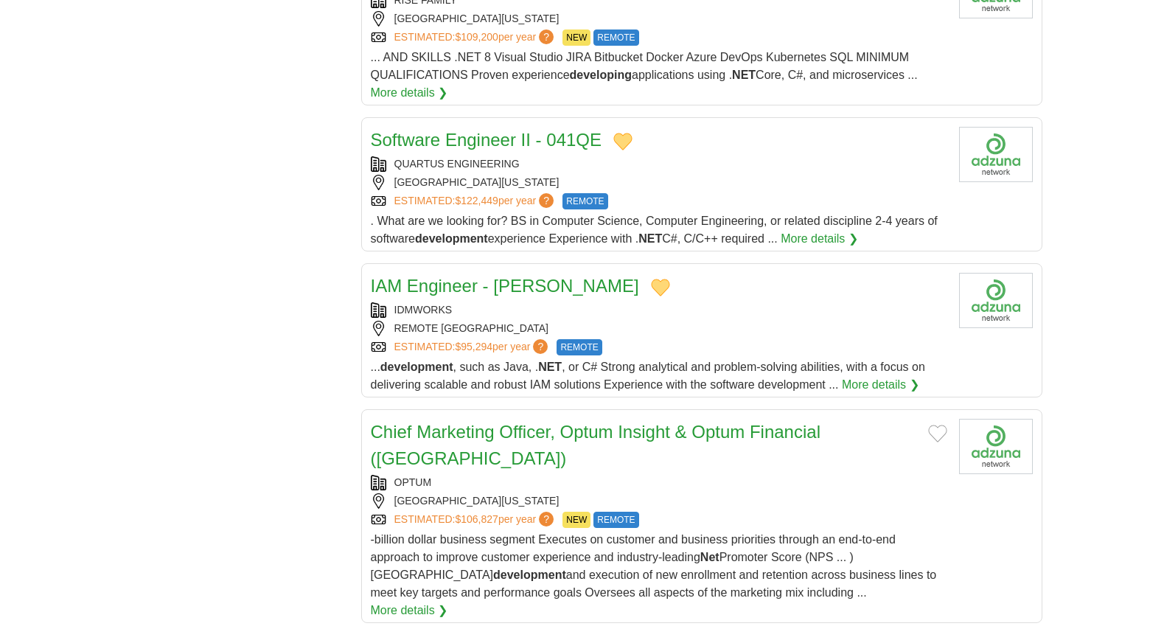
scroll to position [1401, 0]
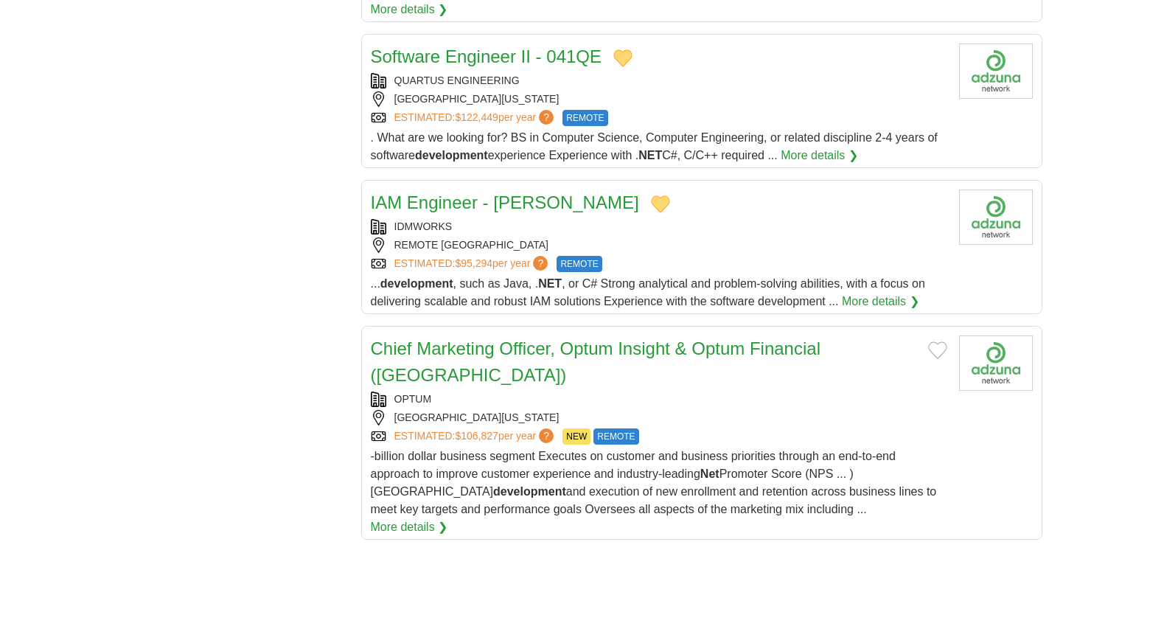
click at [941, 349] on button "Add to favorite jobs" at bounding box center [937, 350] width 19 height 18
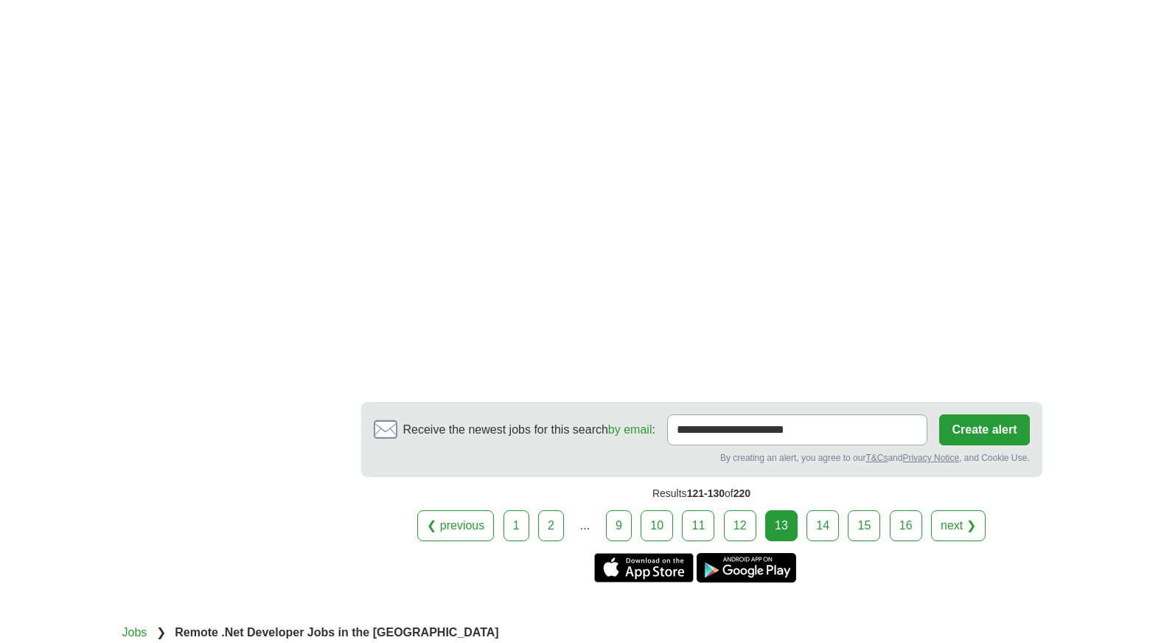
scroll to position [2138, 0]
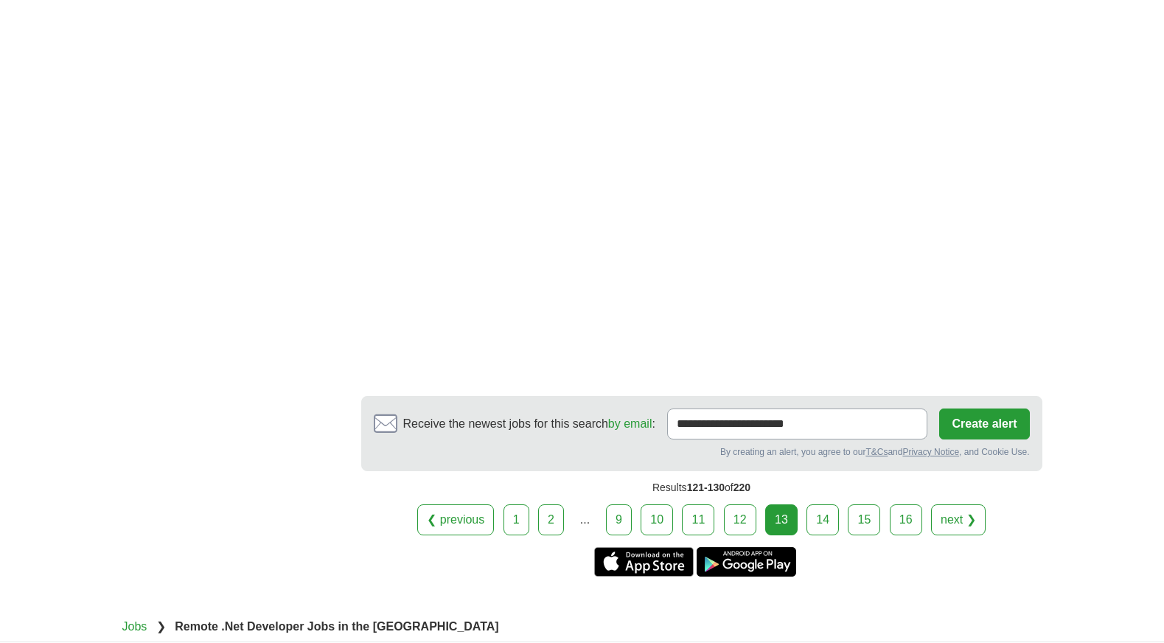
click at [815, 504] on link "14" at bounding box center [823, 519] width 32 height 31
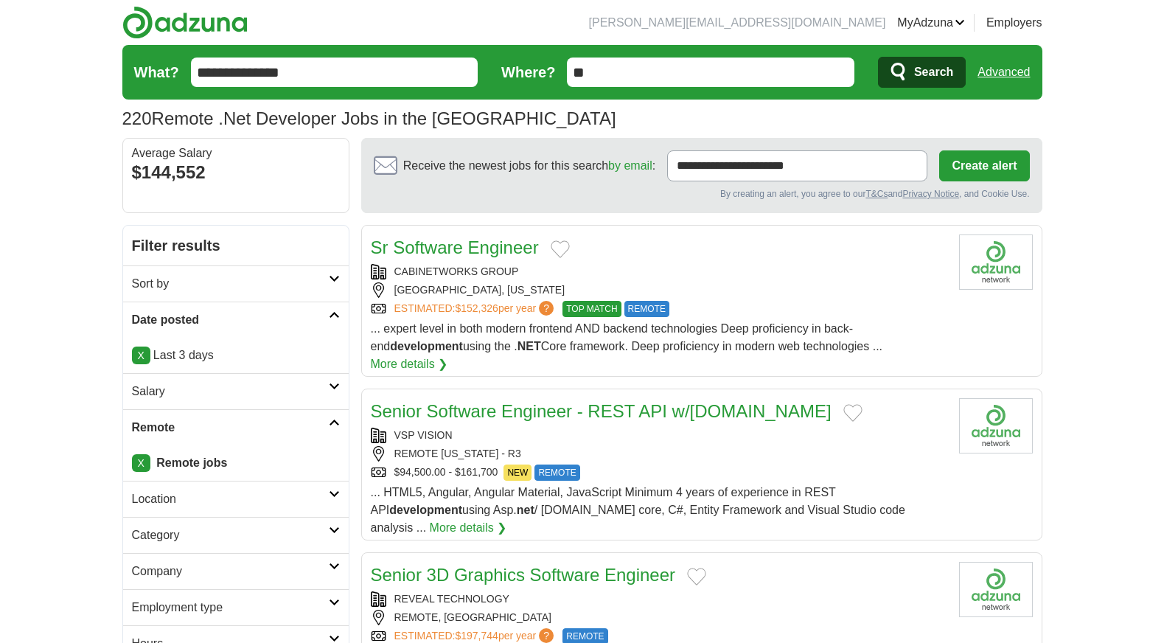
click at [563, 246] on button "Add to favorite jobs" at bounding box center [560, 249] width 19 height 18
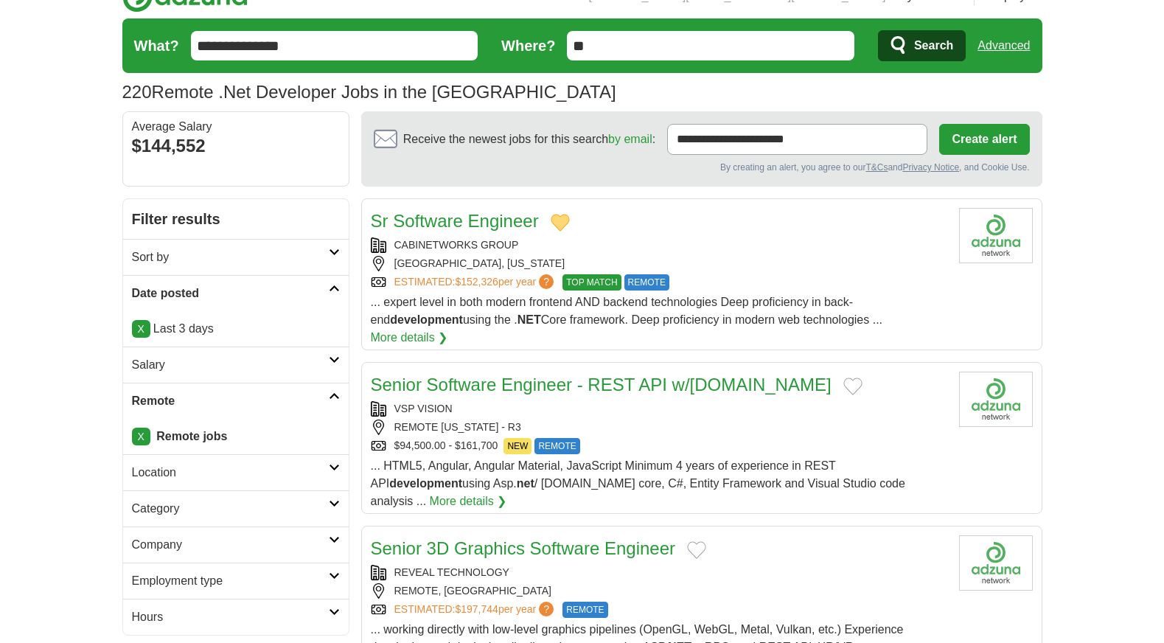
scroll to position [74, 0]
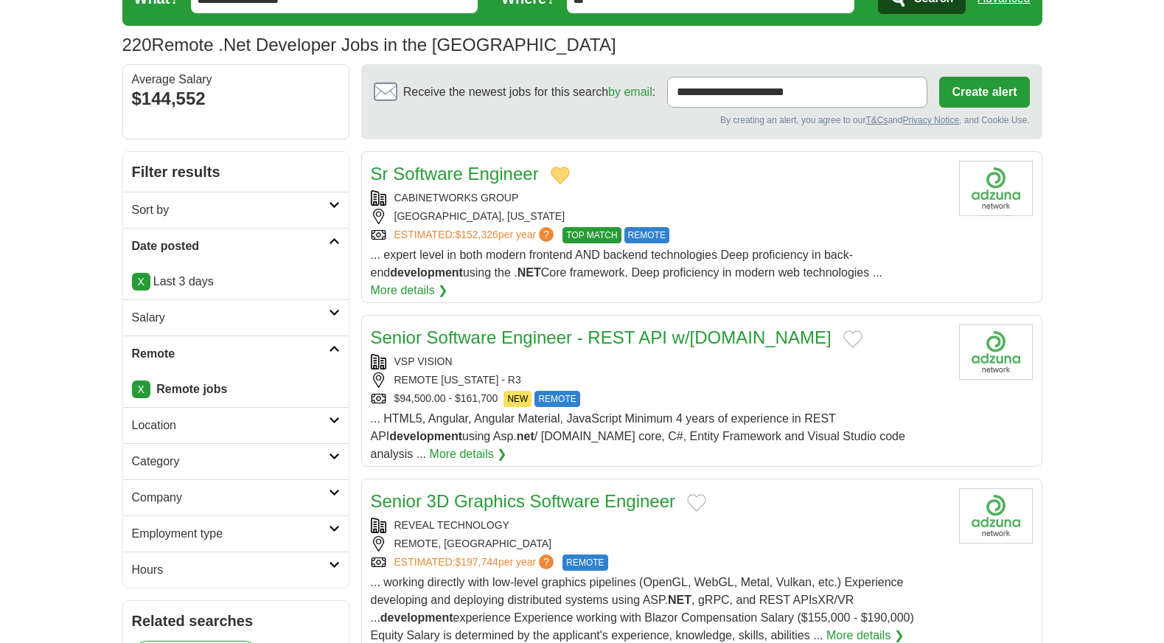
click at [785, 324] on div "Senior Software Engineer - REST API w/[DOMAIN_NAME]" at bounding box center [659, 337] width 577 height 27
click at [844, 330] on button "Add to favorite jobs" at bounding box center [853, 339] width 19 height 18
click at [700, 494] on button "Add to favorite jobs" at bounding box center [696, 503] width 19 height 18
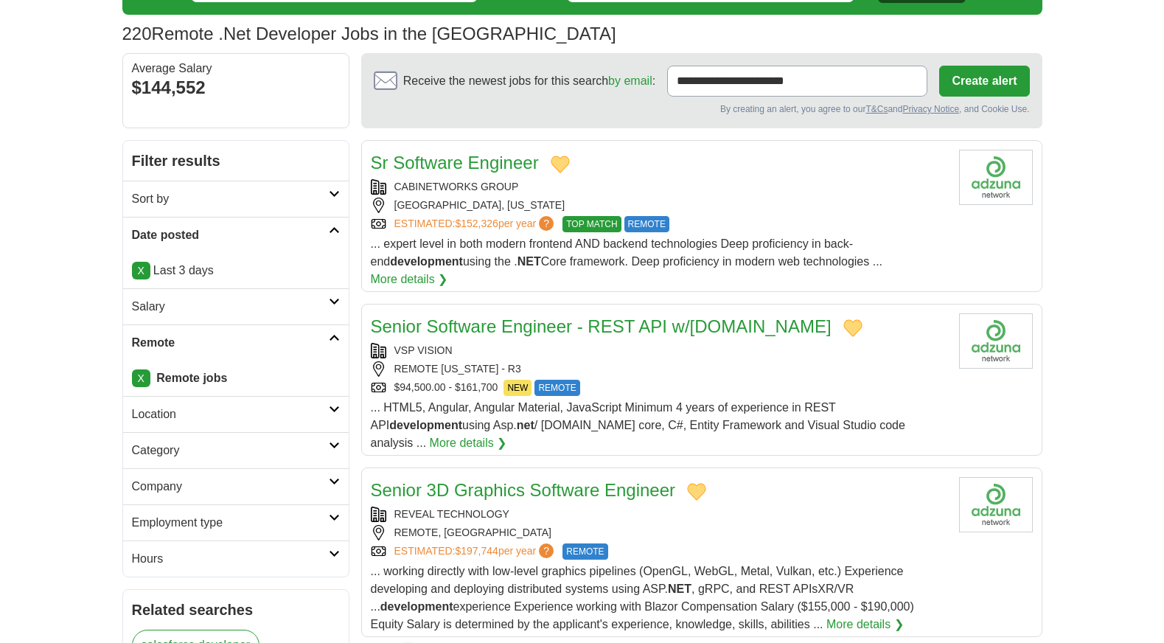
scroll to position [369, 0]
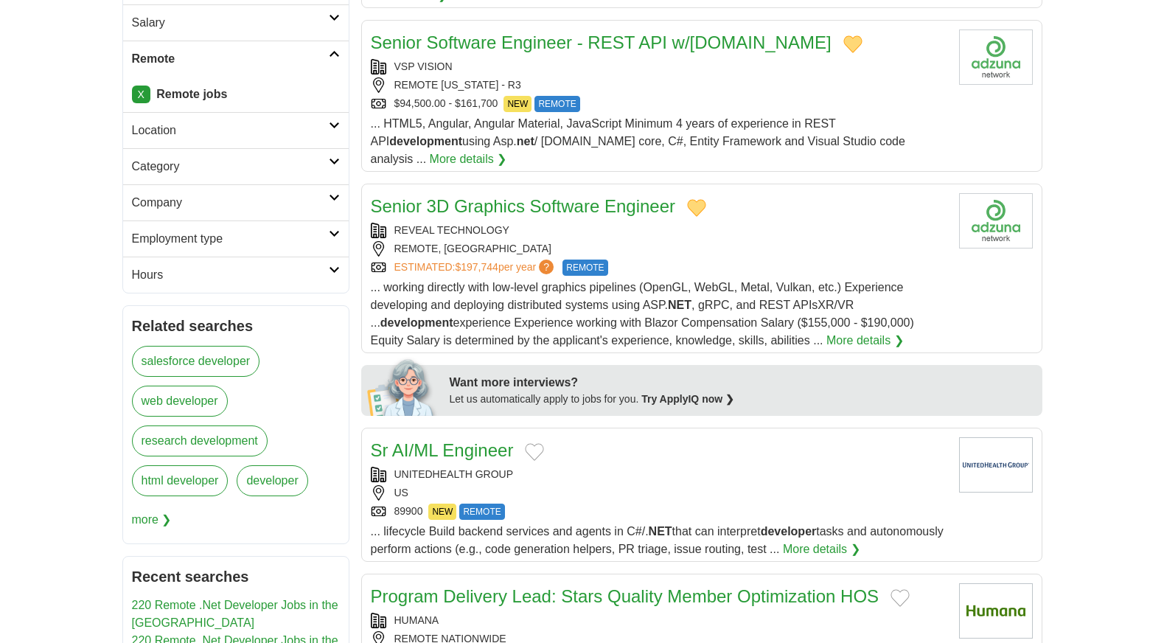
click at [529, 443] on button "Add to favorite jobs" at bounding box center [534, 452] width 19 height 18
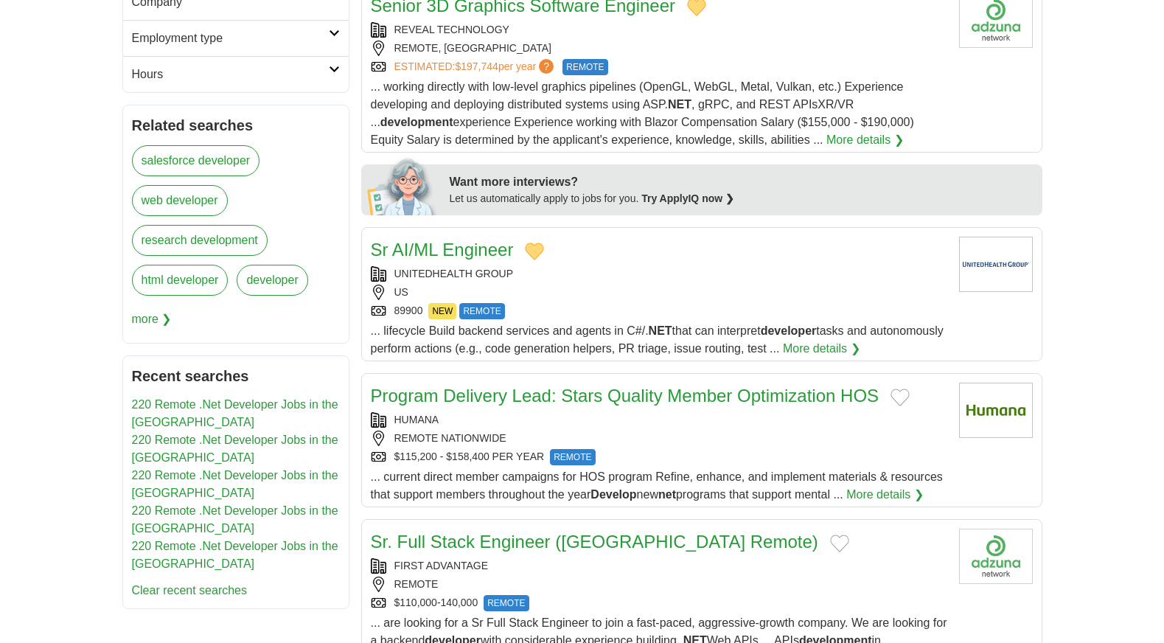
scroll to position [590, 0]
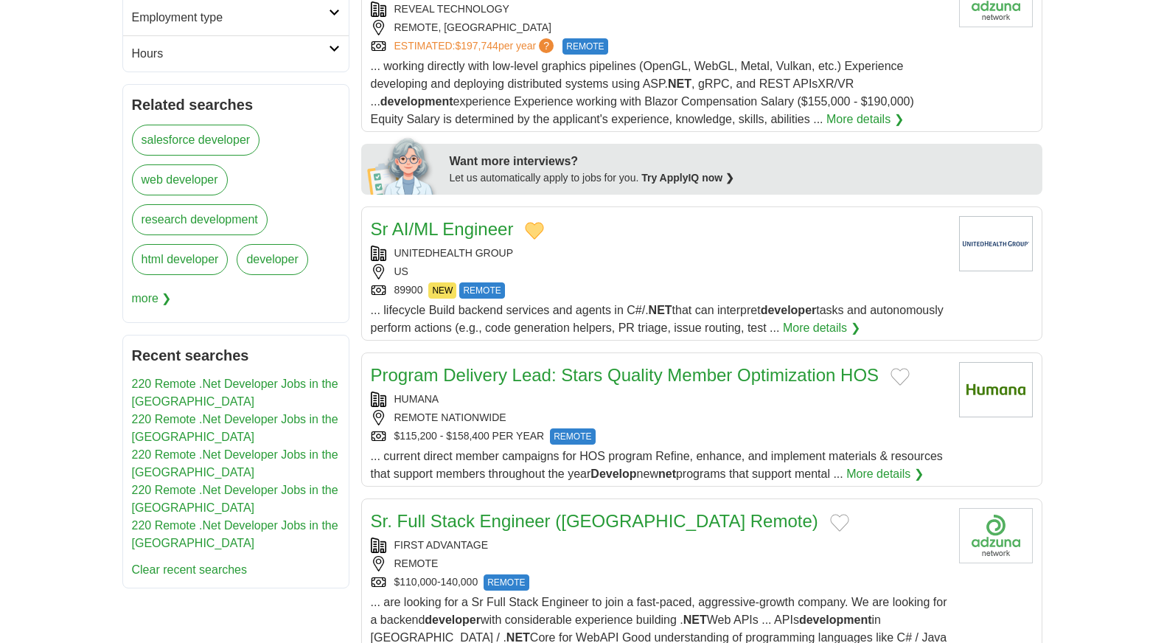
click at [898, 368] on button "Add to favorite jobs" at bounding box center [900, 377] width 19 height 18
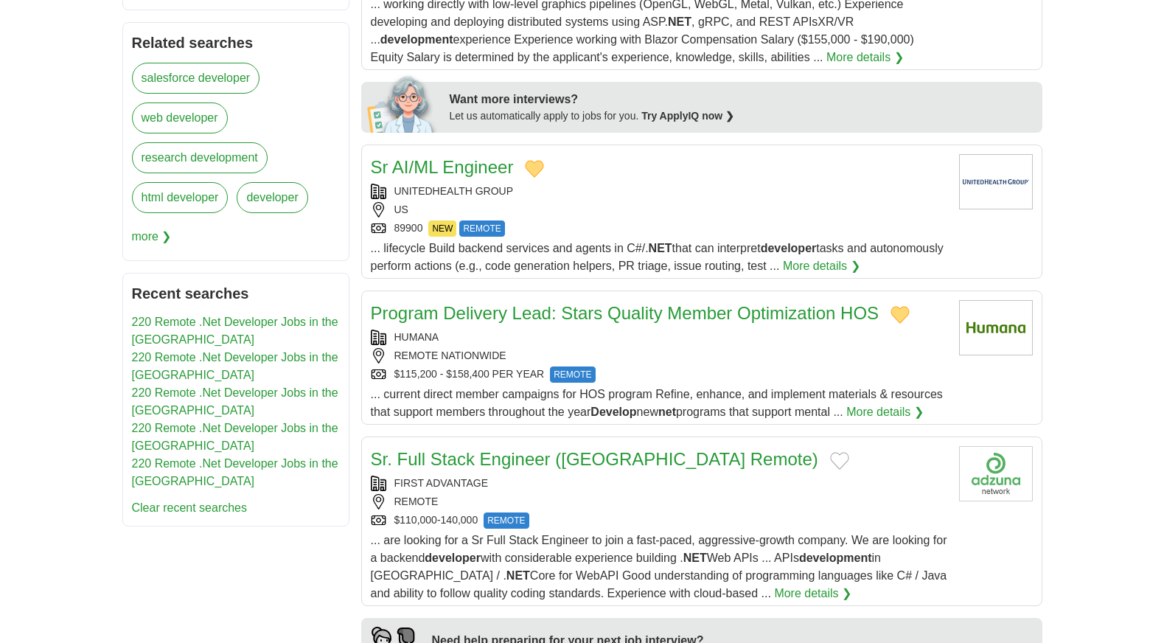
scroll to position [737, 0]
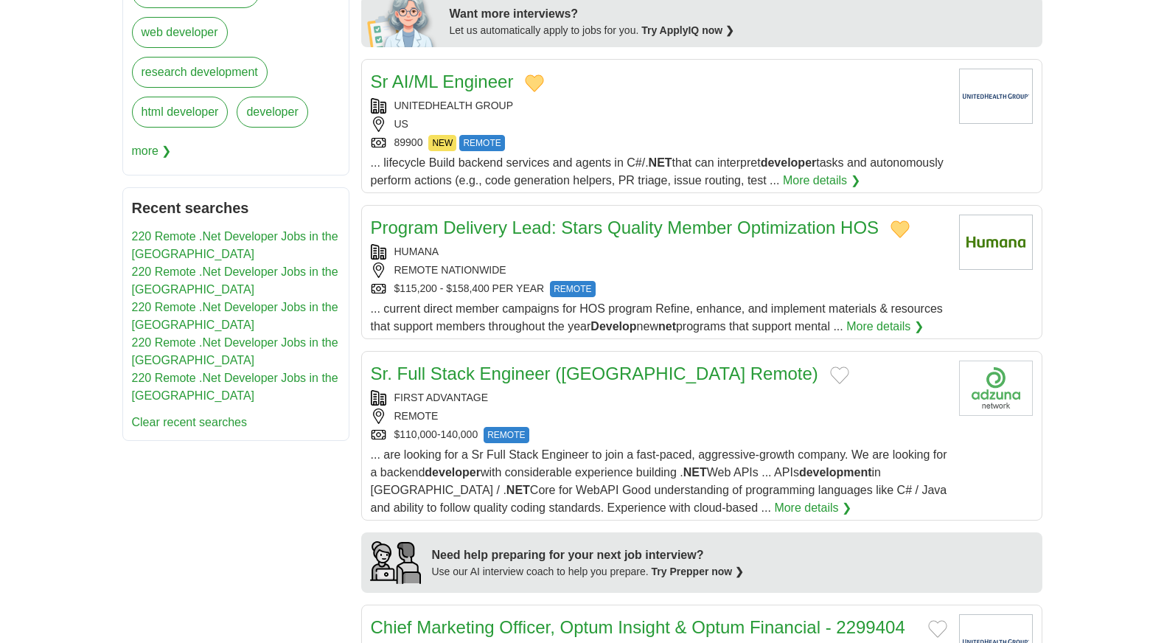
click at [830, 366] on button "Add to favorite jobs" at bounding box center [839, 375] width 19 height 18
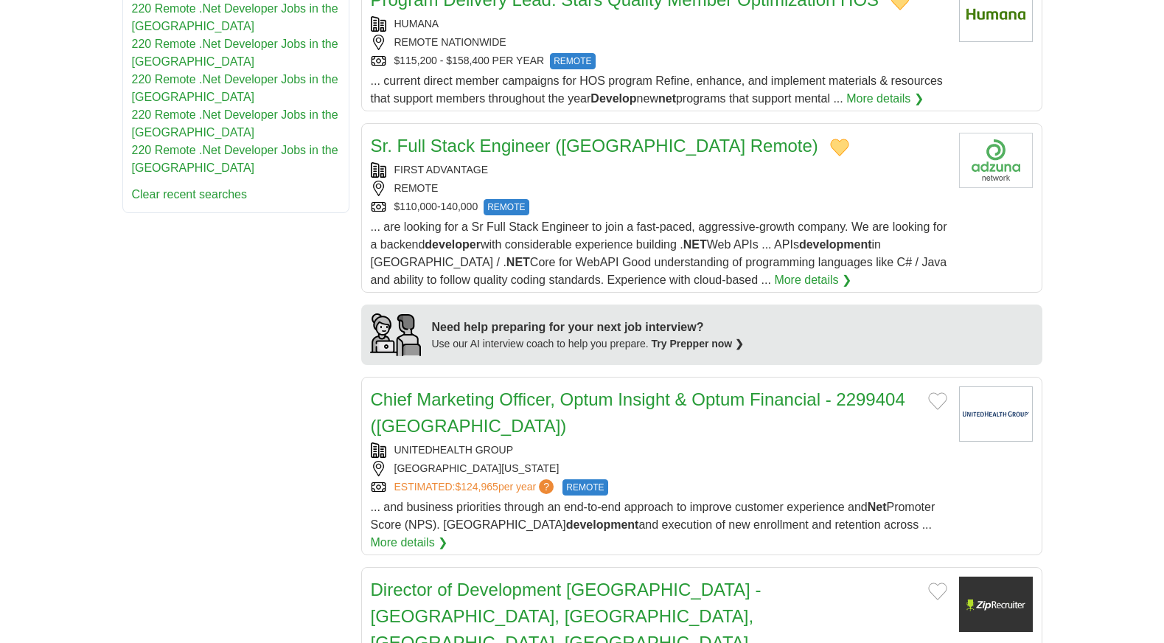
scroll to position [1106, 0]
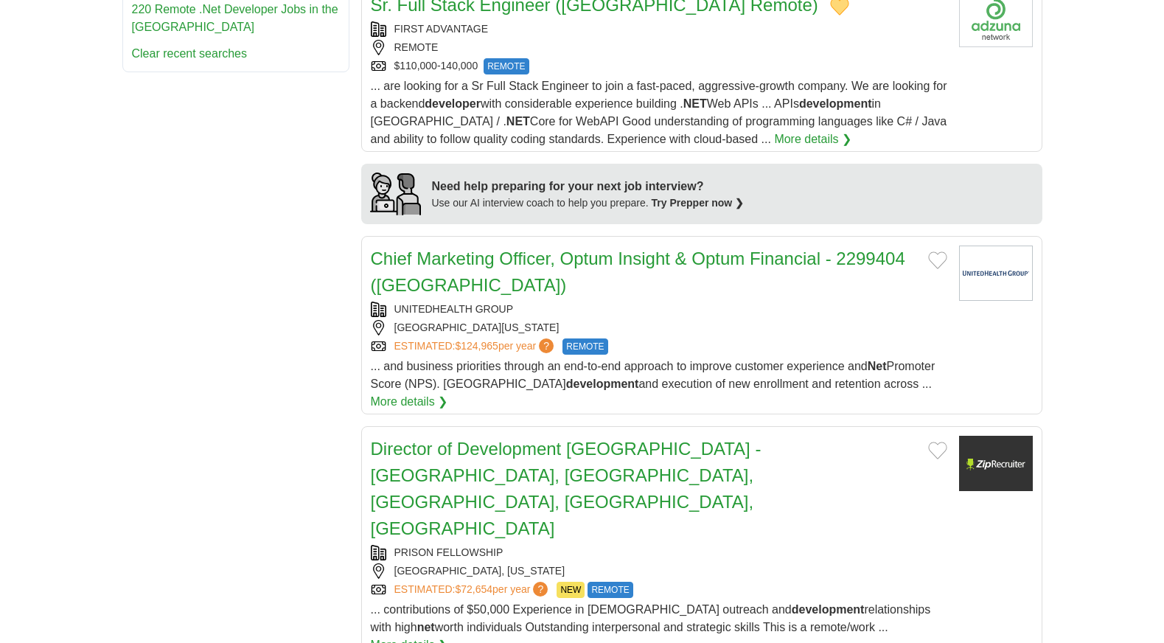
click at [943, 251] on button "Add to favorite jobs" at bounding box center [937, 260] width 19 height 18
click at [928, 442] on button "Add to favorite jobs" at bounding box center [937, 451] width 19 height 18
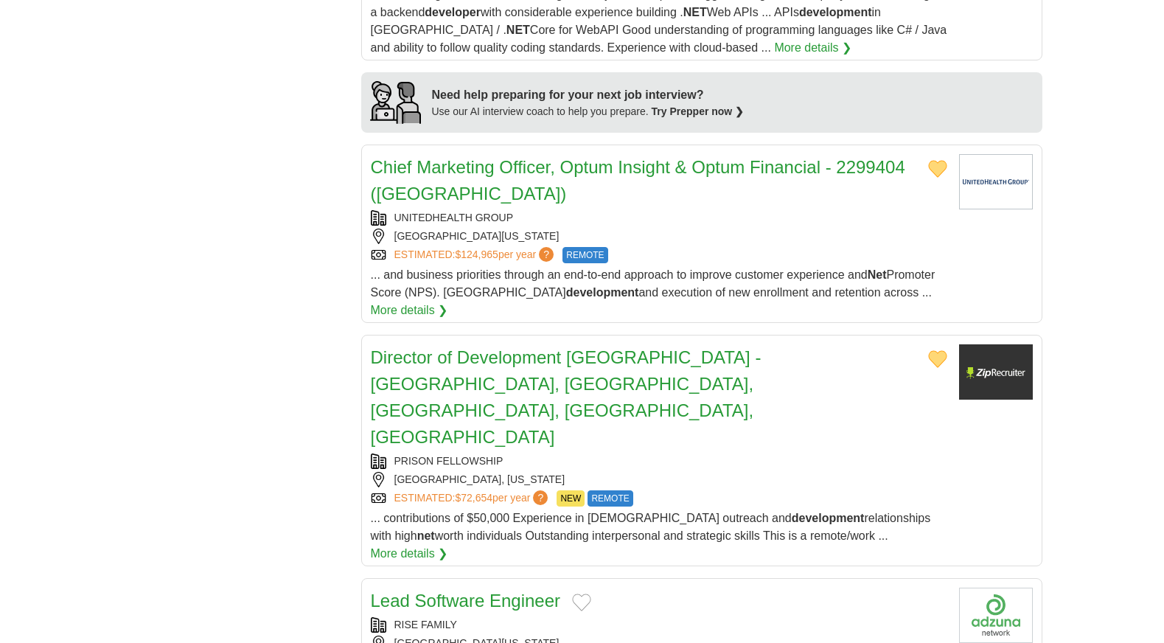
scroll to position [1327, 0]
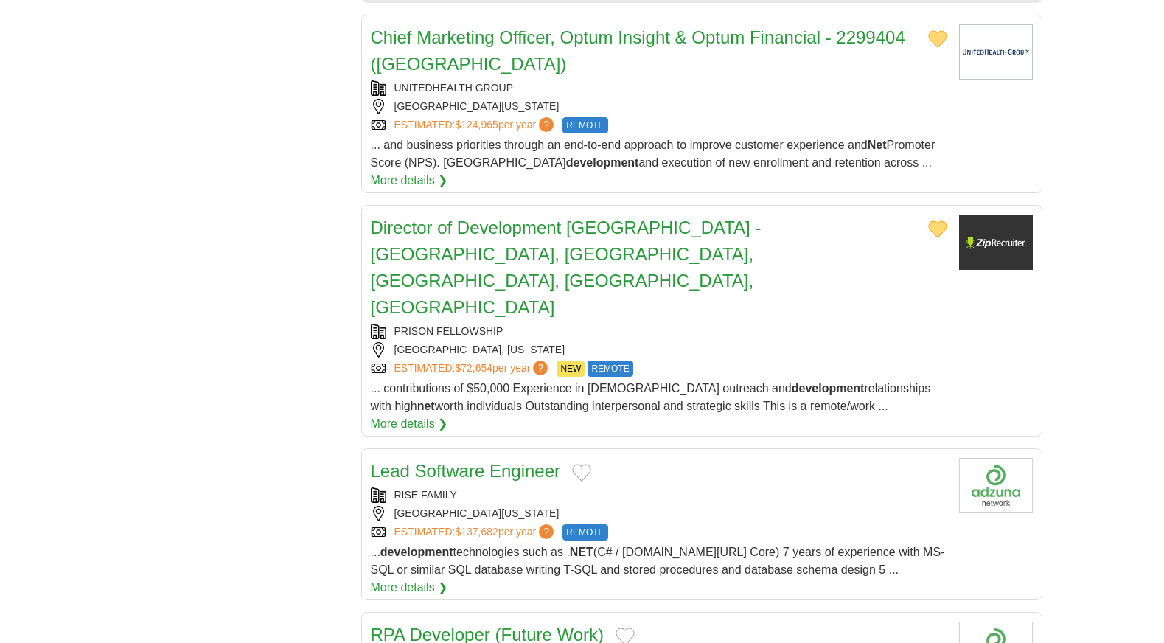
click at [580, 464] on button "Add to favorite jobs" at bounding box center [581, 473] width 19 height 18
click at [627, 627] on button "Add to favorite jobs" at bounding box center [625, 636] width 19 height 18
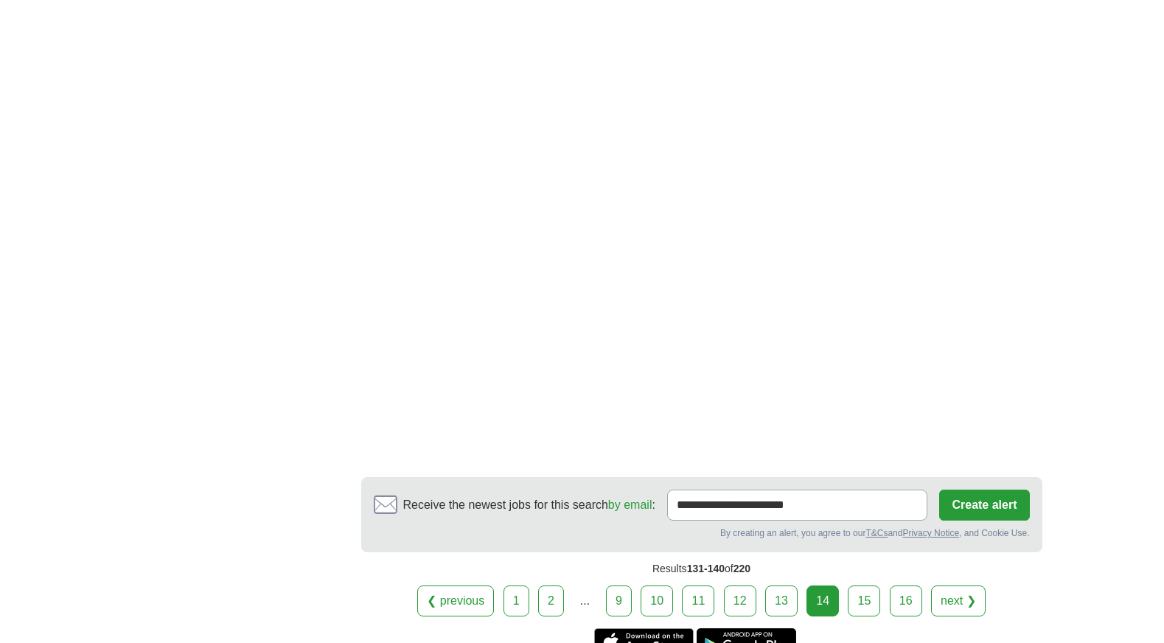
scroll to position [2620, 0]
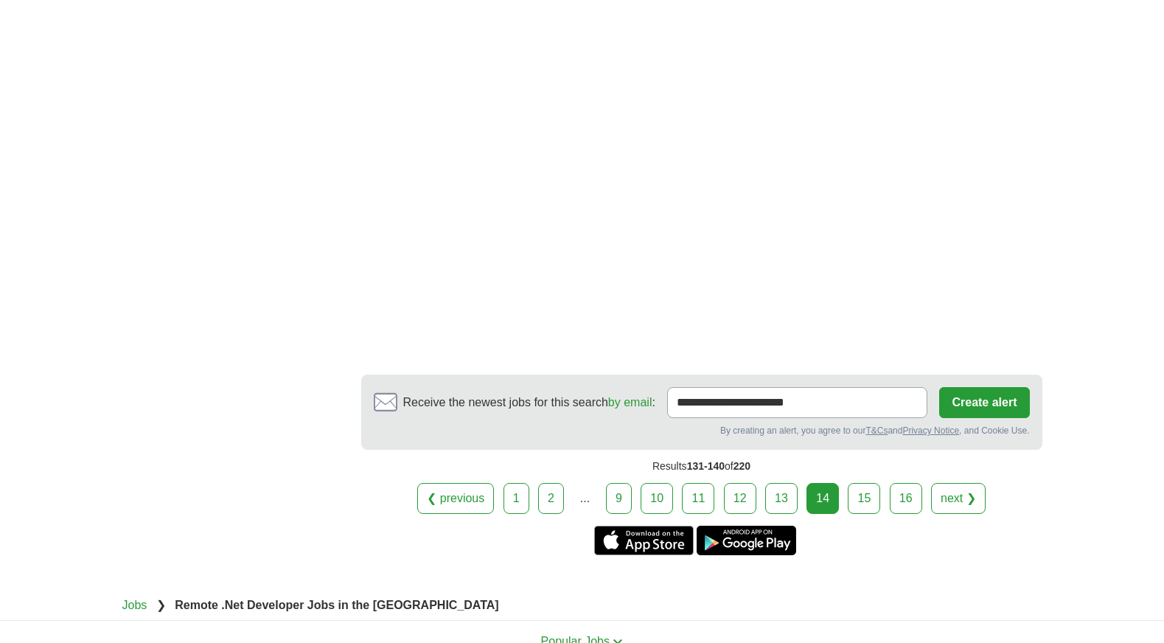
click at [863, 483] on link "15" at bounding box center [864, 498] width 32 height 31
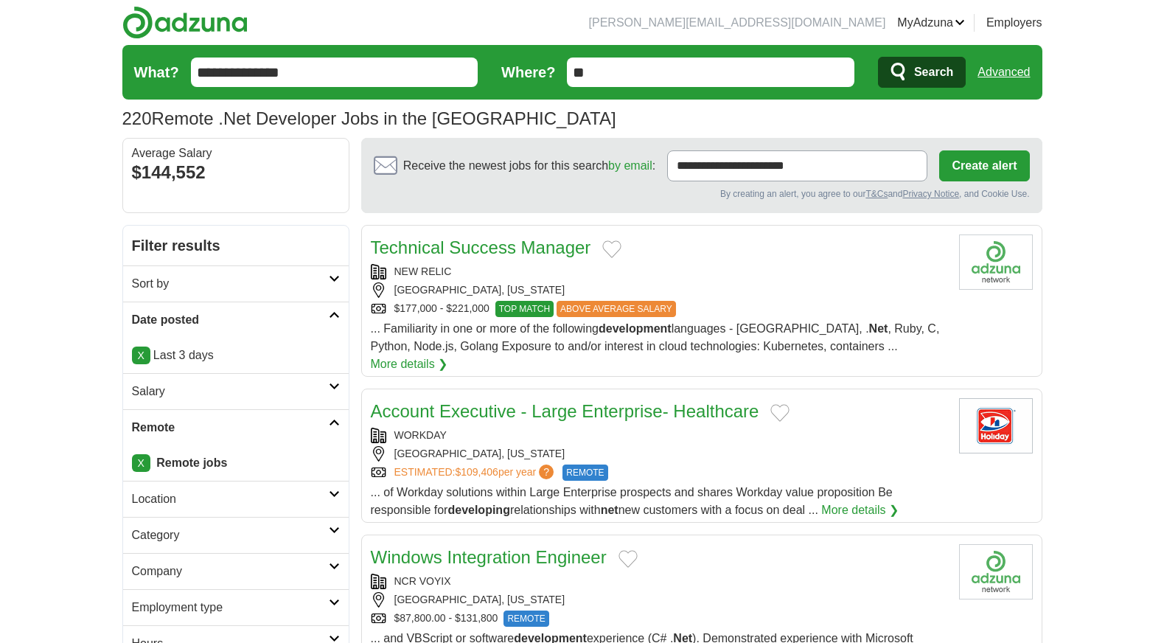
click at [614, 243] on button "Add to favorite jobs" at bounding box center [611, 249] width 19 height 18
drag, startPoint x: 779, startPoint y: 394, endPoint x: 743, endPoint y: 422, distance: 45.1
click at [778, 404] on button "Add to favorite jobs" at bounding box center [780, 413] width 19 height 18
click at [632, 550] on button "Add to favorite jobs" at bounding box center [628, 559] width 19 height 18
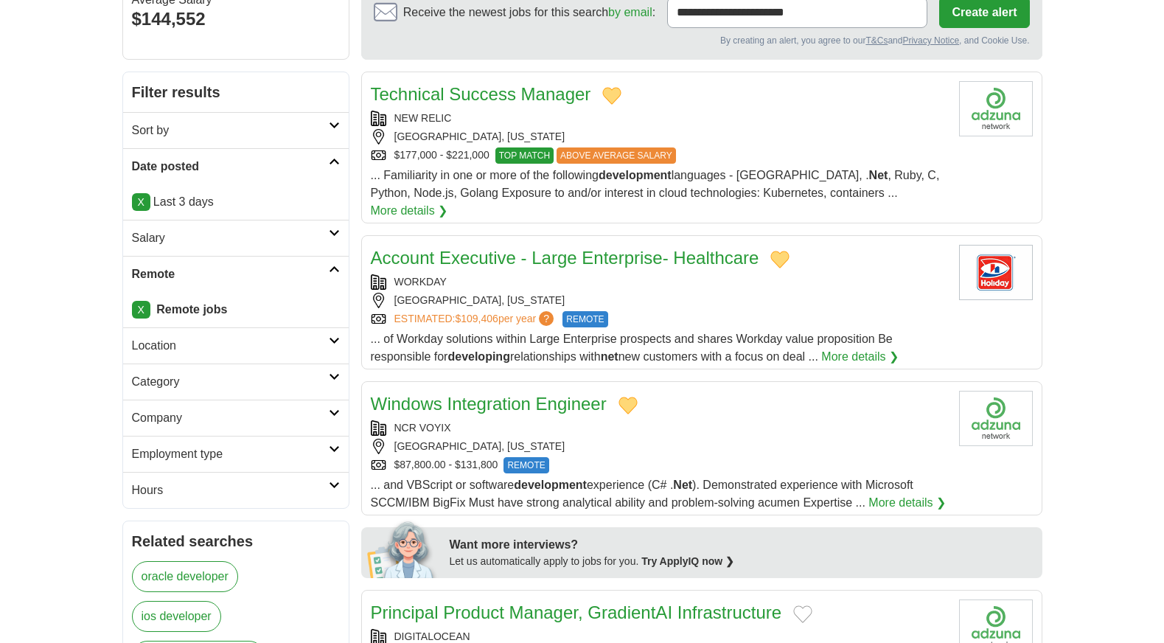
scroll to position [369, 0]
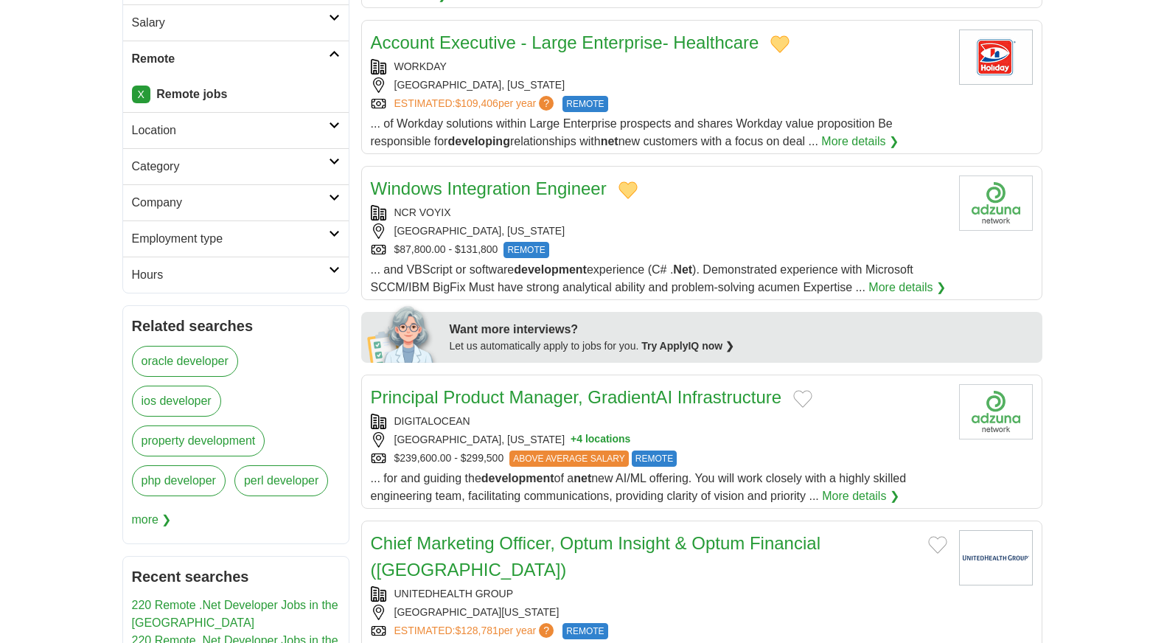
click at [806, 390] on button "Add to favorite jobs" at bounding box center [802, 399] width 19 height 18
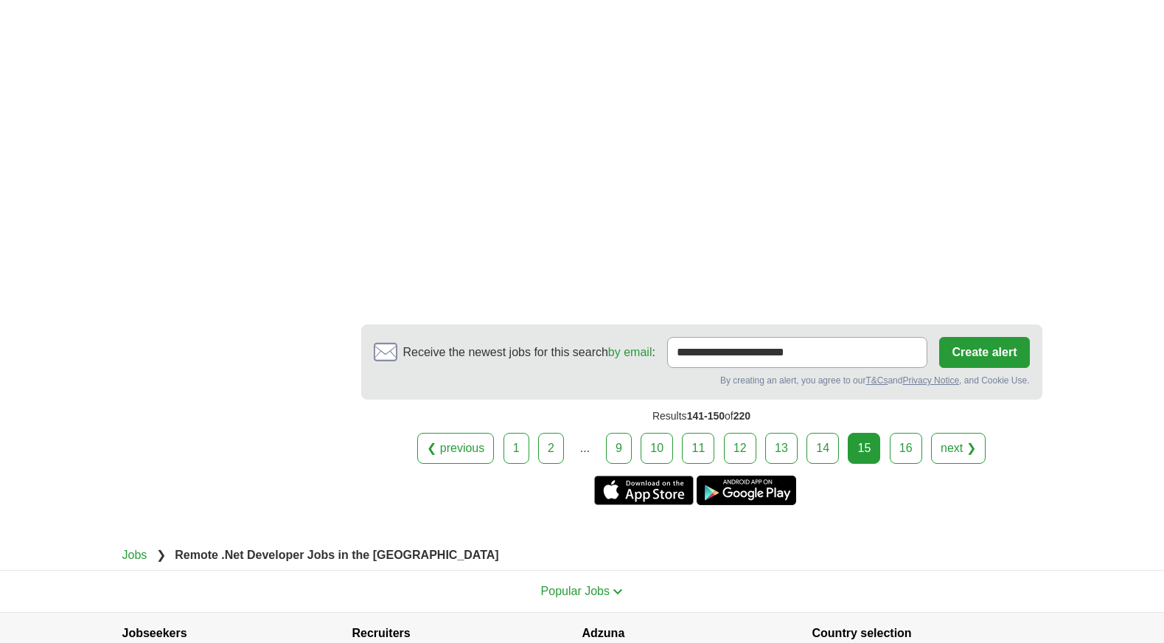
scroll to position [2286, 0]
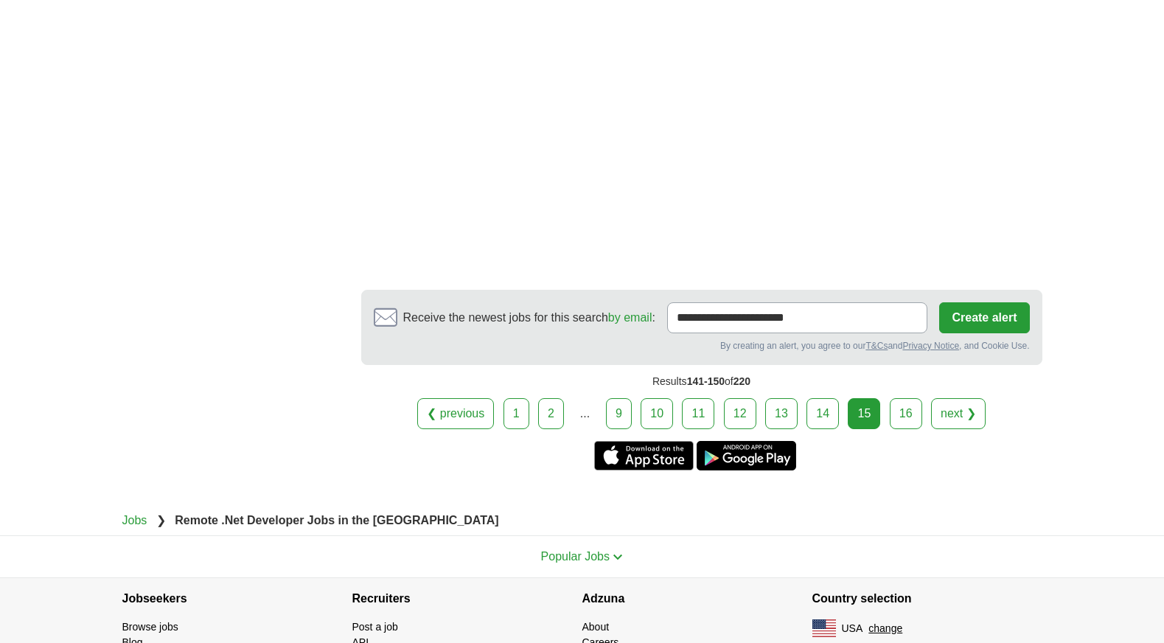
click at [908, 398] on link "16" at bounding box center [906, 413] width 32 height 31
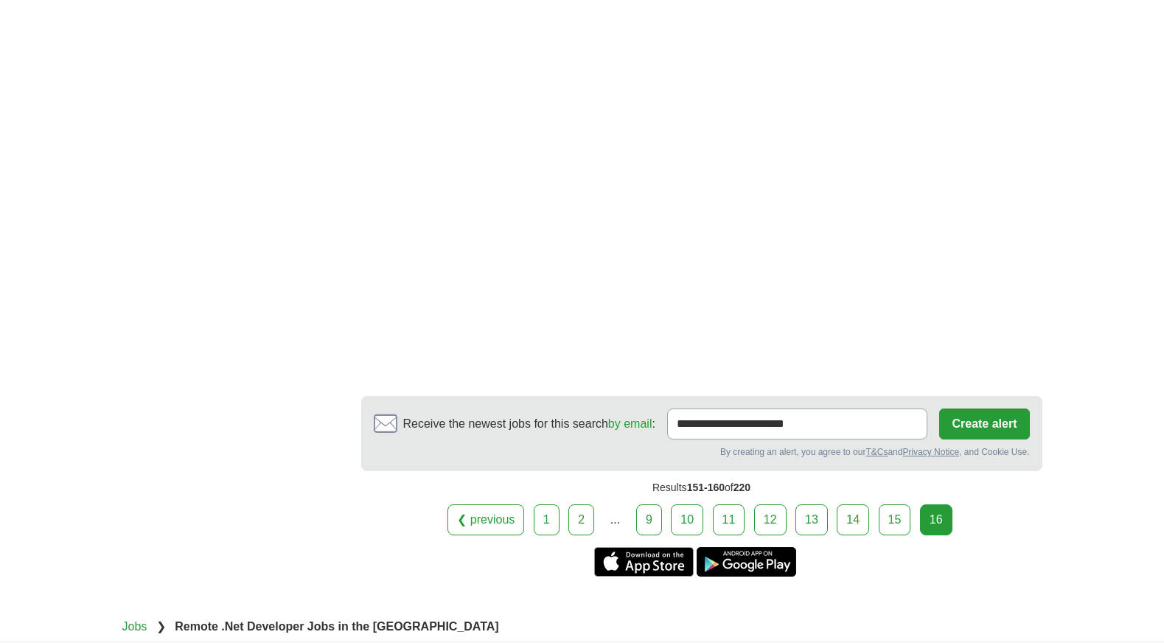
scroll to position [1583, 0]
